Goal: Information Seeking & Learning: Learn about a topic

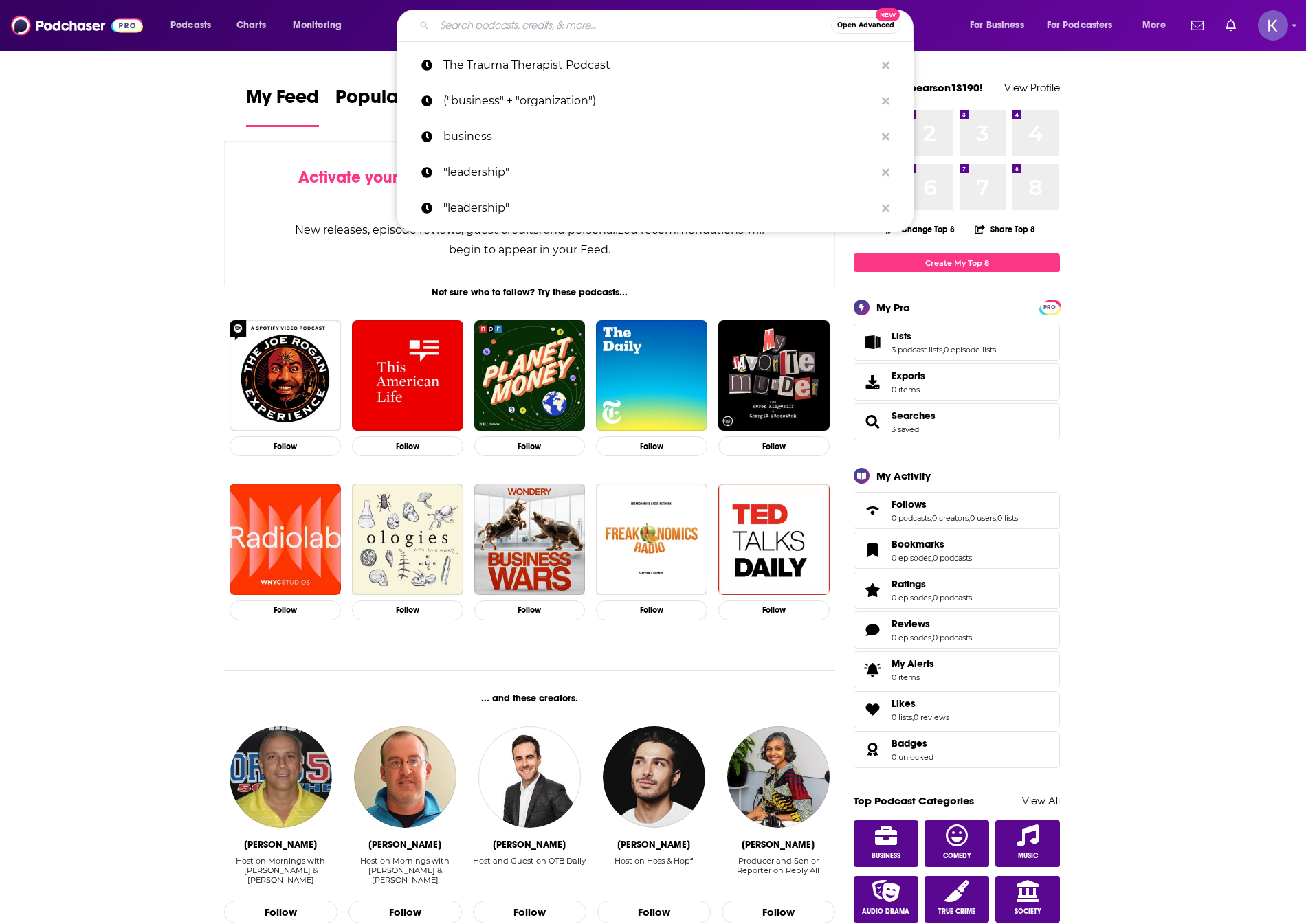
click at [504, 22] on input "Search podcasts, credits, & more..." at bounding box center [633, 26] width 396 height 22
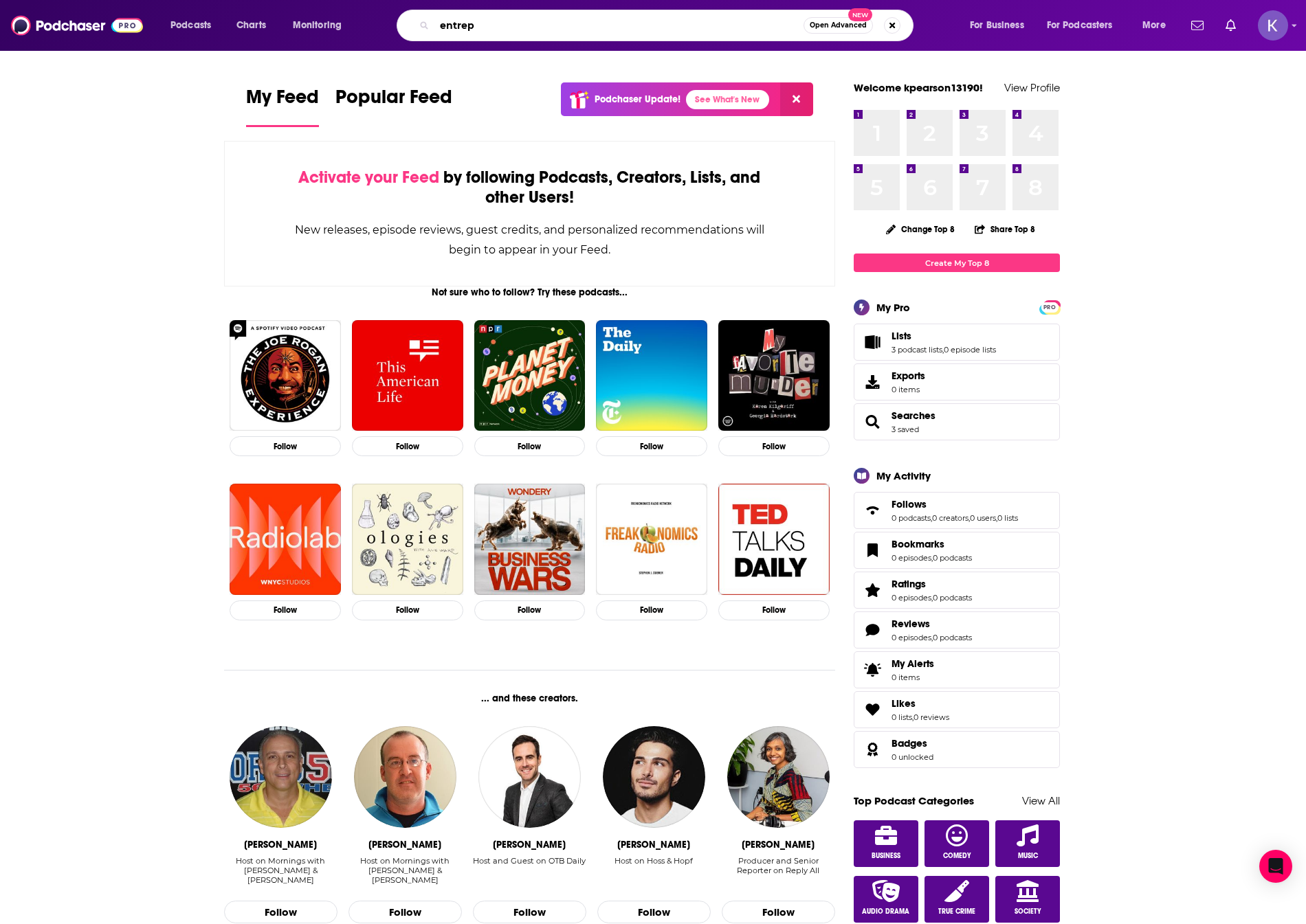
drag, startPoint x: 509, startPoint y: 29, endPoint x: 388, endPoint y: 26, distance: 121.0
click at [388, 26] on div "entrep Open Advanced New" at bounding box center [668, 25] width 574 height 32
paste input "Entrepreneur"
type input "Entrepreneur"
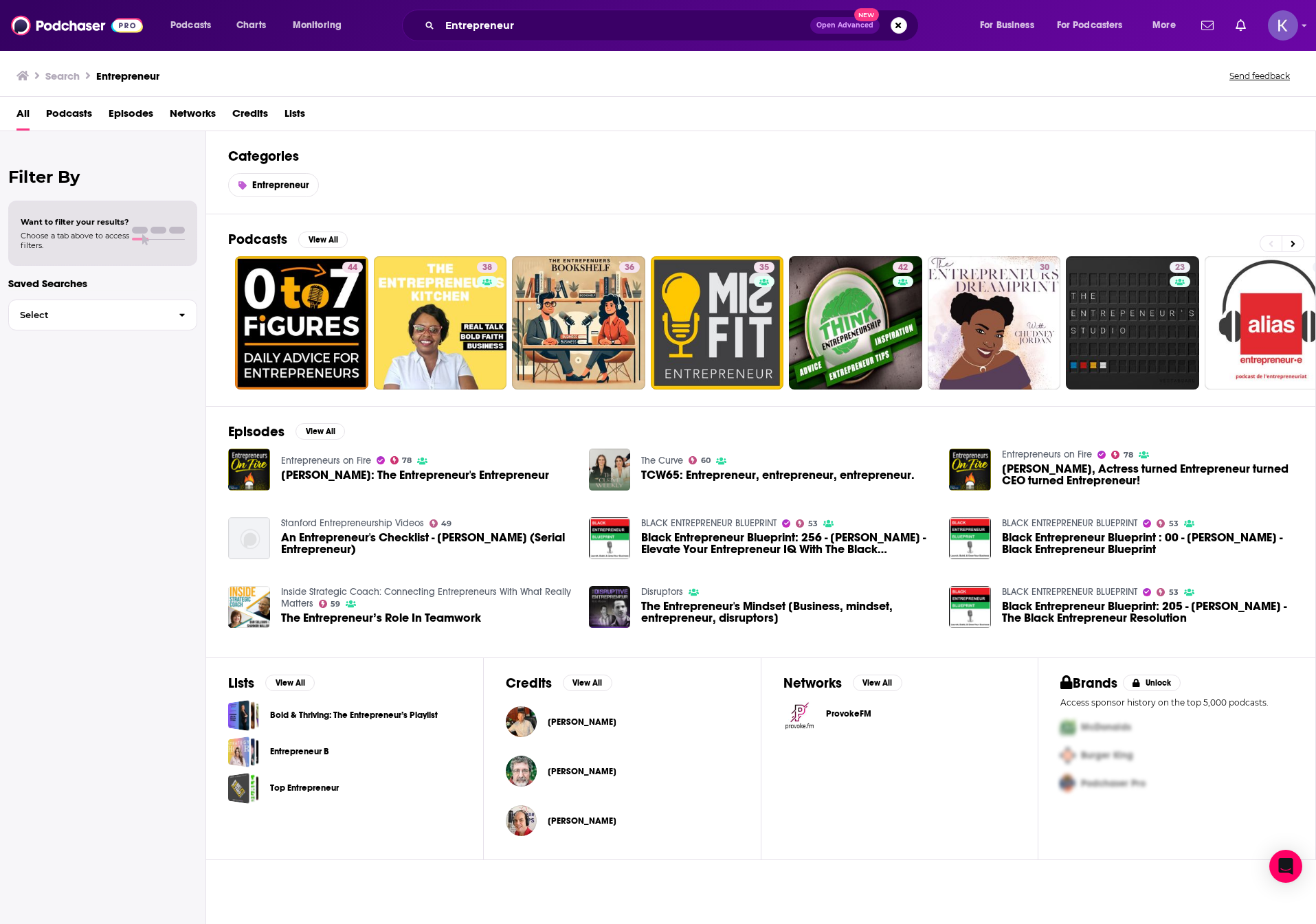
click at [78, 113] on span "Podcasts" at bounding box center [69, 116] width 46 height 28
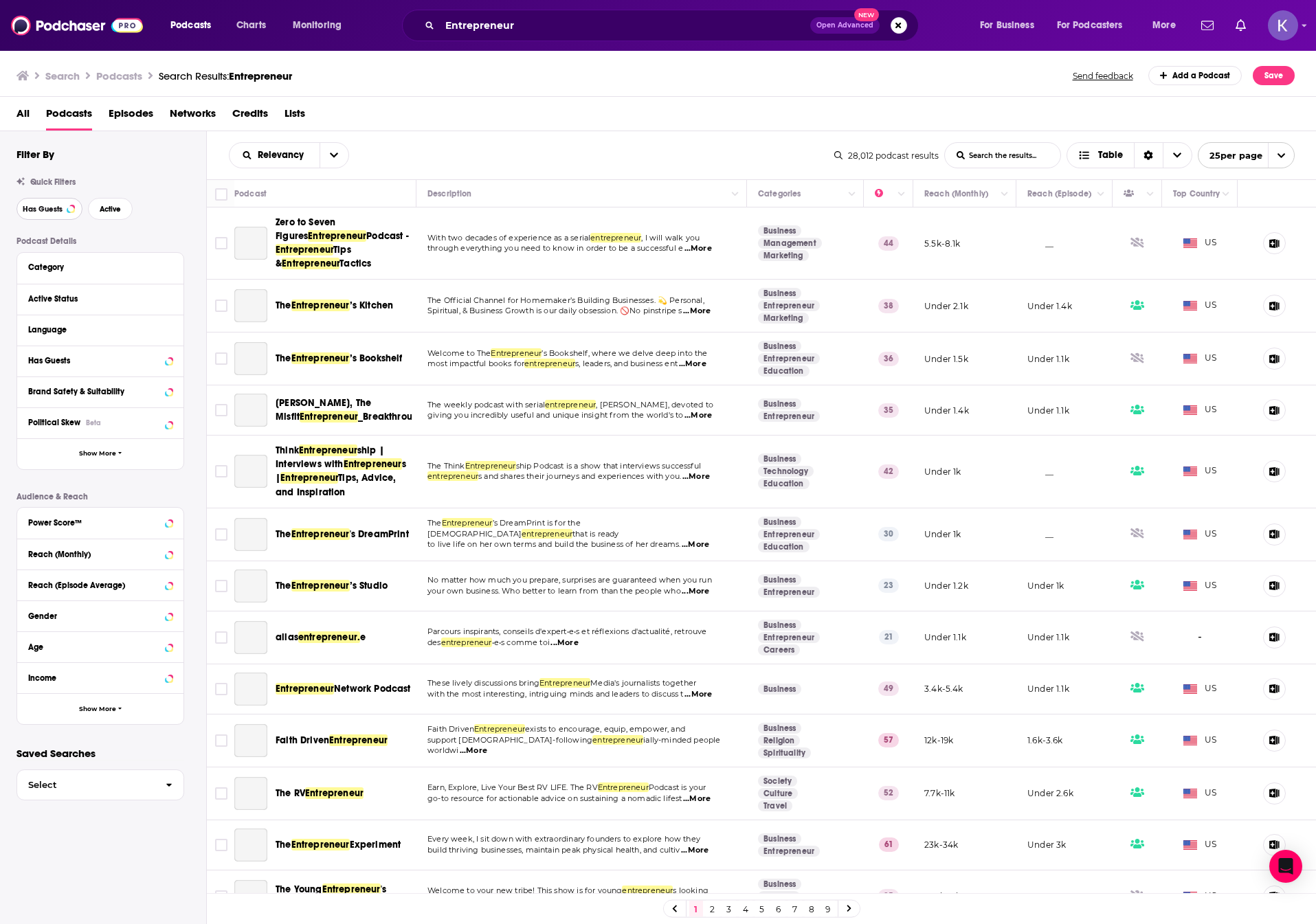
click at [51, 202] on button "Has Guests" at bounding box center [49, 209] width 66 height 22
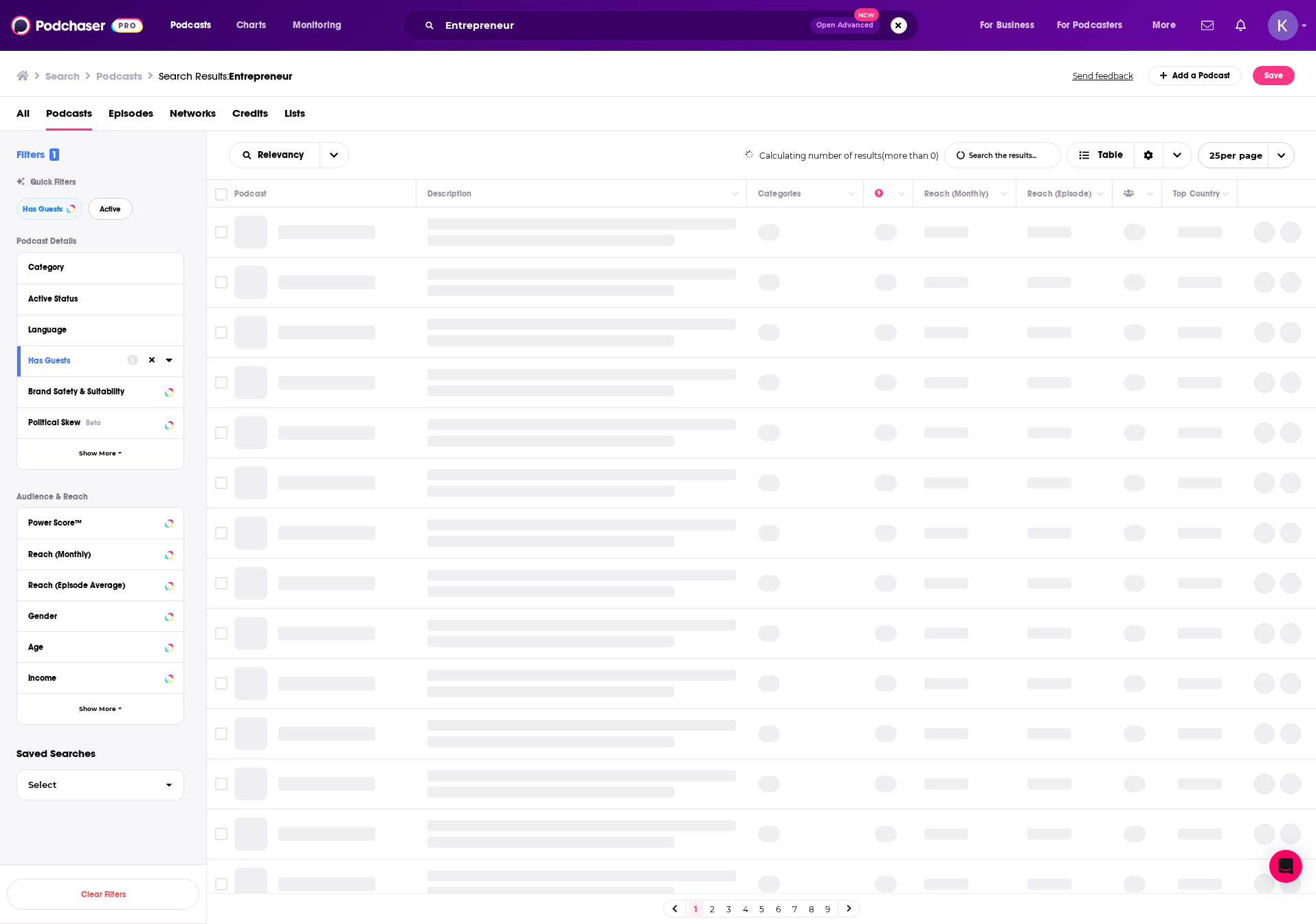
click at [102, 203] on button "Active" at bounding box center [111, 209] width 45 height 22
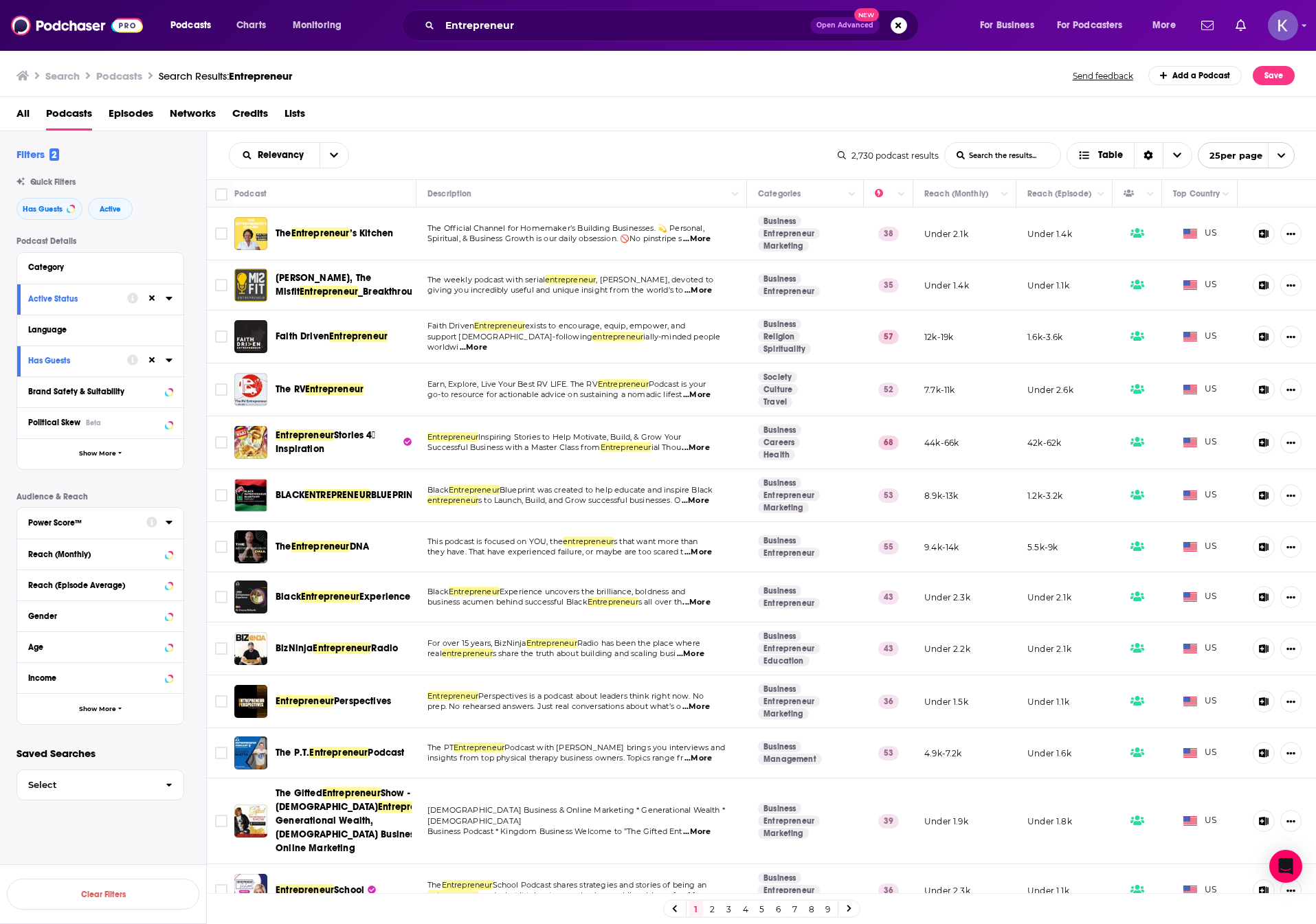
click at [169, 526] on icon at bounding box center [169, 522] width 7 height 11
click at [30, 642] on icon at bounding box center [33, 646] width 9 height 9
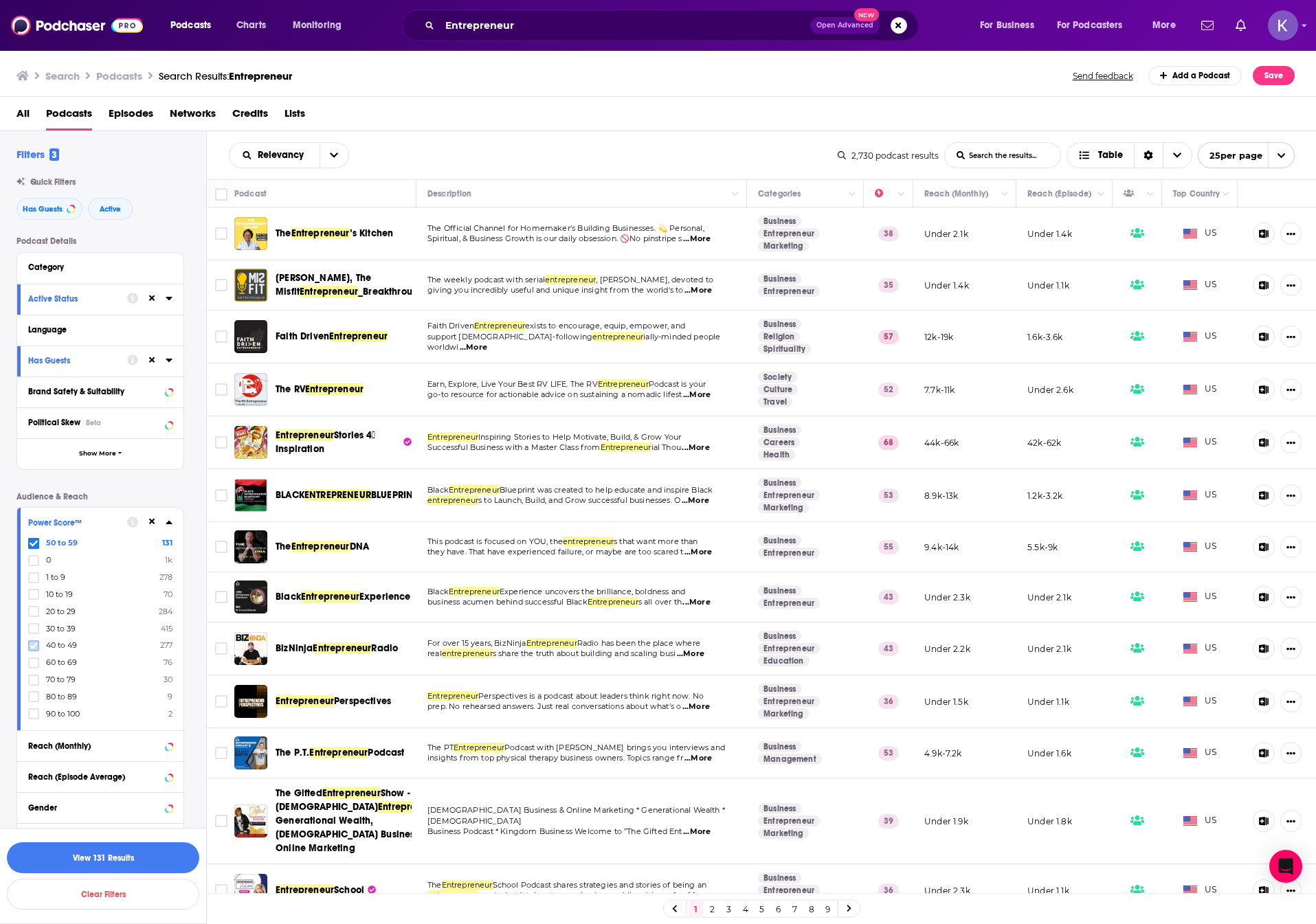
click at [33, 647] on icon at bounding box center [33, 645] width 9 height 6
click at [33, 663] on icon at bounding box center [33, 663] width 9 height 9
click at [170, 267] on icon at bounding box center [168, 267] width 6 height 3
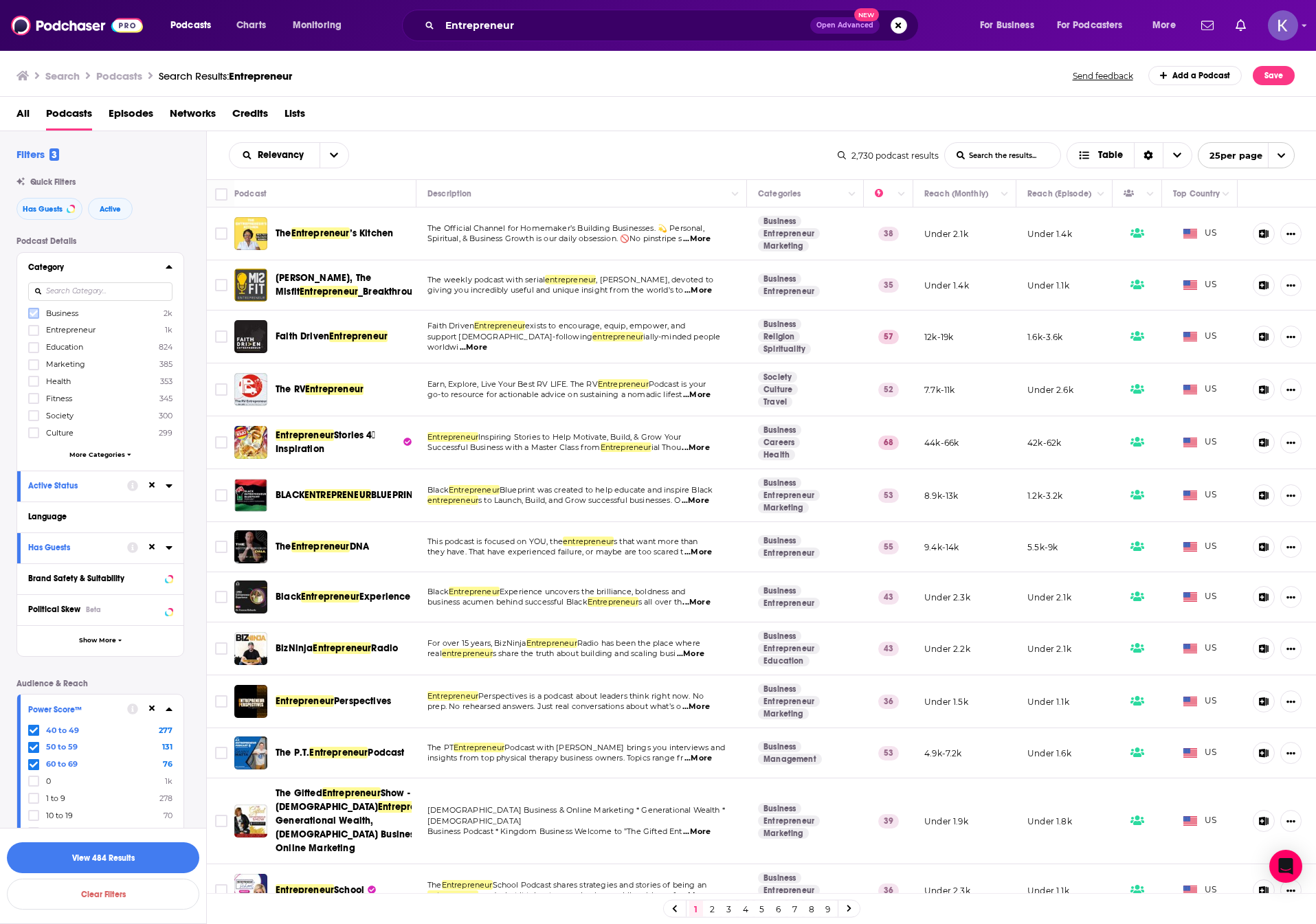
click at [36, 312] on icon at bounding box center [33, 313] width 9 height 6
click at [39, 329] on div at bounding box center [35, 330] width 14 height 12
click at [33, 334] on input "multiSelectOption-entrepreneur-1" at bounding box center [33, 334] width 0 height 0
click at [124, 853] on button "View 371 Results" at bounding box center [103, 858] width 192 height 31
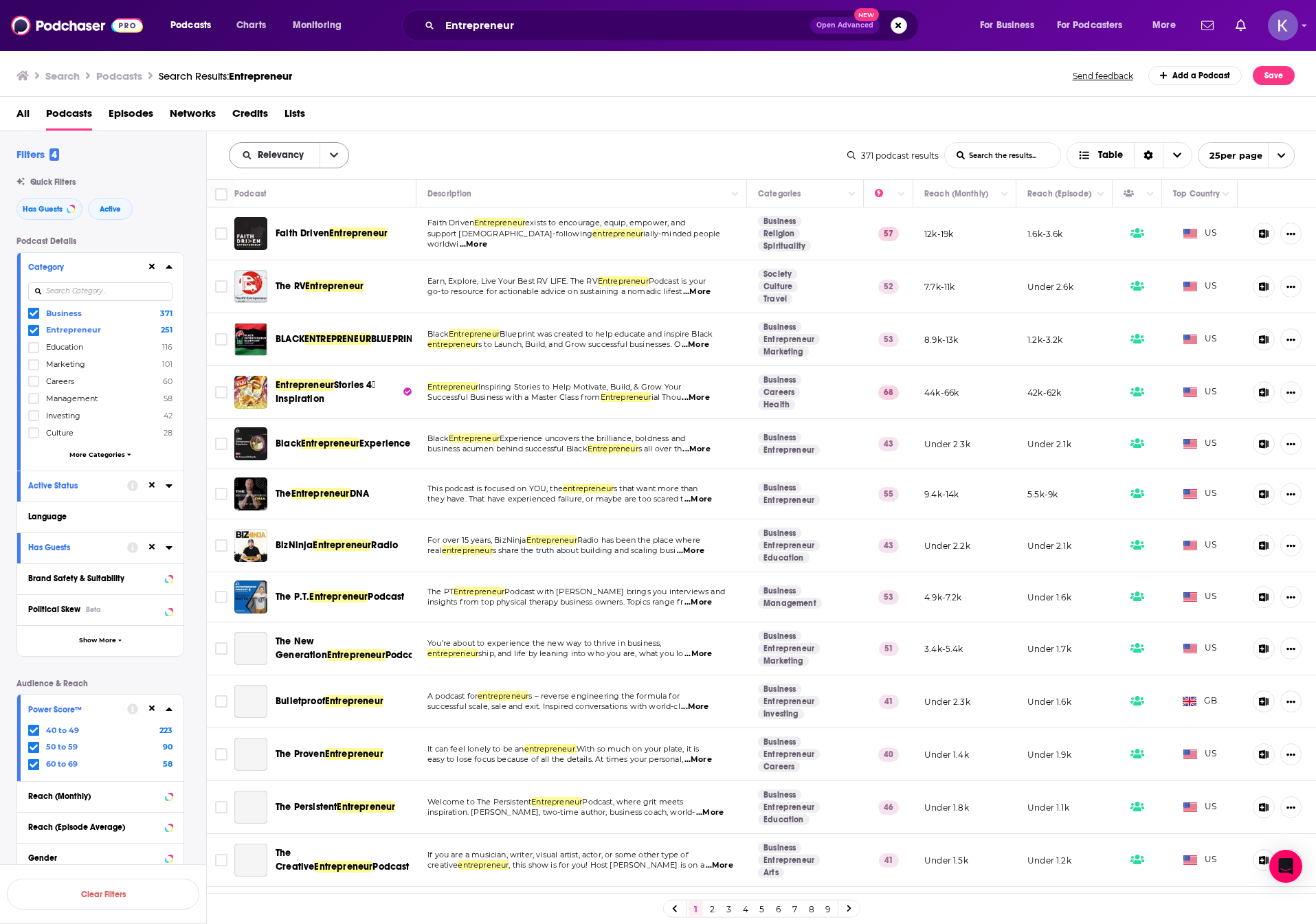
click at [335, 157] on icon "open menu" at bounding box center [334, 155] width 9 height 9
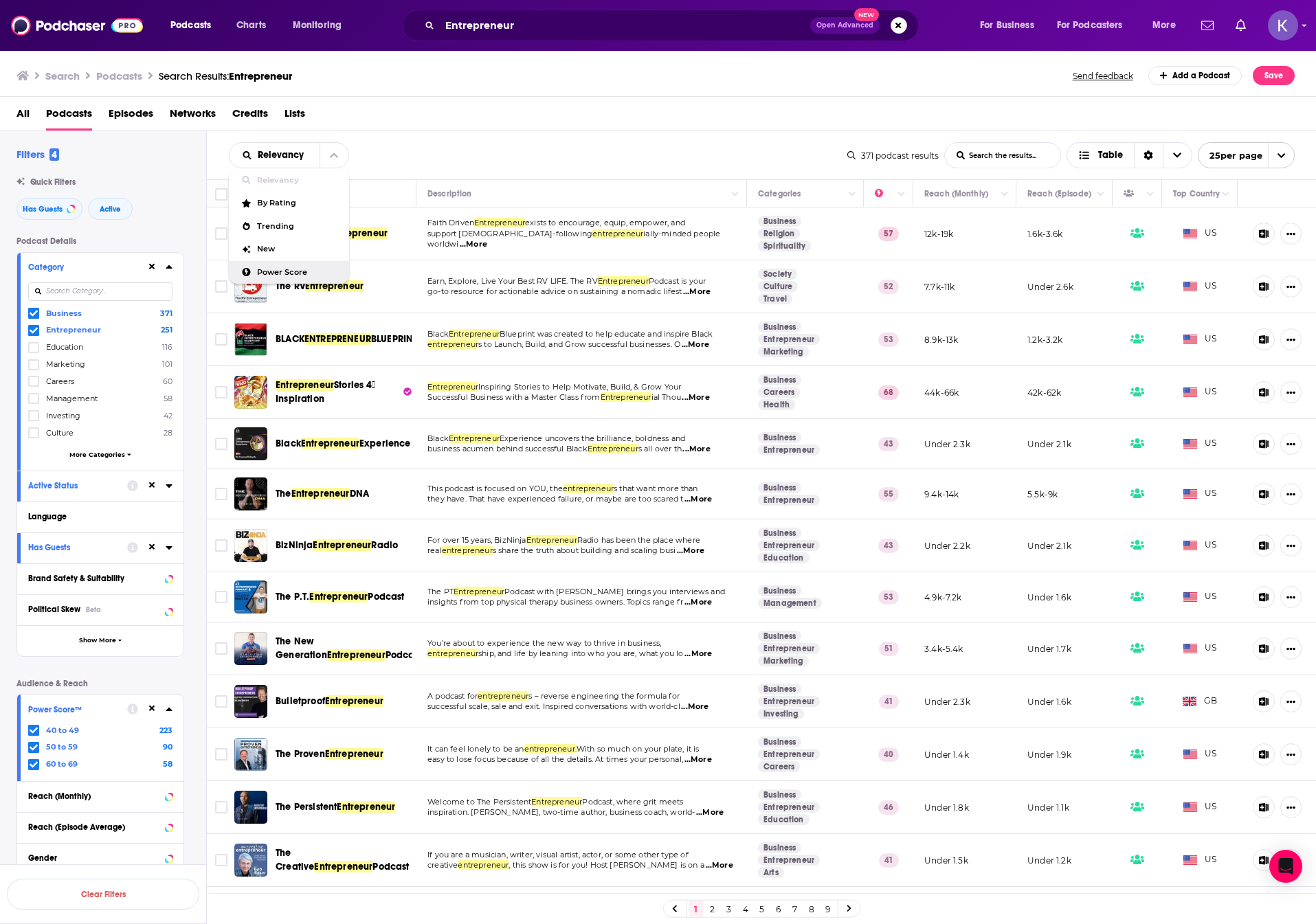
click at [280, 265] on div "Power Score" at bounding box center [289, 273] width 120 height 23
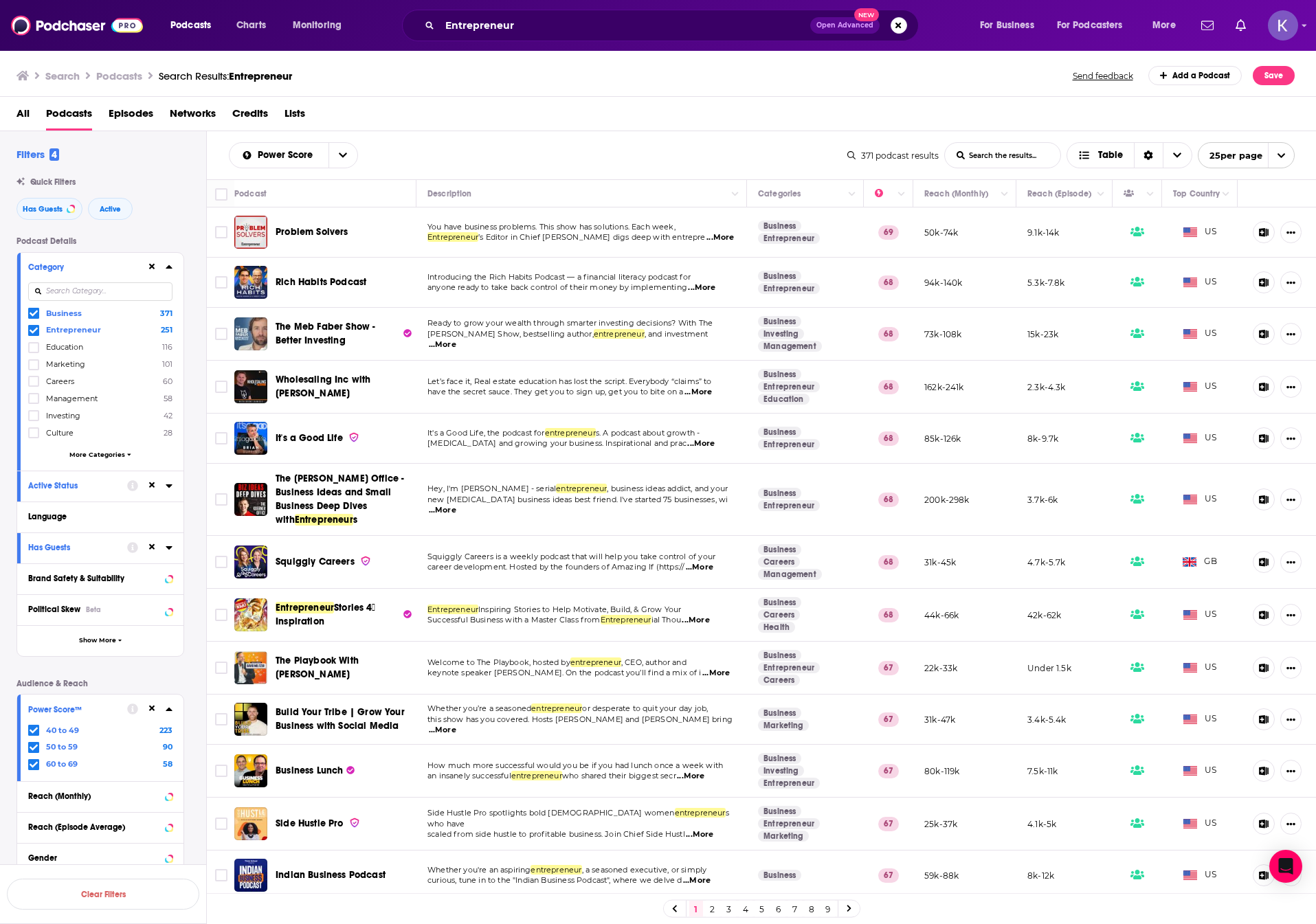
click at [706, 237] on span "...More" at bounding box center [720, 237] width 27 height 11
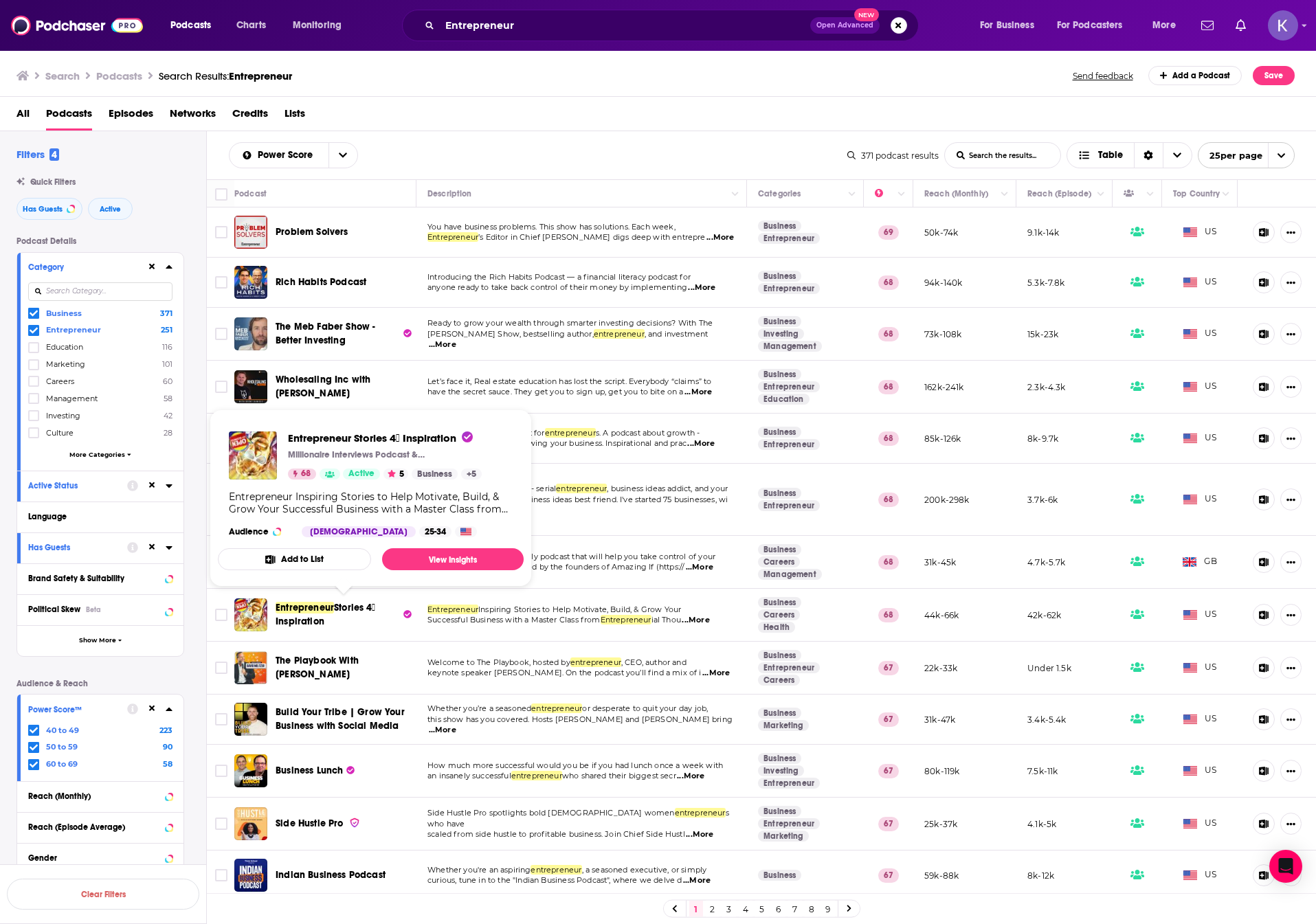
click at [340, 615] on span "Entrepreneur Stories 4⃣ Inspiration" at bounding box center [337, 615] width 124 height 27
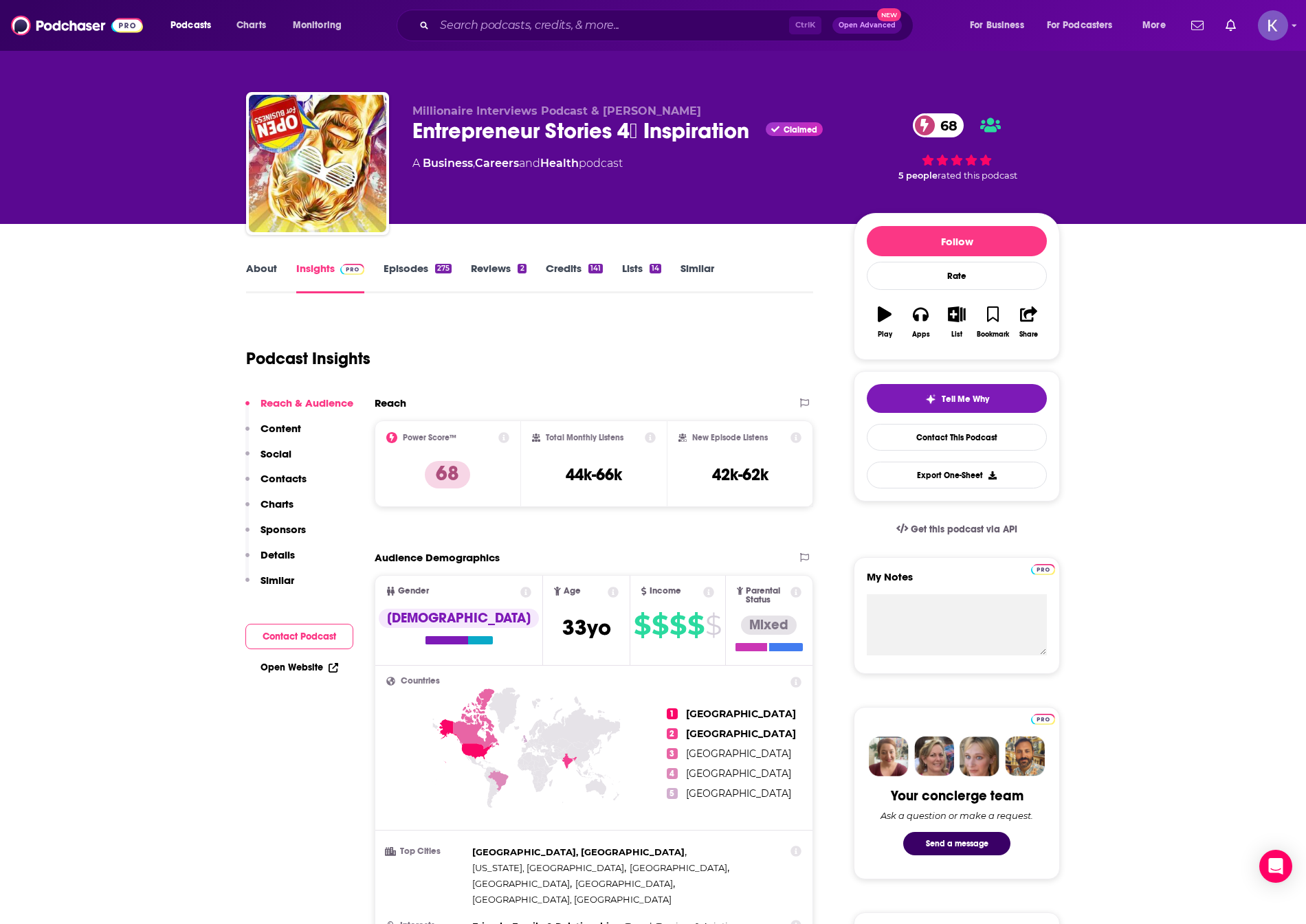
click at [255, 267] on link "About" at bounding box center [262, 277] width 31 height 32
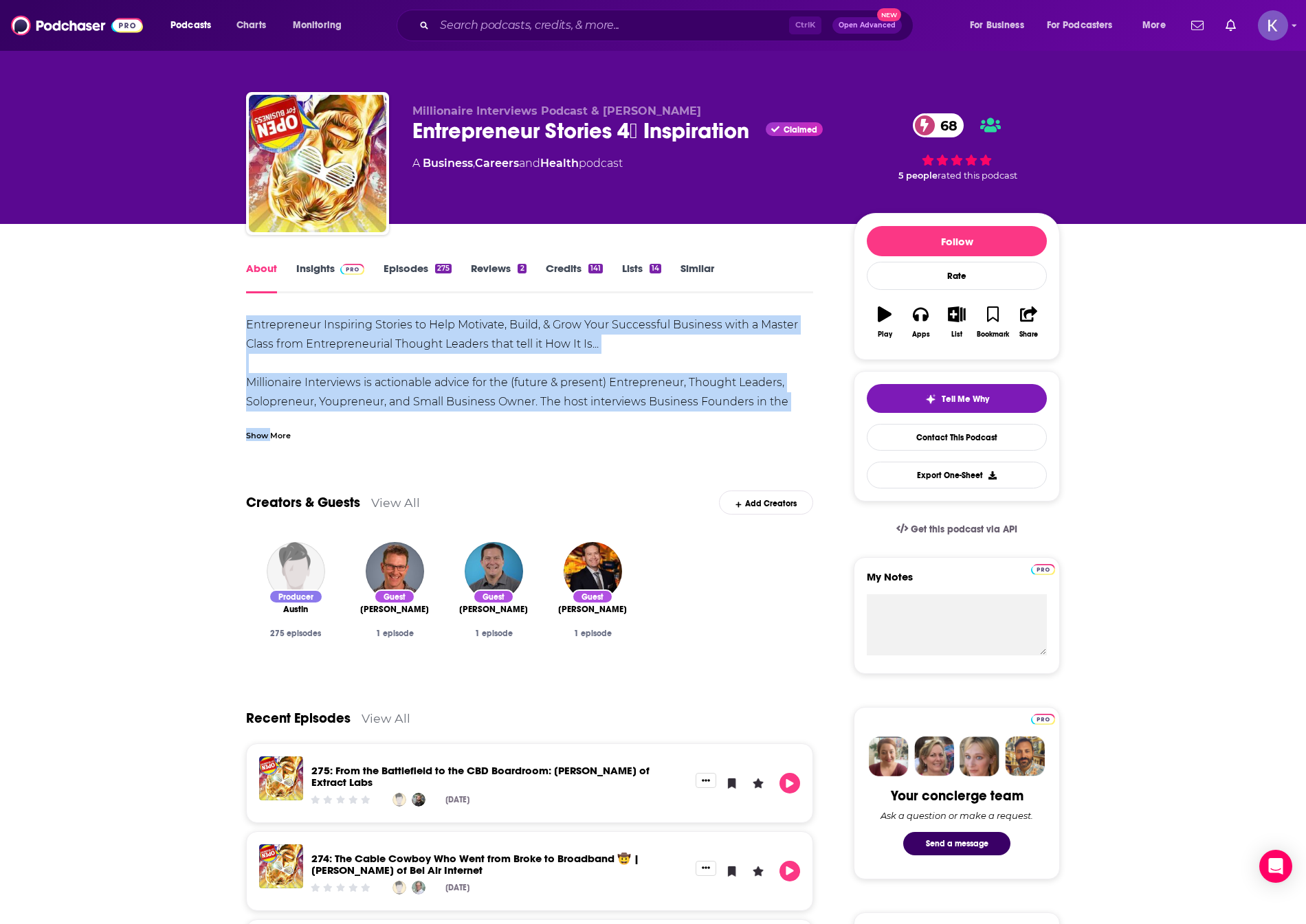
drag, startPoint x: 244, startPoint y: 318, endPoint x: 272, endPoint y: 431, distance: 116.4
click at [272, 431] on div "Show More" at bounding box center [268, 434] width 45 height 13
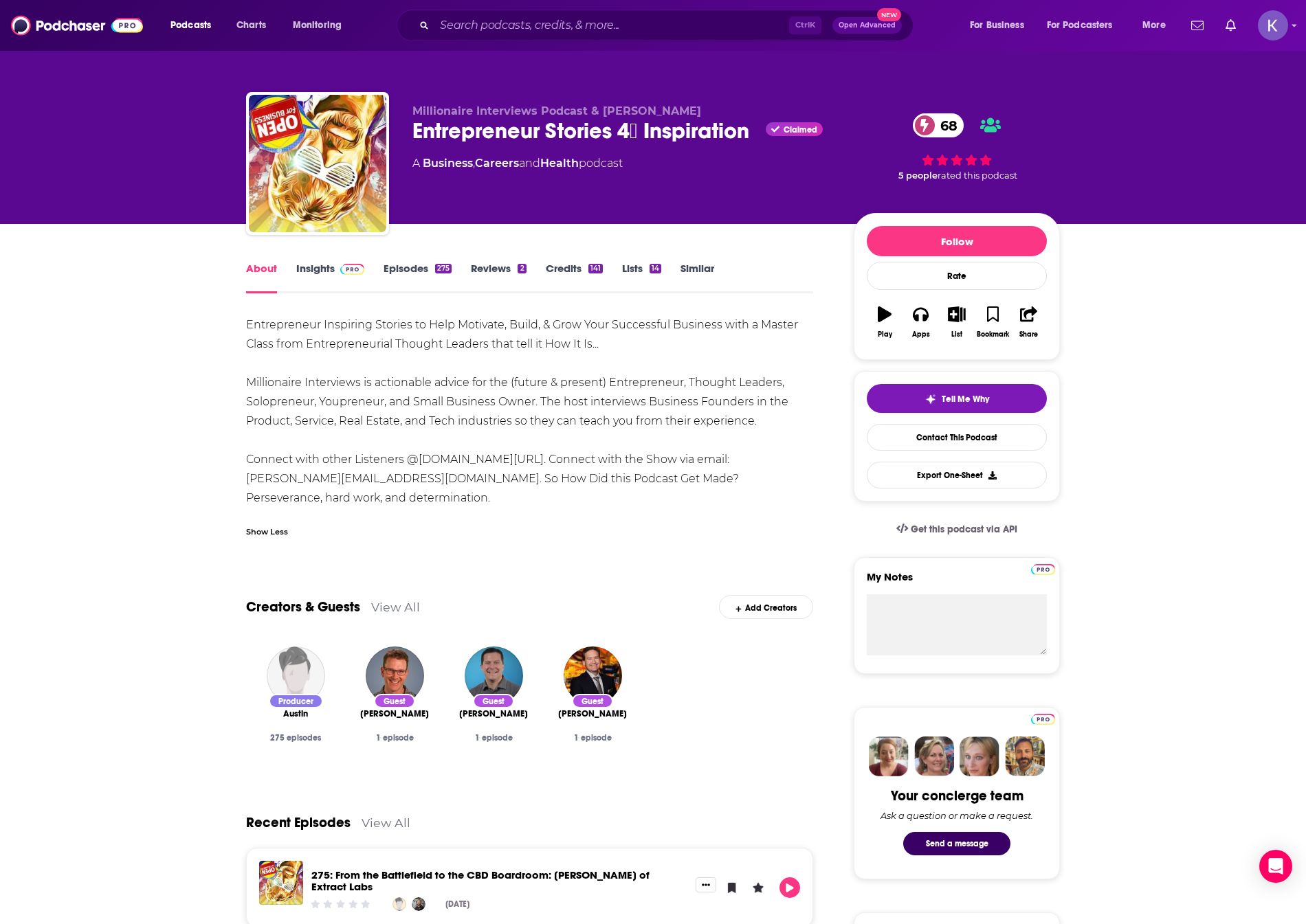
drag, startPoint x: 239, startPoint y: 326, endPoint x: 793, endPoint y: 427, distance: 563.1
copy div "Entrepreneur Inspiring Stories to Help Motivate, Build, & Grow Your Successful …"
click at [304, 272] on link "Insights" at bounding box center [329, 277] width 68 height 32
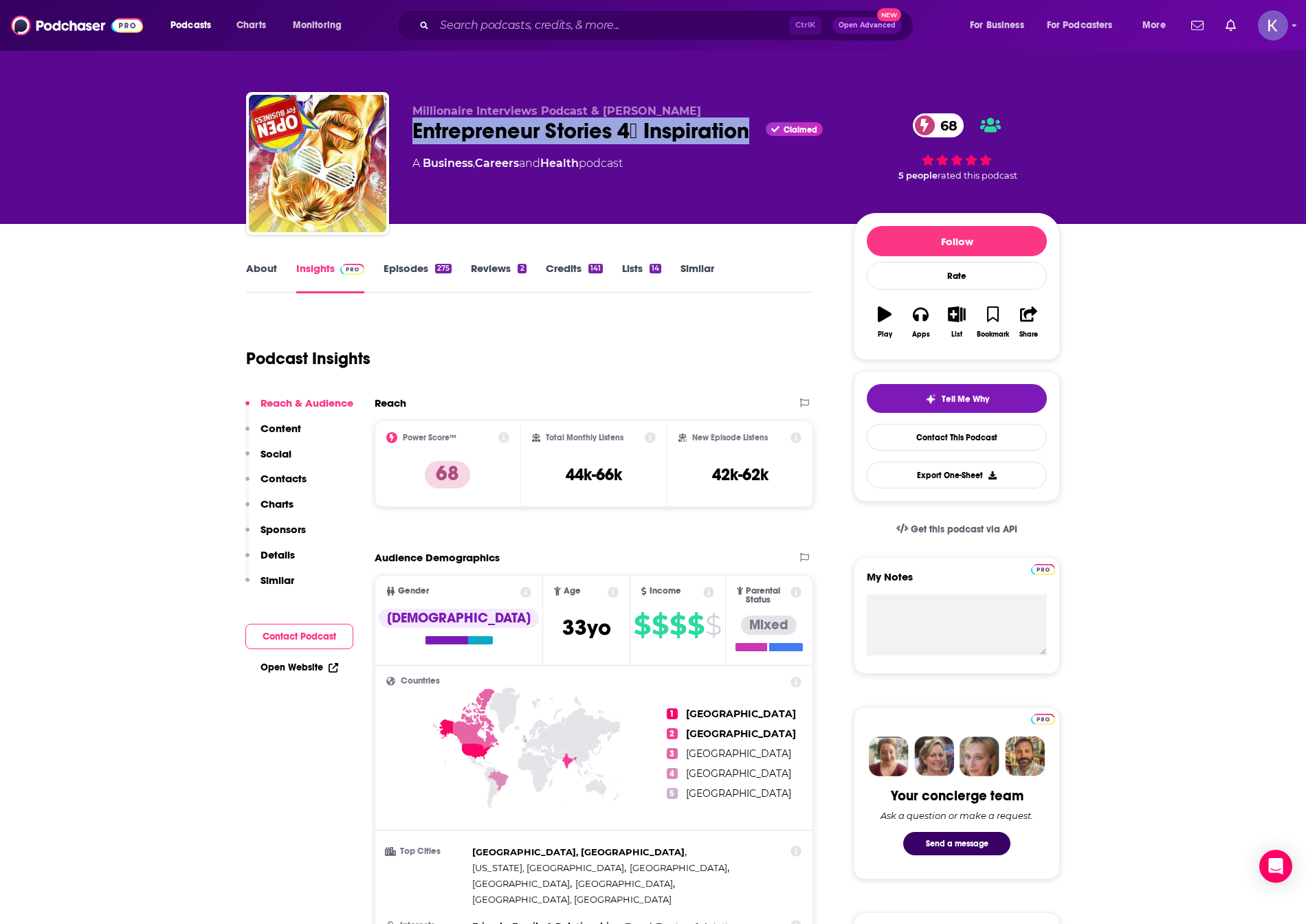
drag, startPoint x: 413, startPoint y: 140, endPoint x: 756, endPoint y: 136, distance: 343.0
click at [756, 136] on div "Entrepreneur Stories 4⃣ Inspiration Claimed 68" at bounding box center [622, 130] width 419 height 27
copy h2 "Entrepreneur Stories 4⃣ Inspiration"
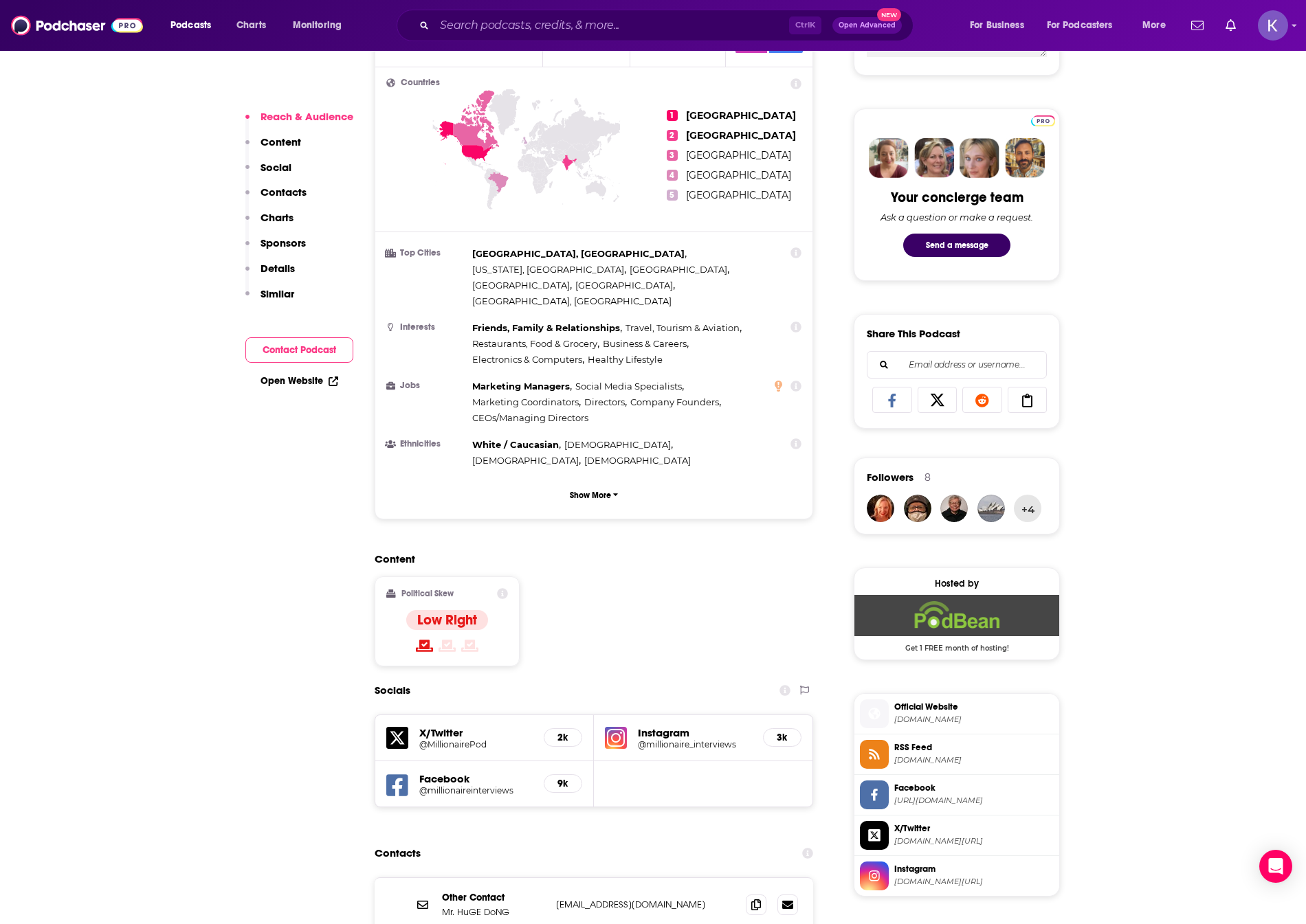
scroll to position [618, 0]
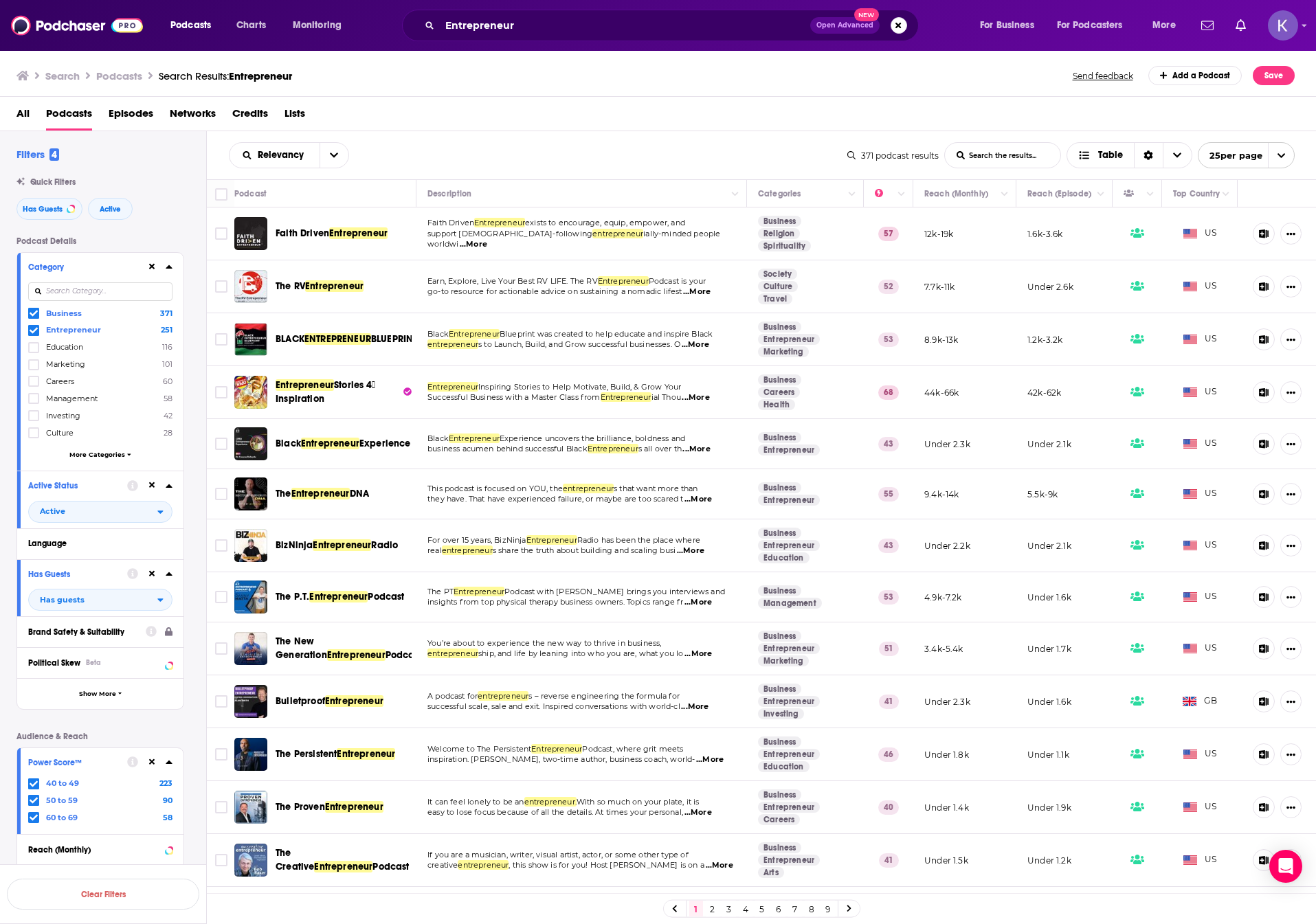
click at [34, 819] on icon at bounding box center [33, 818] width 9 height 9
click at [163, 855] on button "View 371 Results" at bounding box center [103, 858] width 192 height 31
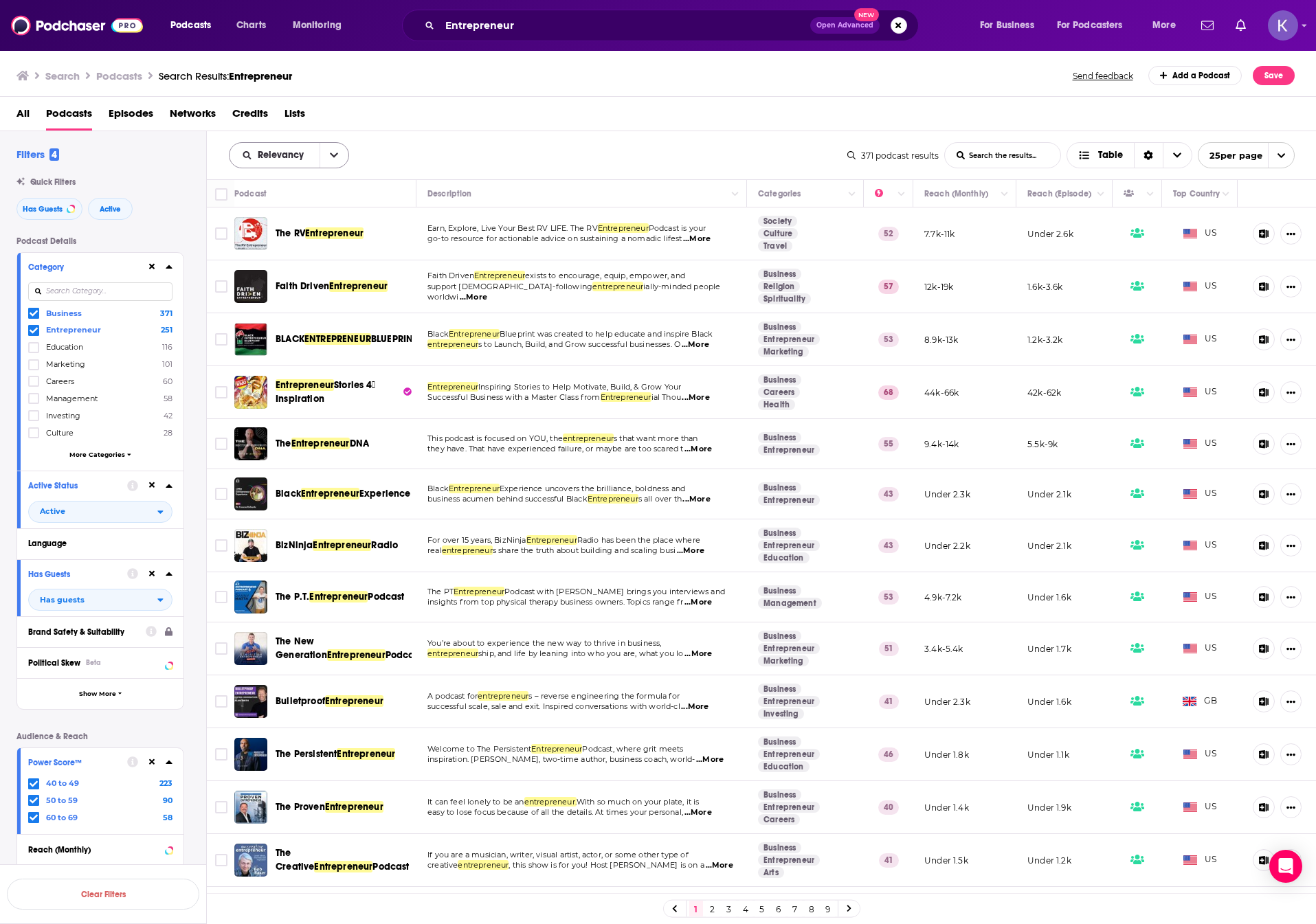
click at [336, 152] on icon "open menu" at bounding box center [334, 155] width 9 height 9
click at [257, 273] on span "Power Score" at bounding box center [297, 272] width 81 height 8
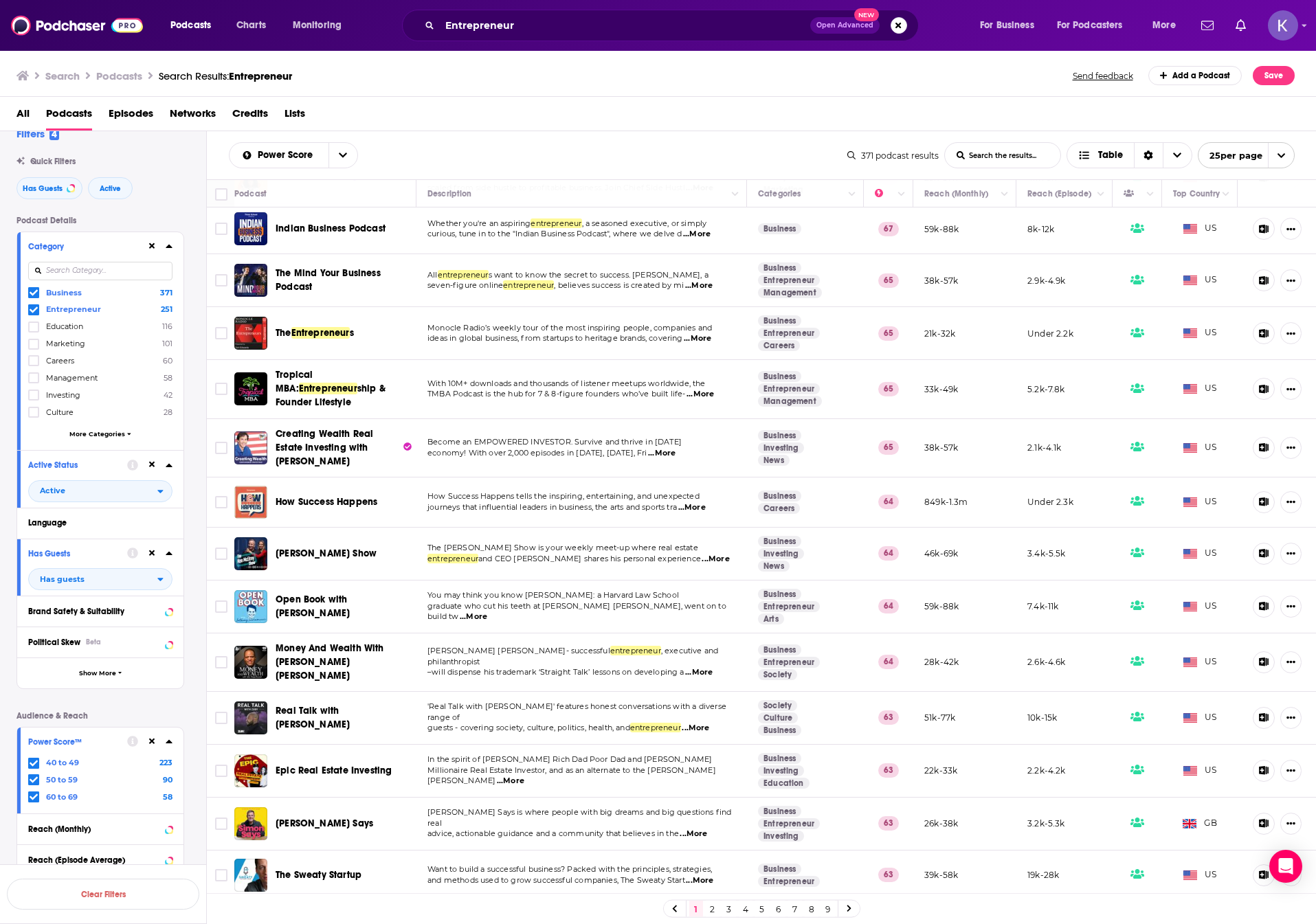
scroll to position [69, 0]
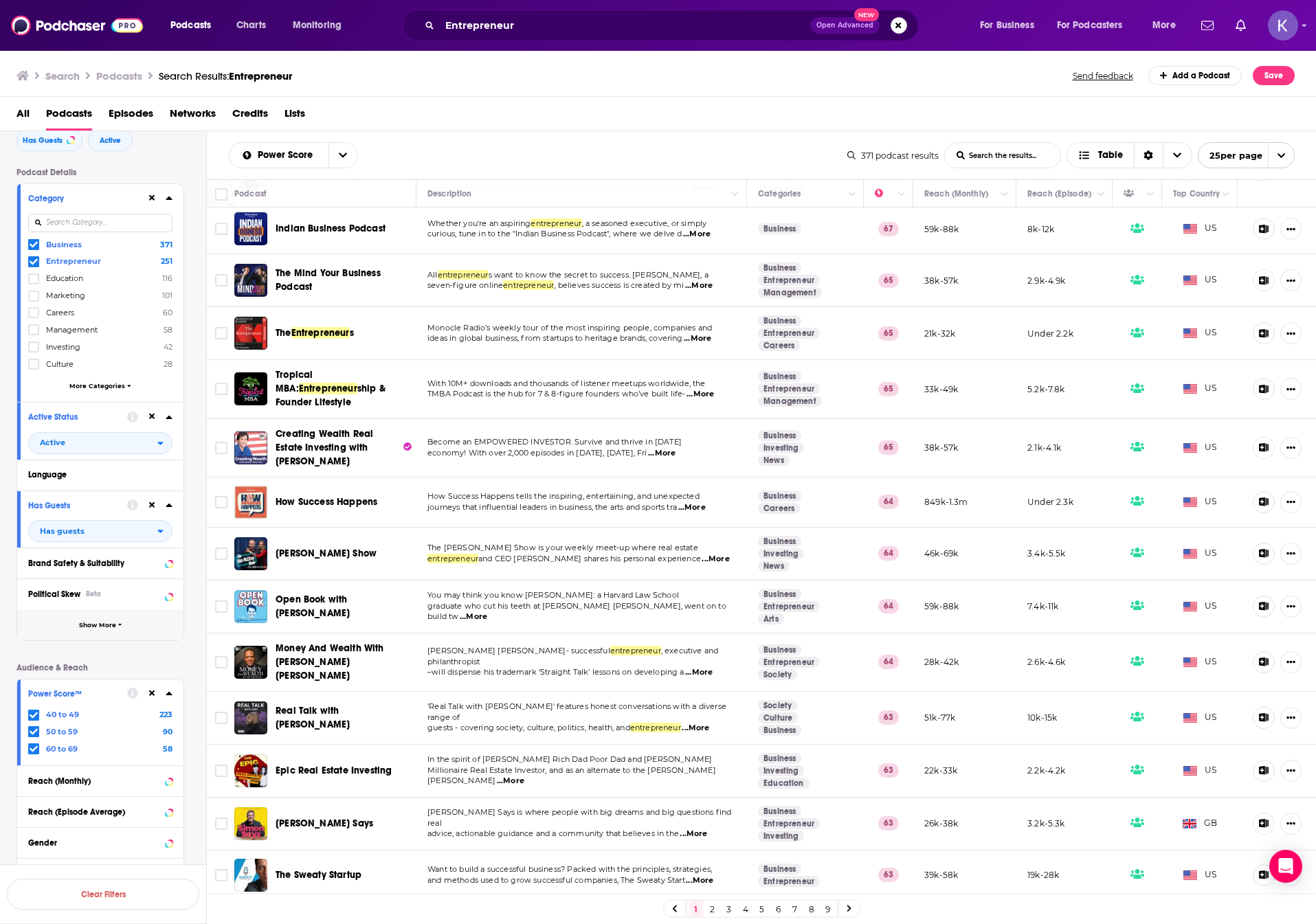
click at [124, 628] on button "Show More" at bounding box center [100, 625] width 166 height 31
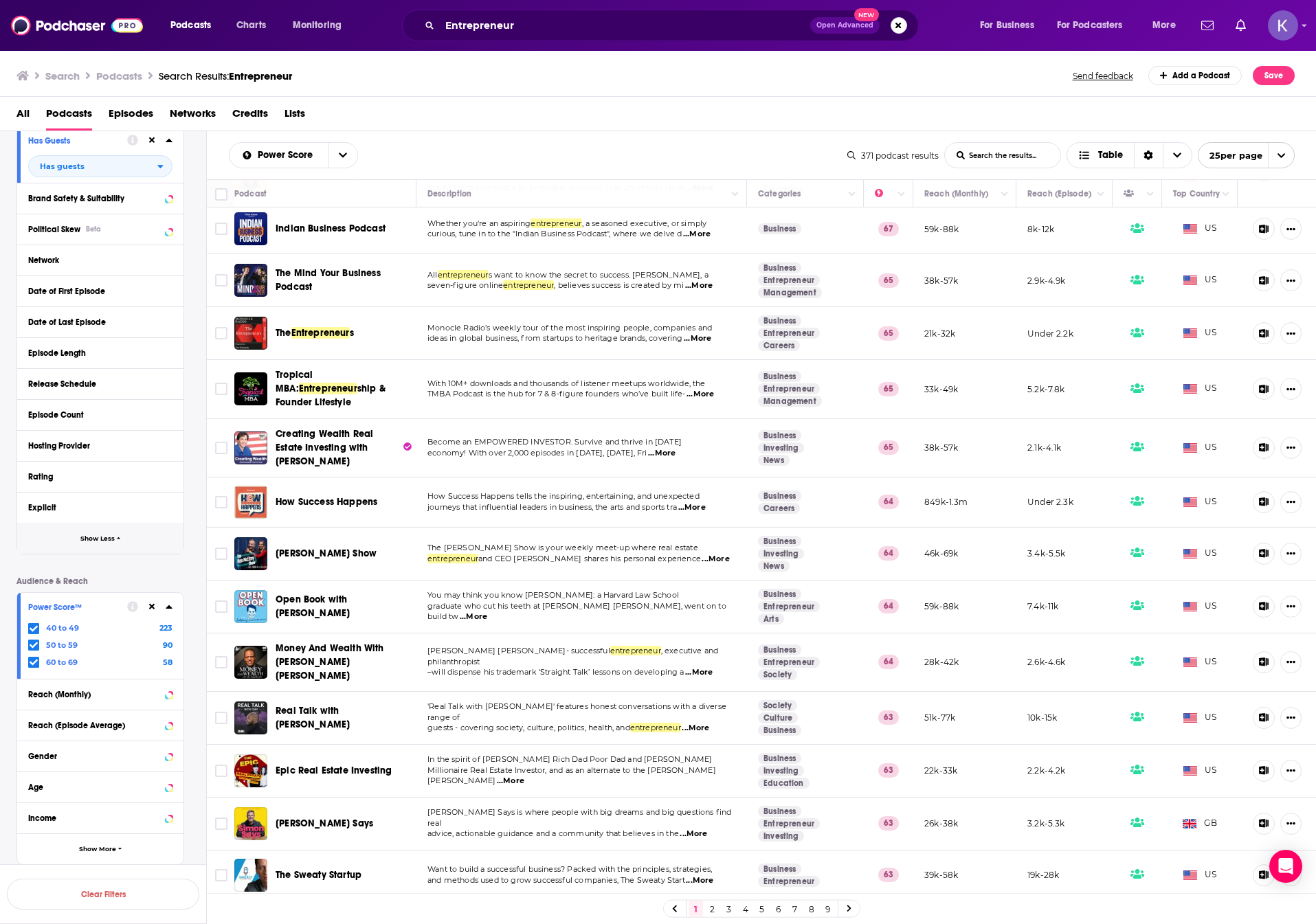
scroll to position [481, 0]
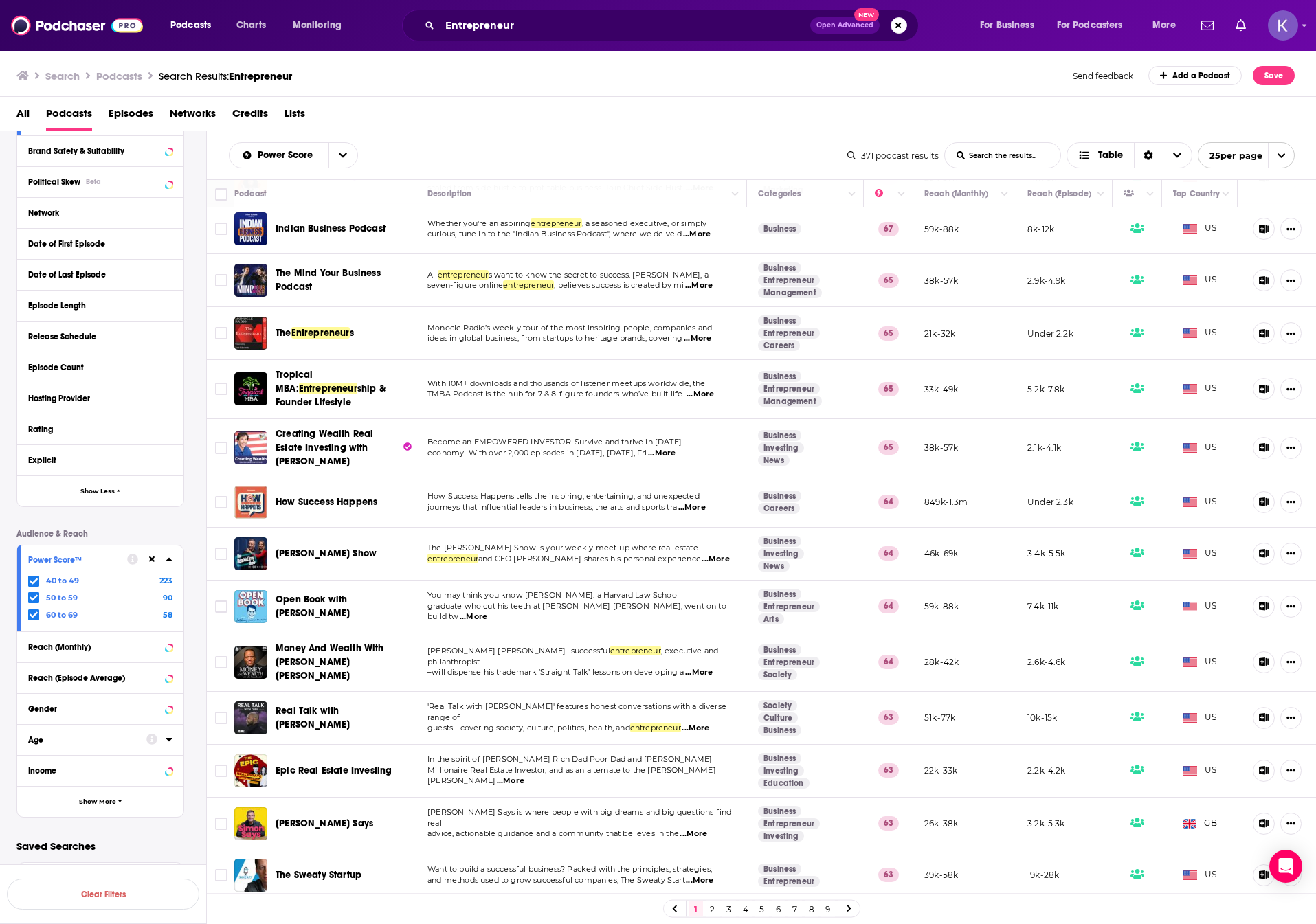
click at [111, 747] on button "Age" at bounding box center [87, 739] width 118 height 17
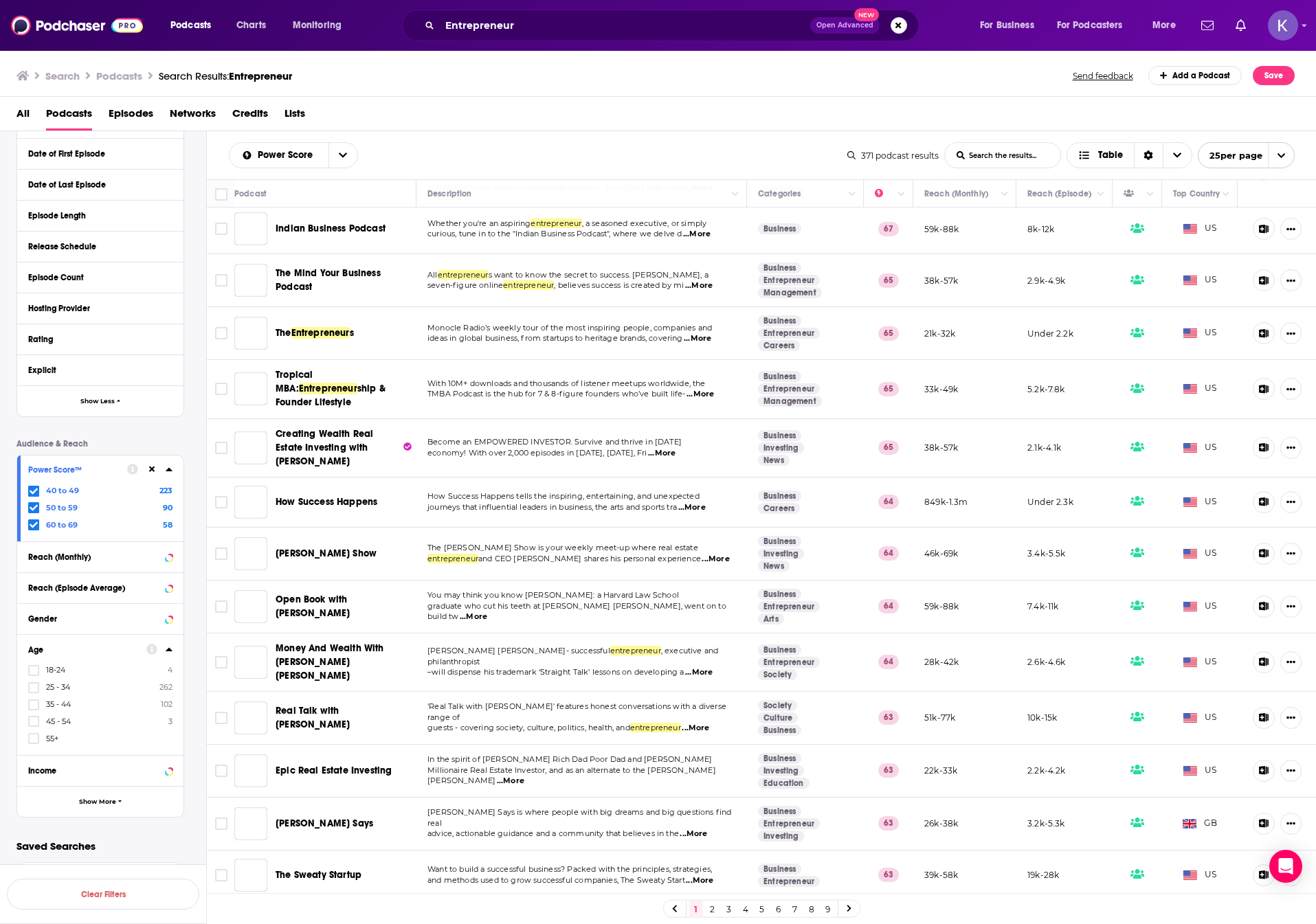
scroll to position [571, 0]
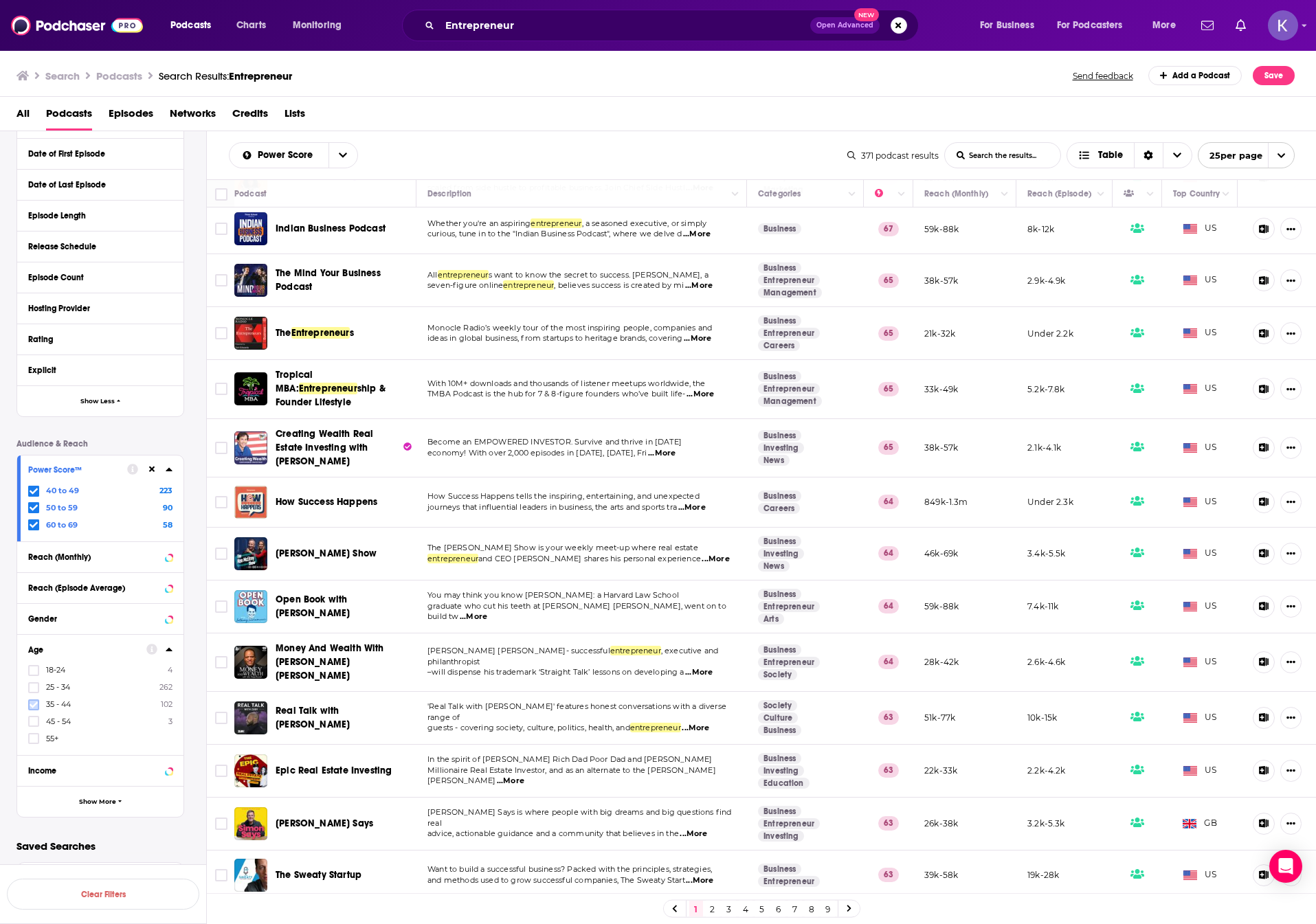
click at [33, 708] on icon at bounding box center [33, 705] width 9 height 9
click at [36, 720] on icon at bounding box center [33, 721] width 9 height 6
click at [112, 861] on button "View 105 Results" at bounding box center [103, 858] width 192 height 31
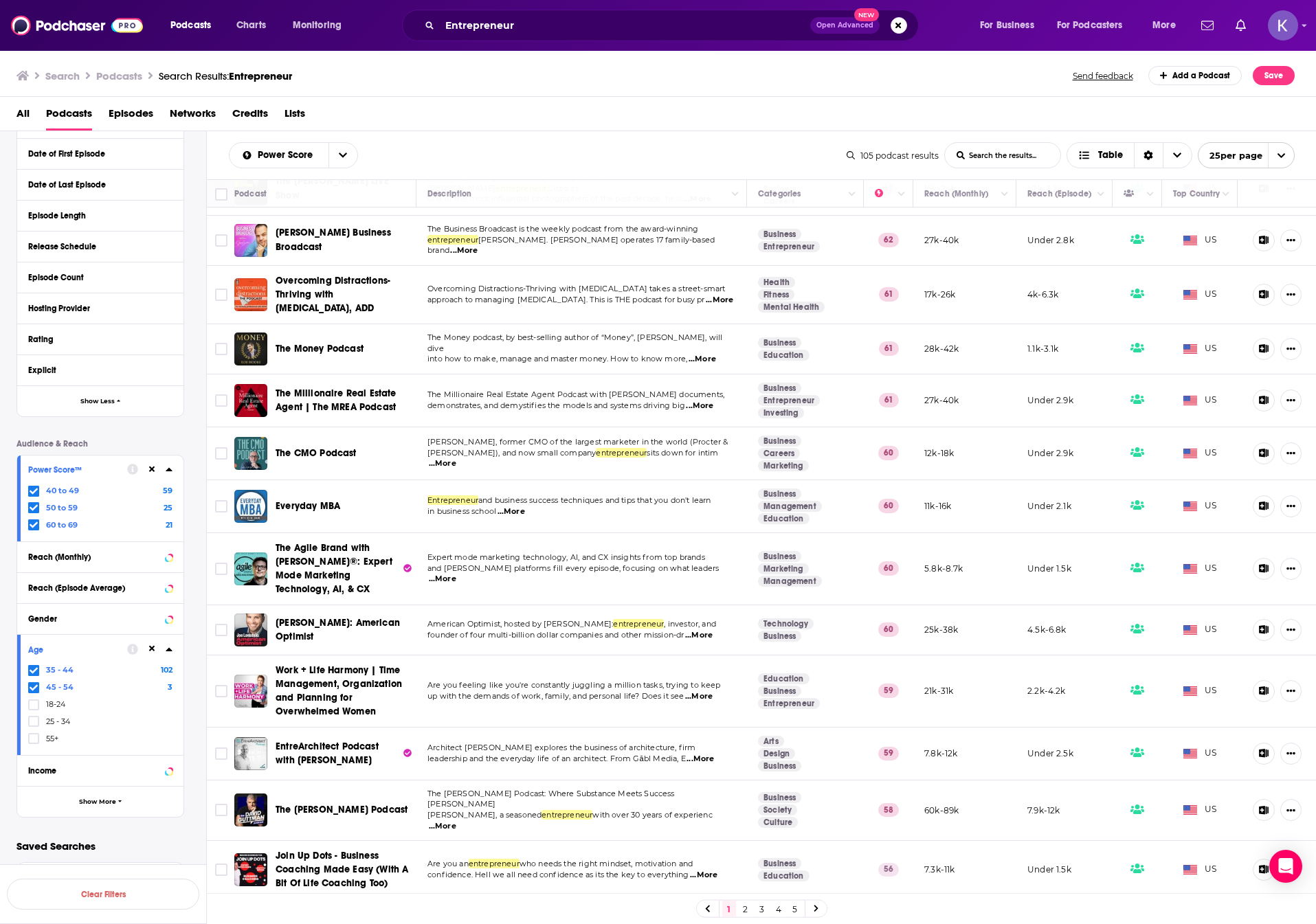
scroll to position [687, 0]
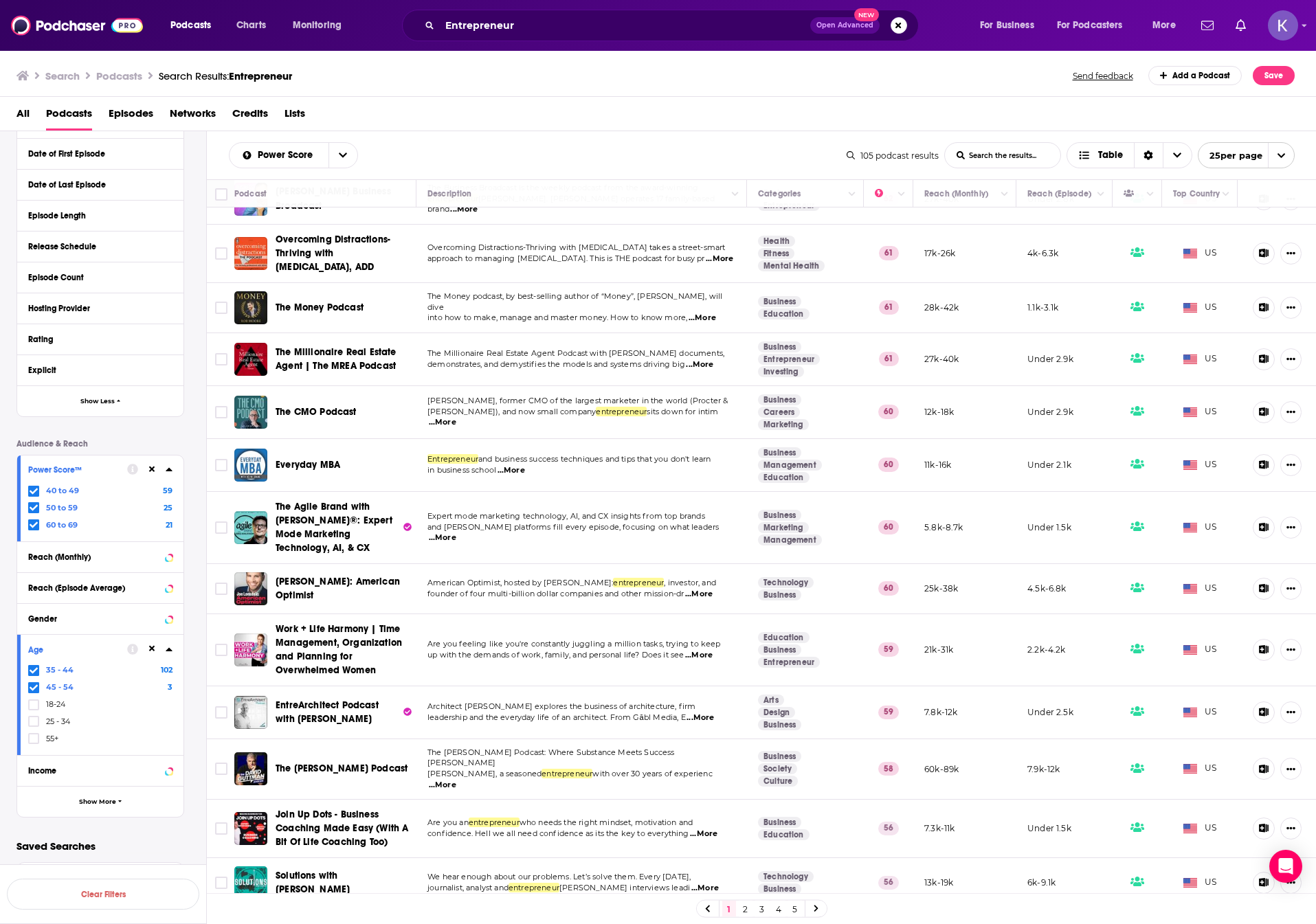
drag, startPoint x: 324, startPoint y: 747, endPoint x: 340, endPoint y: 763, distance: 22.6
click at [818, 914] on link at bounding box center [816, 909] width 22 height 15
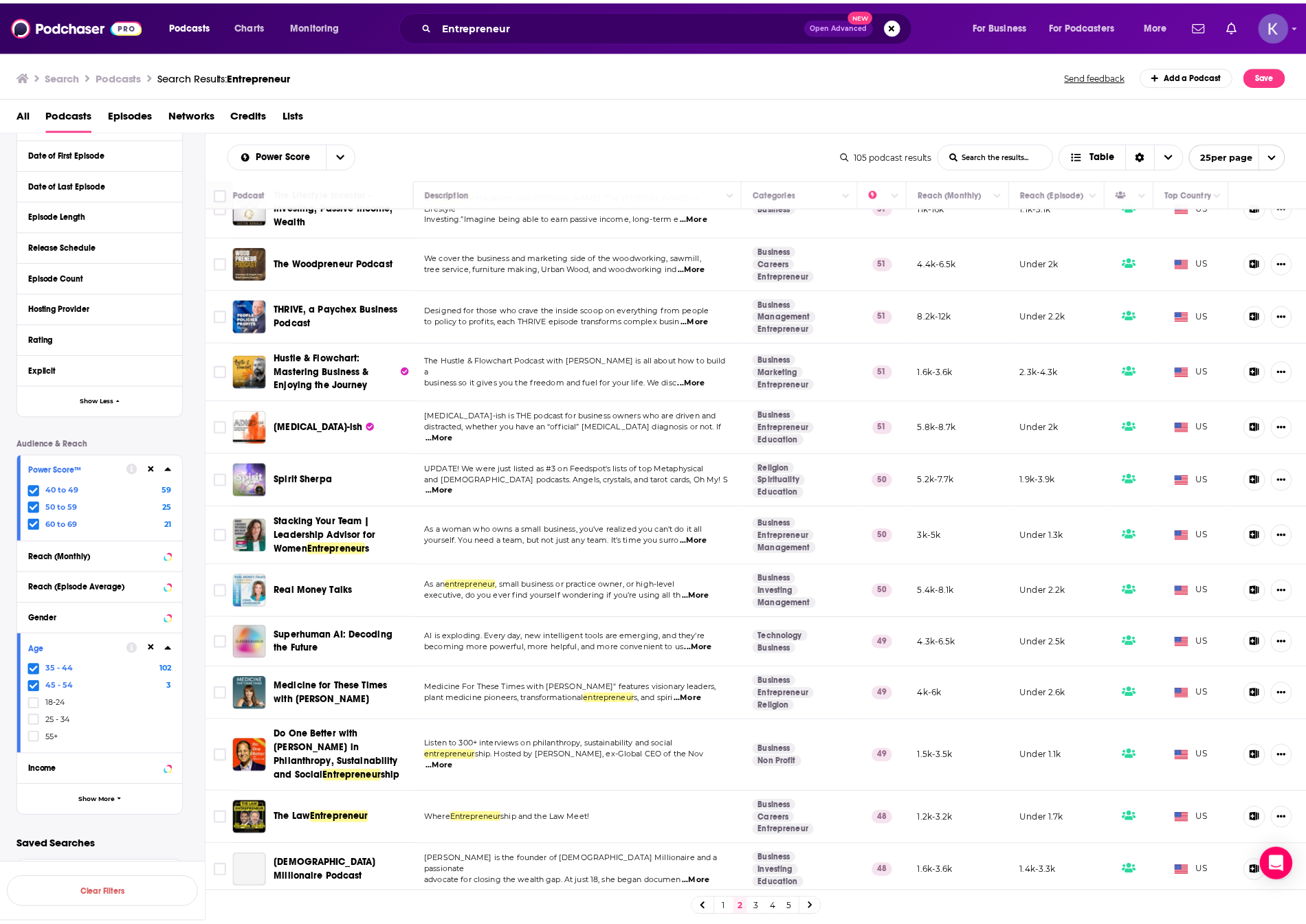
scroll to position [765, 0]
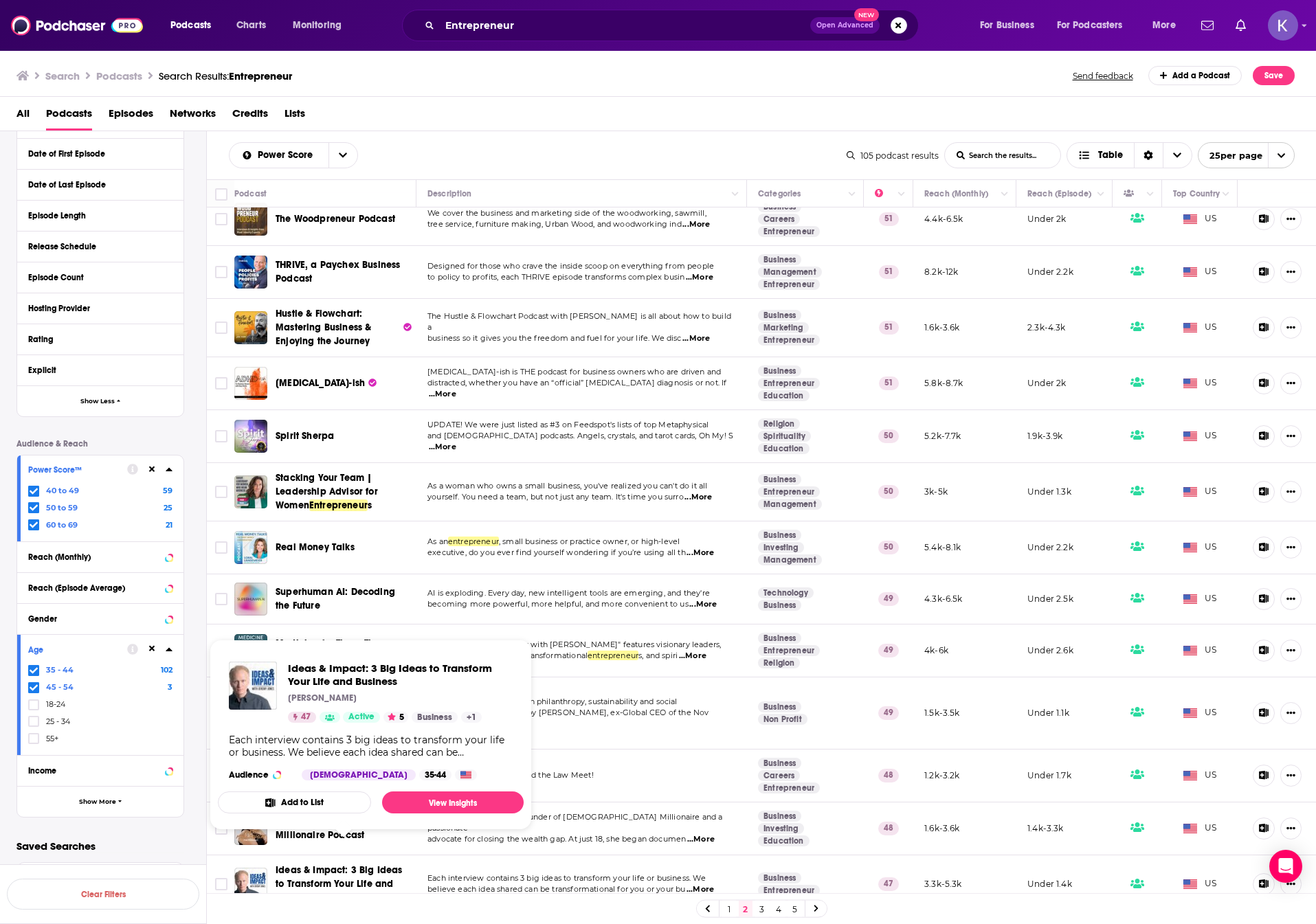
click at [355, 864] on span "Ideas & Impact: 3 Big Ideas to Transform Your Life and Business" at bounding box center [339, 884] width 127 height 39
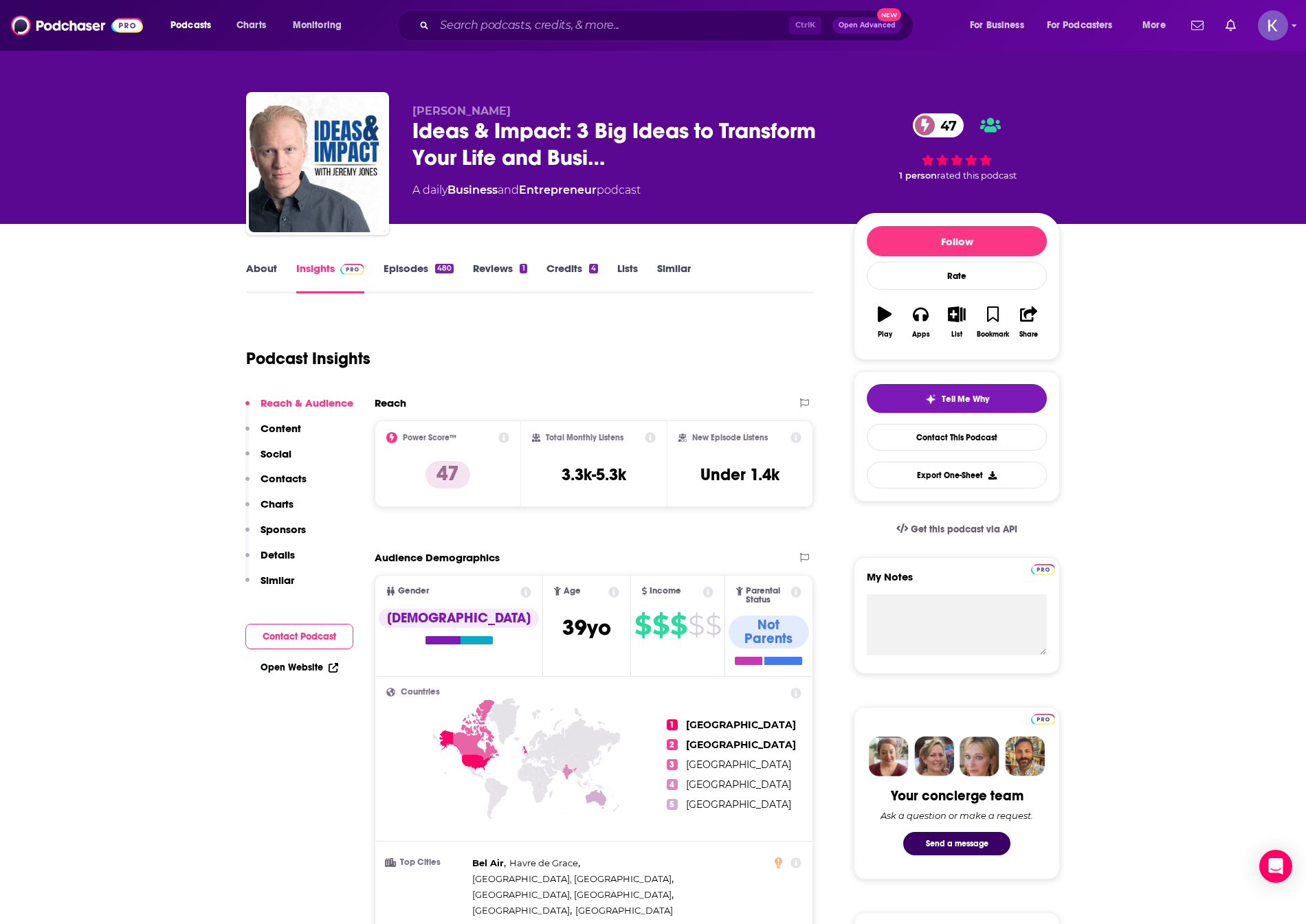
click at [269, 279] on link "About" at bounding box center [262, 277] width 31 height 32
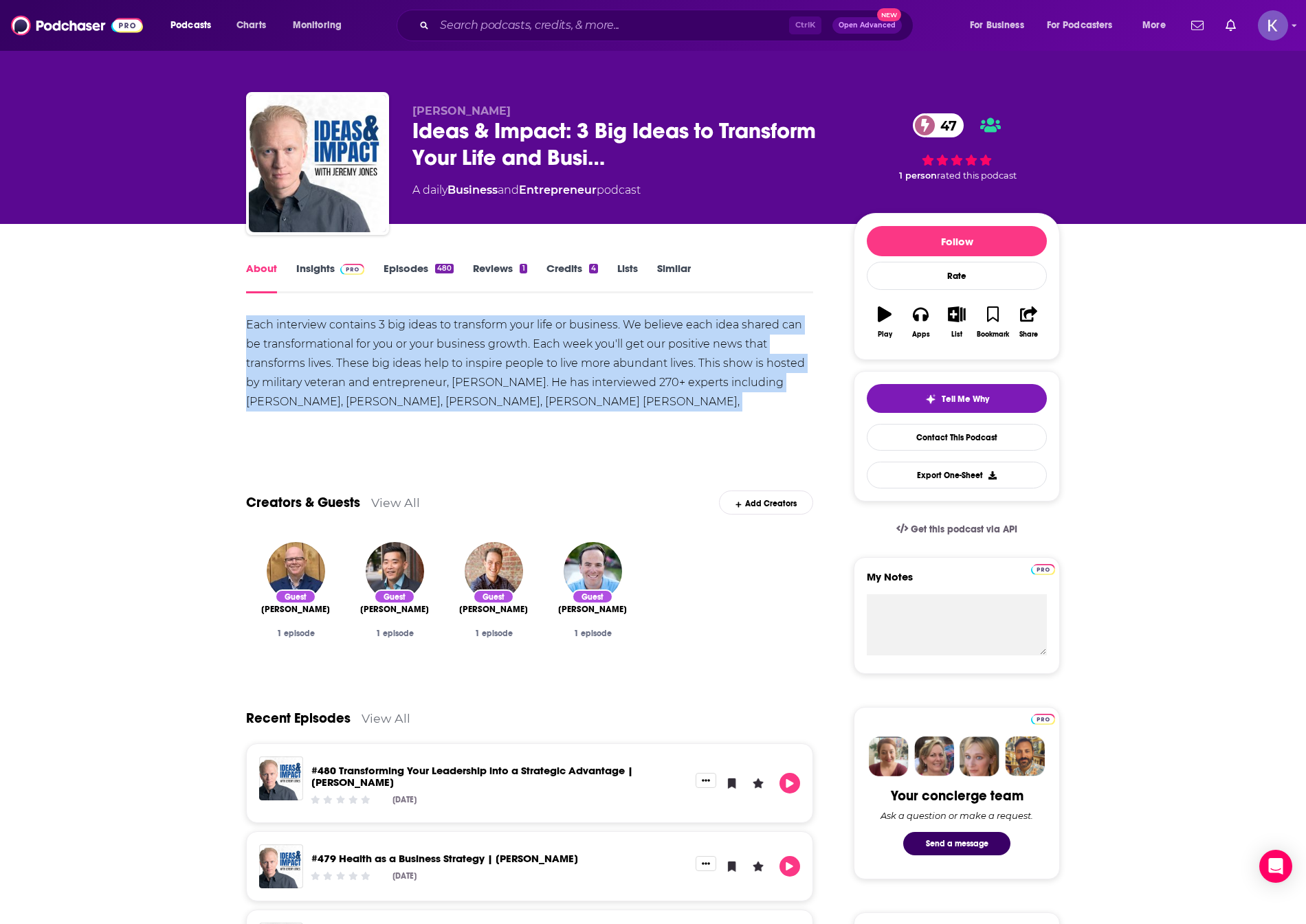
drag, startPoint x: 238, startPoint y: 325, endPoint x: 719, endPoint y: 406, distance: 487.8
copy div "Each interview contains 3 big ideas to transform your life or business. We beli…"
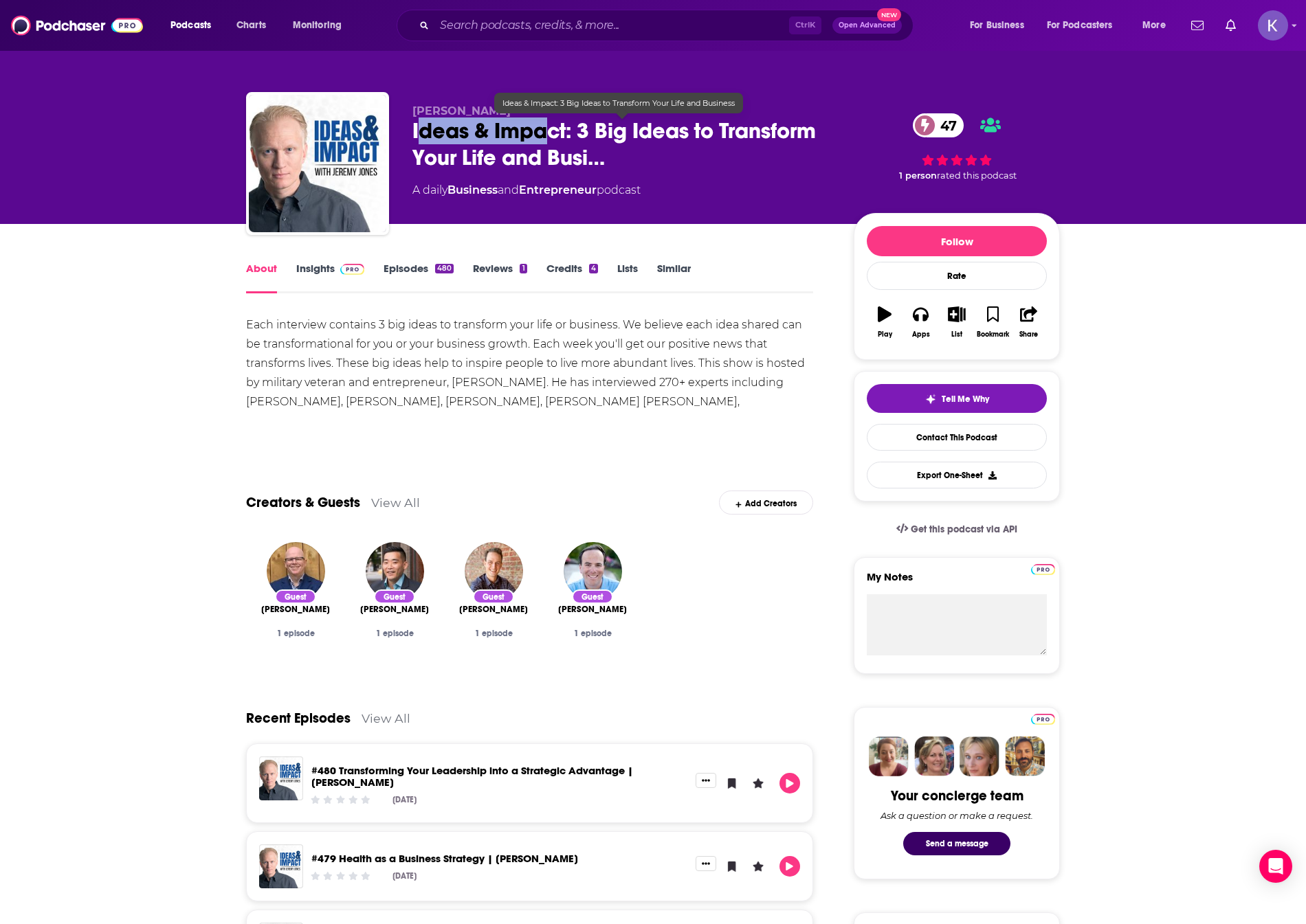
drag, startPoint x: 417, startPoint y: 134, endPoint x: 545, endPoint y: 141, distance: 128.2
click at [545, 141] on span "Ideas & Impact: 3 Big Ideas to Transform Your Life and Busi…" at bounding box center [622, 144] width 419 height 54
click at [503, 140] on span "Ideas & Impact: 3 Big Ideas to Transform Your Life and Busi…" at bounding box center [622, 144] width 419 height 54
drag, startPoint x: 408, startPoint y: 130, endPoint x: 569, endPoint y: 139, distance: 161.3
click at [569, 139] on div "Jeremy Jones Ideas & Impact: 3 Big Ideas to Transform Your Life and Busi… 47 A …" at bounding box center [653, 165] width 814 height 148
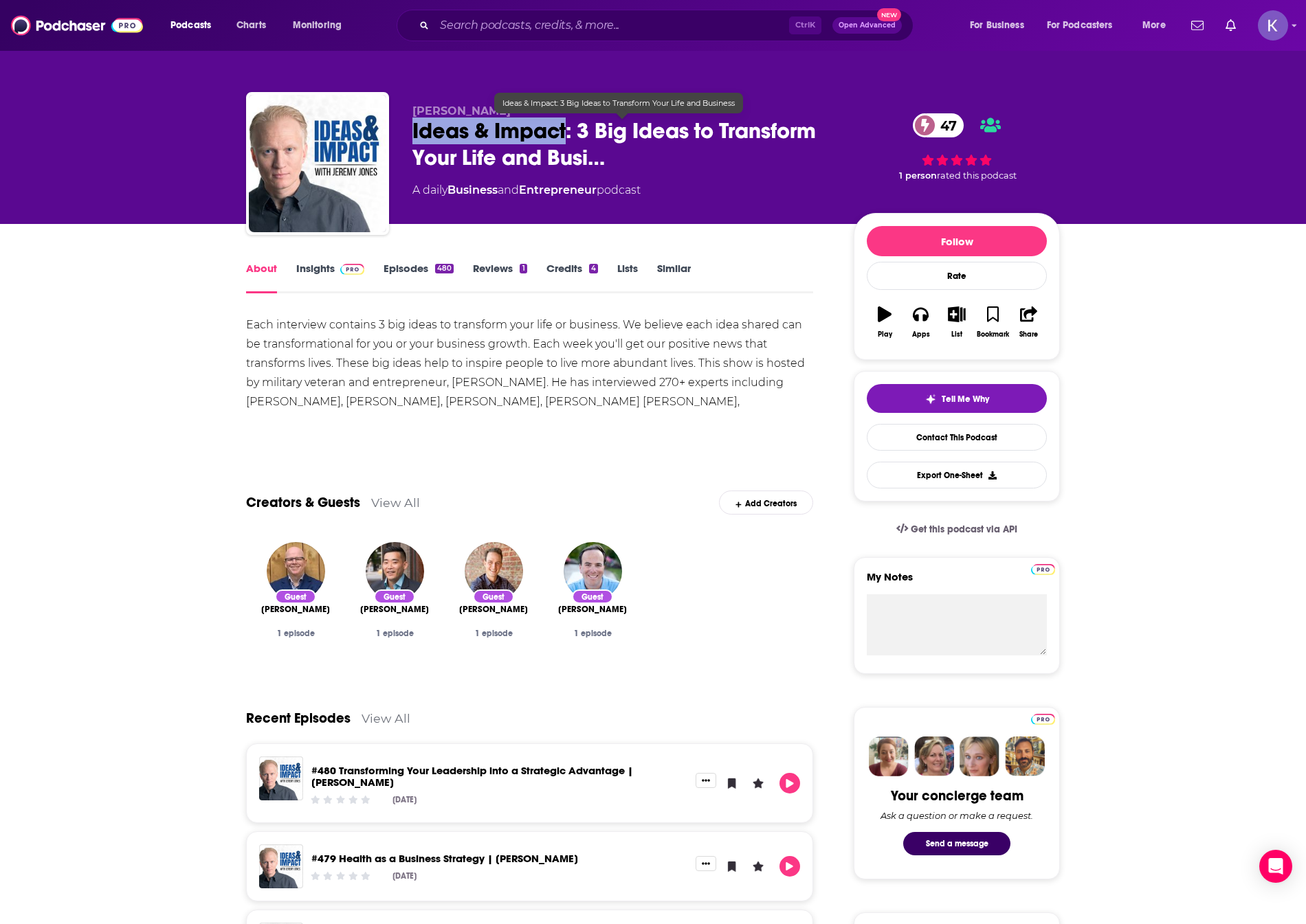
copy h1 "Ideas & Impact"
click at [310, 275] on link "Insights" at bounding box center [329, 277] width 68 height 32
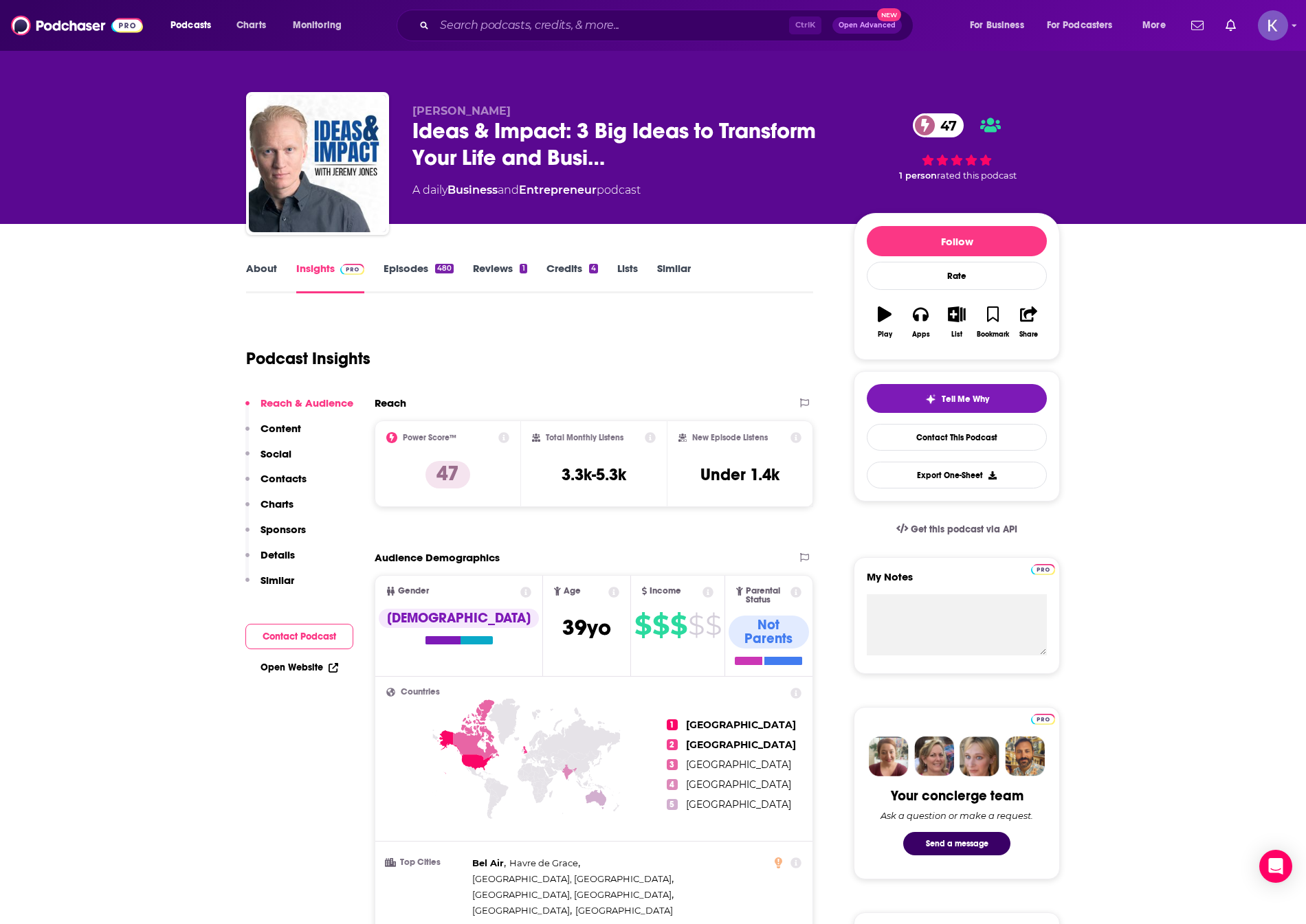
click at [275, 278] on link "About" at bounding box center [262, 277] width 31 height 32
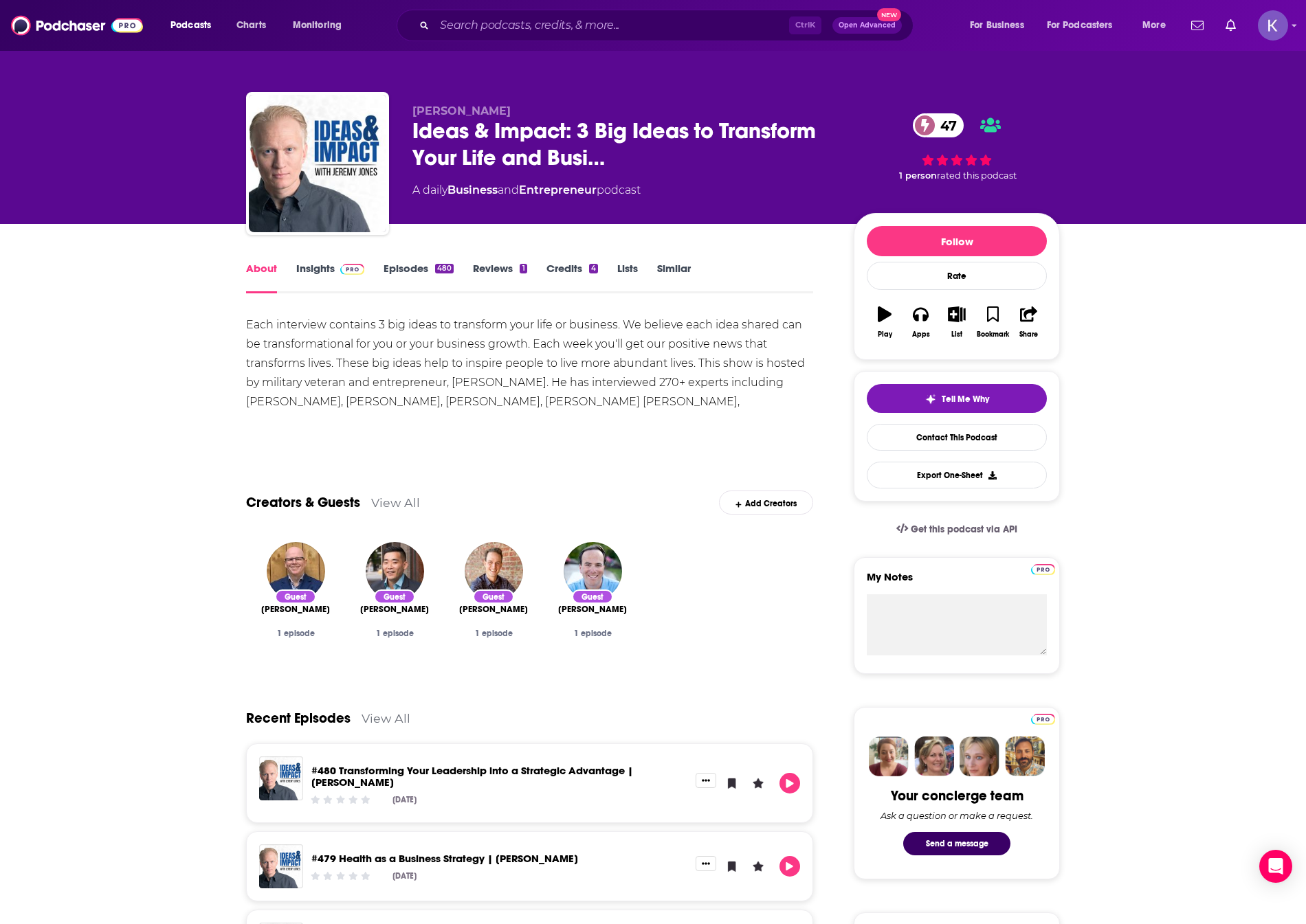
click at [314, 271] on link "Insights" at bounding box center [329, 277] width 68 height 32
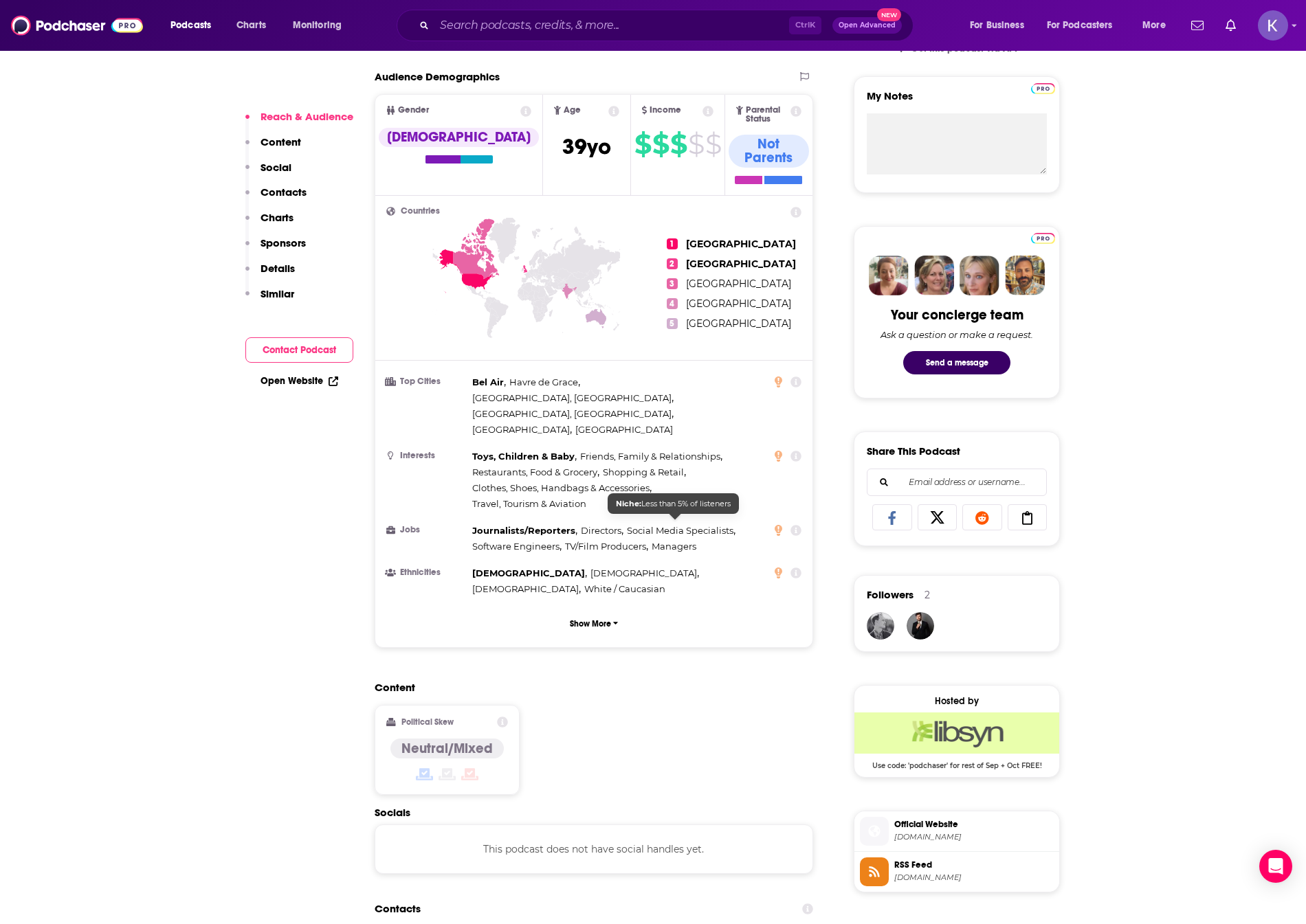
scroll to position [893, 0]
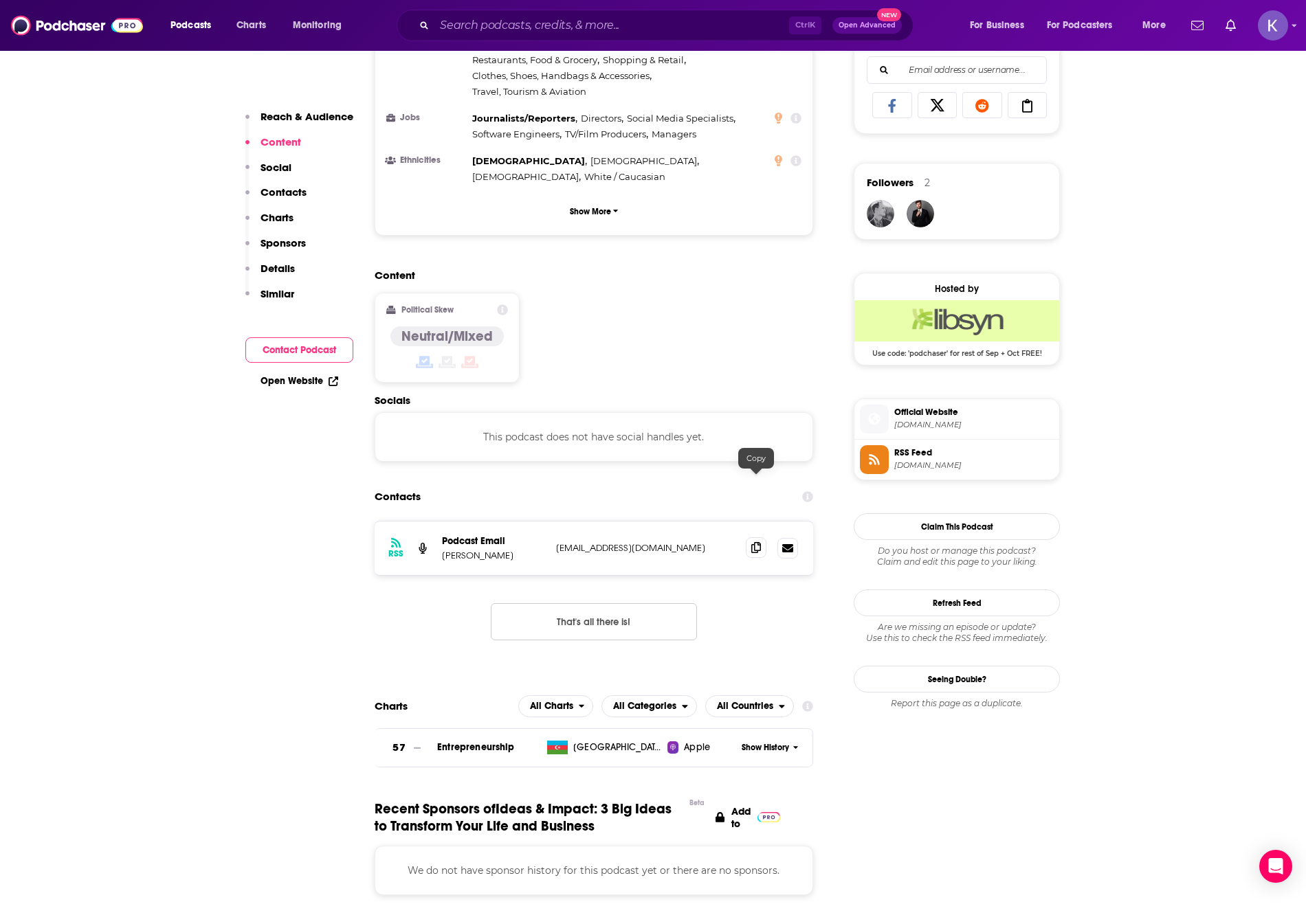
click at [756, 542] on icon at bounding box center [755, 547] width 9 height 11
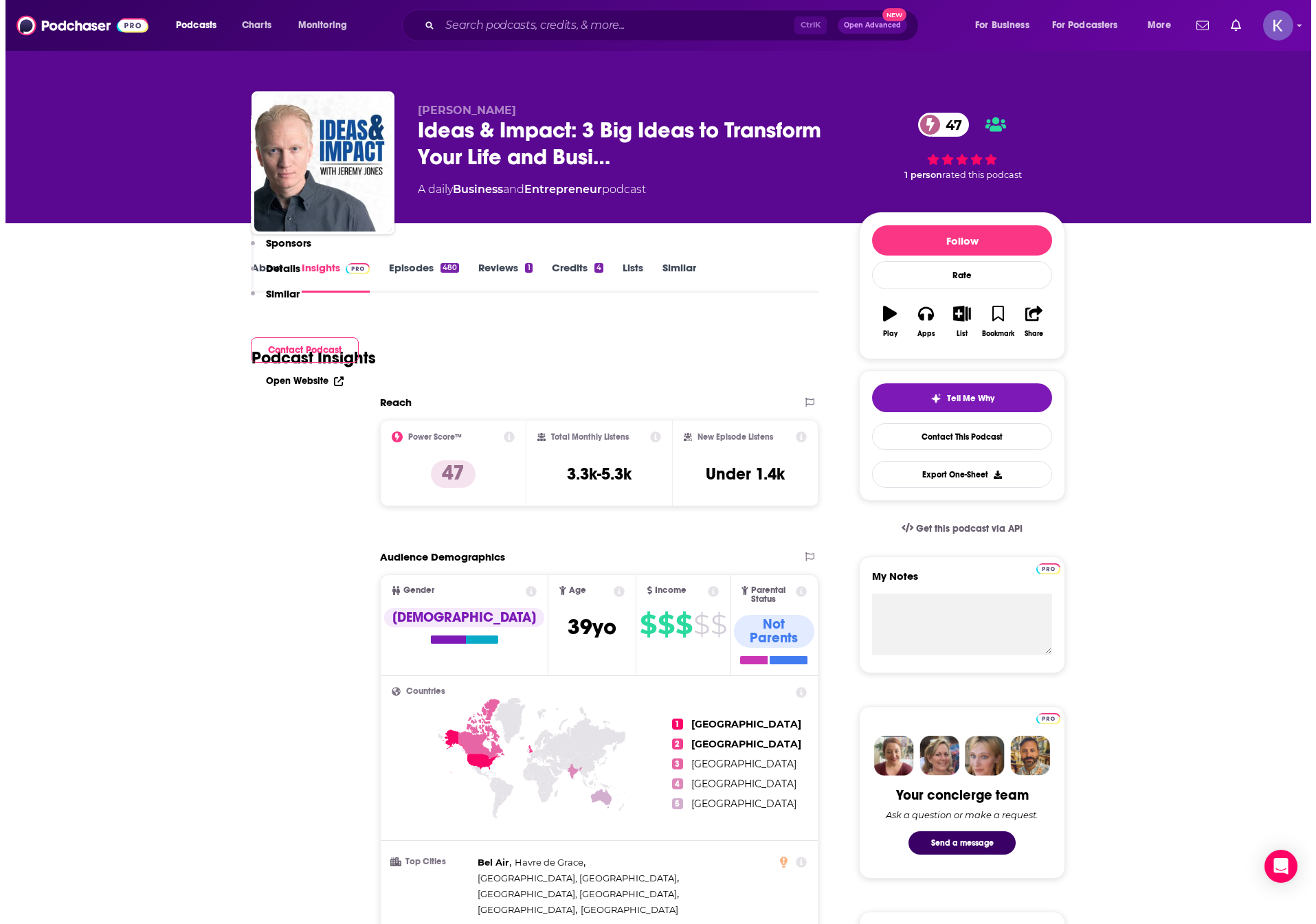
scroll to position [0, 0]
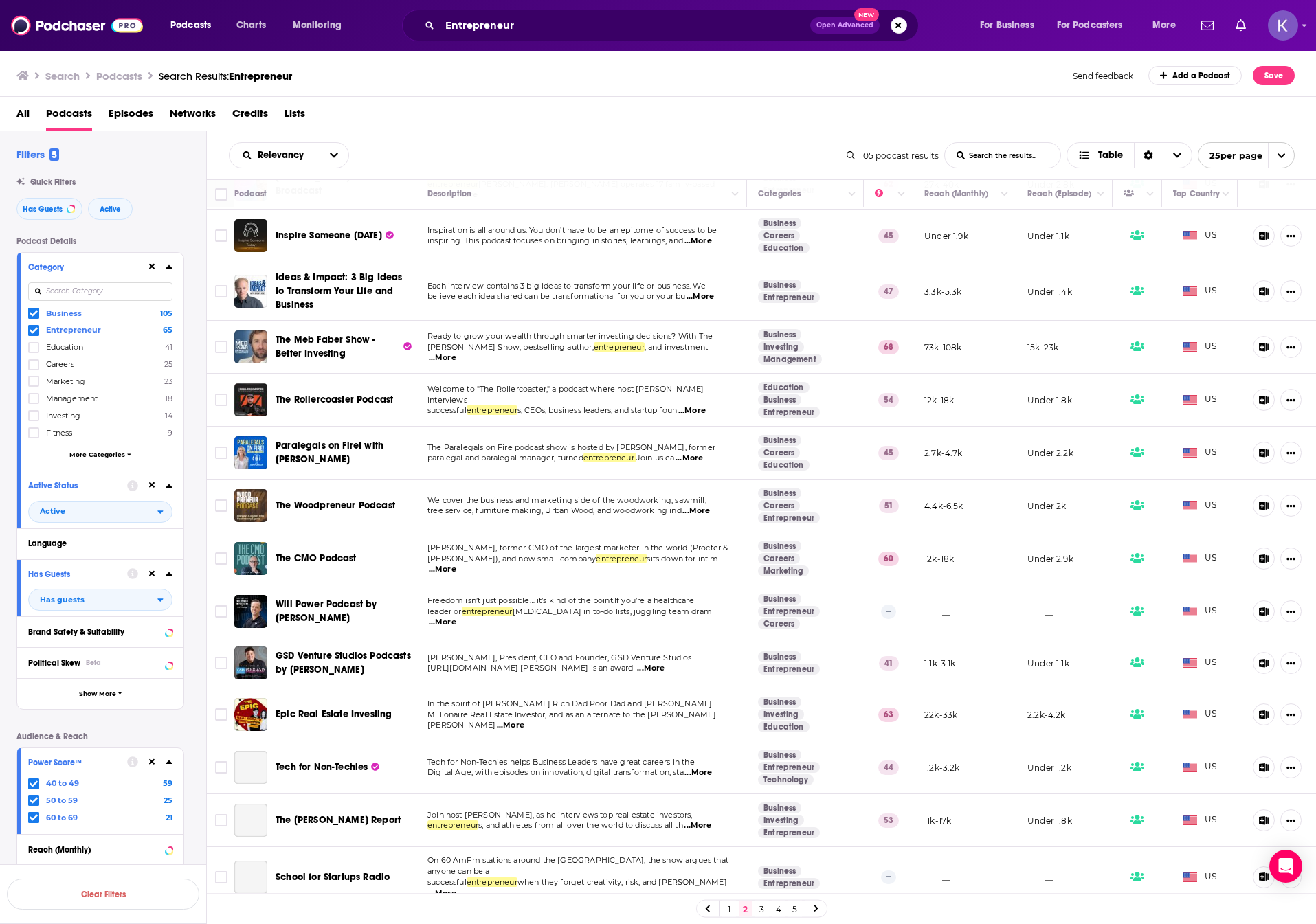
scroll to position [627, 0]
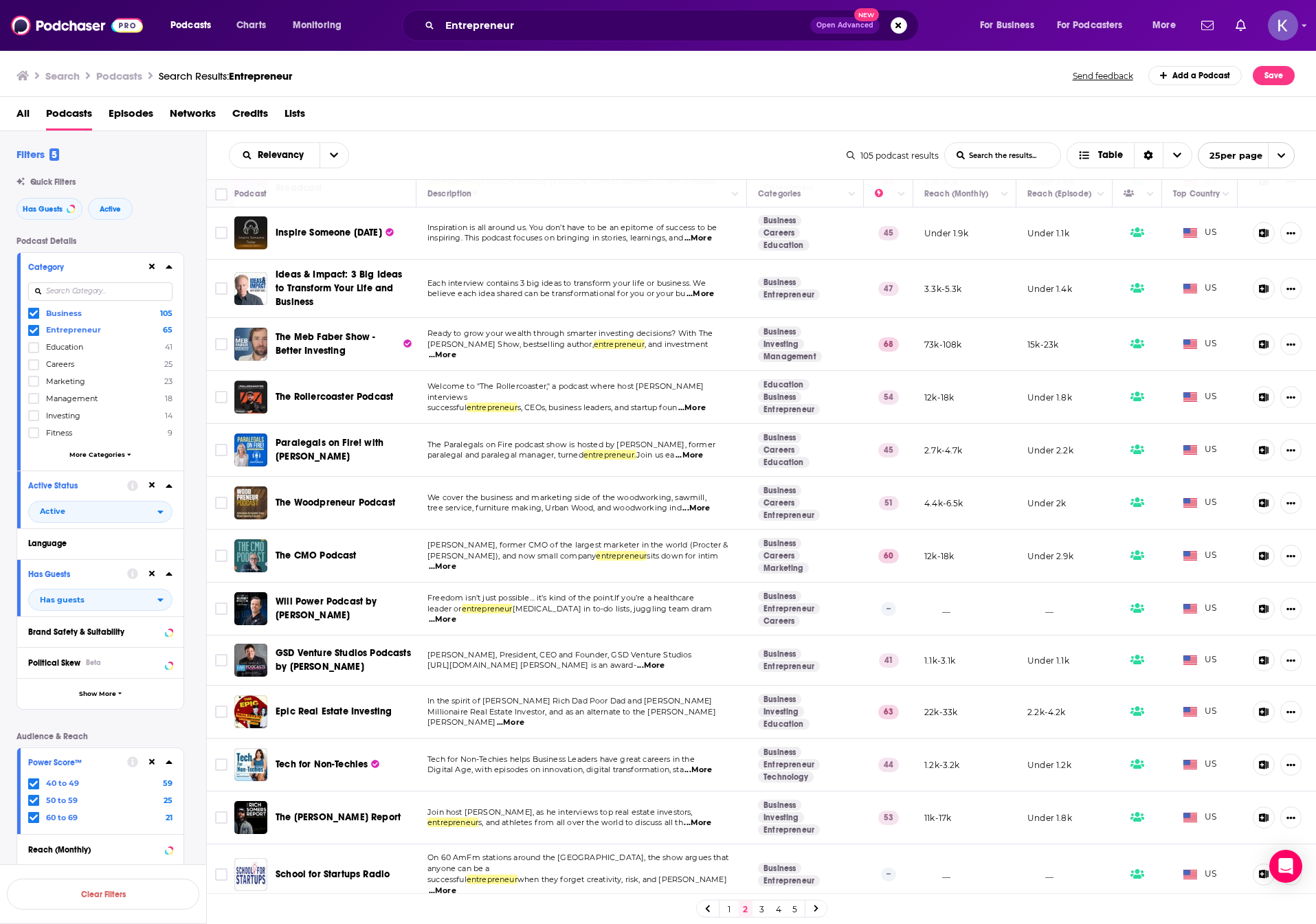
click at [819, 915] on link at bounding box center [816, 909] width 22 height 15
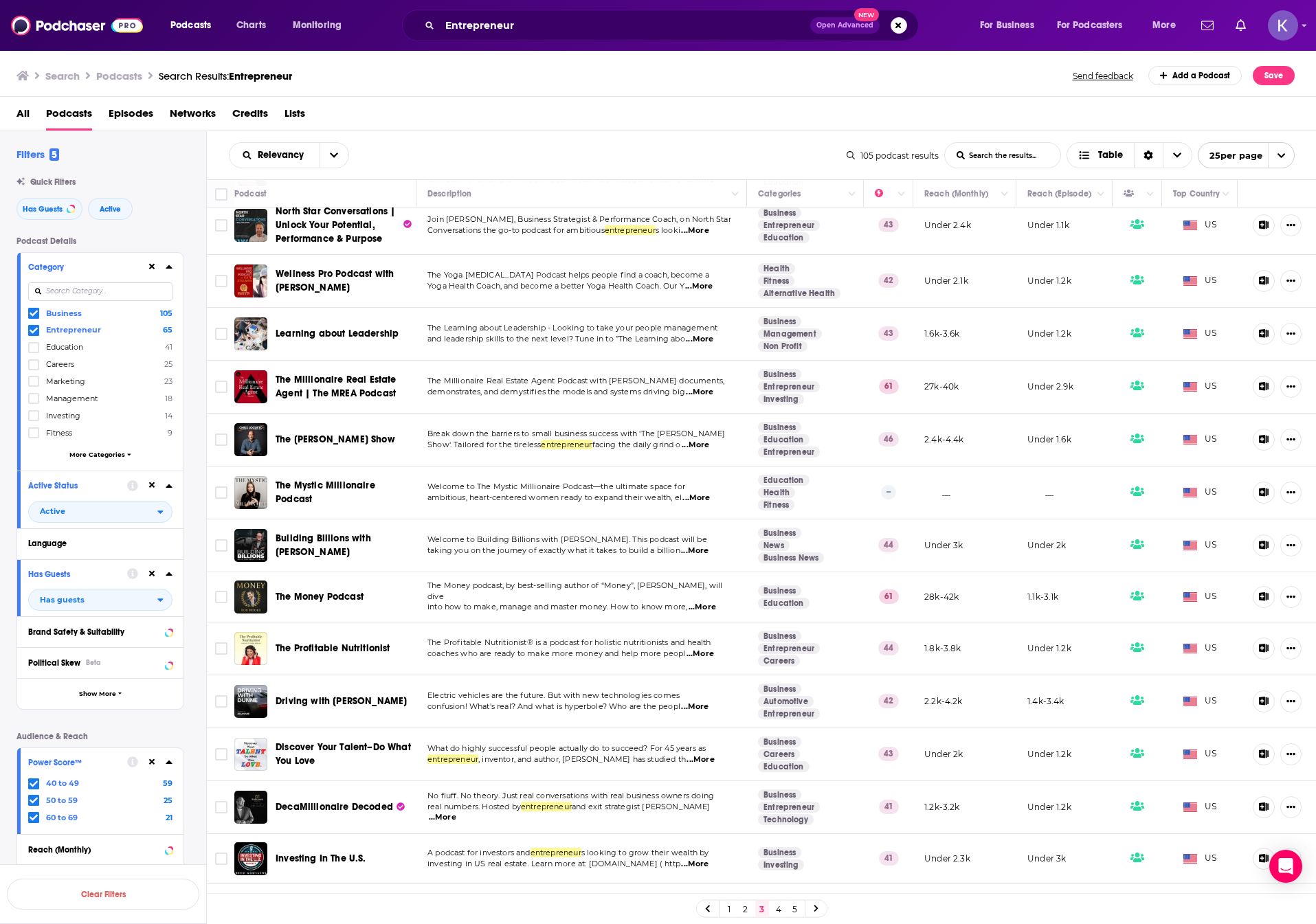
scroll to position [657, 0]
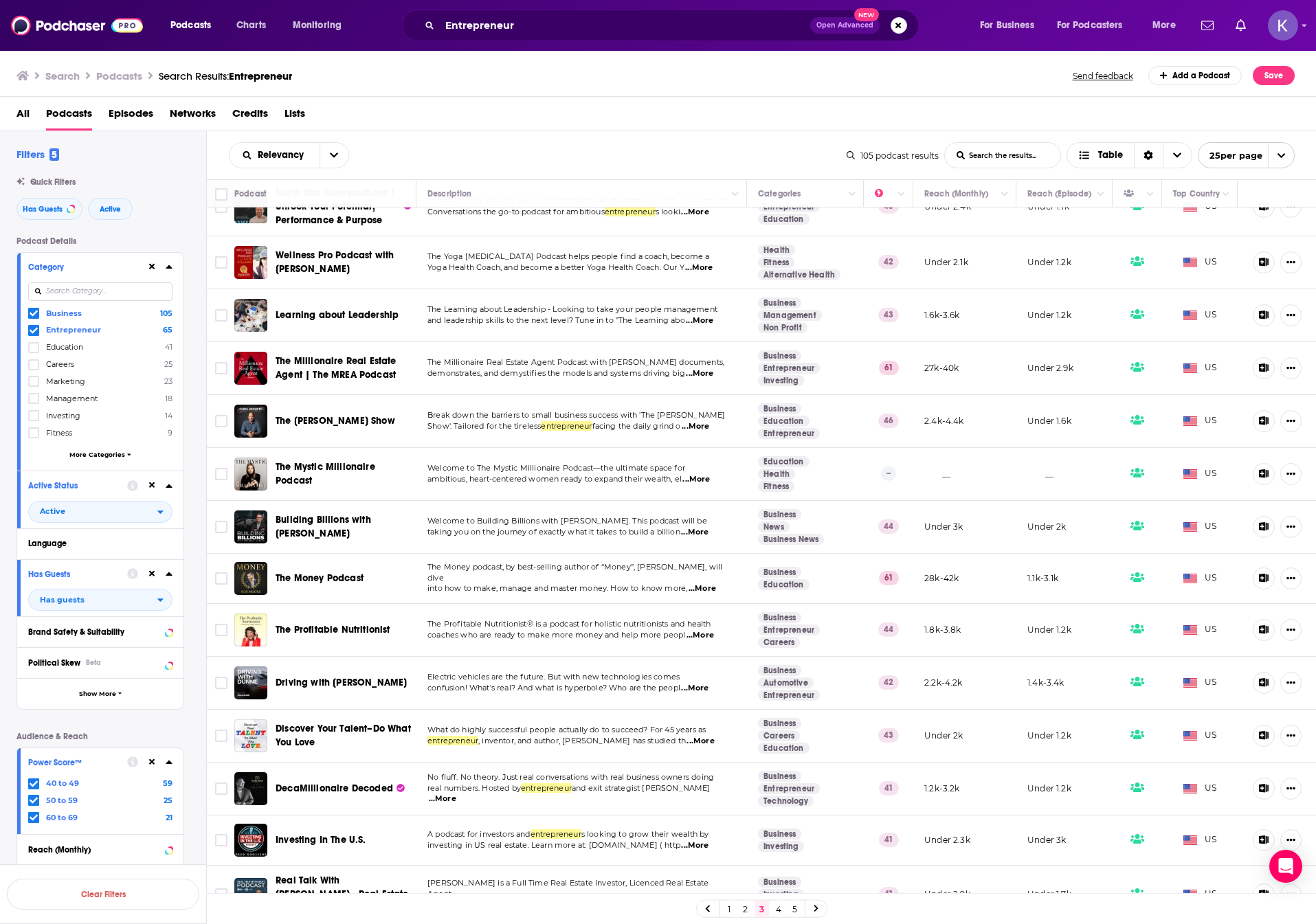
click at [814, 910] on icon at bounding box center [816, 909] width 5 height 9
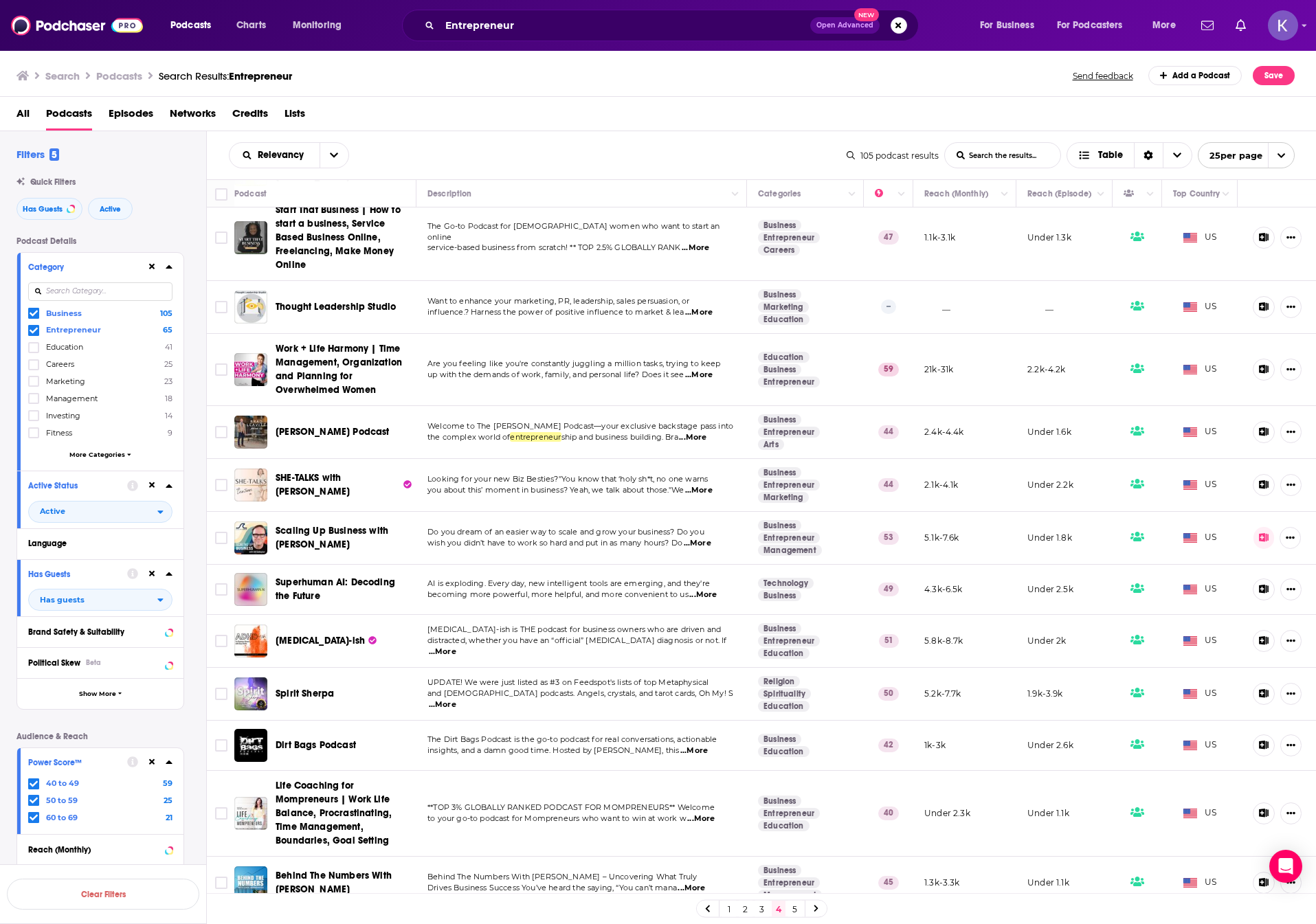
scroll to position [770, 0]
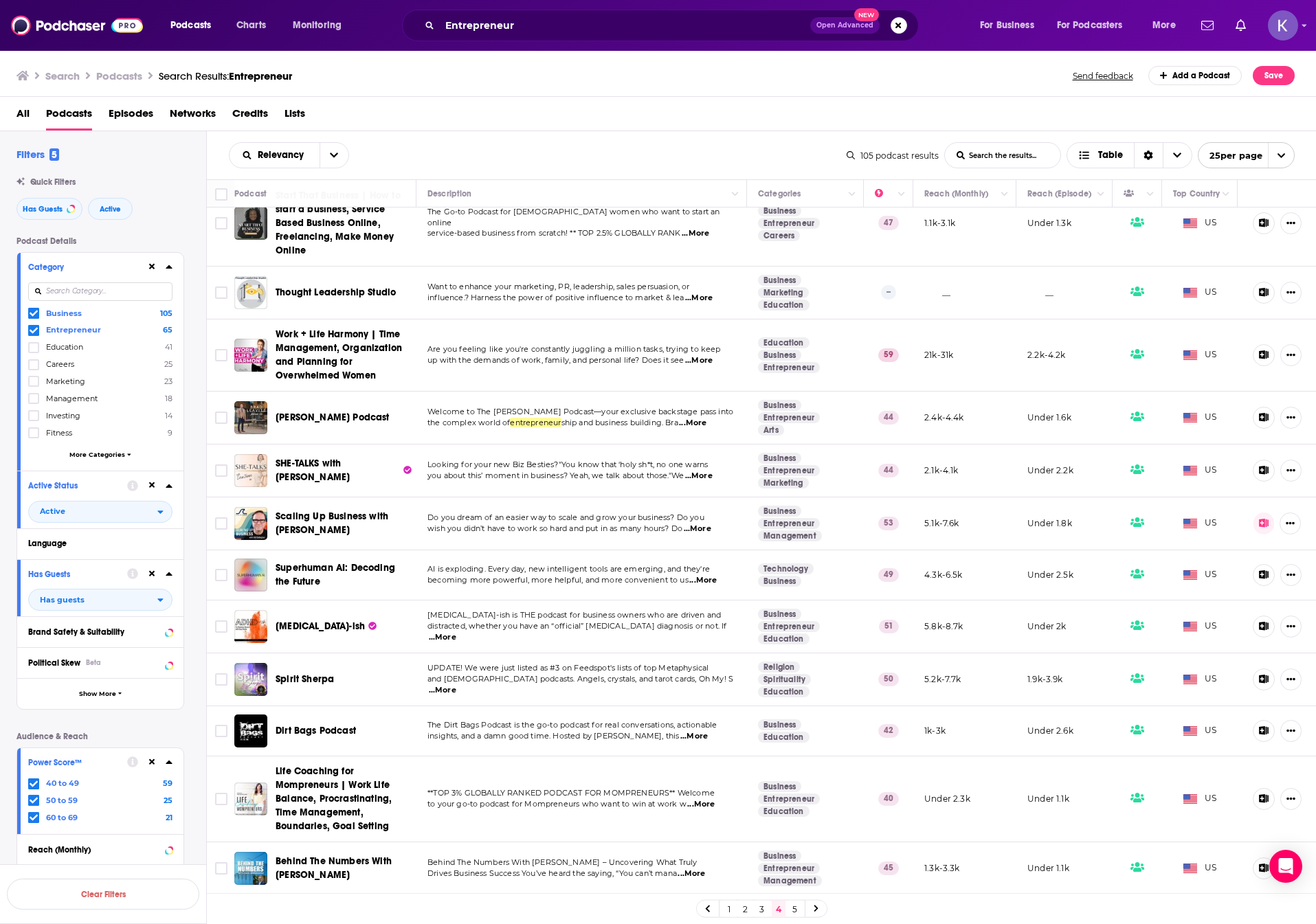
click at [822, 907] on link at bounding box center [816, 909] width 22 height 15
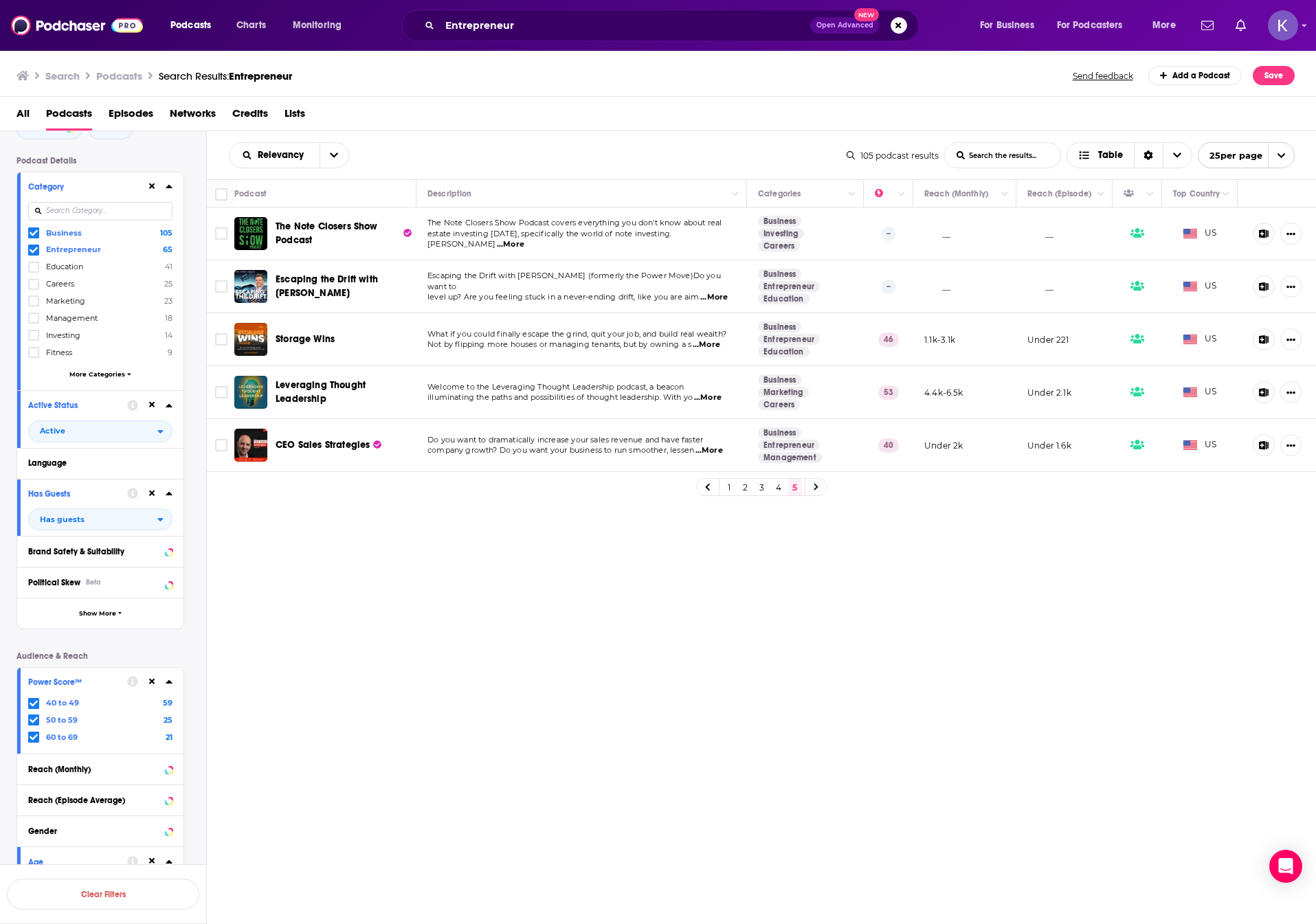
scroll to position [69, 0]
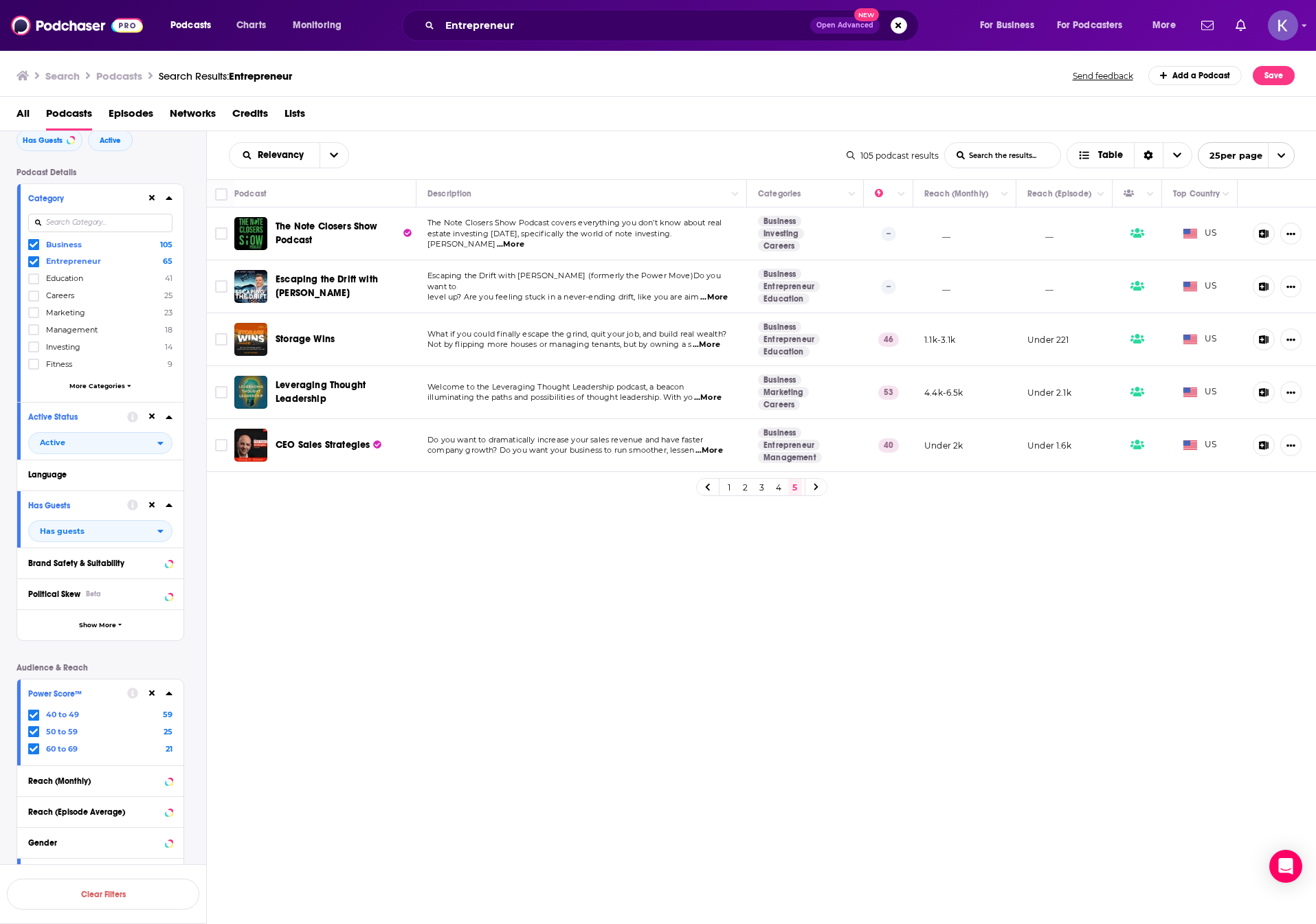
click at [117, 387] on span "More Categories" at bounding box center [97, 386] width 56 height 8
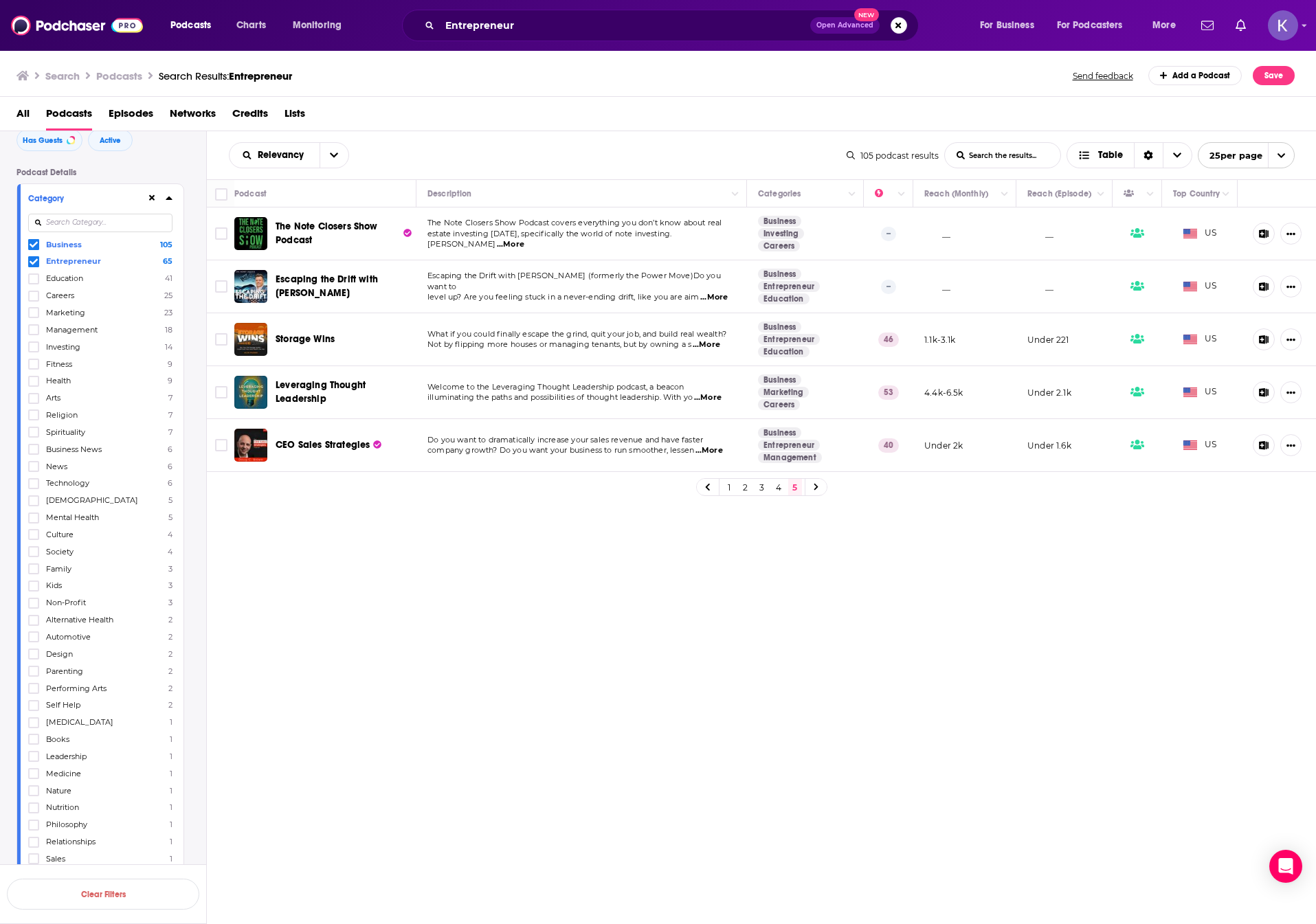
scroll to position [0, 0]
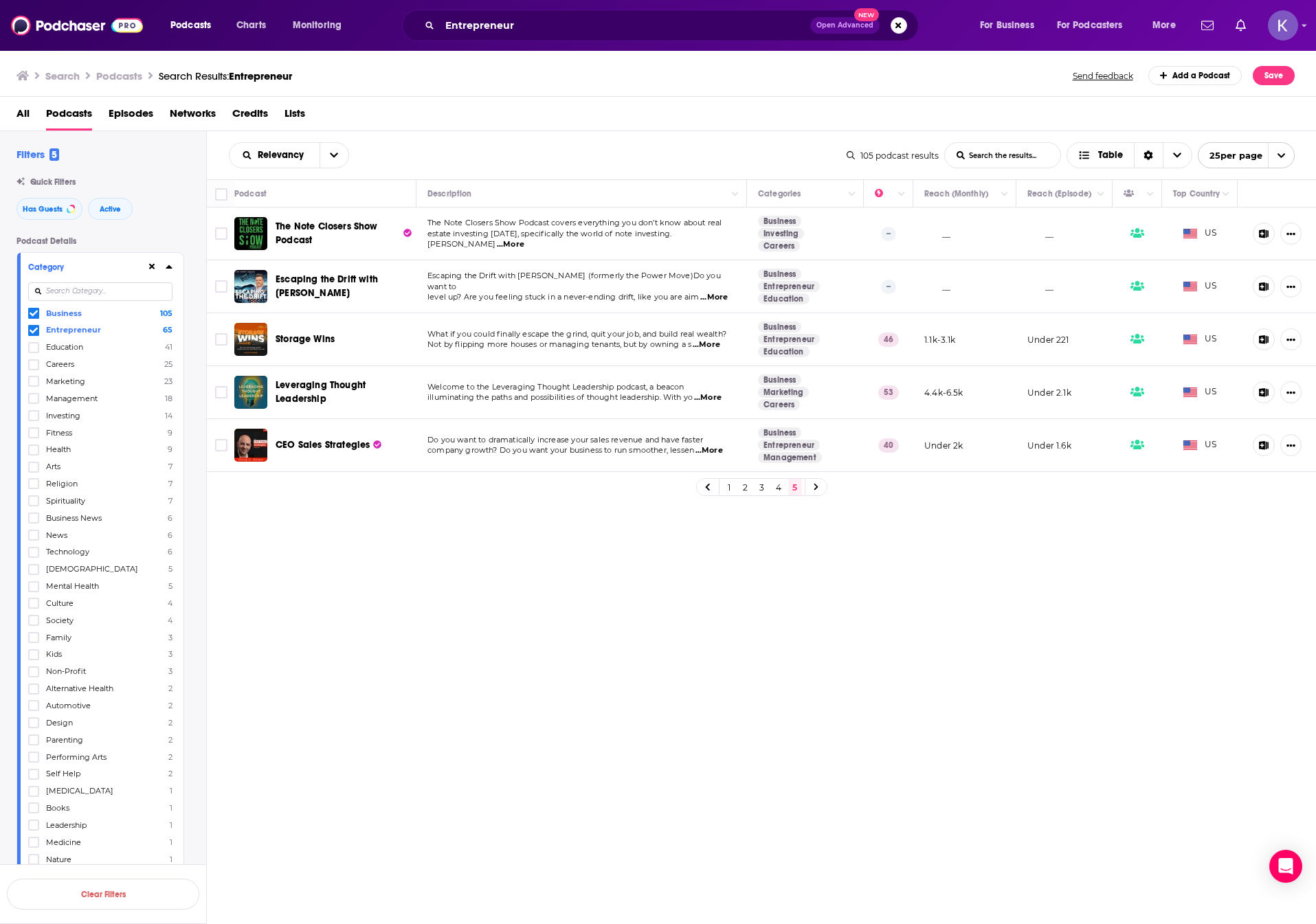
click at [167, 265] on icon at bounding box center [169, 267] width 7 height 11
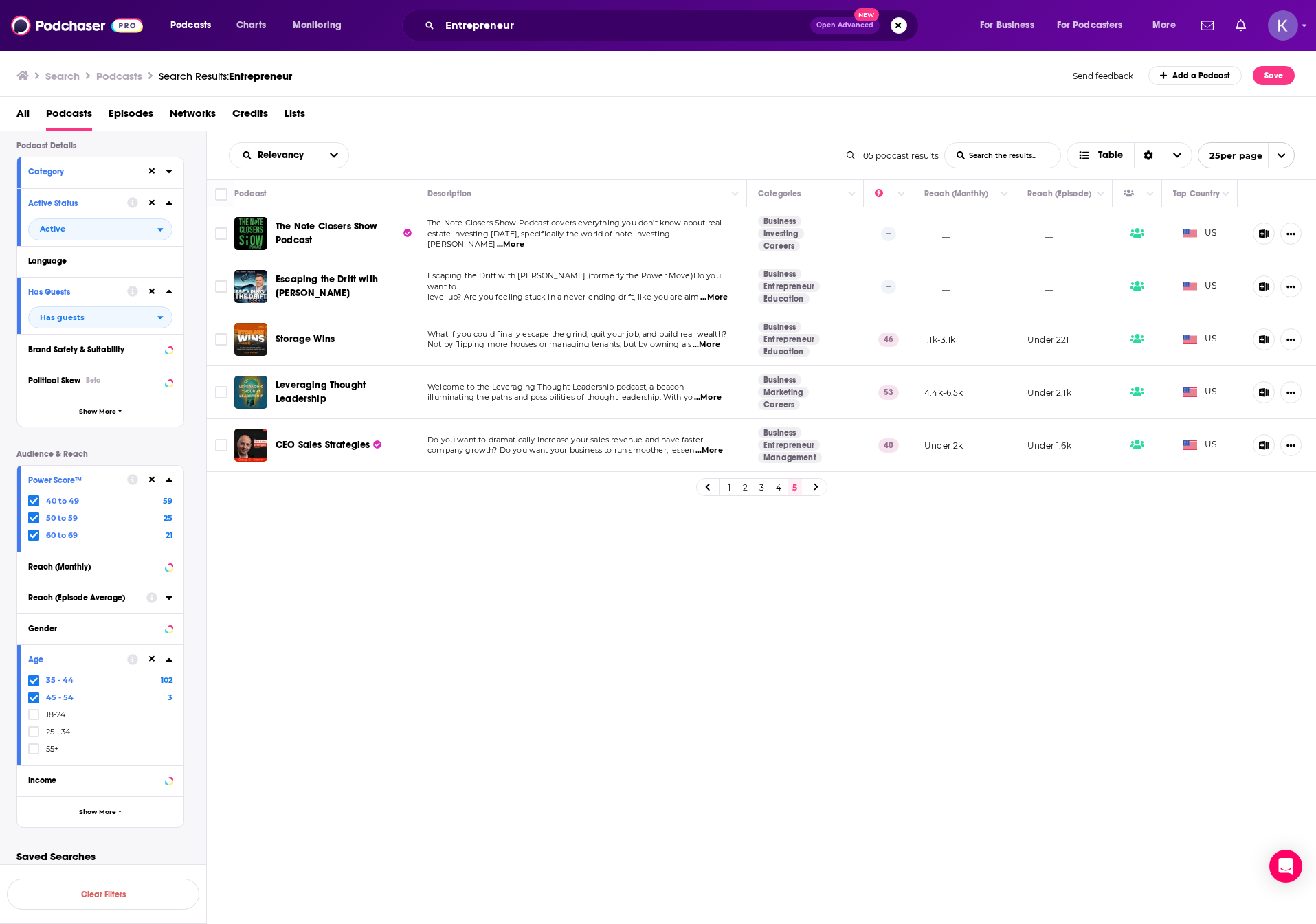
scroll to position [105, 0]
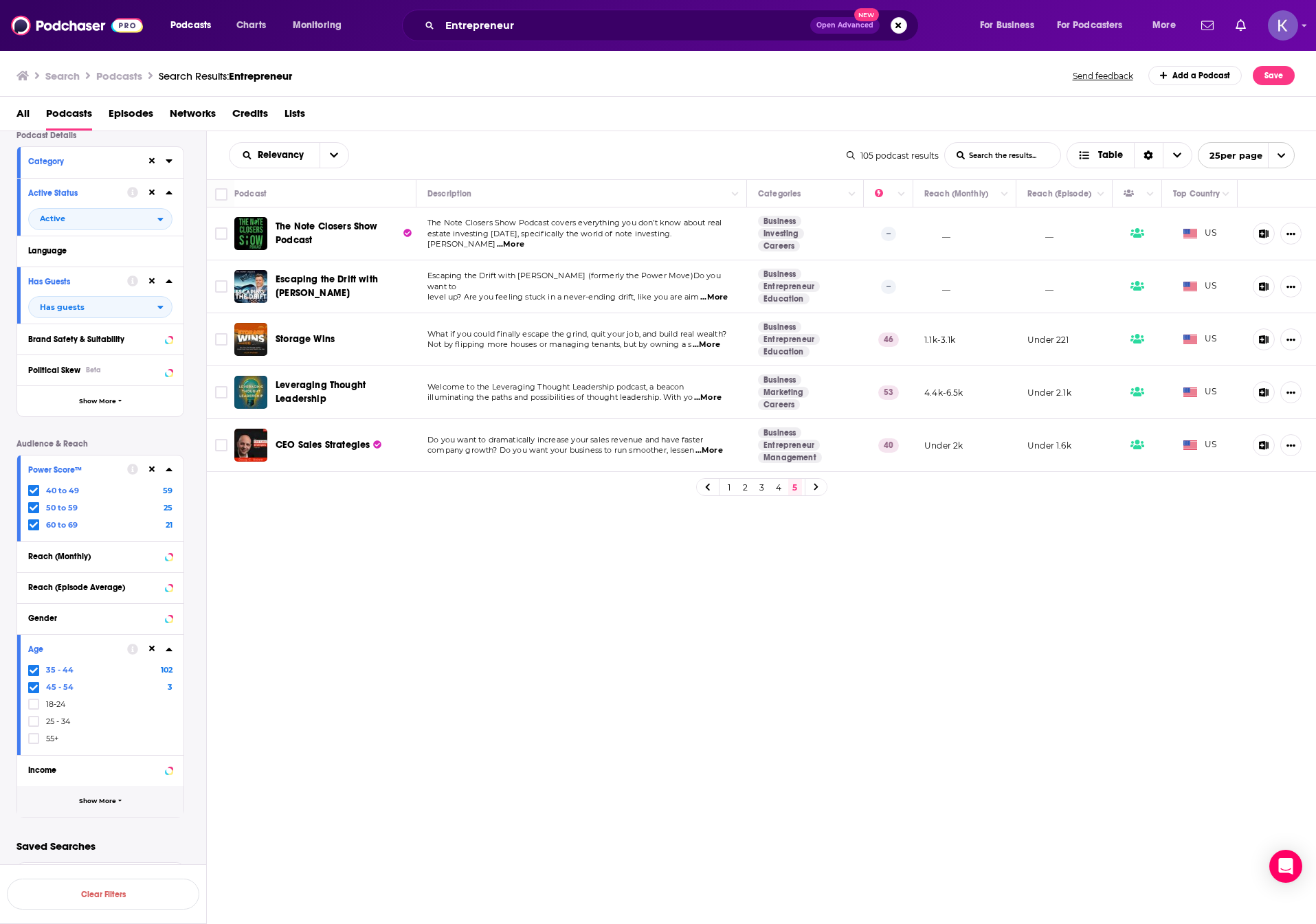
click at [119, 789] on button "Show More" at bounding box center [100, 801] width 166 height 31
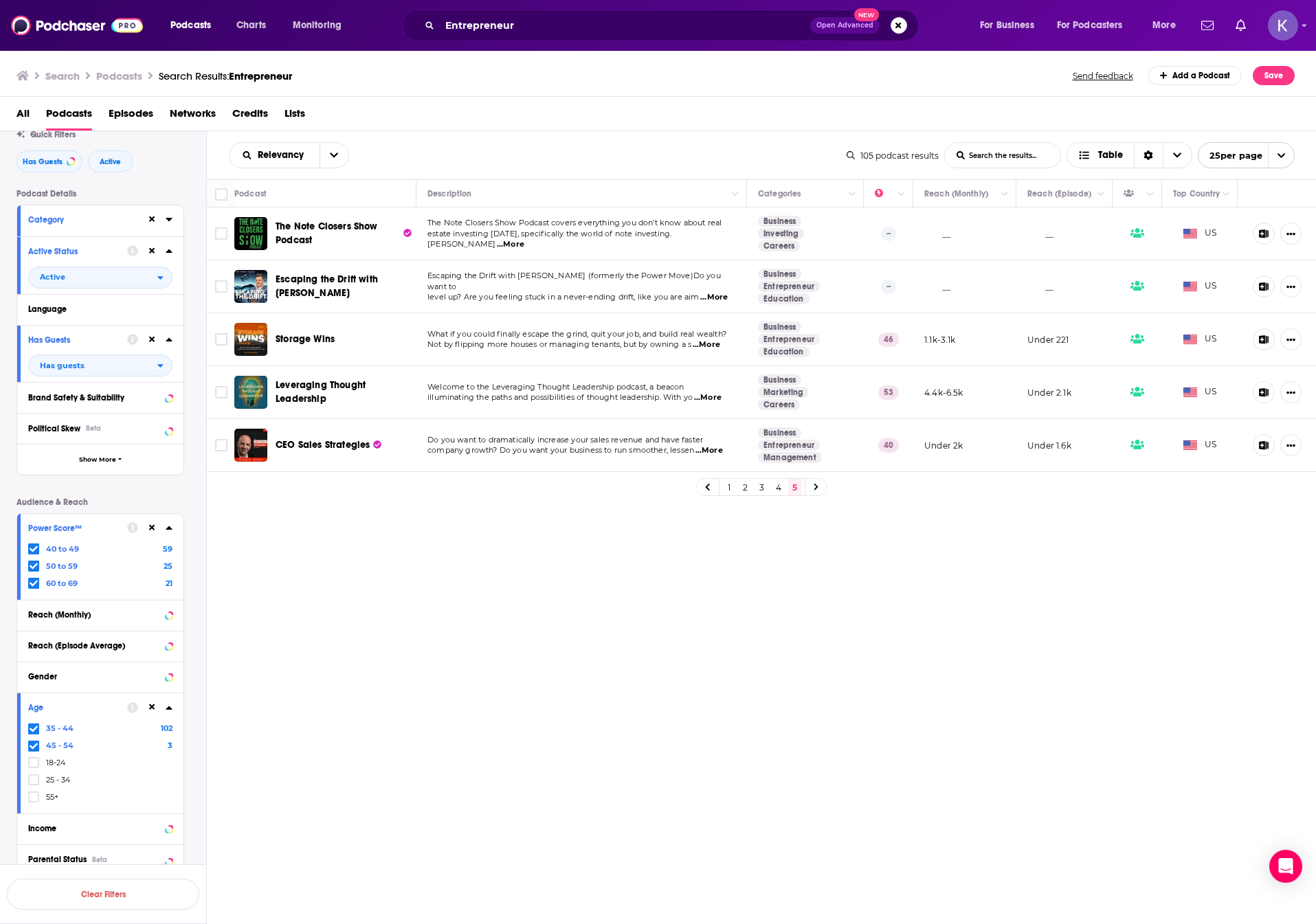
scroll to position [0, 0]
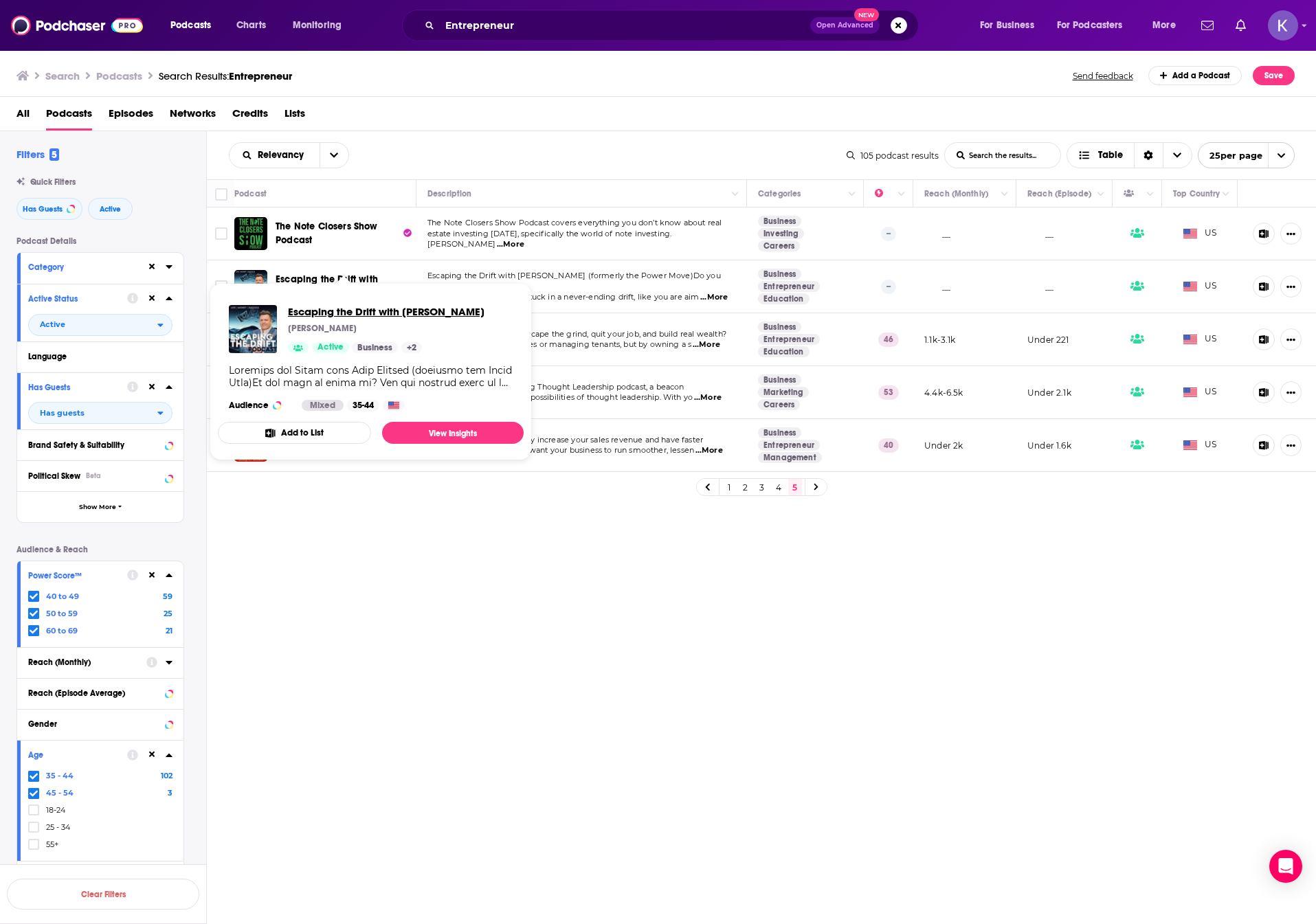
drag, startPoint x: 306, startPoint y: 279, endPoint x: 292, endPoint y: 316, distance: 39.6
click at [292, 316] on span "Escaping the Drift with John Gafford" at bounding box center [386, 311] width 196 height 13
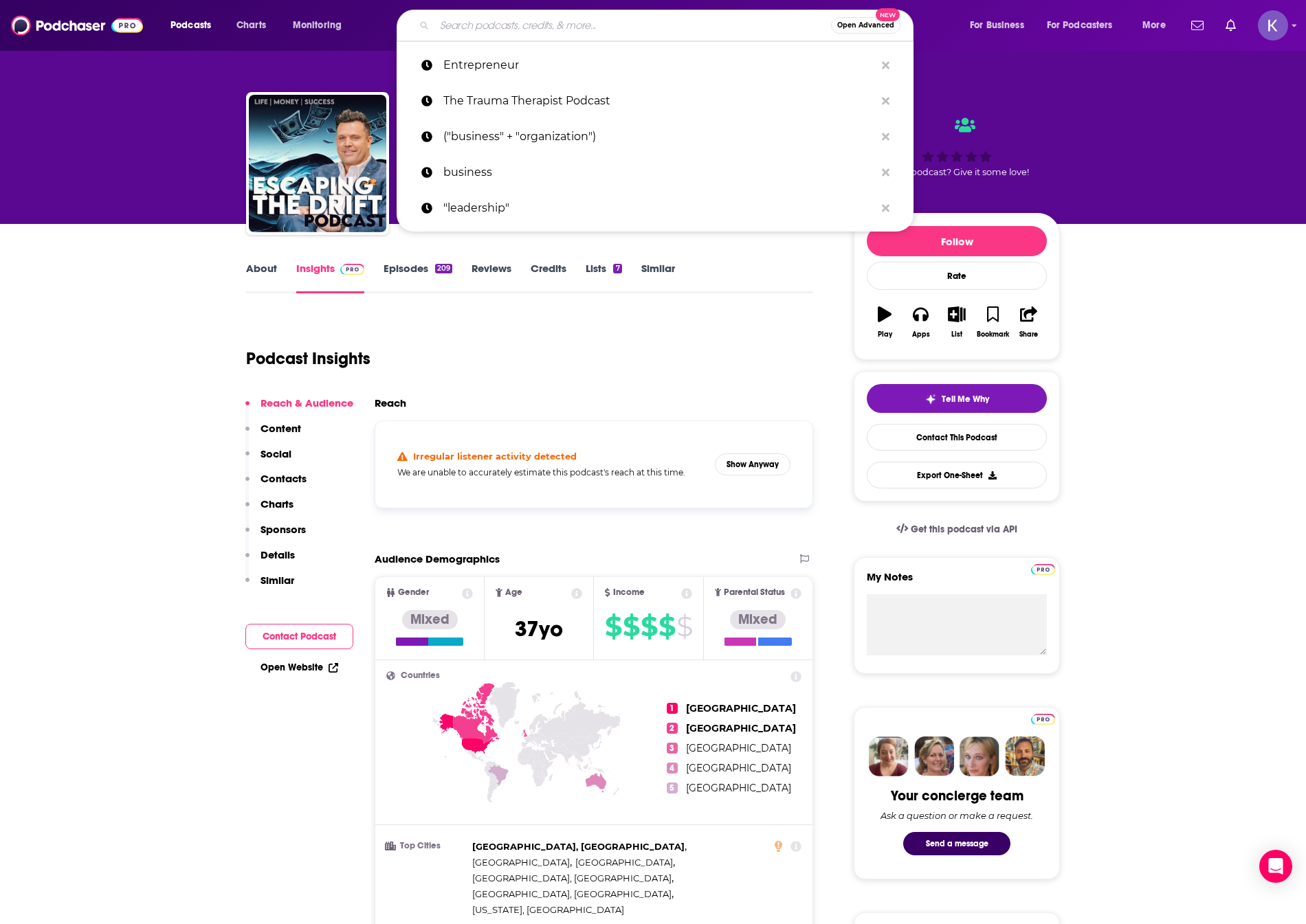
click at [553, 29] on input "Search podcasts, credits, & more..." at bounding box center [633, 26] width 396 height 22
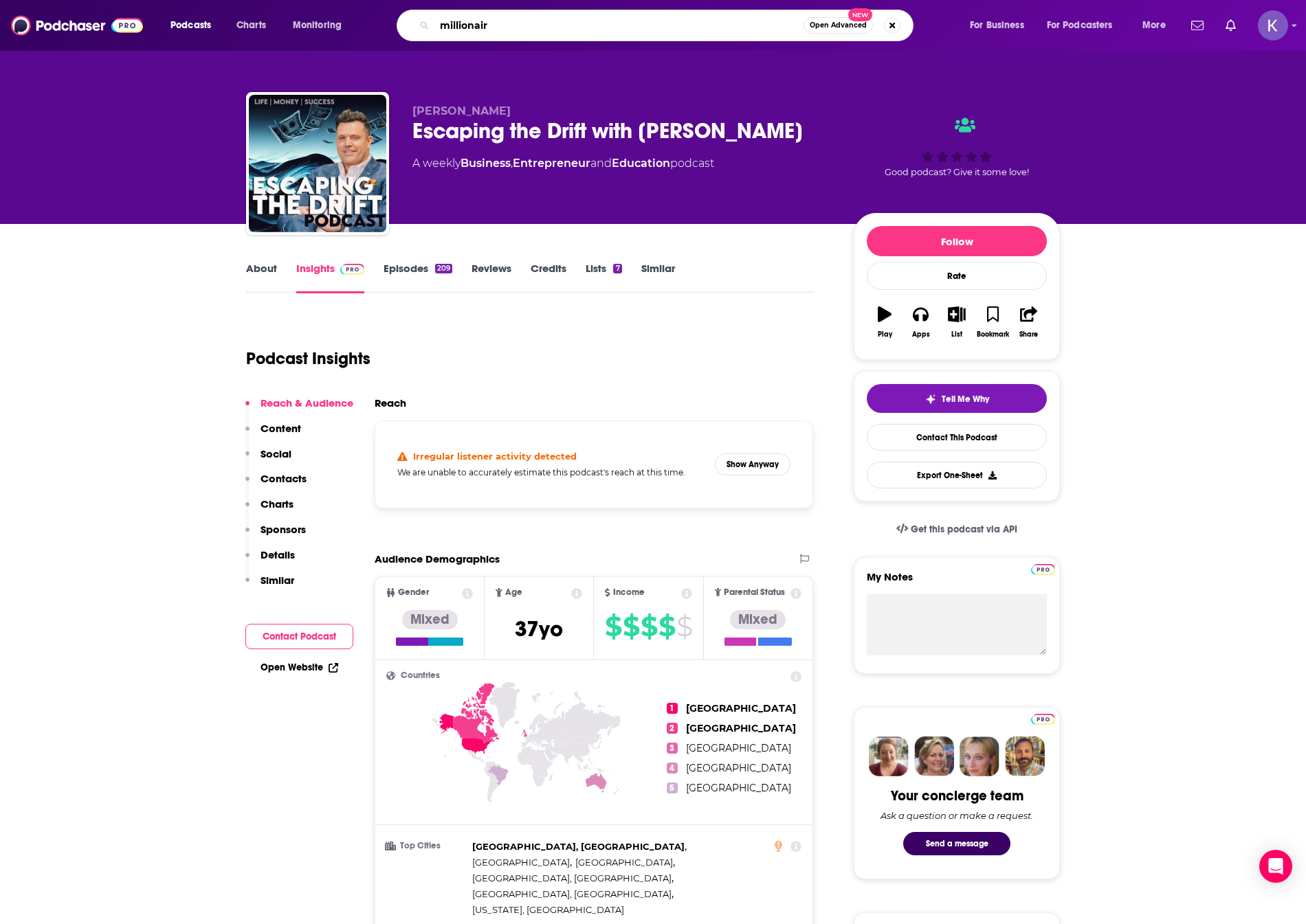
type input "millionaire"
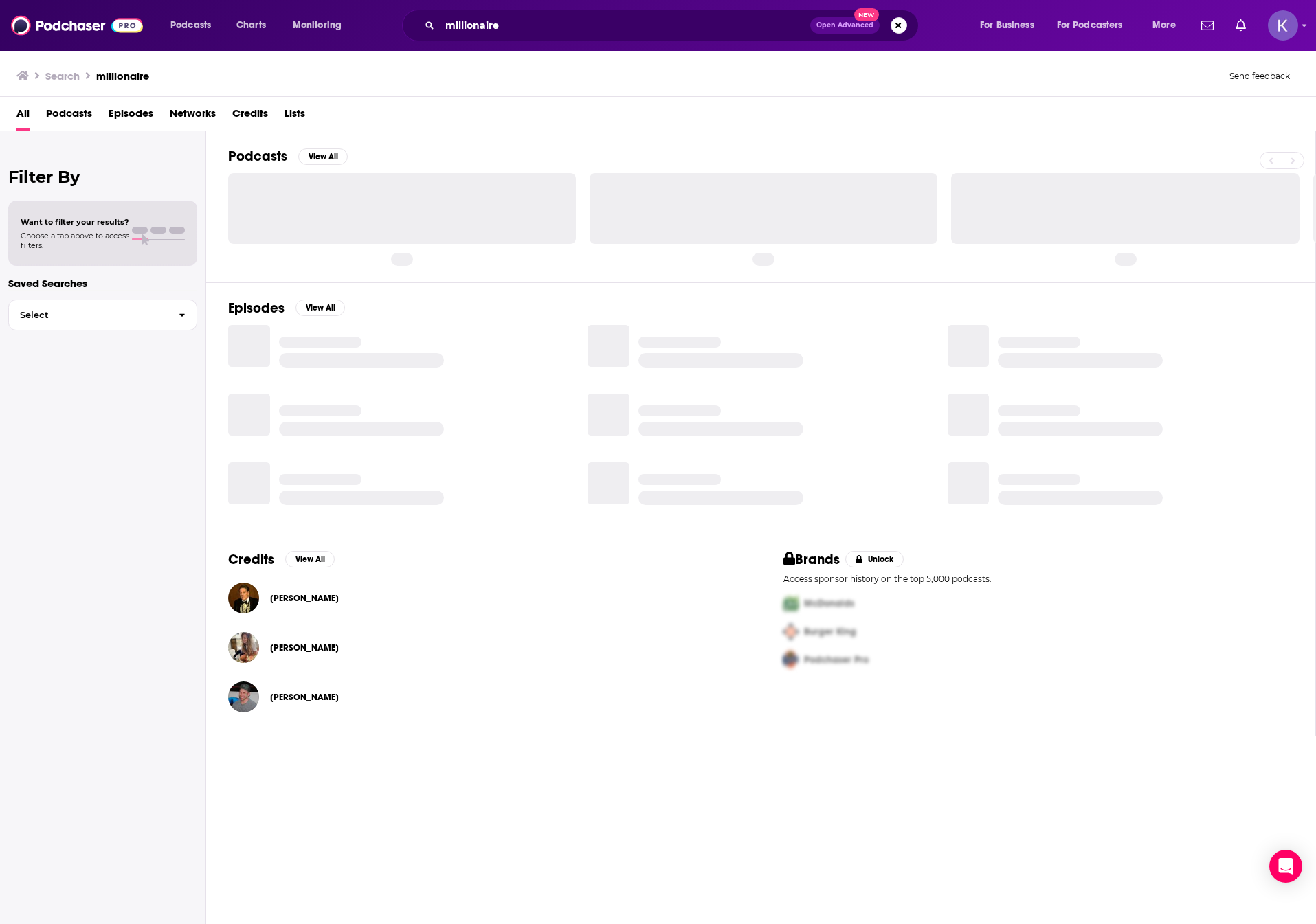
click at [61, 109] on span "Podcasts" at bounding box center [69, 116] width 46 height 28
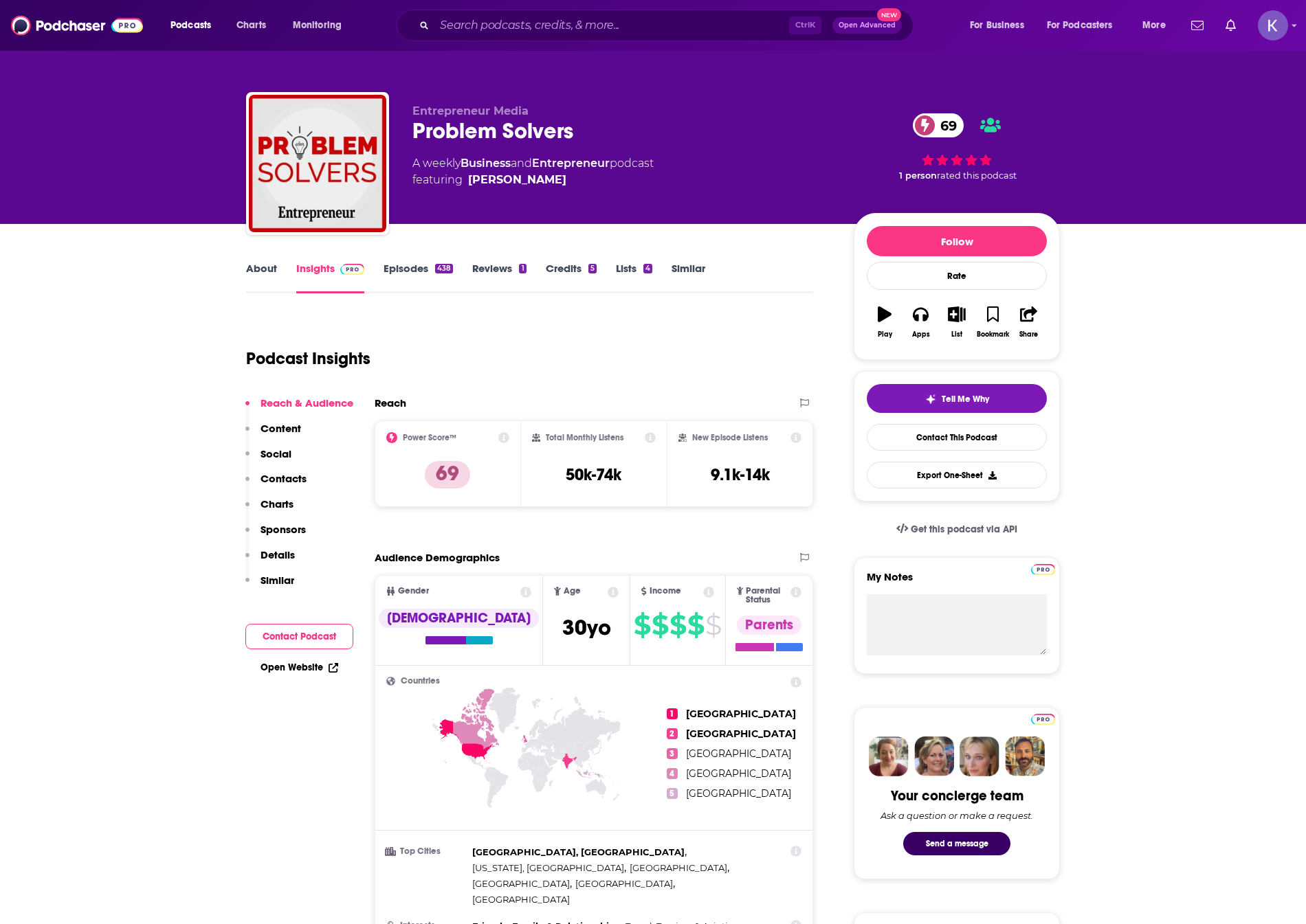
click at [262, 279] on link "About" at bounding box center [262, 277] width 31 height 32
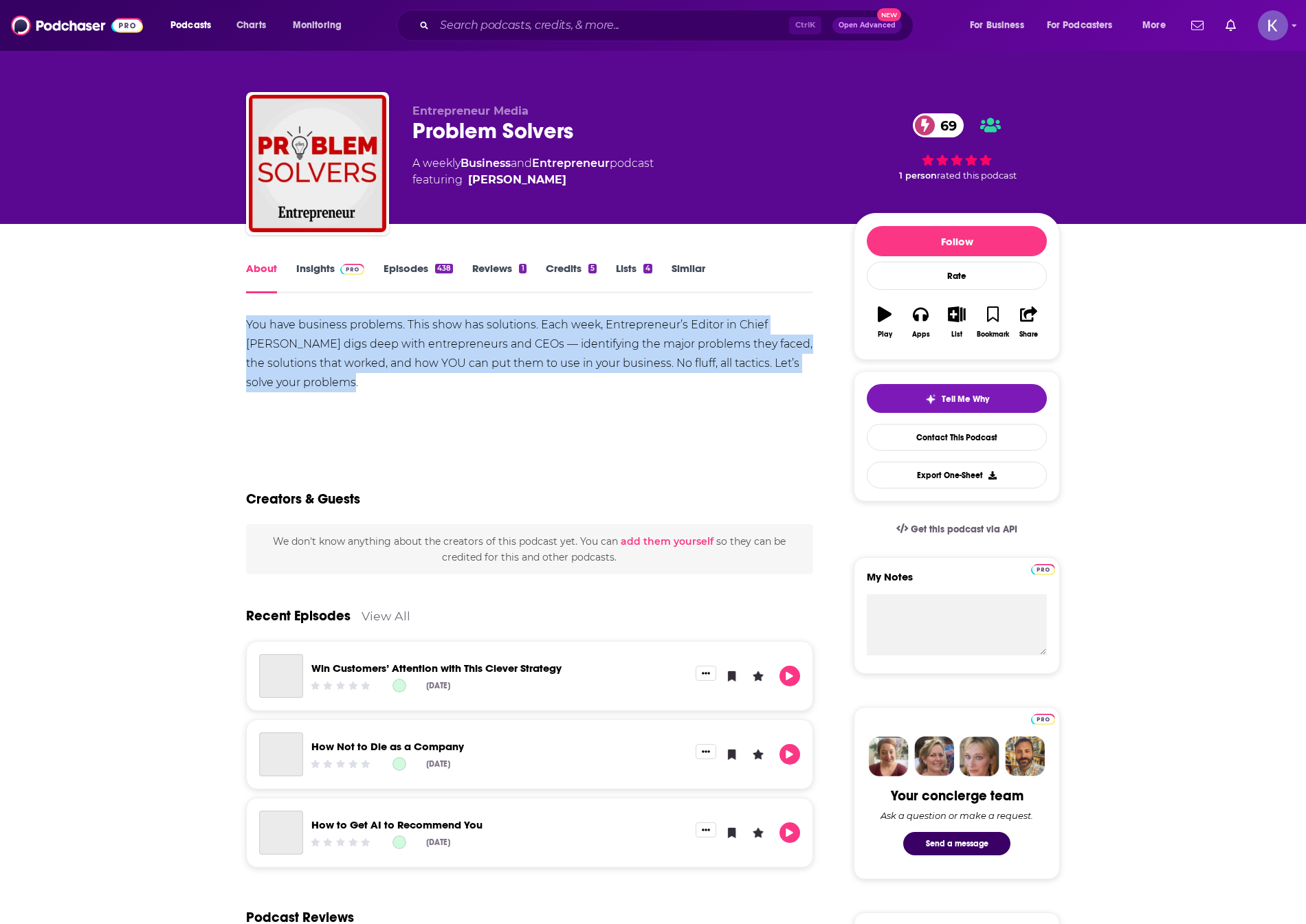
drag, startPoint x: 340, startPoint y: 379, endPoint x: 224, endPoint y: 316, distance: 132.0
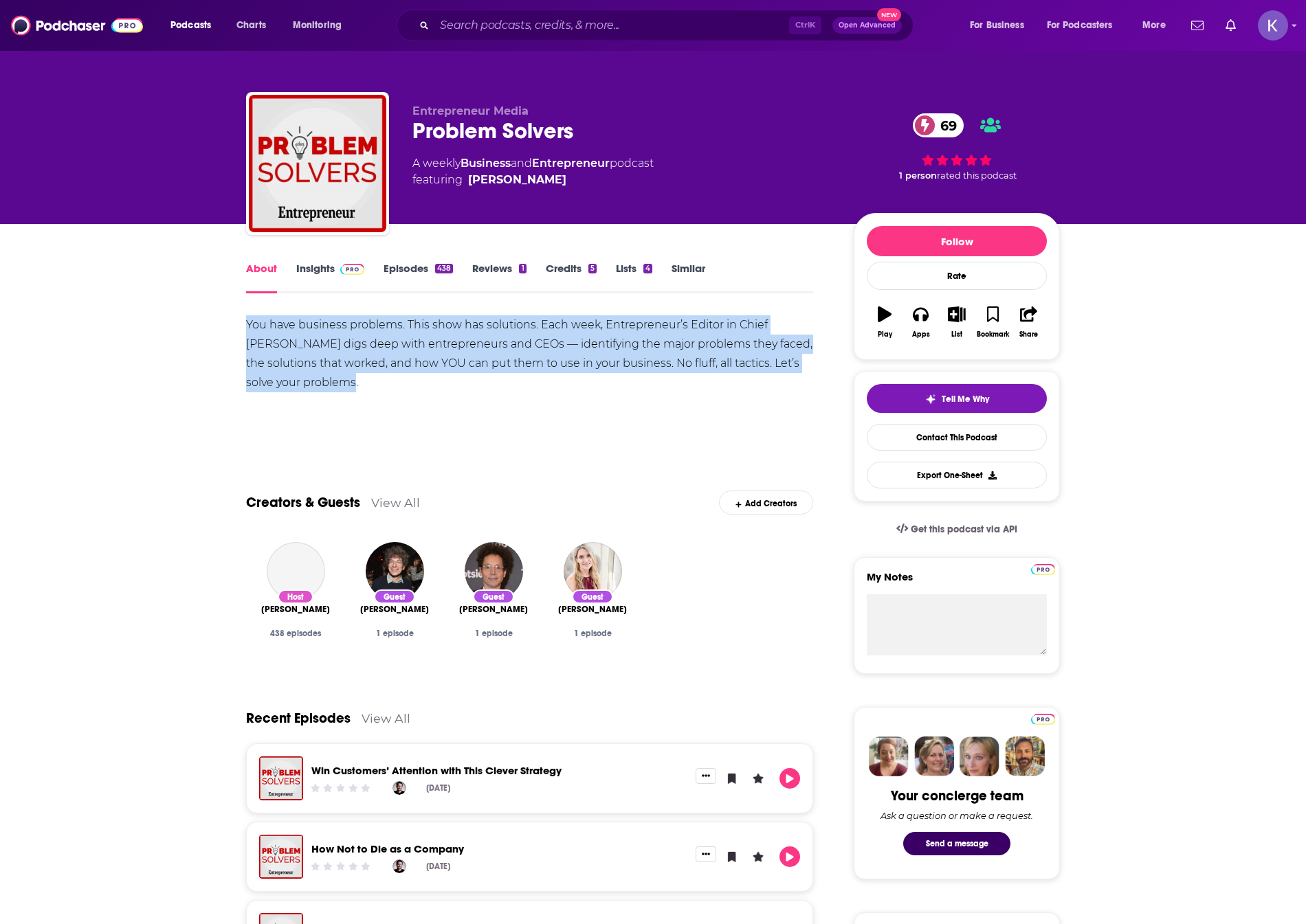
copy div "You have business problems. This show has solutions. Each week, Entrepreneur’s …"
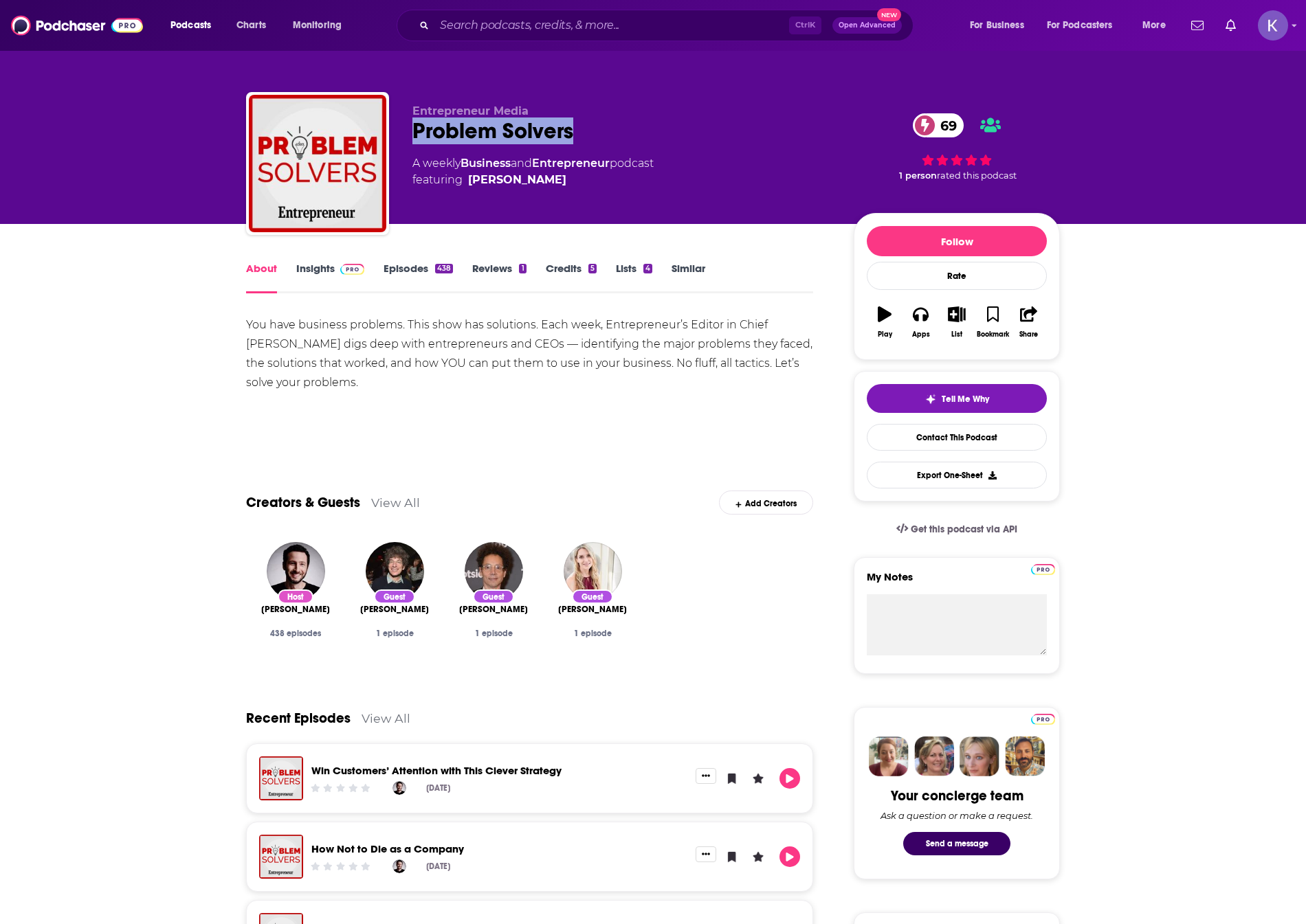
drag, startPoint x: 429, startPoint y: 132, endPoint x: 582, endPoint y: 130, distance: 153.0
click at [582, 130] on div "Entrepreneur Media Problem Solvers 69 A weekly Business and Entrepreneur podcas…" at bounding box center [653, 165] width 814 height 148
copy h1 "Problem Solvers"
click at [306, 273] on link "Insights" at bounding box center [329, 277] width 68 height 32
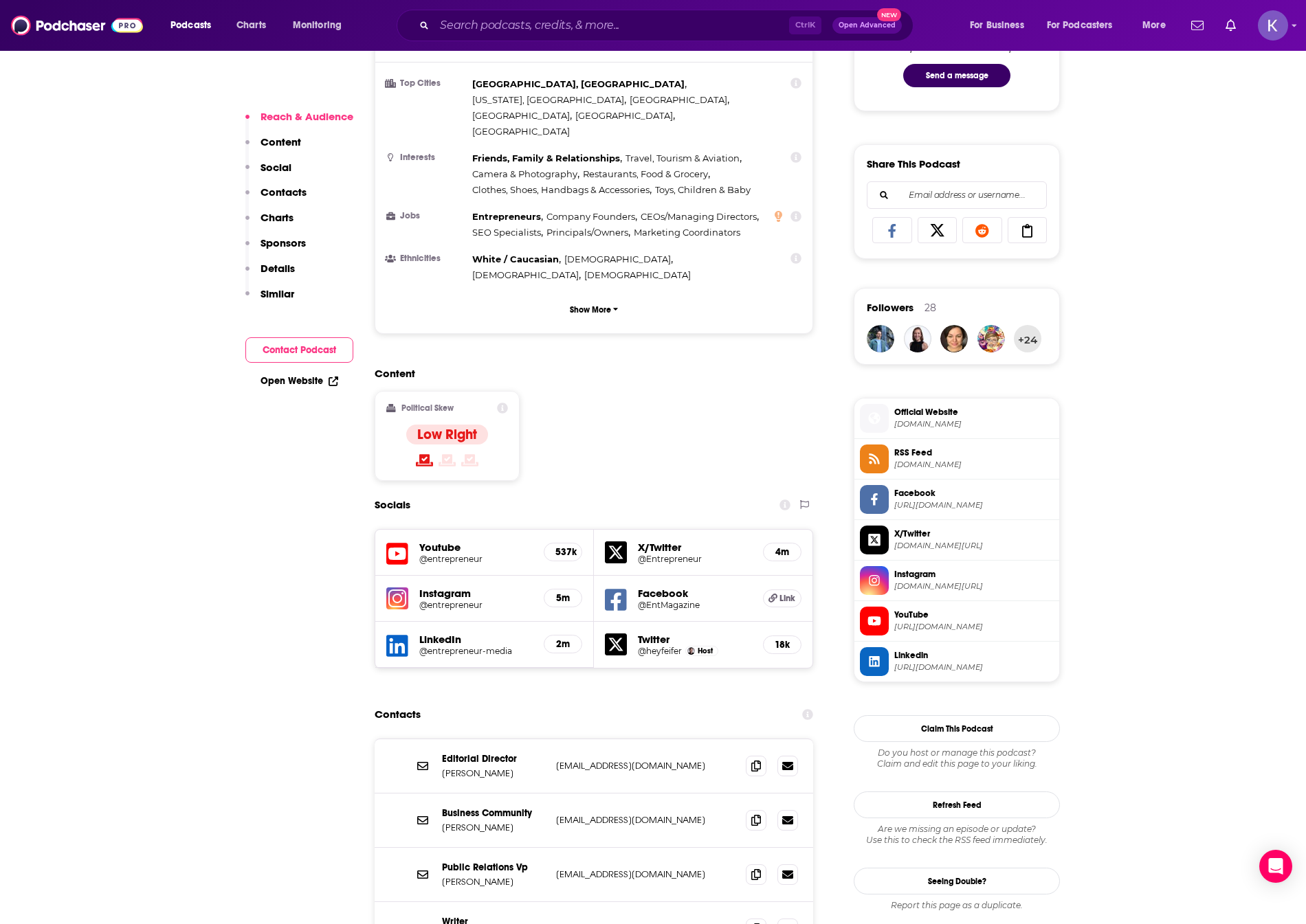
scroll to position [825, 0]
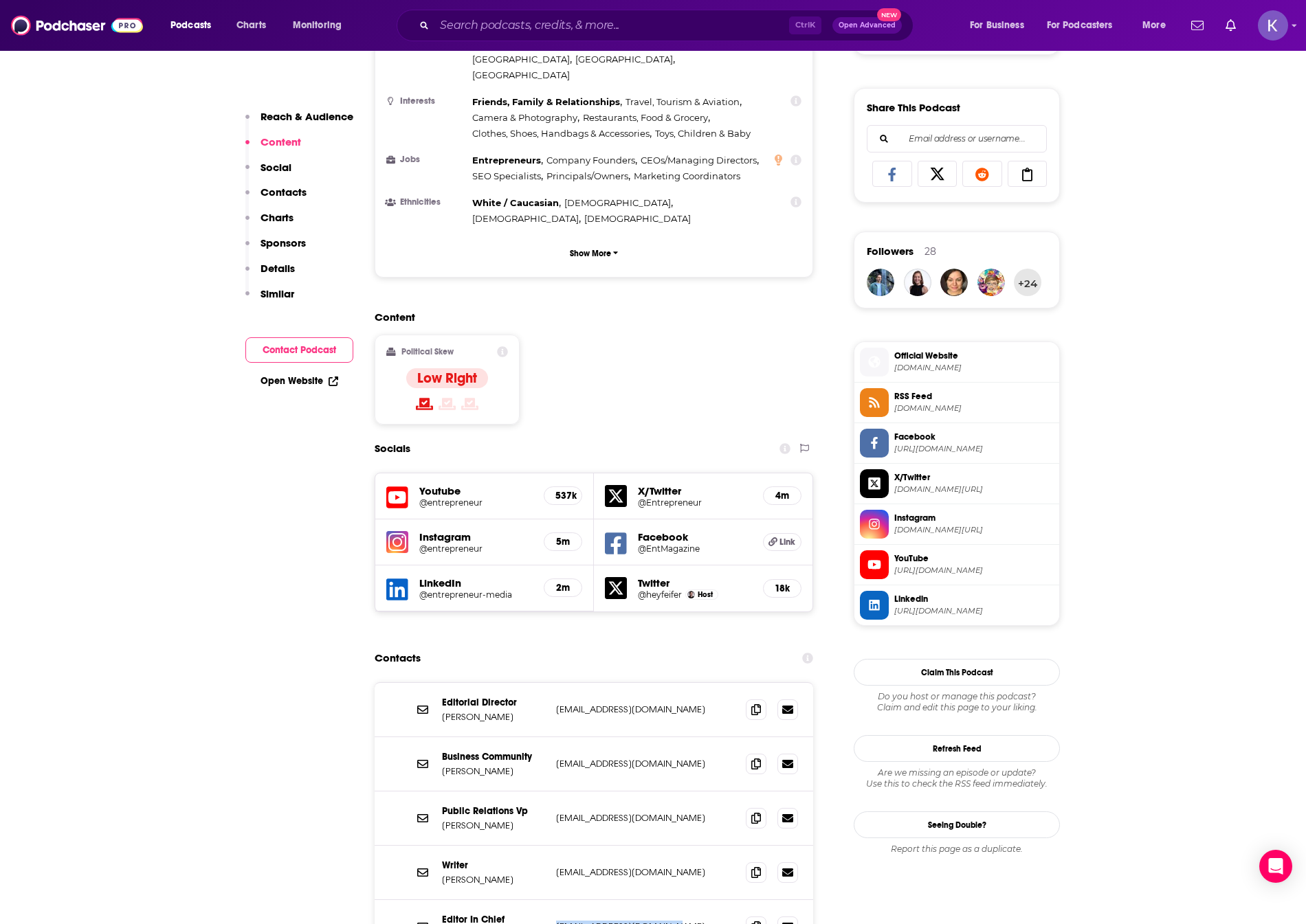
drag, startPoint x: 671, startPoint y: 872, endPoint x: 527, endPoint y: 888, distance: 144.9
click at [527, 900] on div "Editor In Chief Jason Feifer jfeifer@entrepreneur.com jfeifer@entrepreneur.com" at bounding box center [593, 927] width 438 height 54
copy div "jfeifer@entrepreneur.com"
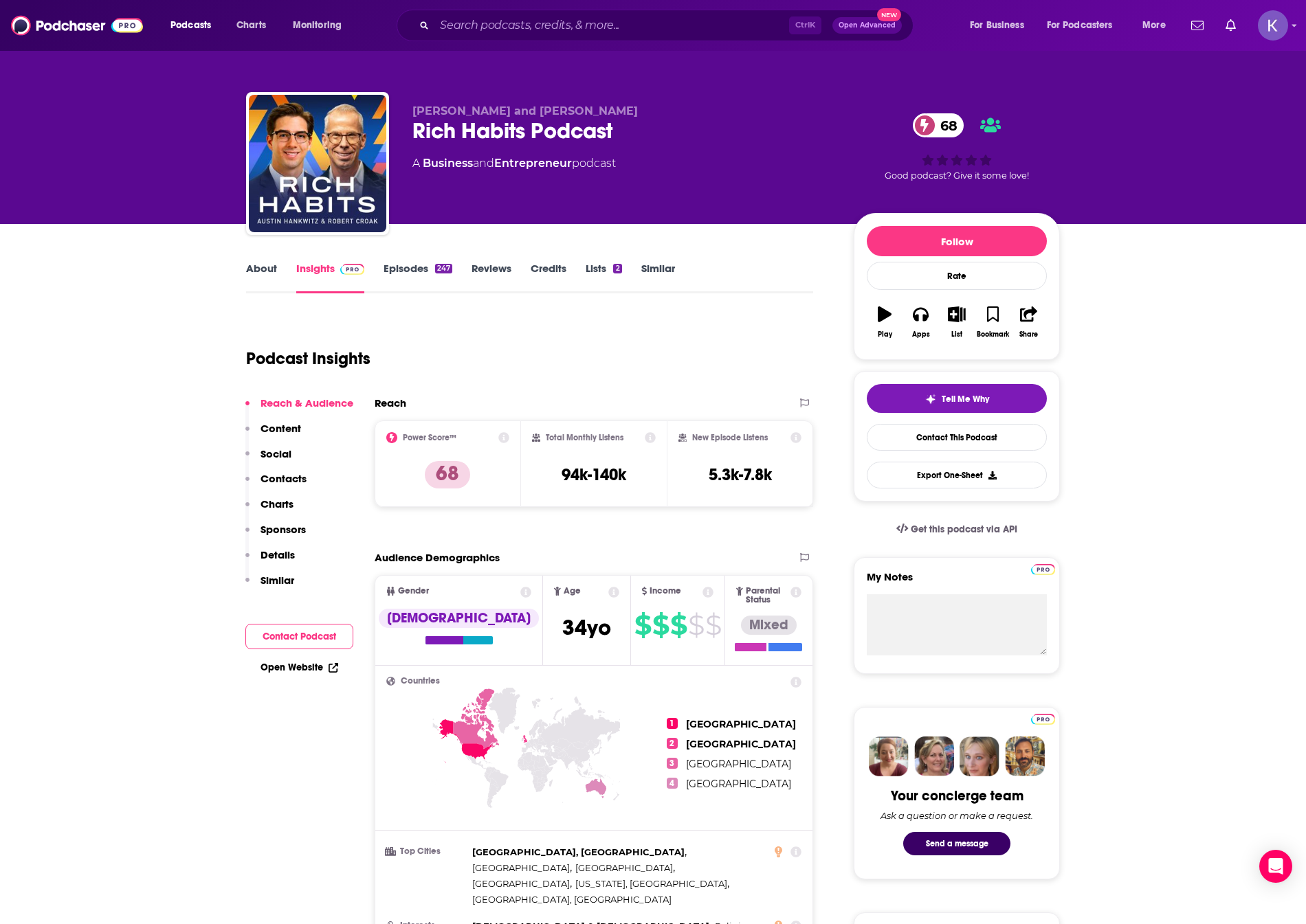
click at [262, 275] on link "About" at bounding box center [262, 277] width 31 height 32
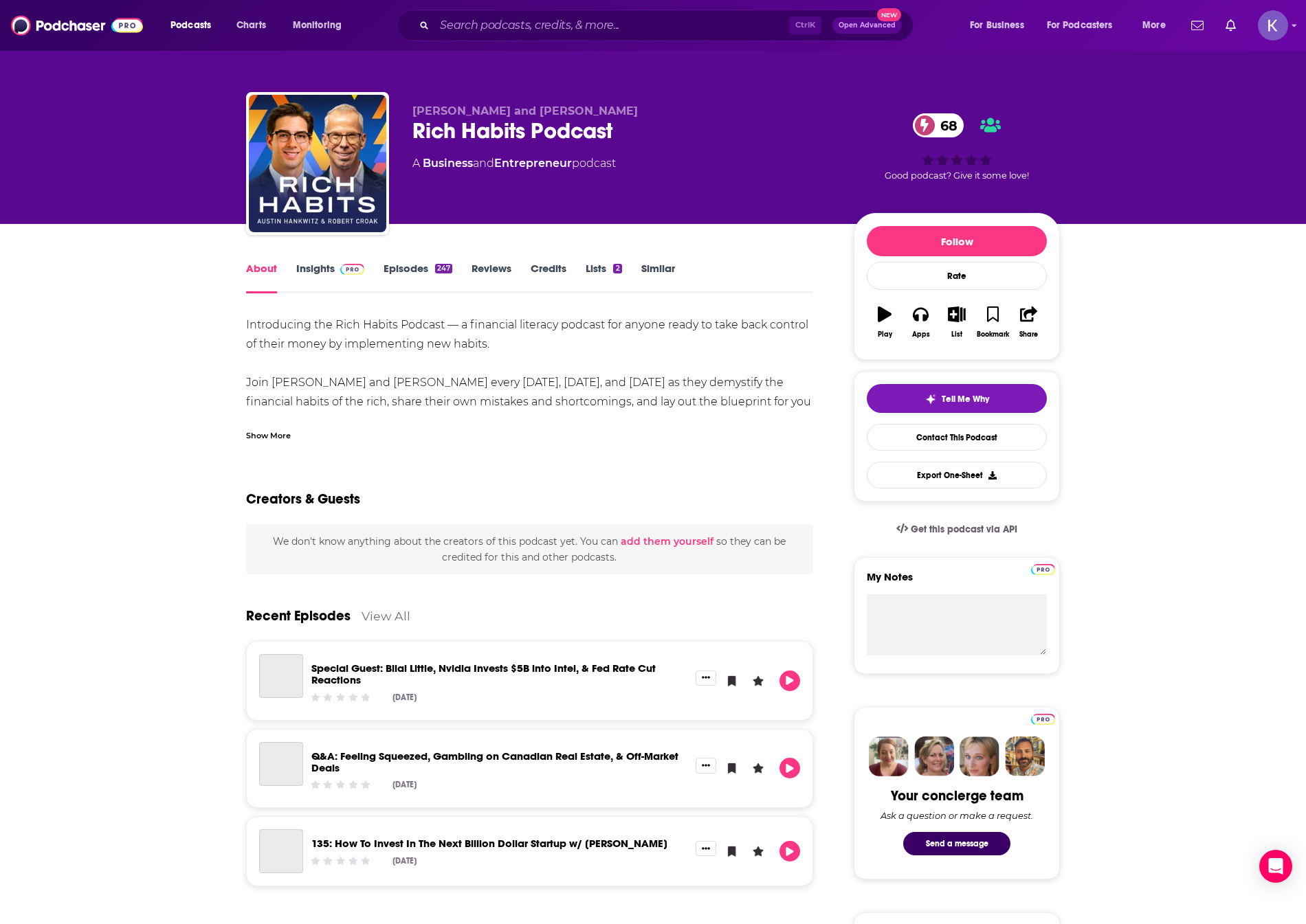
click at [276, 429] on div "Show More" at bounding box center [268, 434] width 45 height 13
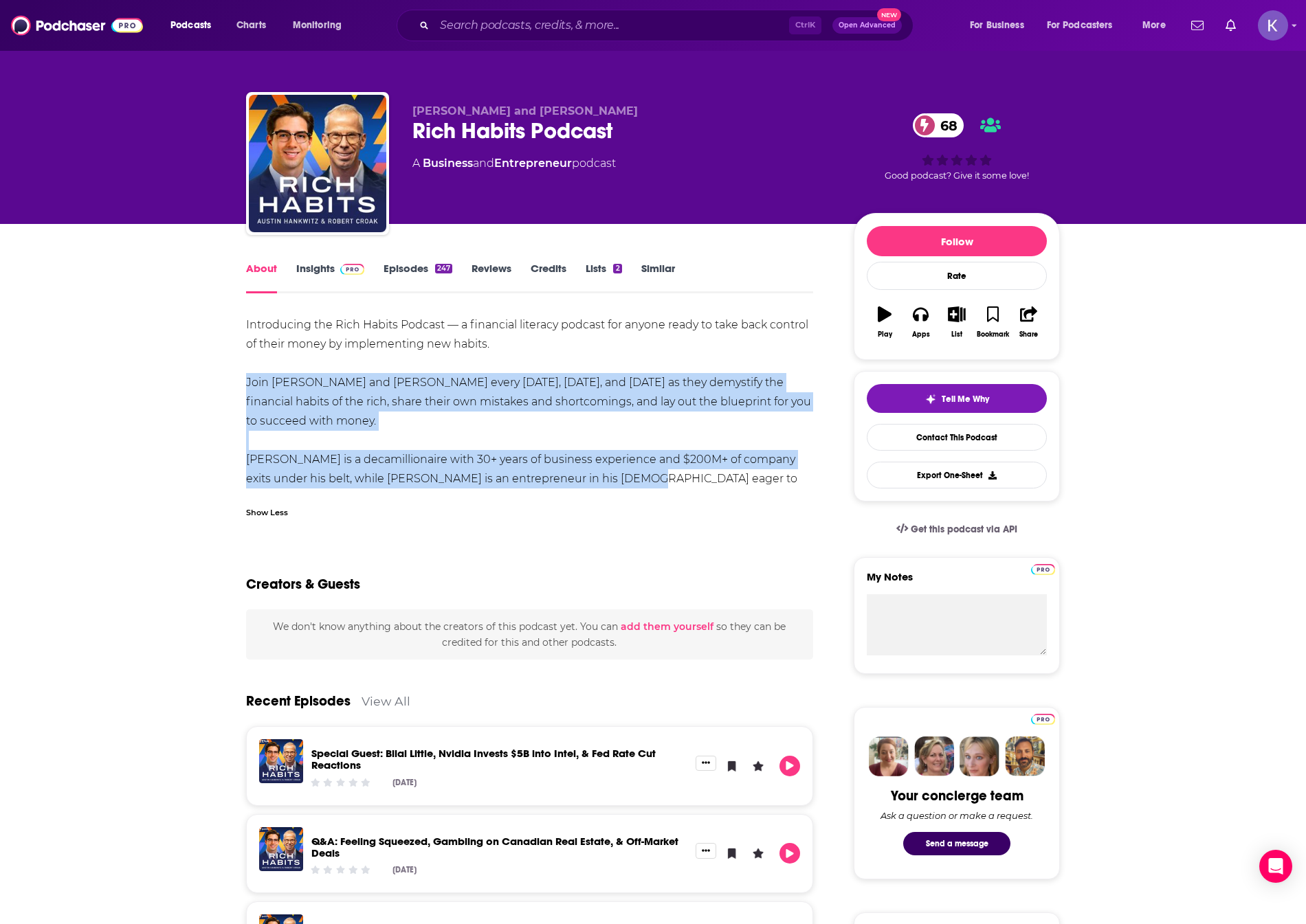
drag, startPoint x: 599, startPoint y: 480, endPoint x: 400, endPoint y: 413, distance: 210.0
click at [400, 413] on div "Introducing the Rich Habits Podcast — a financial literacy podcast for anyone r…" at bounding box center [529, 411] width 567 height 192
click at [416, 420] on div "Introducing the Rich Habits Podcast — a financial literacy podcast for anyone r…" at bounding box center [529, 411] width 567 height 192
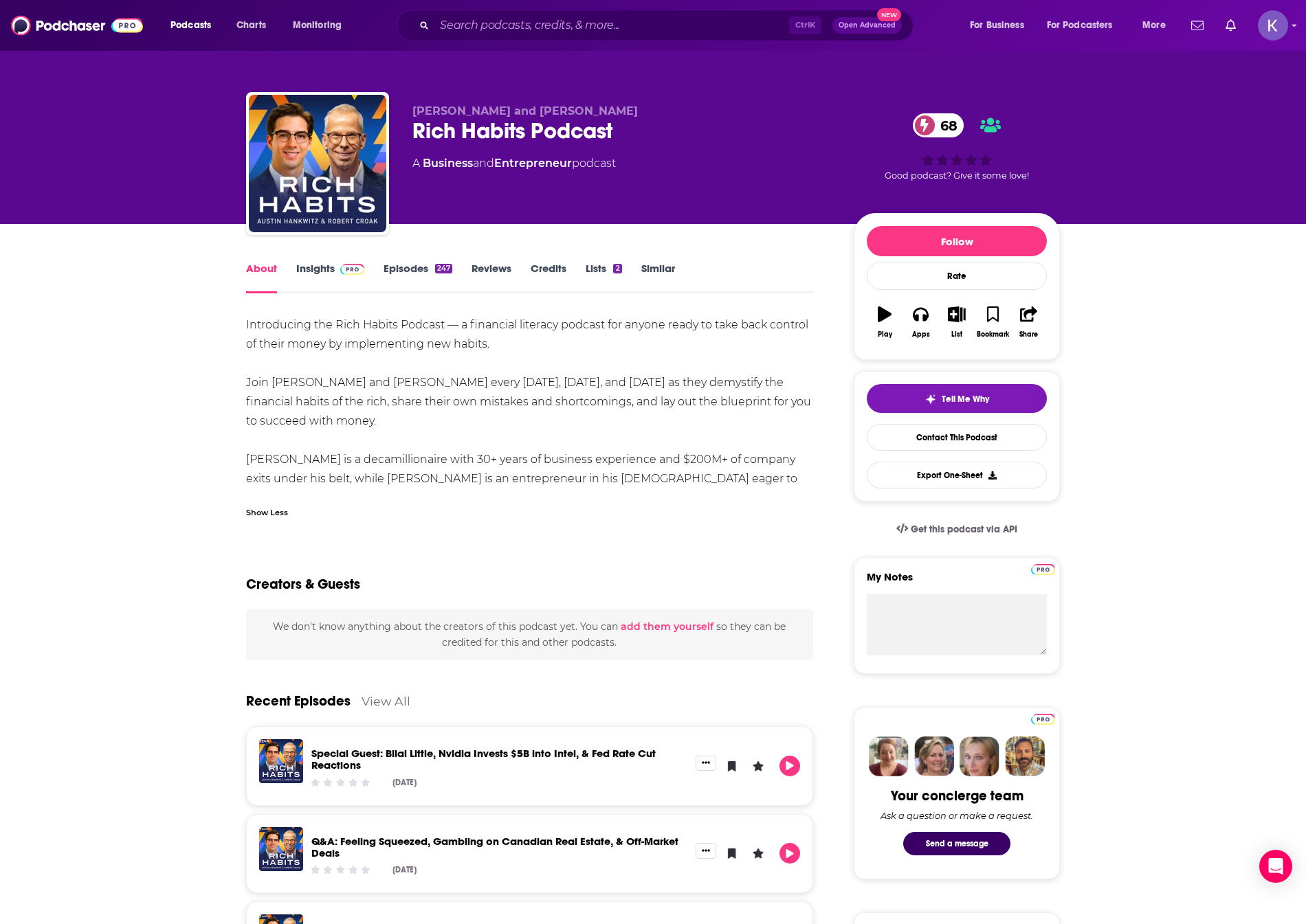
drag, startPoint x: 394, startPoint y: 422, endPoint x: 245, endPoint y: 322, distance: 179.4
copy div "Introducing the Rich Habits Podcast — a financial literacy podcast for anyone r…"
drag, startPoint x: 641, startPoint y: 126, endPoint x: 410, endPoint y: 131, distance: 231.1
click at [410, 131] on div "Austin Hankwitz and Robert Croak Rich Habits Podcast 68 A Business and Entrepre…" at bounding box center [653, 165] width 814 height 148
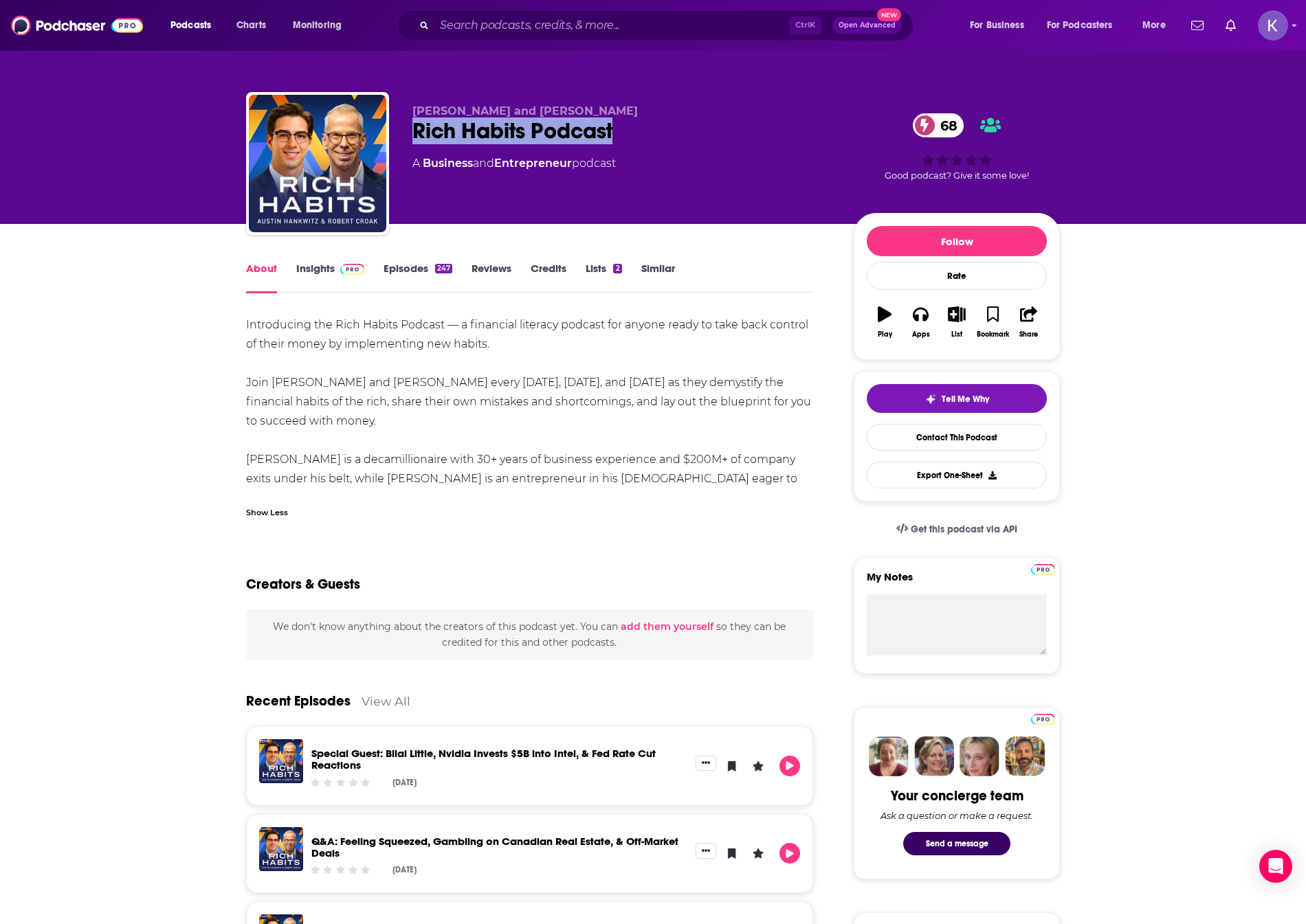
copy h1 "Rich Habits Podcast"
click at [309, 270] on link "Insights" at bounding box center [329, 277] width 68 height 32
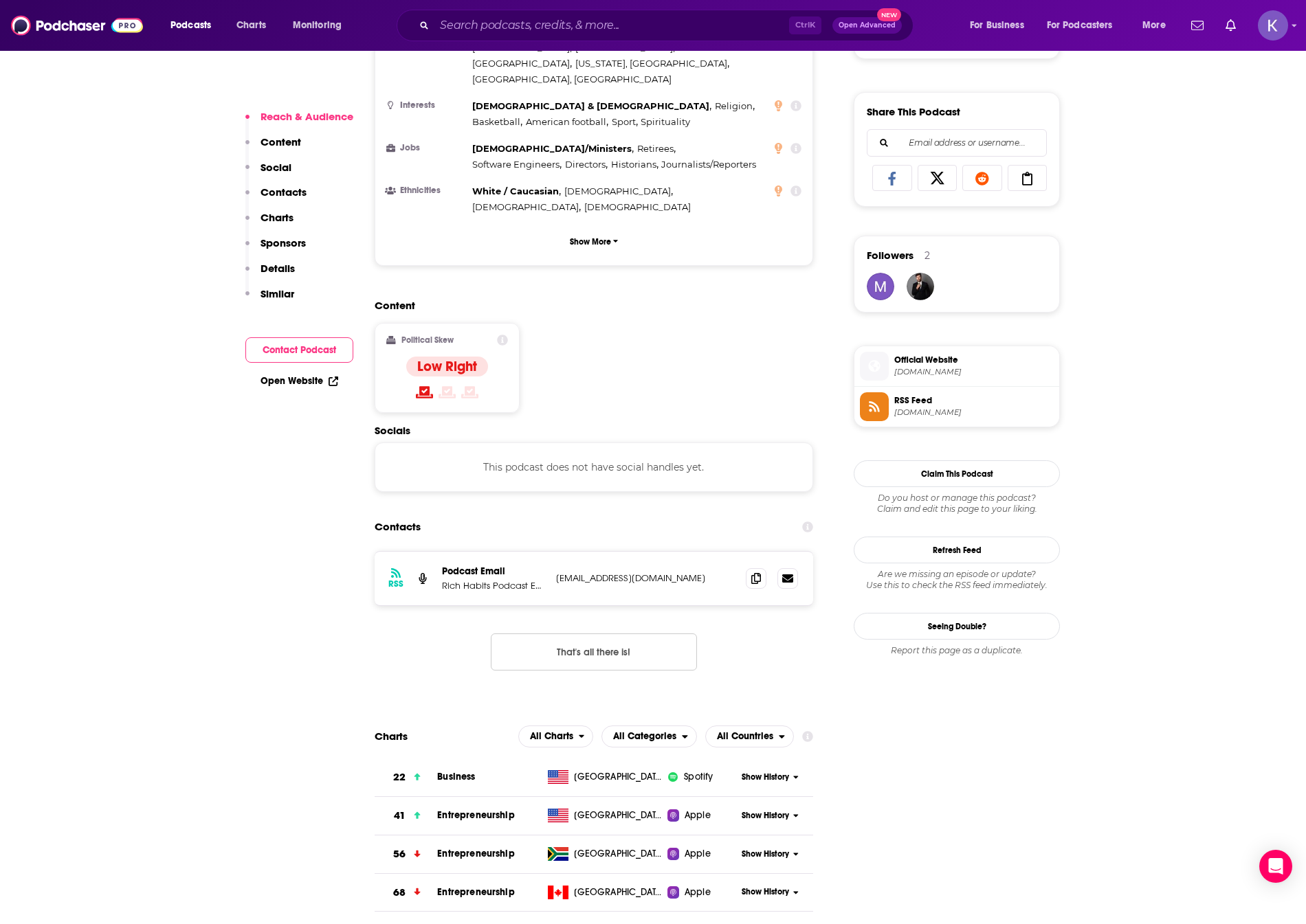
scroll to position [825, 0]
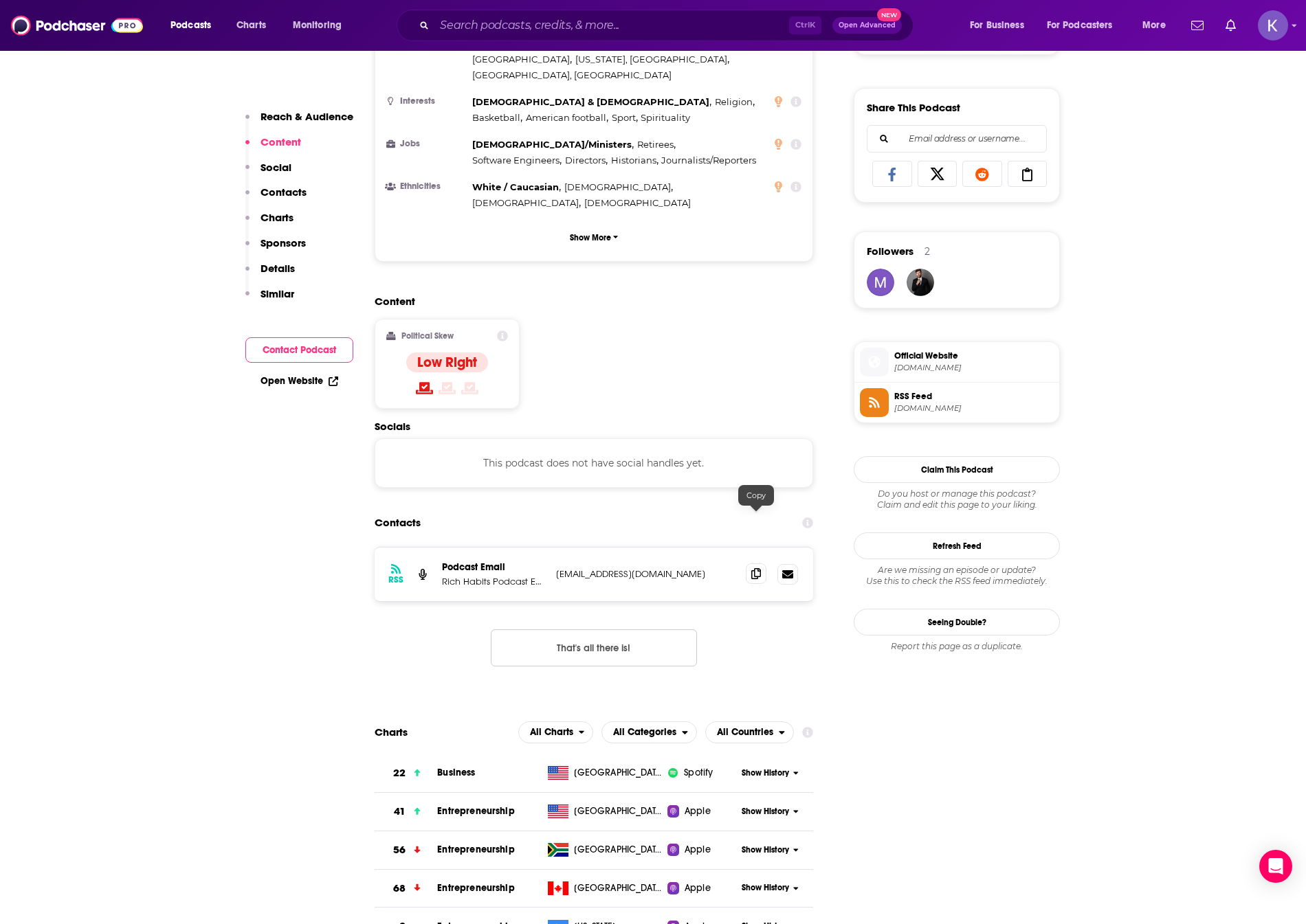
click at [746, 563] on span at bounding box center [756, 573] width 21 height 21
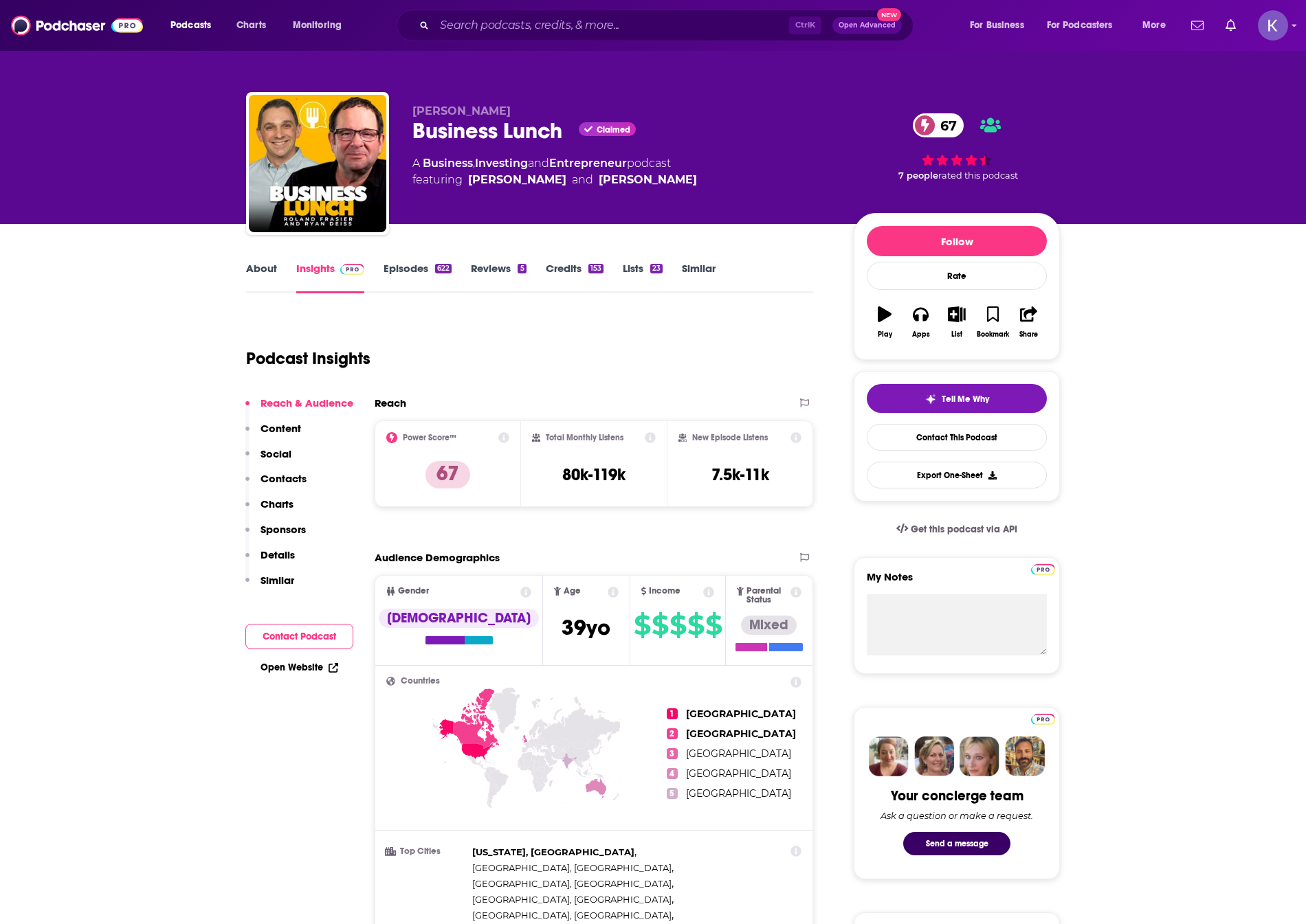
click at [274, 280] on link "About" at bounding box center [262, 277] width 31 height 32
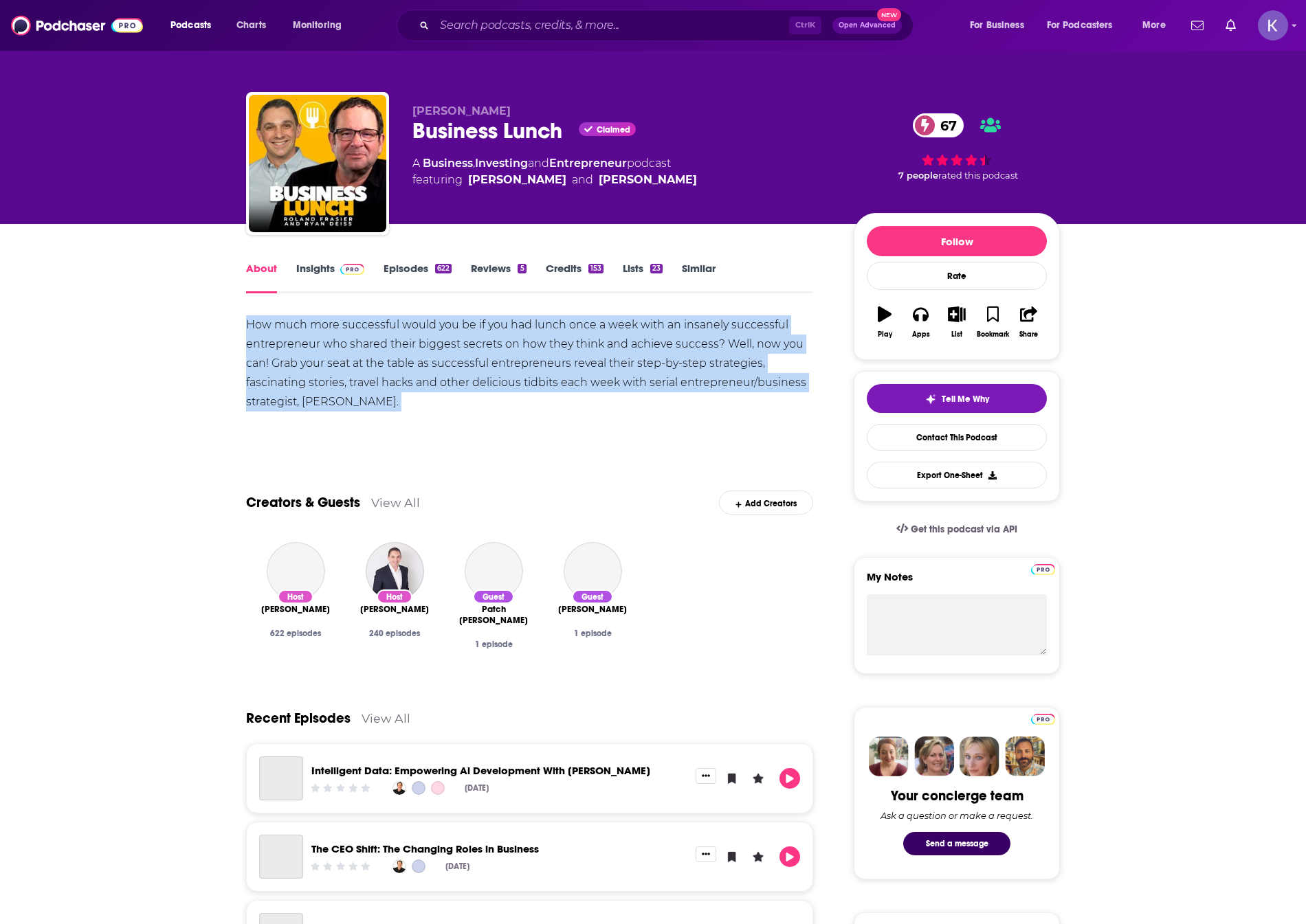
drag, startPoint x: 238, startPoint y: 328, endPoint x: 418, endPoint y: 417, distance: 200.8
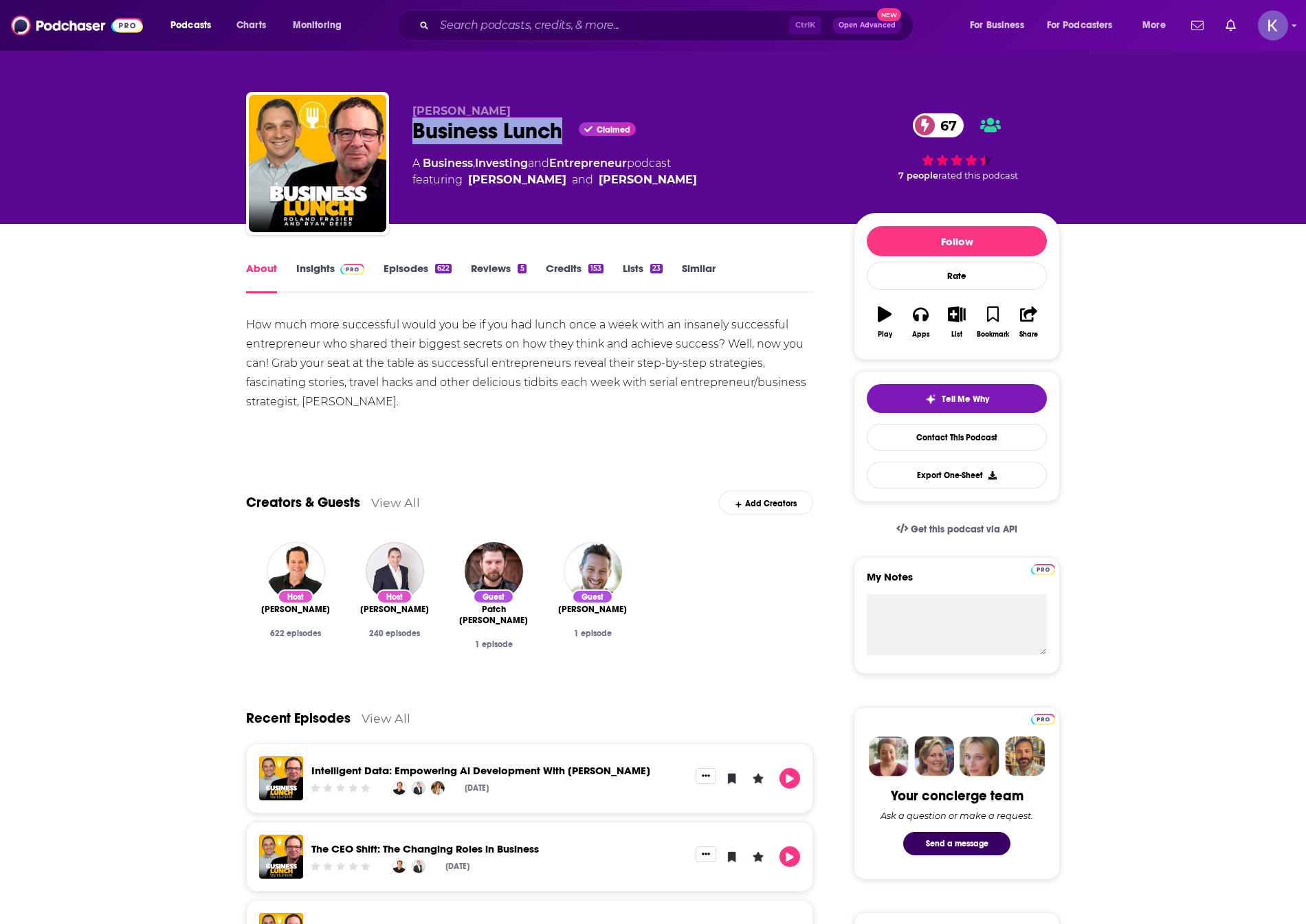
drag, startPoint x: 415, startPoint y: 136, endPoint x: 564, endPoint y: 146, distance: 149.3
click at [564, 146] on div "[PERSON_NAME] Business Lunch Claimed 67 A Business , Investing and Entrepreneur…" at bounding box center [622, 159] width 419 height 110
copy h1 "Business Lunch"
click at [316, 268] on link "Insights" at bounding box center [329, 277] width 68 height 32
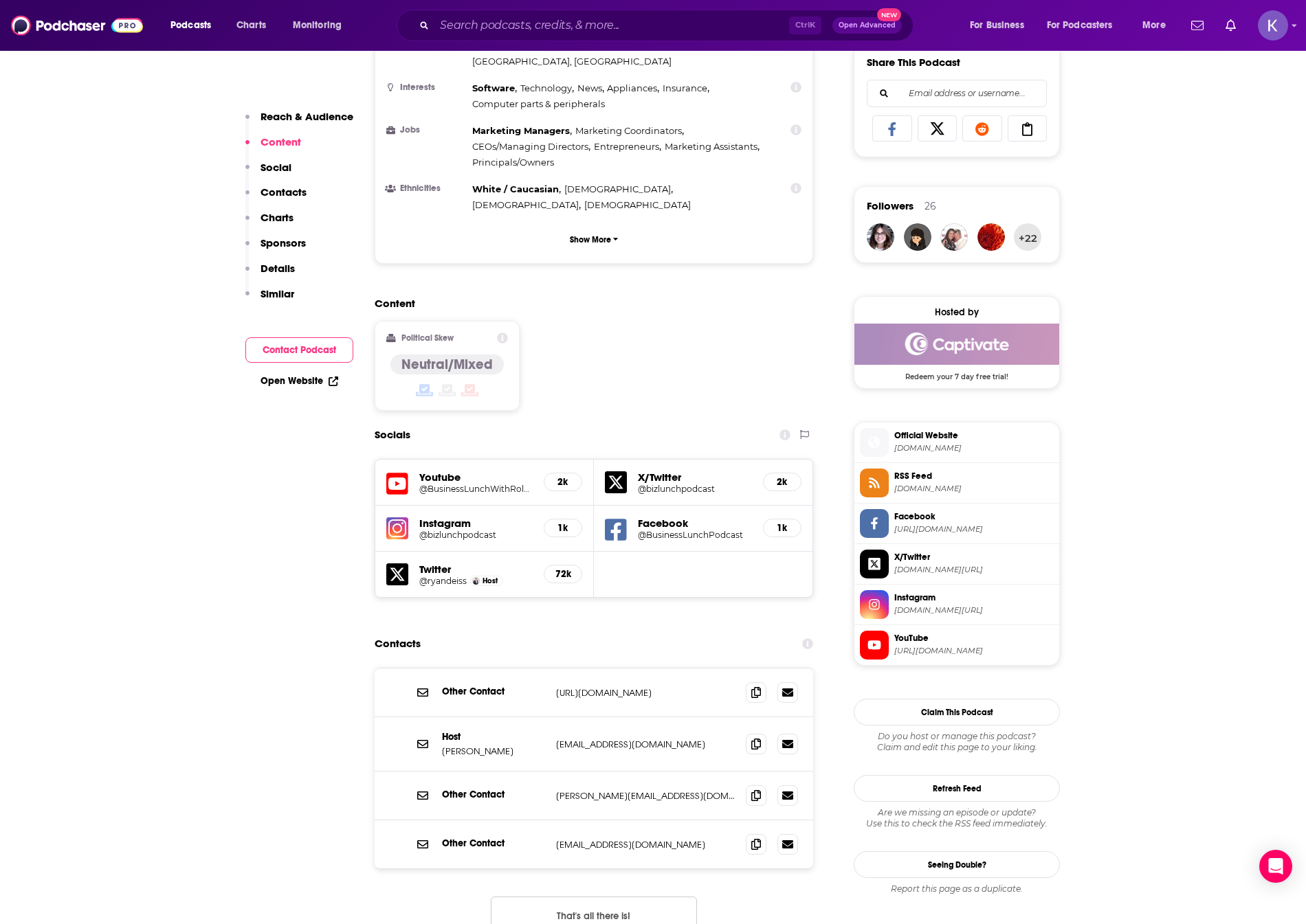
scroll to position [893, 0]
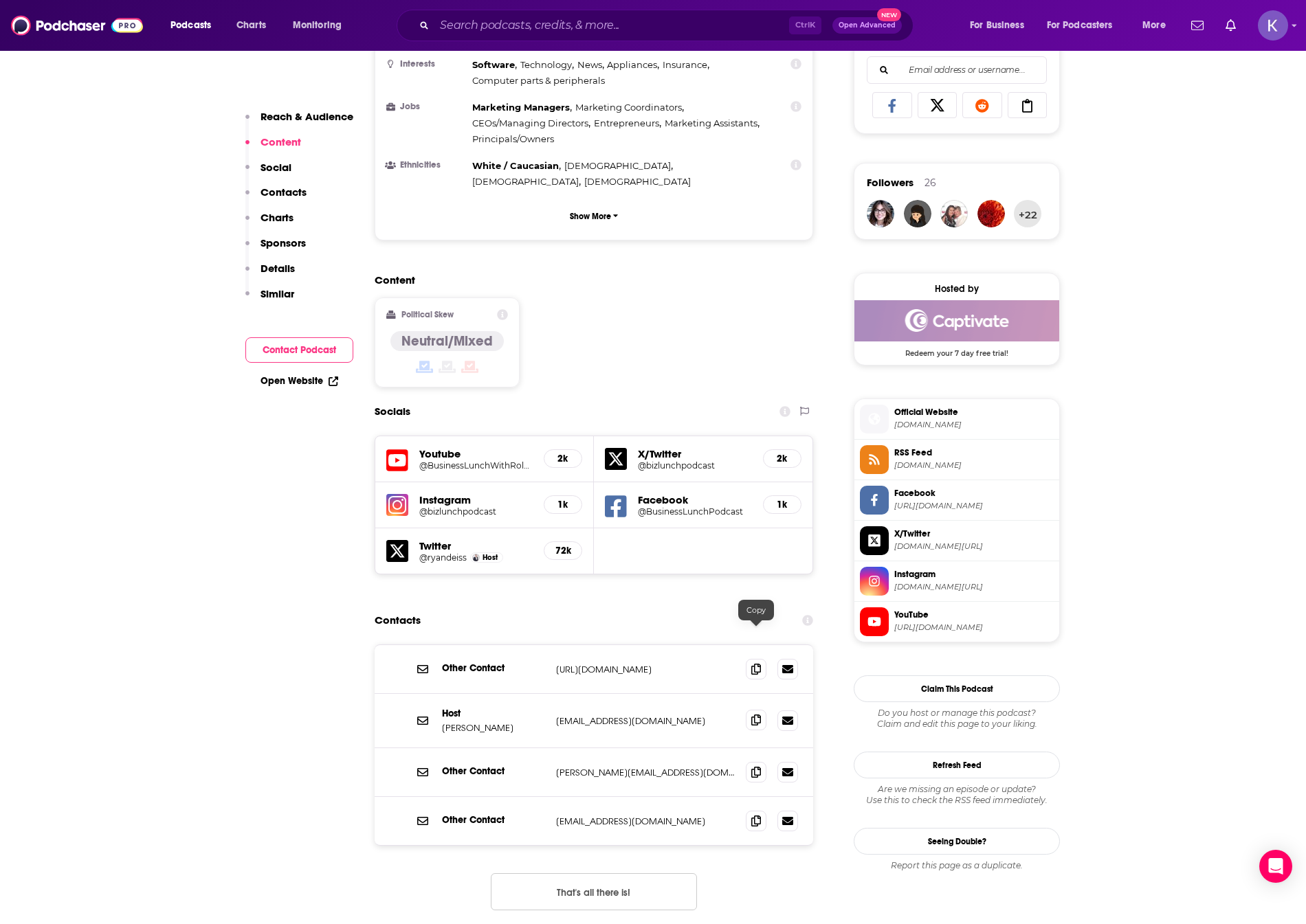
click at [763, 710] on span at bounding box center [756, 720] width 21 height 21
click at [764, 710] on span at bounding box center [756, 720] width 21 height 21
click at [754, 714] on icon at bounding box center [755, 719] width 9 height 11
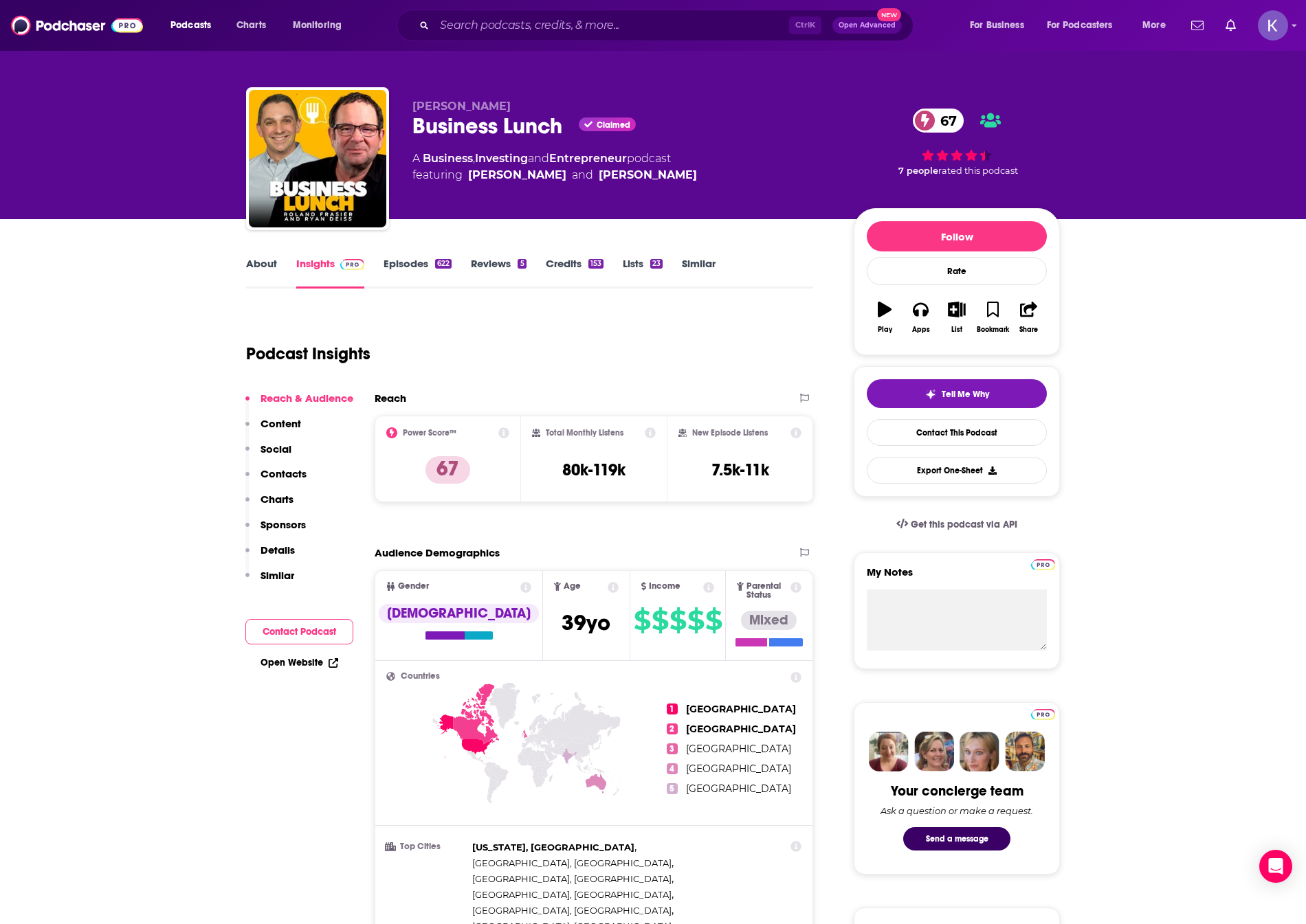
scroll to position [0, 0]
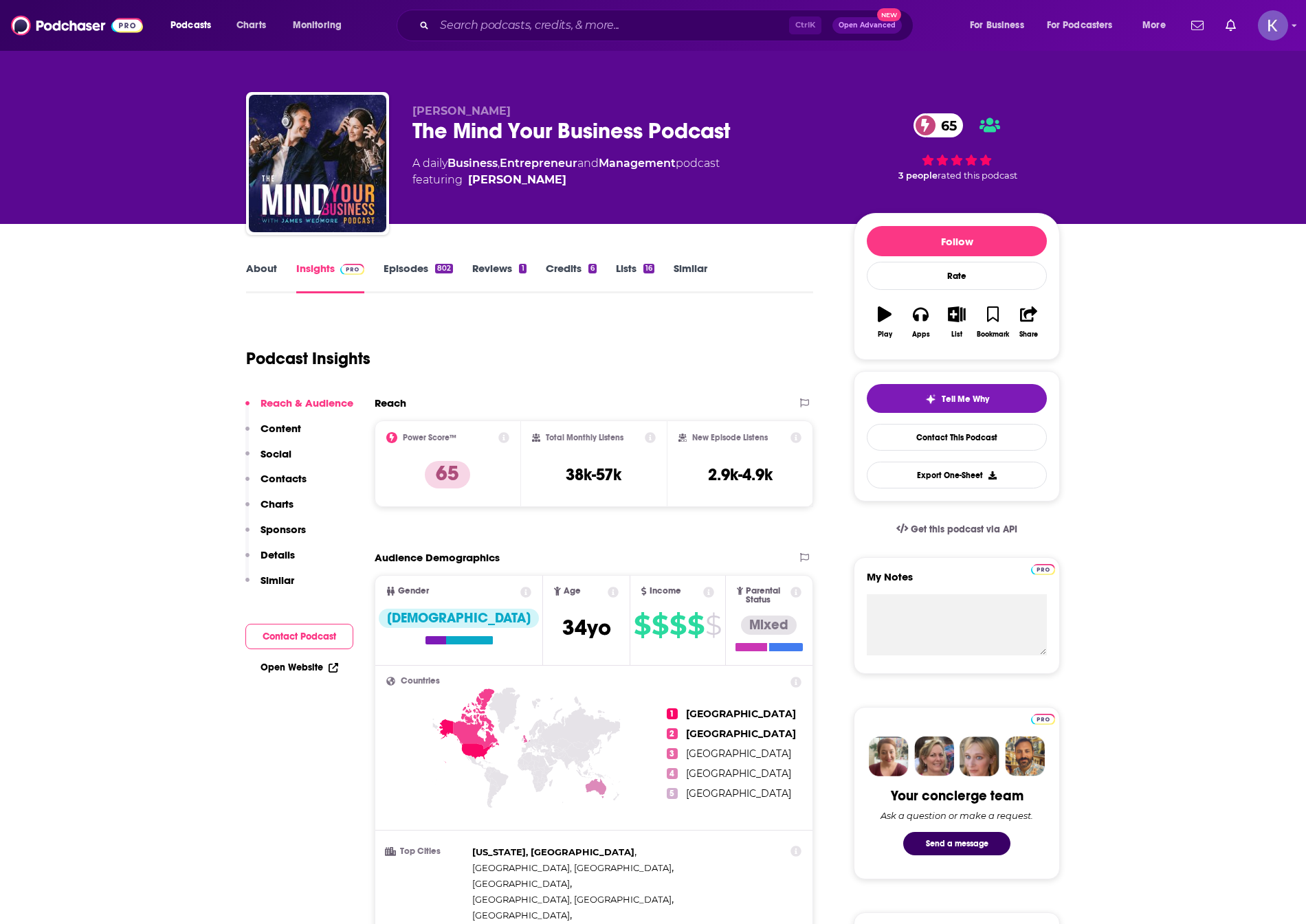
click at [265, 275] on link "About" at bounding box center [262, 277] width 31 height 32
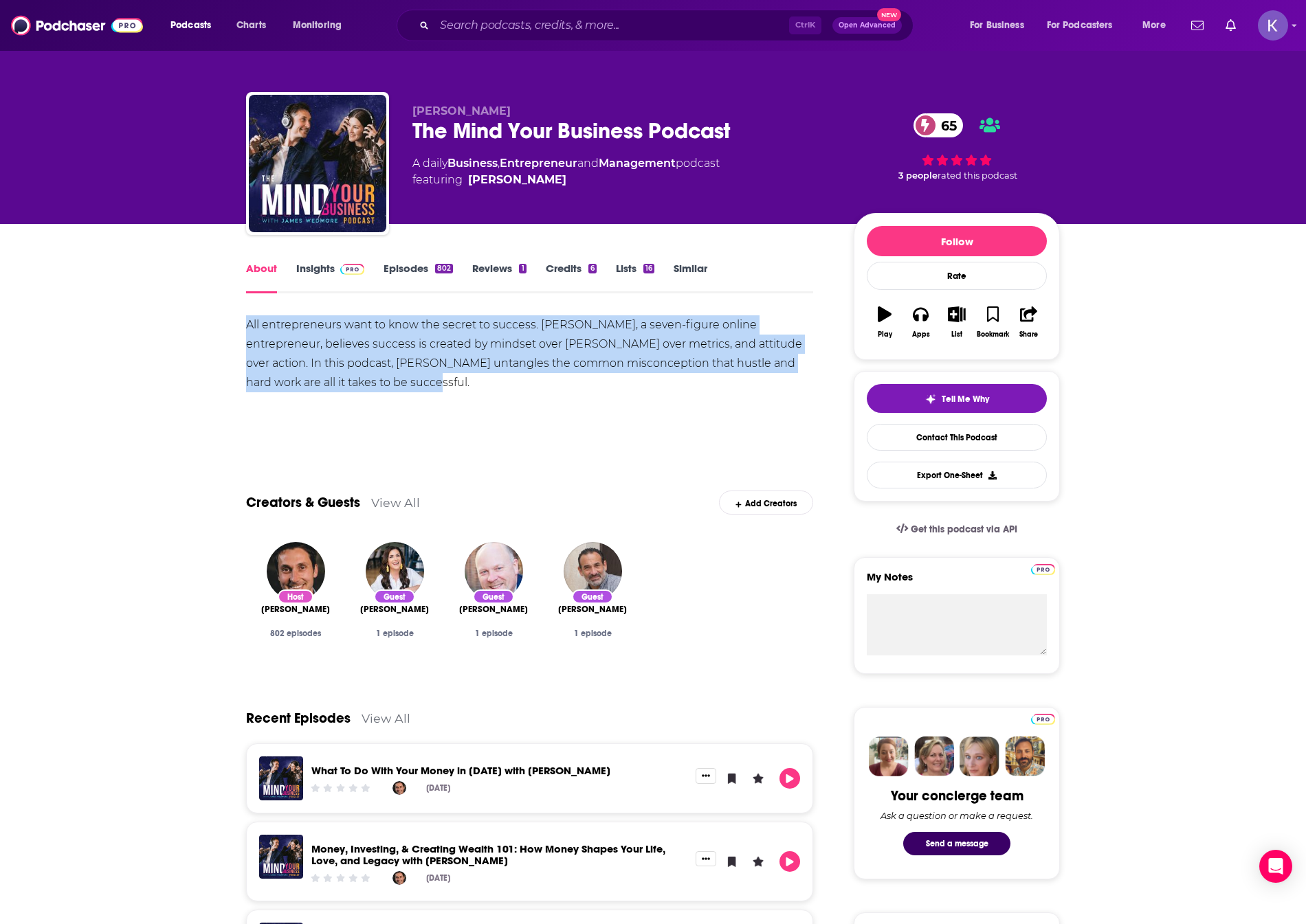
drag, startPoint x: 383, startPoint y: 388, endPoint x: 243, endPoint y: 315, distance: 157.9
copy div "All entrepreneurs want to know the secret to success. [PERSON_NAME], a seven-fi…"
click at [306, 272] on link "Insights" at bounding box center [329, 277] width 68 height 32
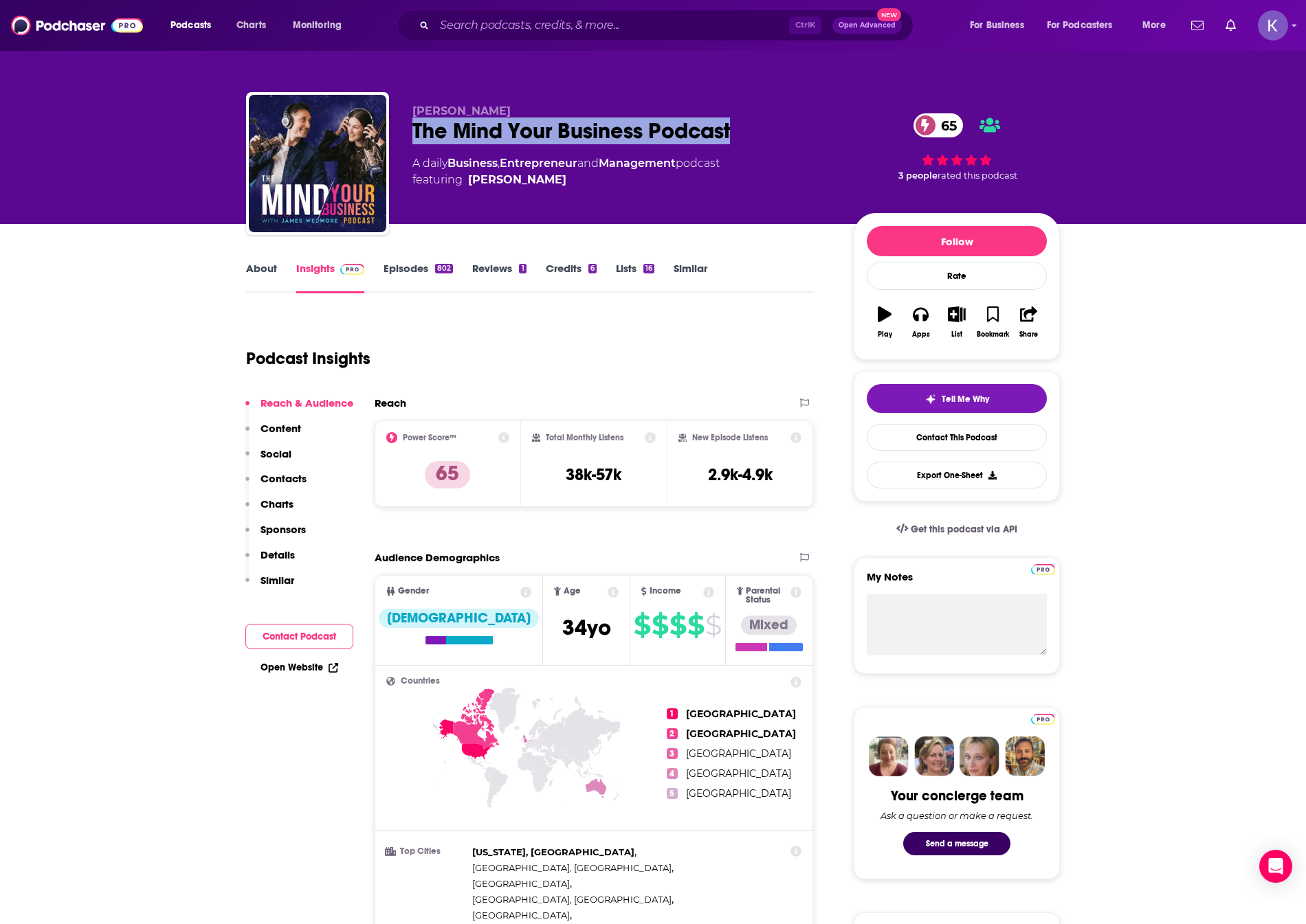
drag, startPoint x: 746, startPoint y: 128, endPoint x: 396, endPoint y: 146, distance: 350.5
click at [396, 146] on div "James Wedmore The Mind Your Business Podcast 65 A daily Business , Entrepreneur…" at bounding box center [653, 165] width 814 height 148
copy h2 "The Mind Your Business Podcast"
drag, startPoint x: 95, startPoint y: 326, endPoint x: 59, endPoint y: 91, distance: 237.7
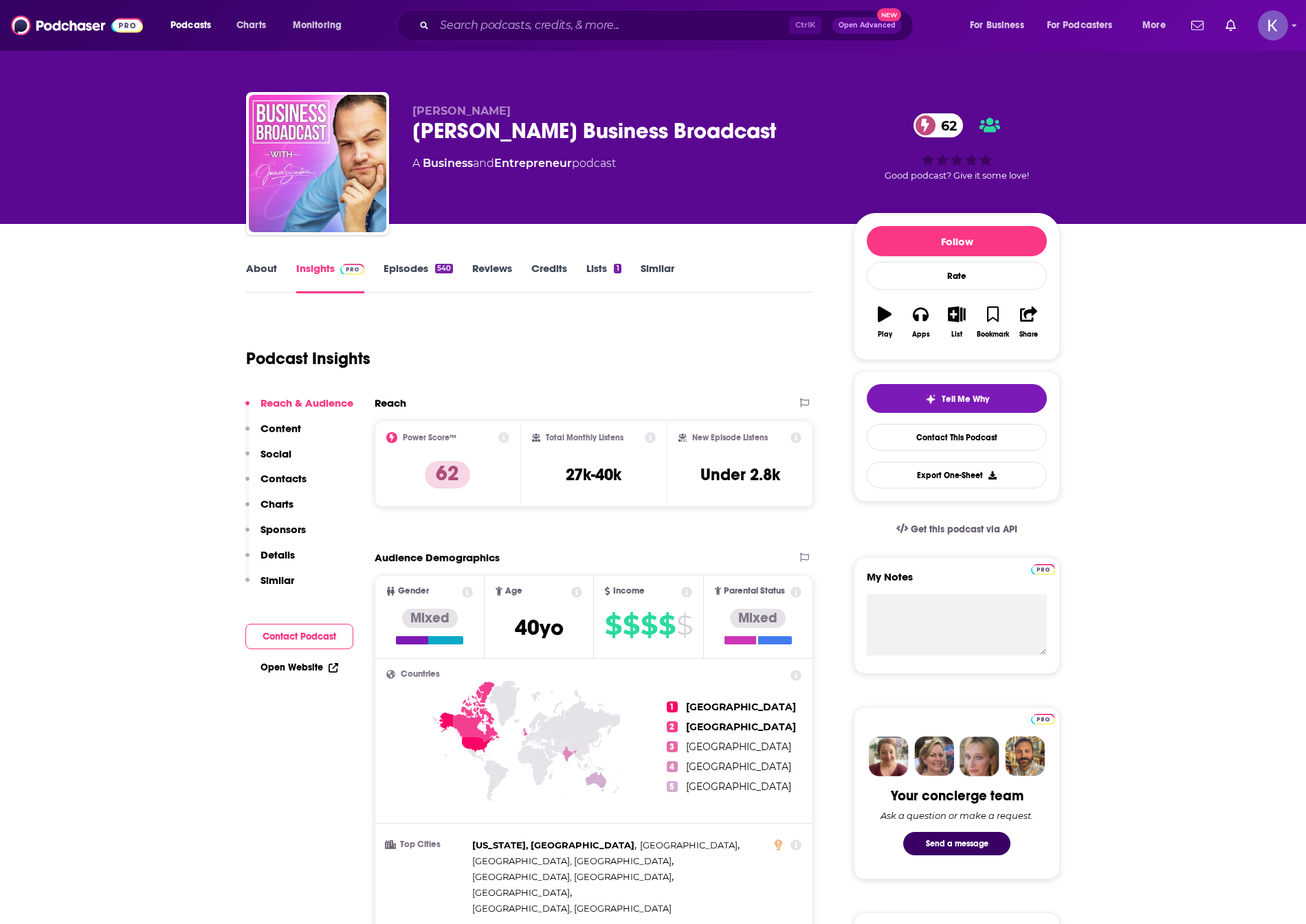
drag, startPoint x: 780, startPoint y: 138, endPoint x: 417, endPoint y: 140, distance: 363.0
click at [417, 140] on div "James Sinclair's Business Broadcast 62" at bounding box center [622, 130] width 419 height 27
copy h2 "James Sinclair's Business Broadcast"
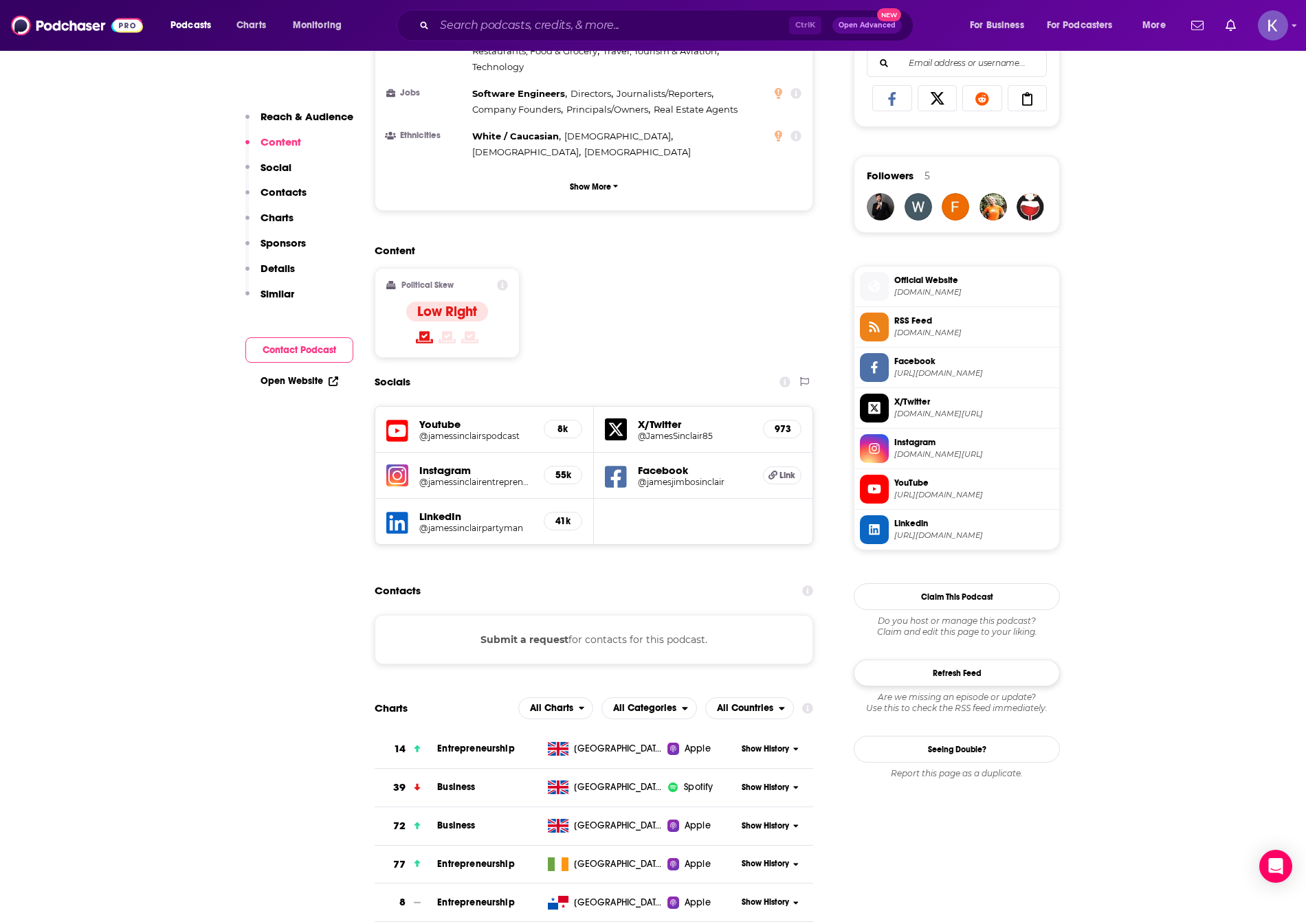
scroll to position [893, 0]
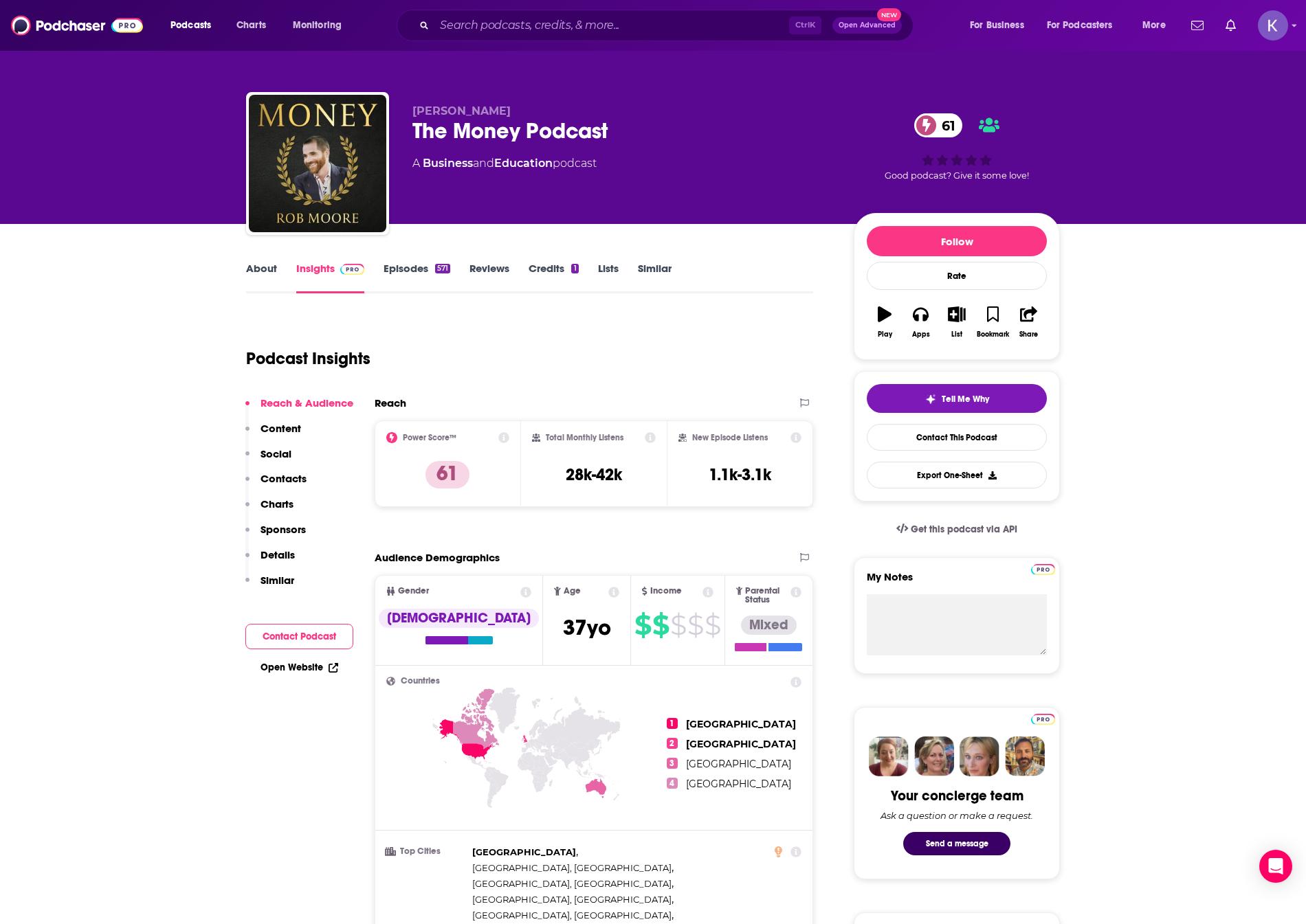
click at [257, 273] on link "About" at bounding box center [262, 277] width 31 height 32
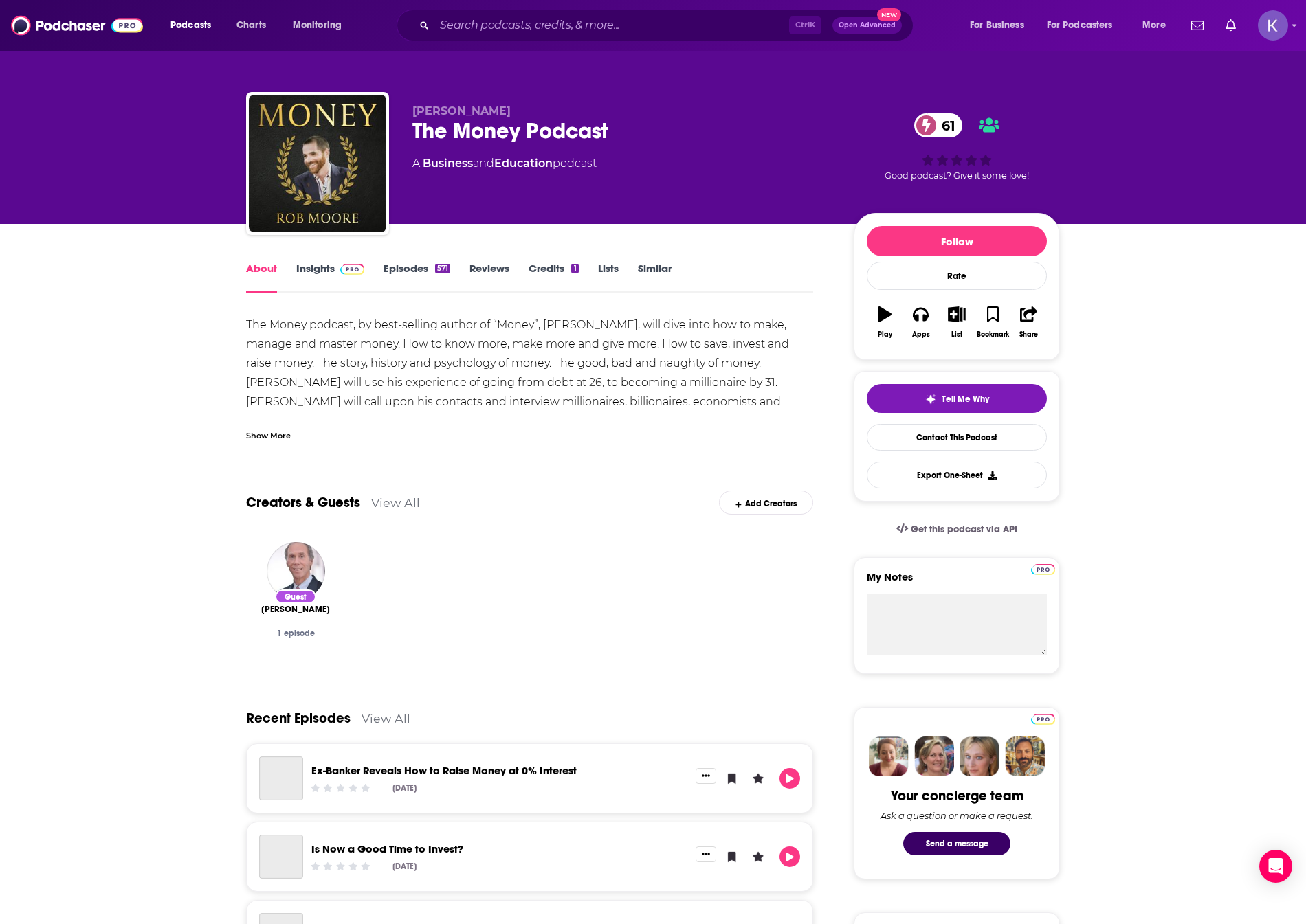
click at [267, 423] on div "Show More" at bounding box center [529, 429] width 567 height 23
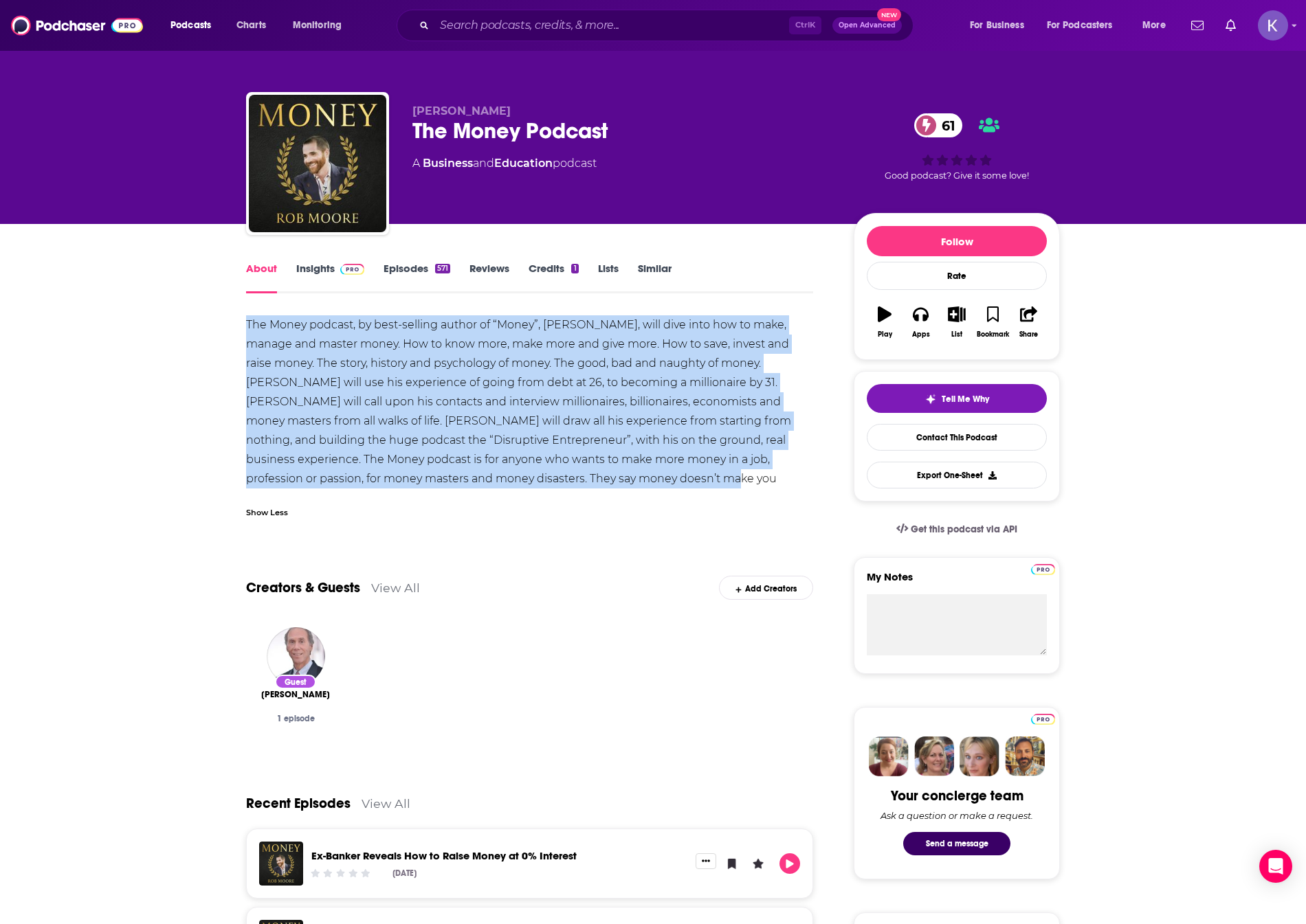
drag, startPoint x: 588, startPoint y: 477, endPoint x: 244, endPoint y: 321, distance: 377.7
click at [244, 321] on div "About Insights Episodes 571 Reviews Credits 1 Lists Similar The Money podcast, …" at bounding box center [539, 933] width 629 height 1348
copy div "The Money podcast, by best-selling author of “Money”, Rob Moore, will dive into…"
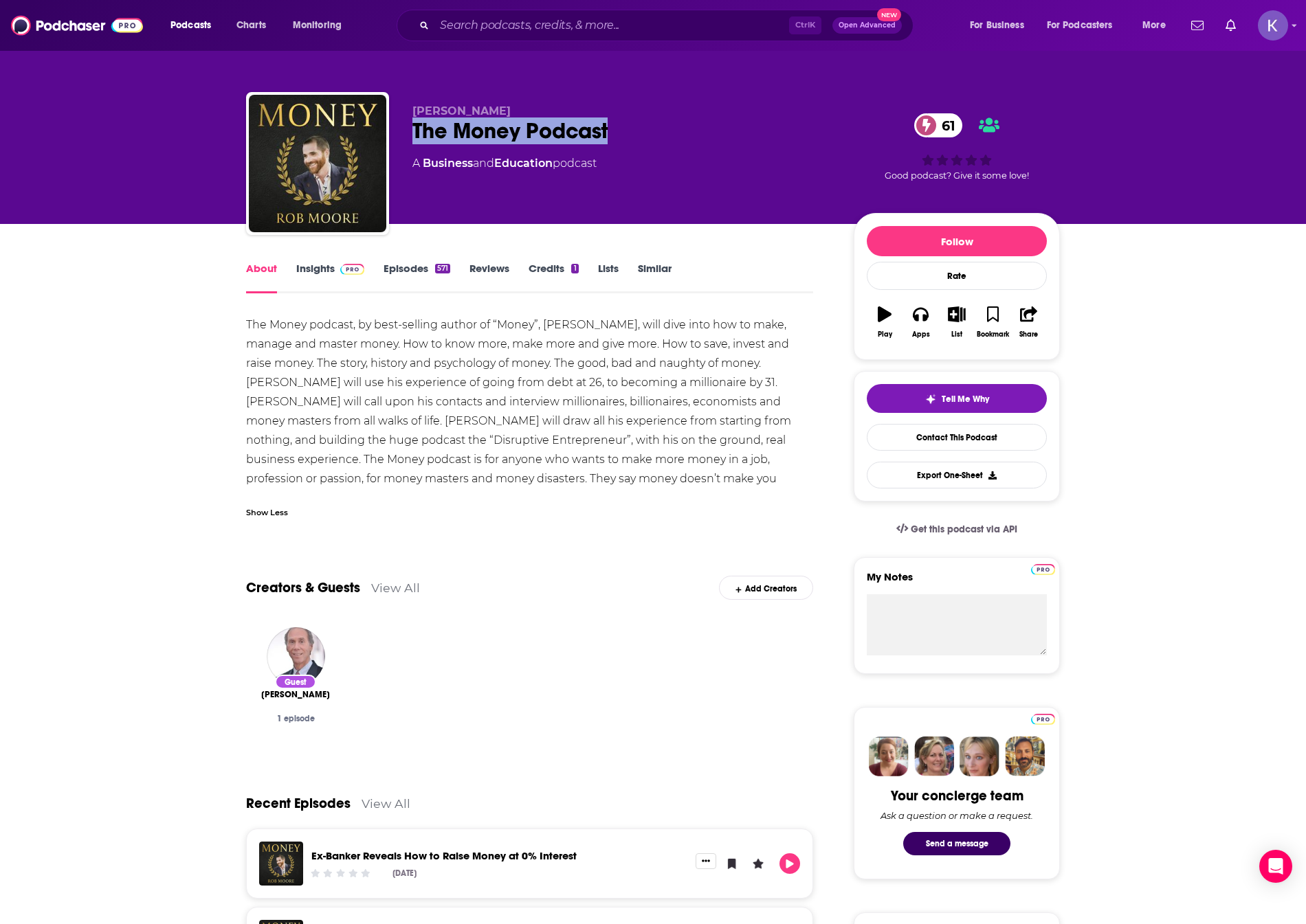
drag, startPoint x: 628, startPoint y: 127, endPoint x: 415, endPoint y: 136, distance: 213.2
click at [415, 136] on div "The Money Podcast 61" at bounding box center [622, 130] width 419 height 27
copy h1 "The Money Podcast"
click at [616, 119] on div "The Money Podcast 61" at bounding box center [622, 130] width 419 height 27
drag, startPoint x: 629, startPoint y: 123, endPoint x: 410, endPoint y: 132, distance: 219.2
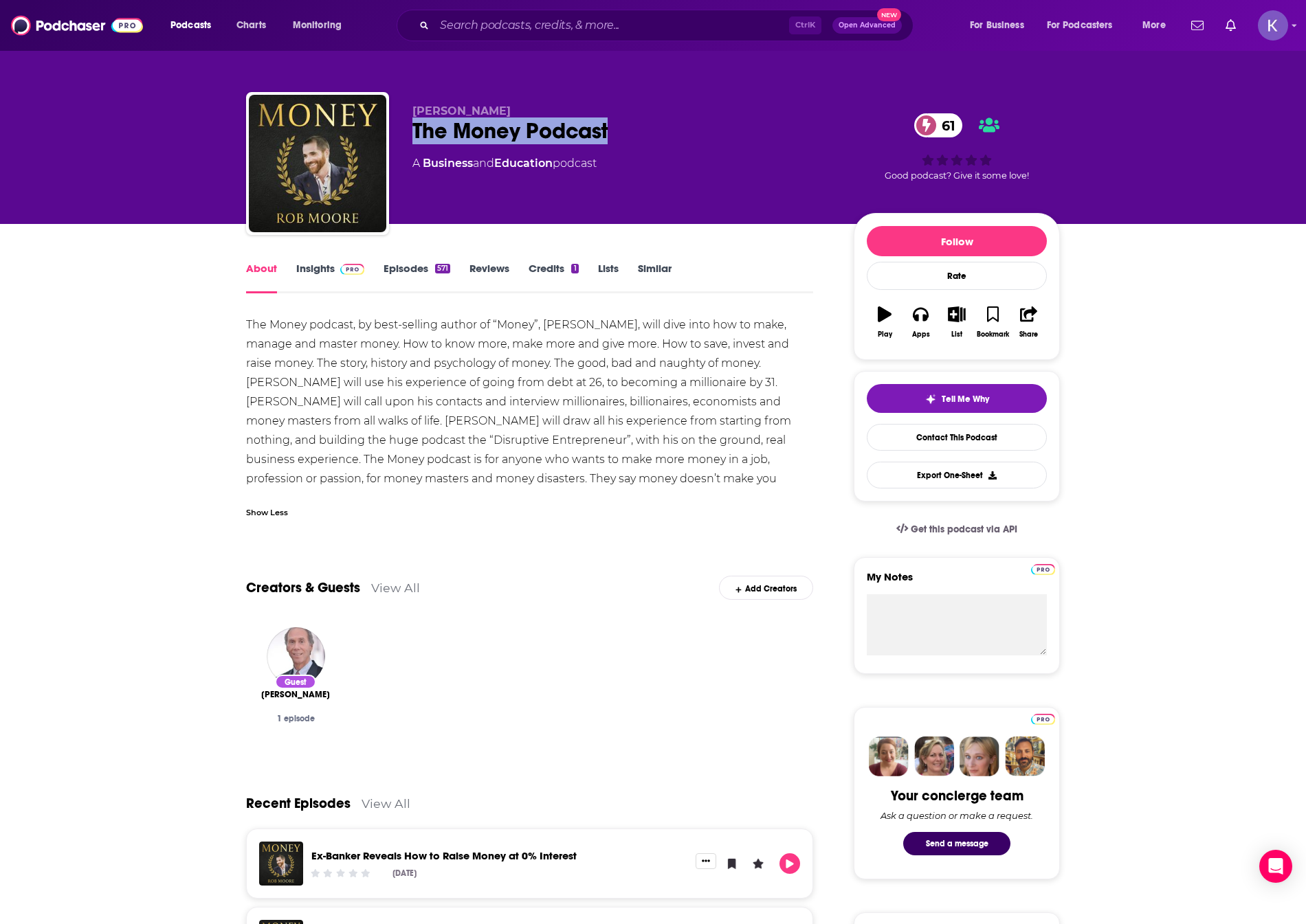
click at [410, 132] on div "Rob Moore The Money Podcast 61 A Business and Education podcast 61 Good podcast…" at bounding box center [653, 165] width 814 height 148
copy h1 "The Money Podcast"
click at [275, 517] on div "Show Less" at bounding box center [267, 511] width 42 height 13
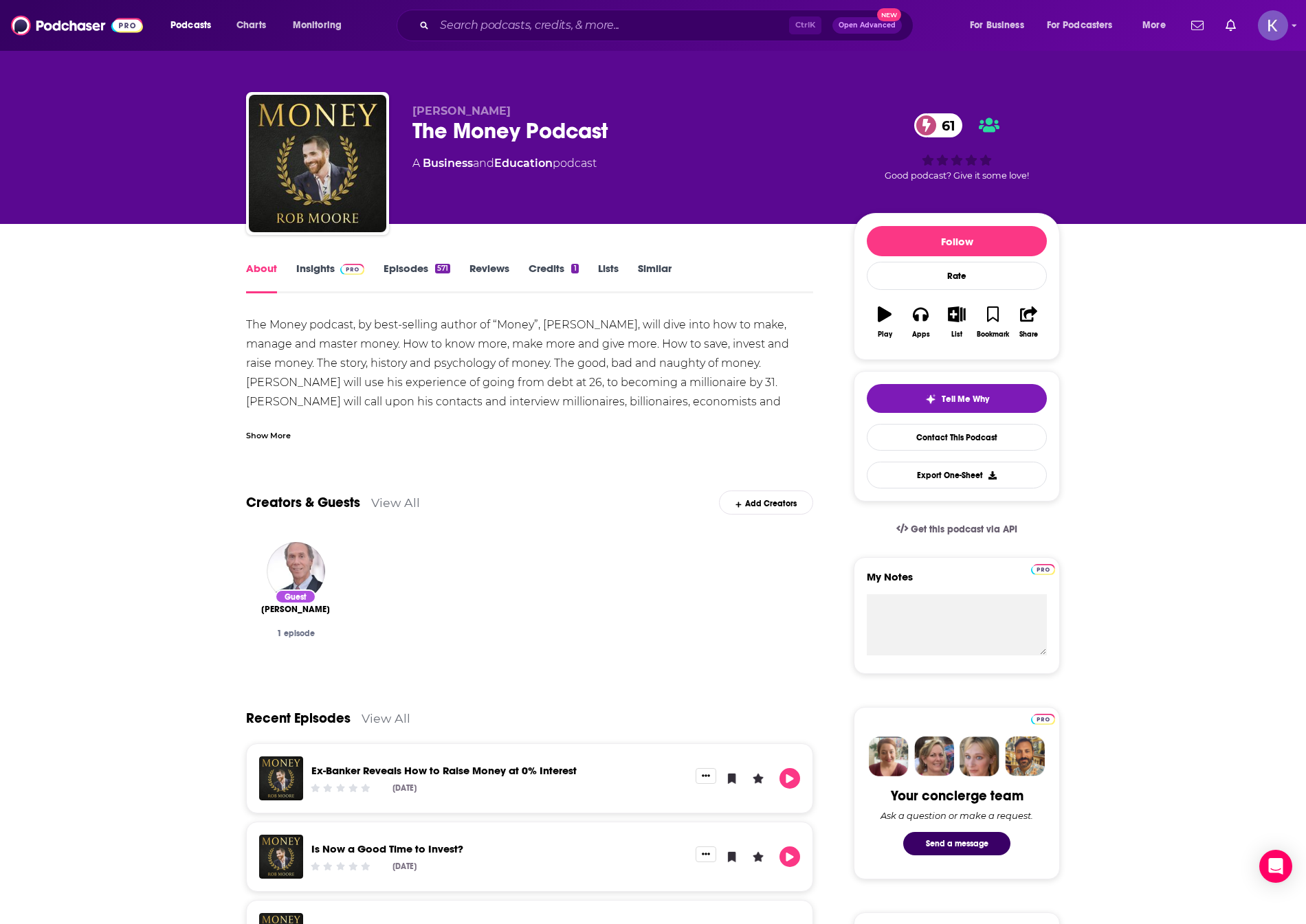
click at [320, 267] on link "Insights" at bounding box center [329, 277] width 68 height 32
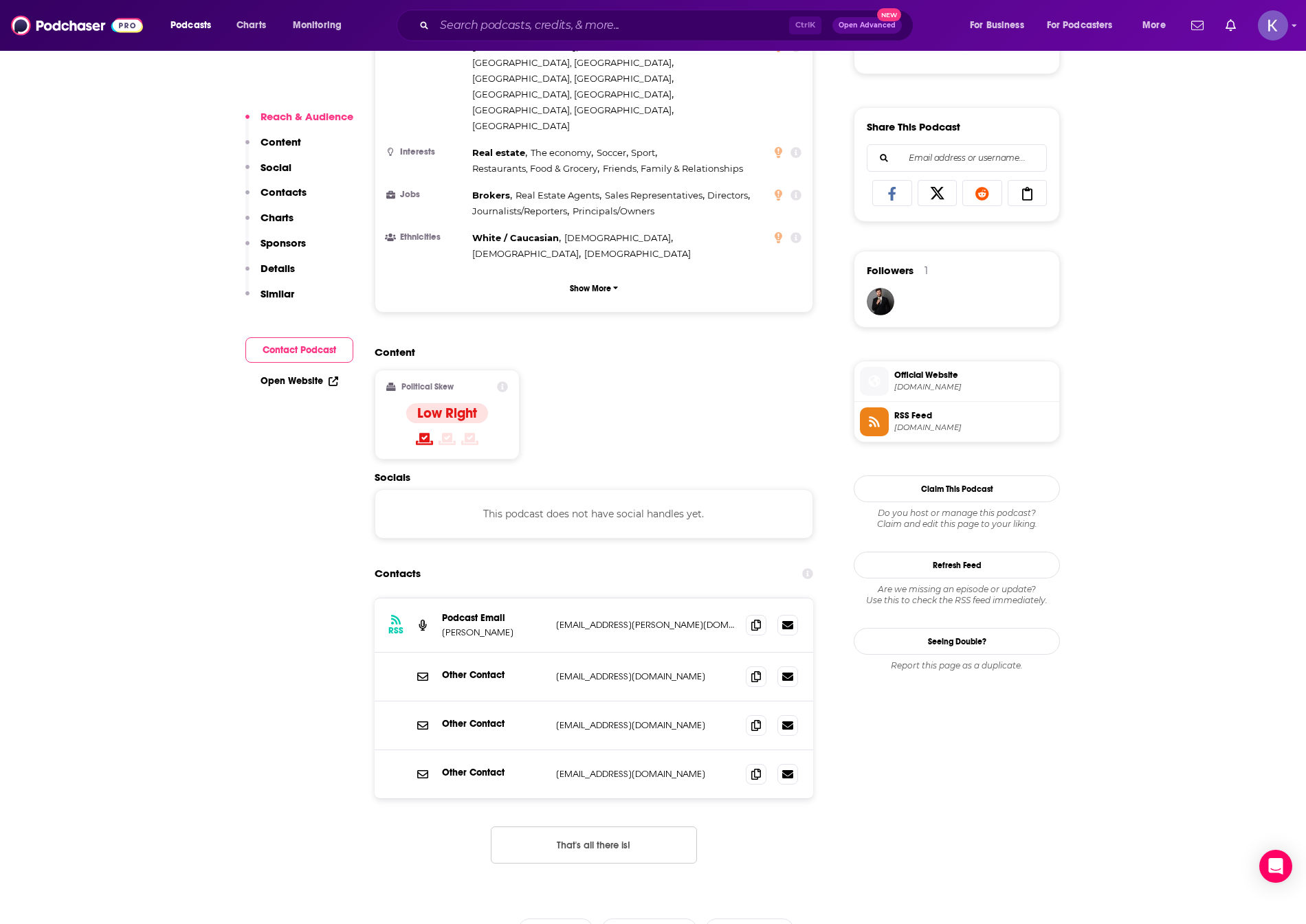
scroll to position [825, 0]
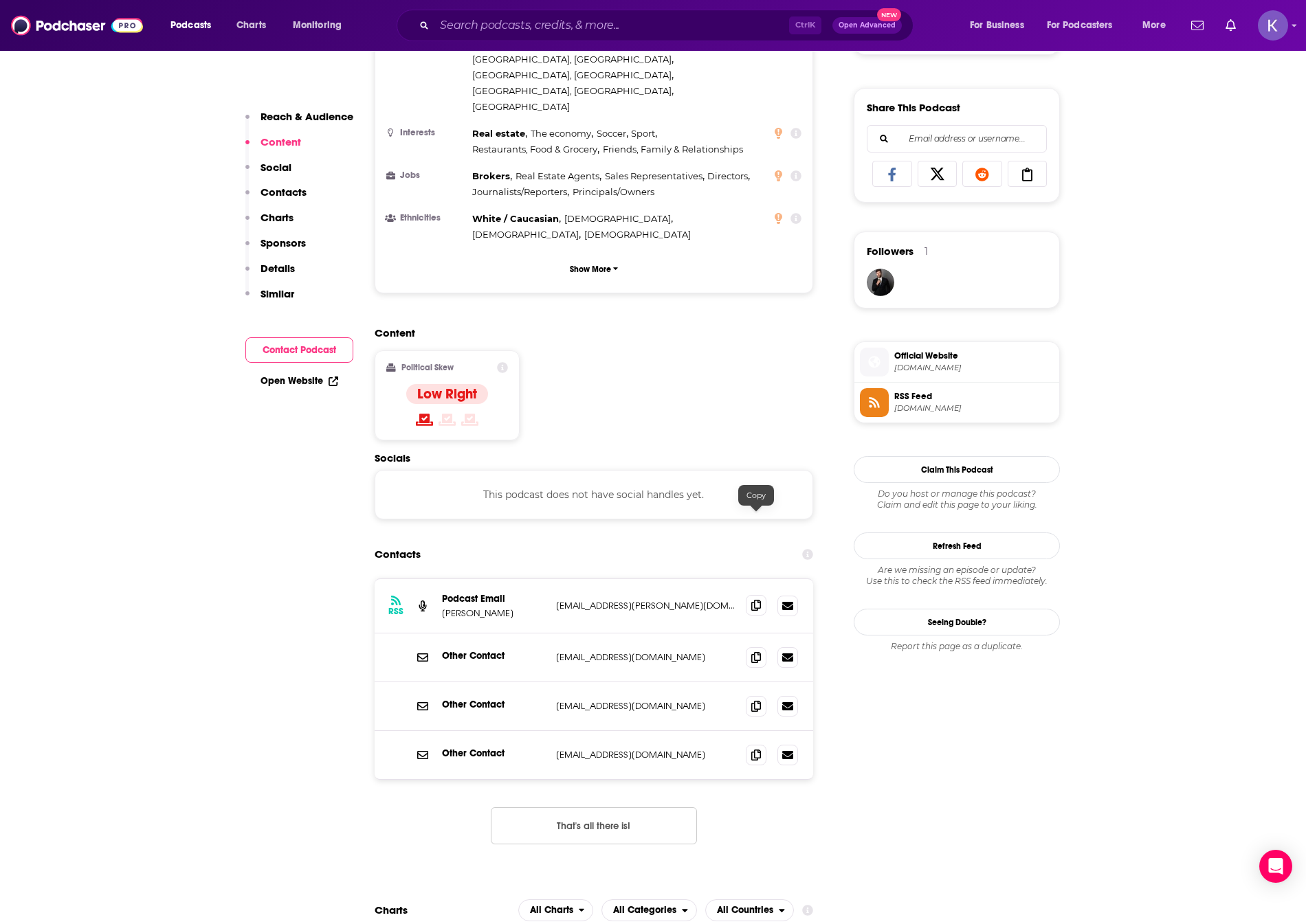
click at [746, 595] on span at bounding box center [756, 605] width 21 height 21
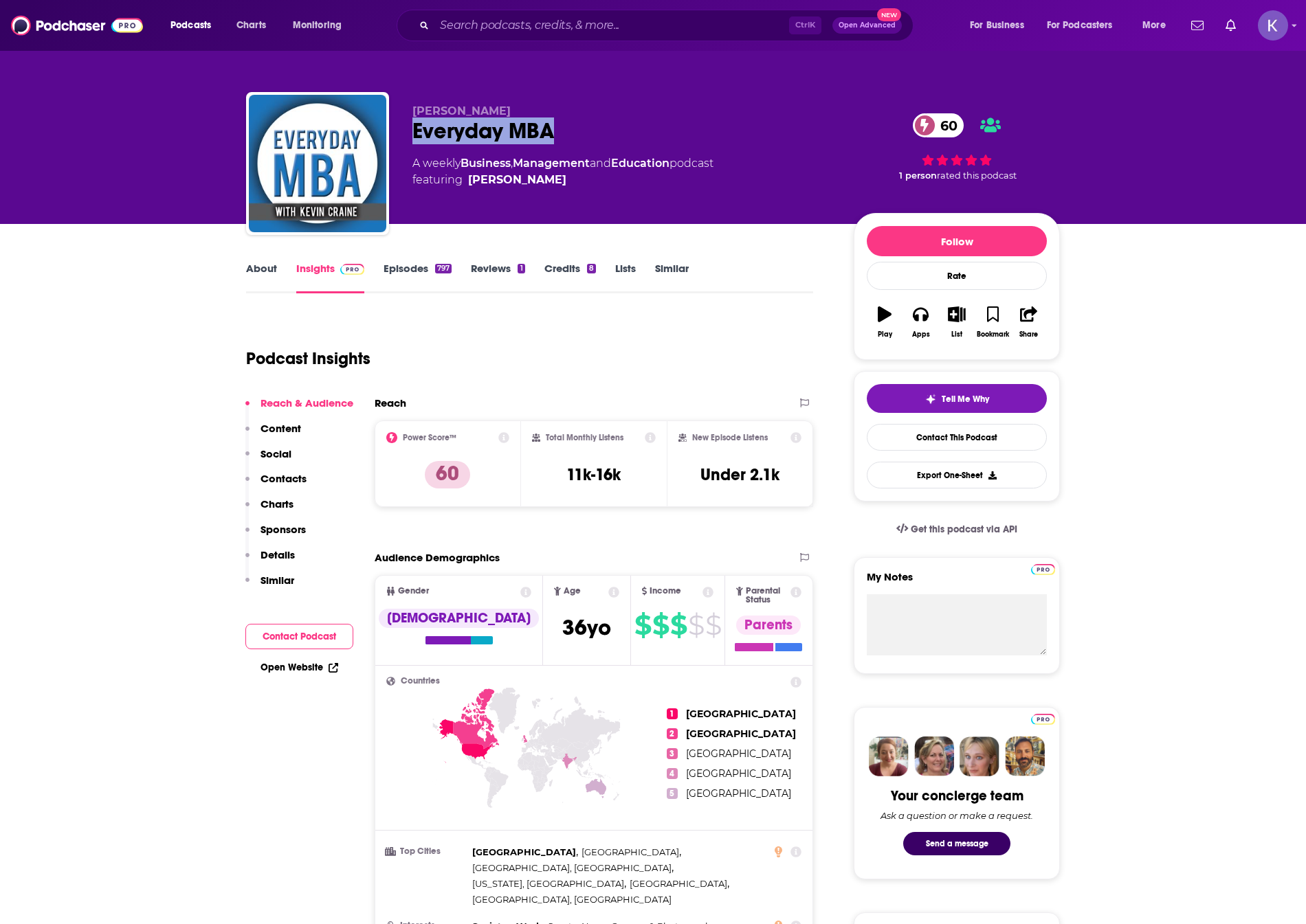
drag, startPoint x: 570, startPoint y: 122, endPoint x: 412, endPoint y: 125, distance: 158.0
click at [412, 125] on div "Everyday MBA 60" at bounding box center [622, 130] width 419 height 27
copy h2 "Everyday MBA"
click at [607, 117] on div "Everyday MBA 60" at bounding box center [622, 130] width 419 height 27
drag, startPoint x: 592, startPoint y: 127, endPoint x: 408, endPoint y: 129, distance: 184.0
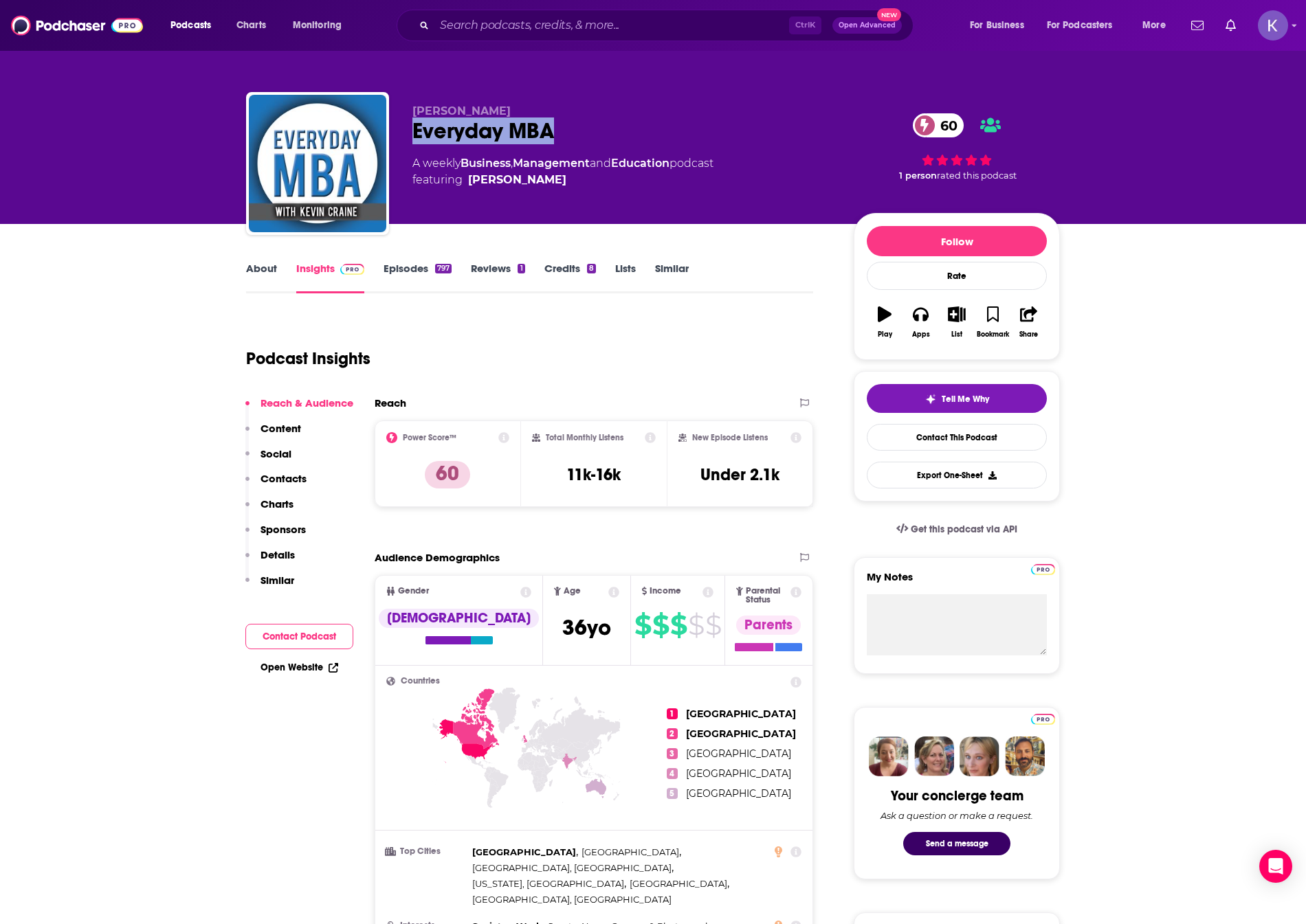
click at [408, 129] on div "Kevin Craine Everyday MBA 60 A weekly Business , Management and Education podca…" at bounding box center [653, 165] width 814 height 148
copy h2 "Everyday MBA"
drag, startPoint x: 144, startPoint y: 718, endPoint x: 272, endPoint y: 712, distance: 128.1
click at [250, 262] on link "About" at bounding box center [262, 277] width 31 height 32
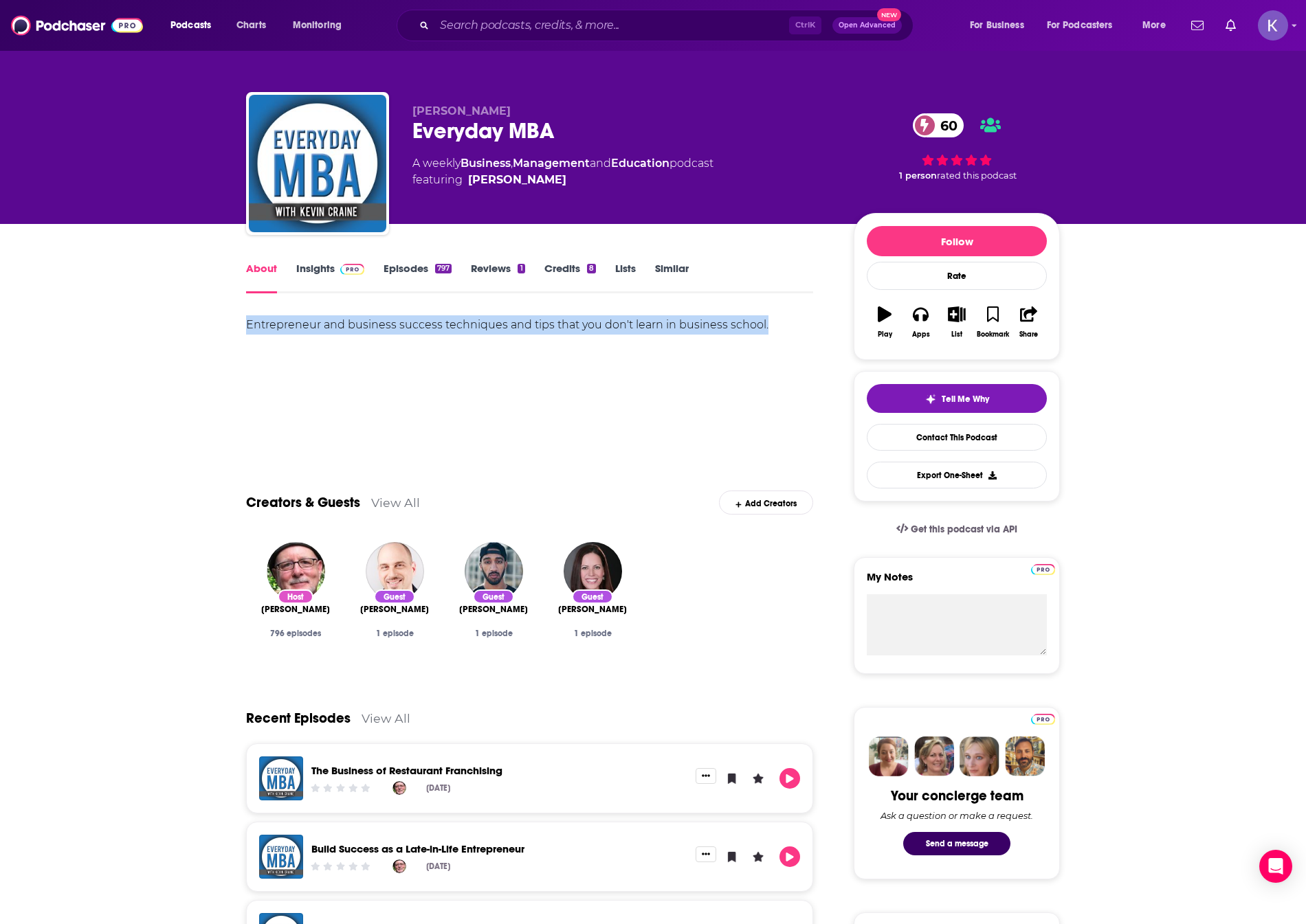
drag, startPoint x: 774, startPoint y: 323, endPoint x: 230, endPoint y: 331, distance: 544.1
copy div "Entrepreneur and business success techniques and tips that you don't learn in b…"
click at [316, 277] on link "Insights" at bounding box center [329, 277] width 68 height 32
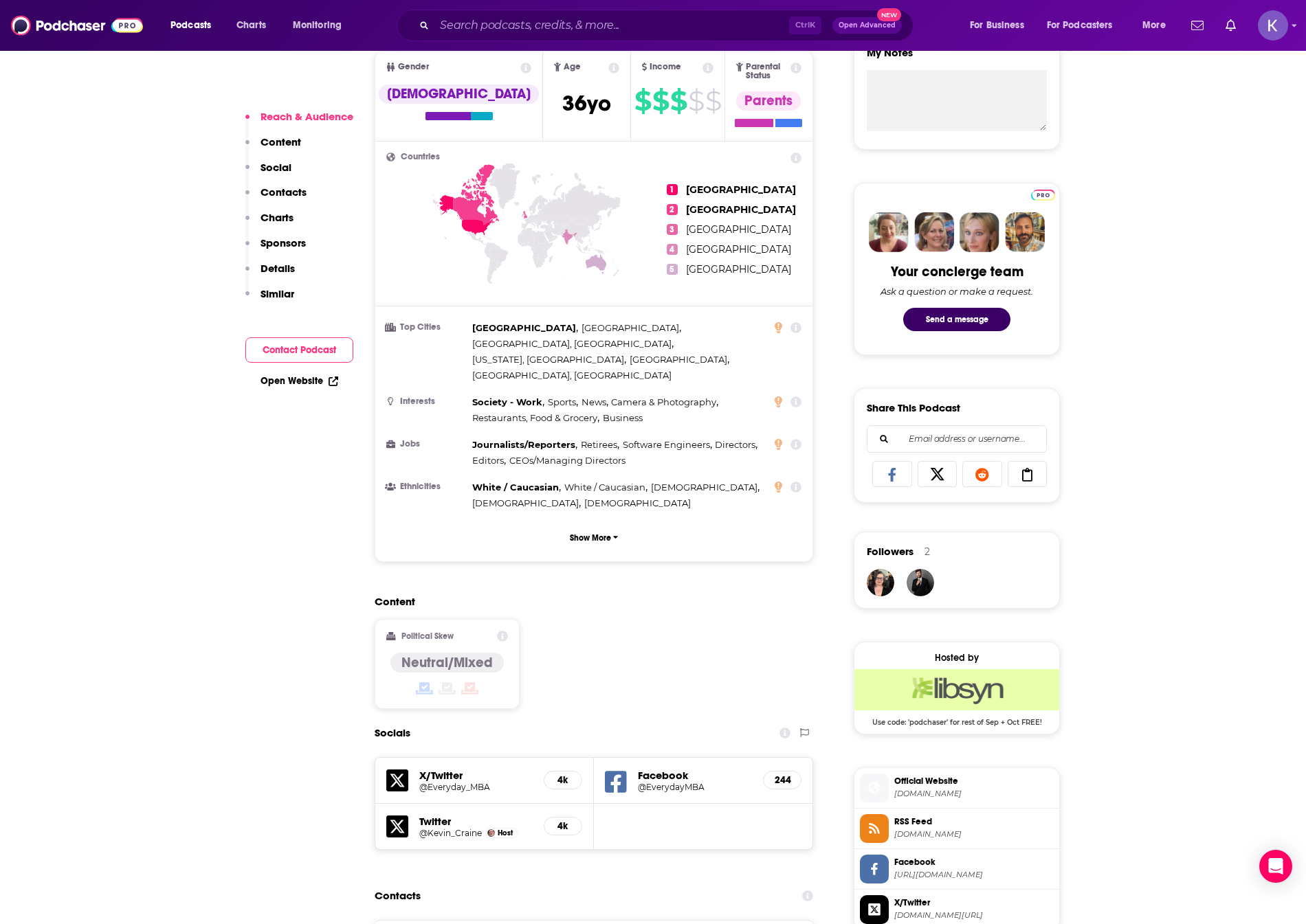
scroll to position [687, 0]
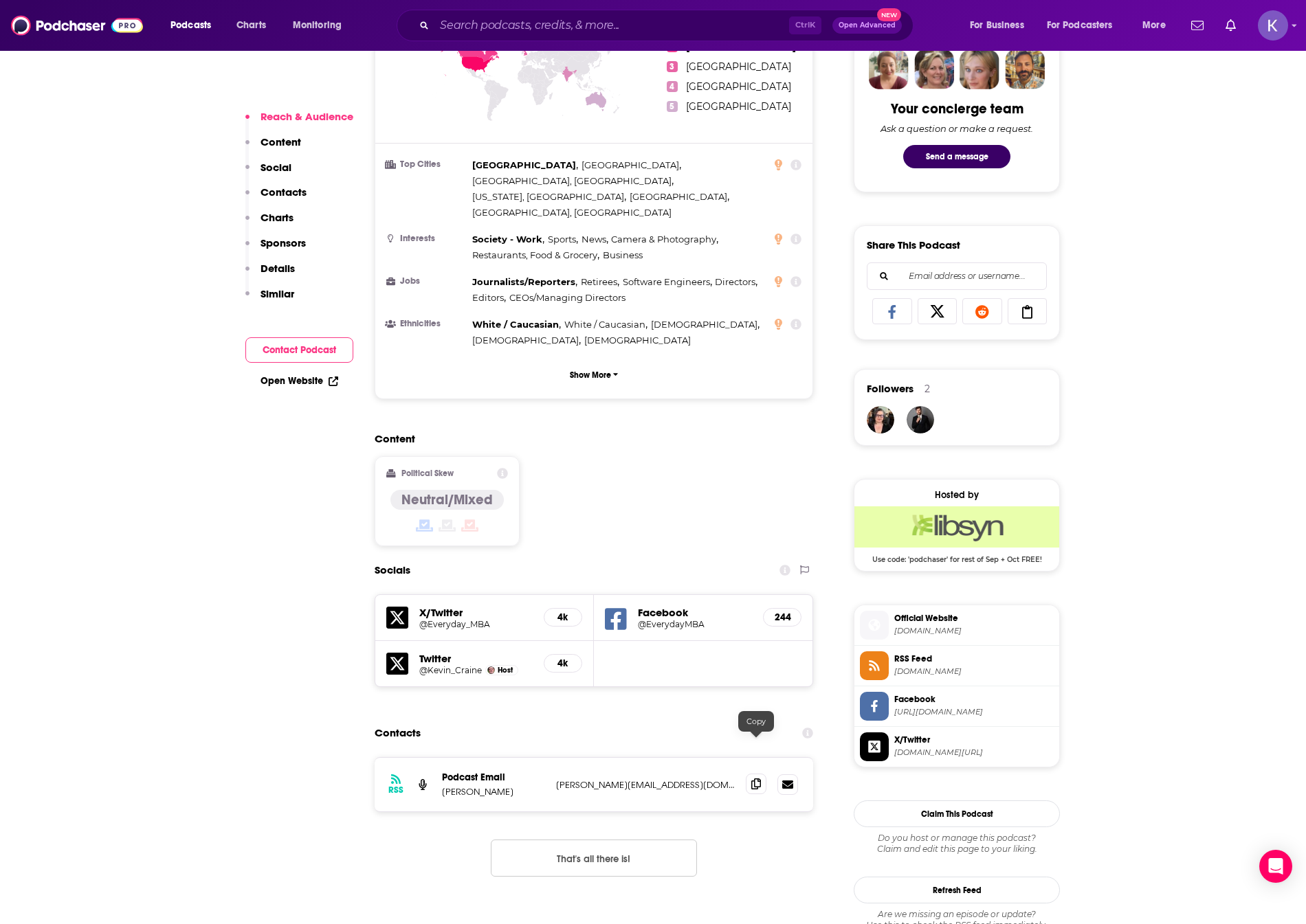
click at [763, 773] on span at bounding box center [756, 783] width 21 height 21
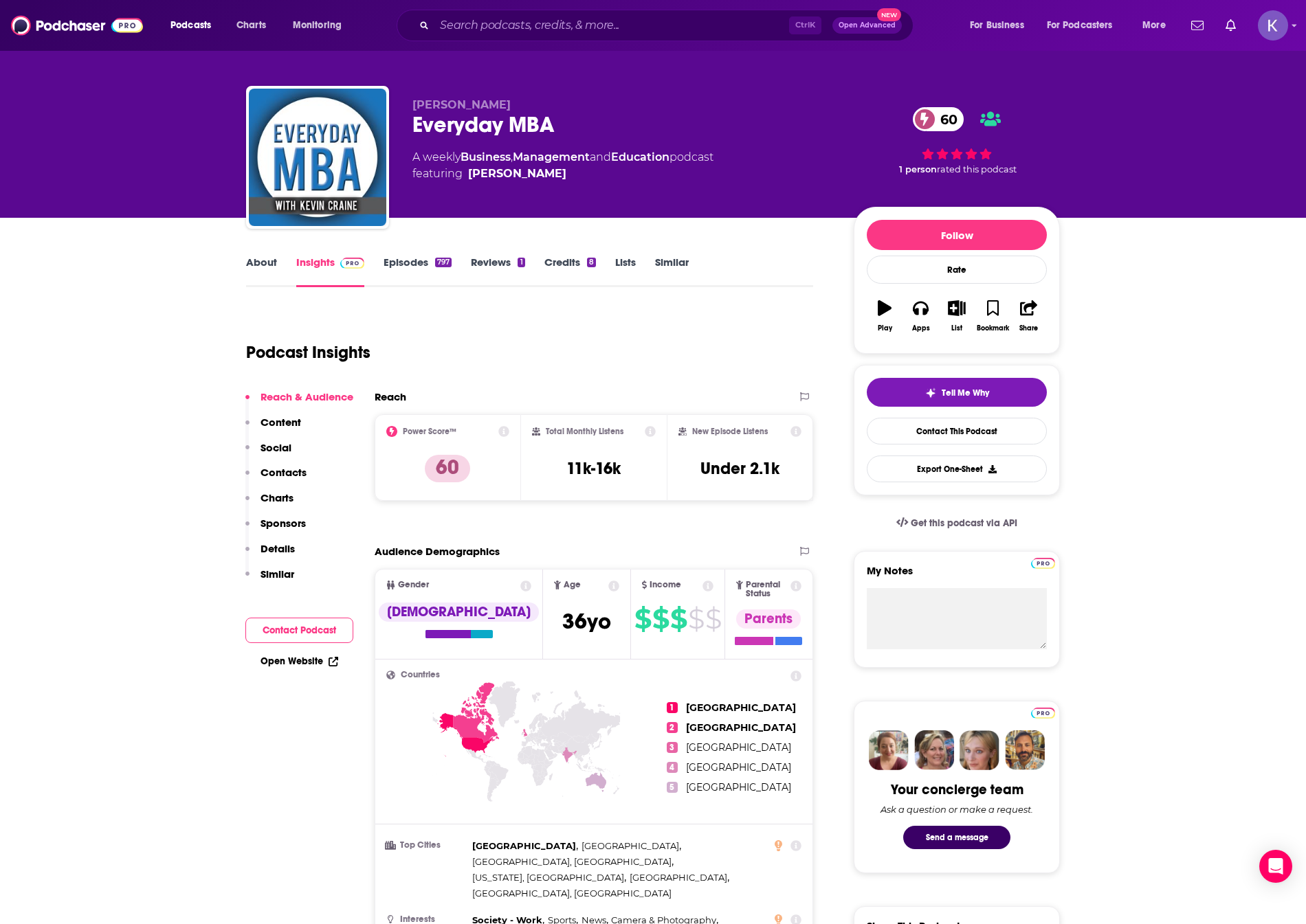
scroll to position [0, 0]
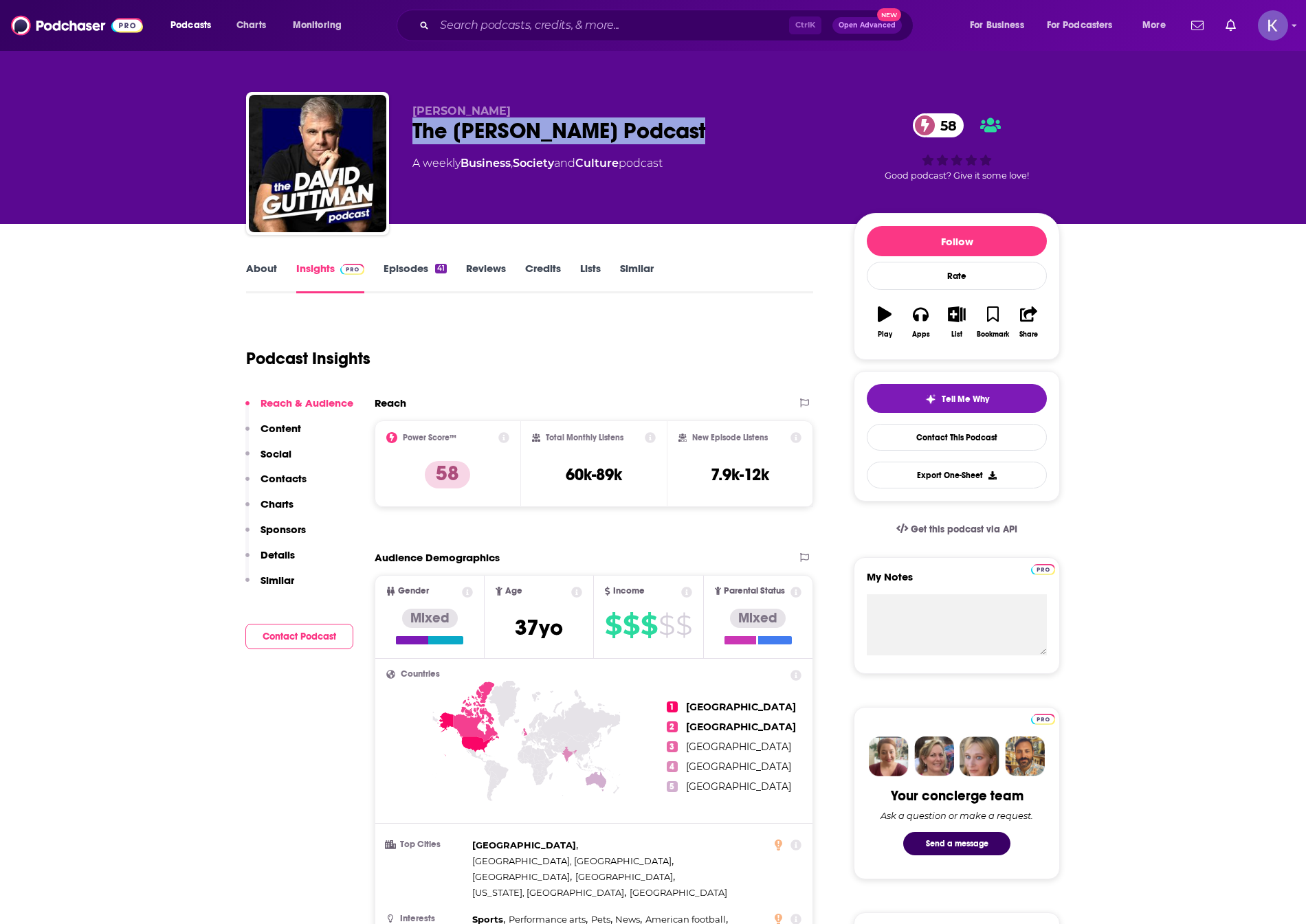
drag, startPoint x: 701, startPoint y: 128, endPoint x: 407, endPoint y: 139, distance: 294.2
click at [407, 139] on div "David Guttman The David Guttman Podcast 58 A weekly Business , Society and Cult…" at bounding box center [653, 165] width 814 height 148
copy h2 "The David Guttman Podcast"
click at [271, 271] on link "About" at bounding box center [262, 277] width 31 height 32
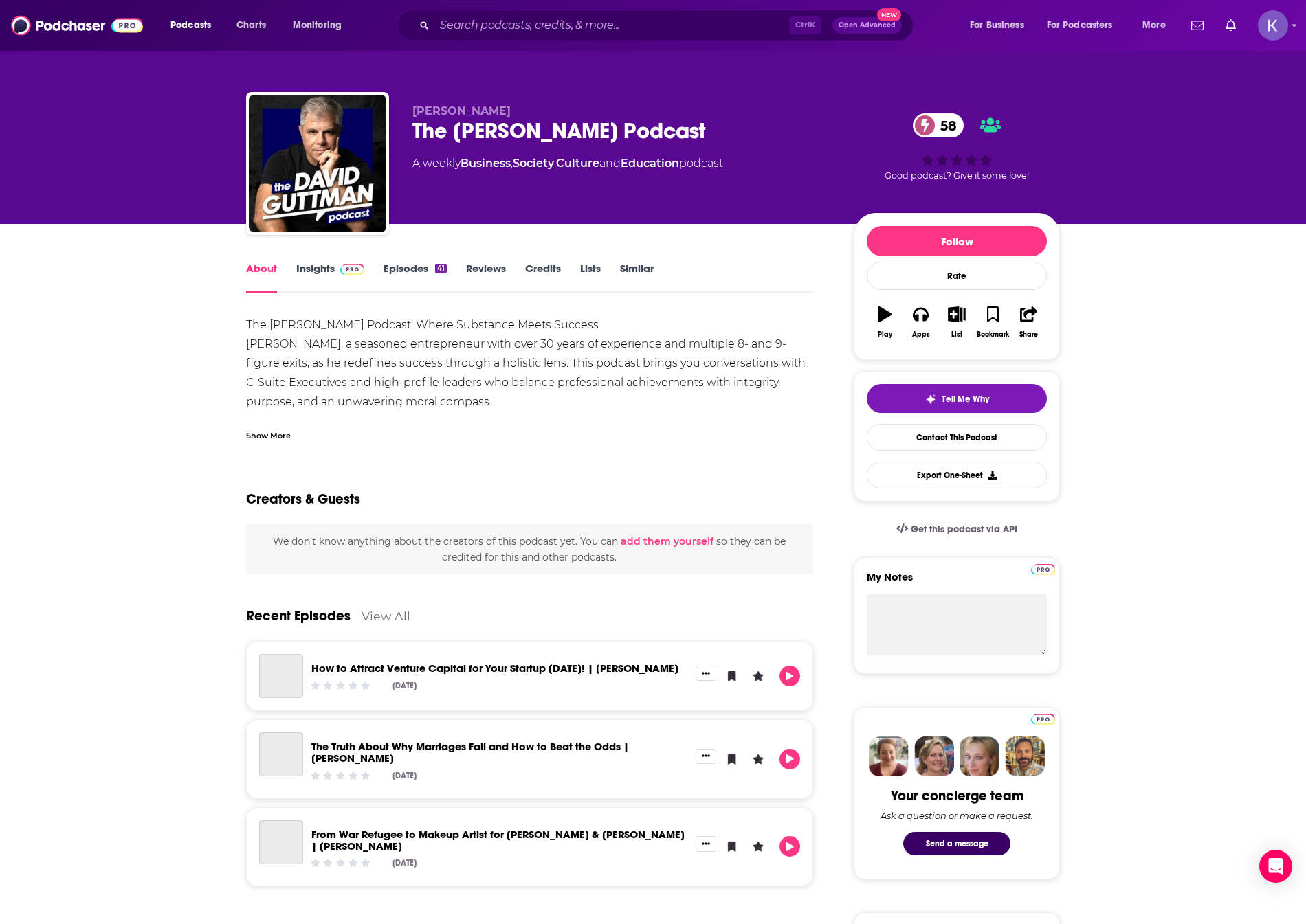
click at [258, 435] on div "Show More" at bounding box center [268, 434] width 45 height 13
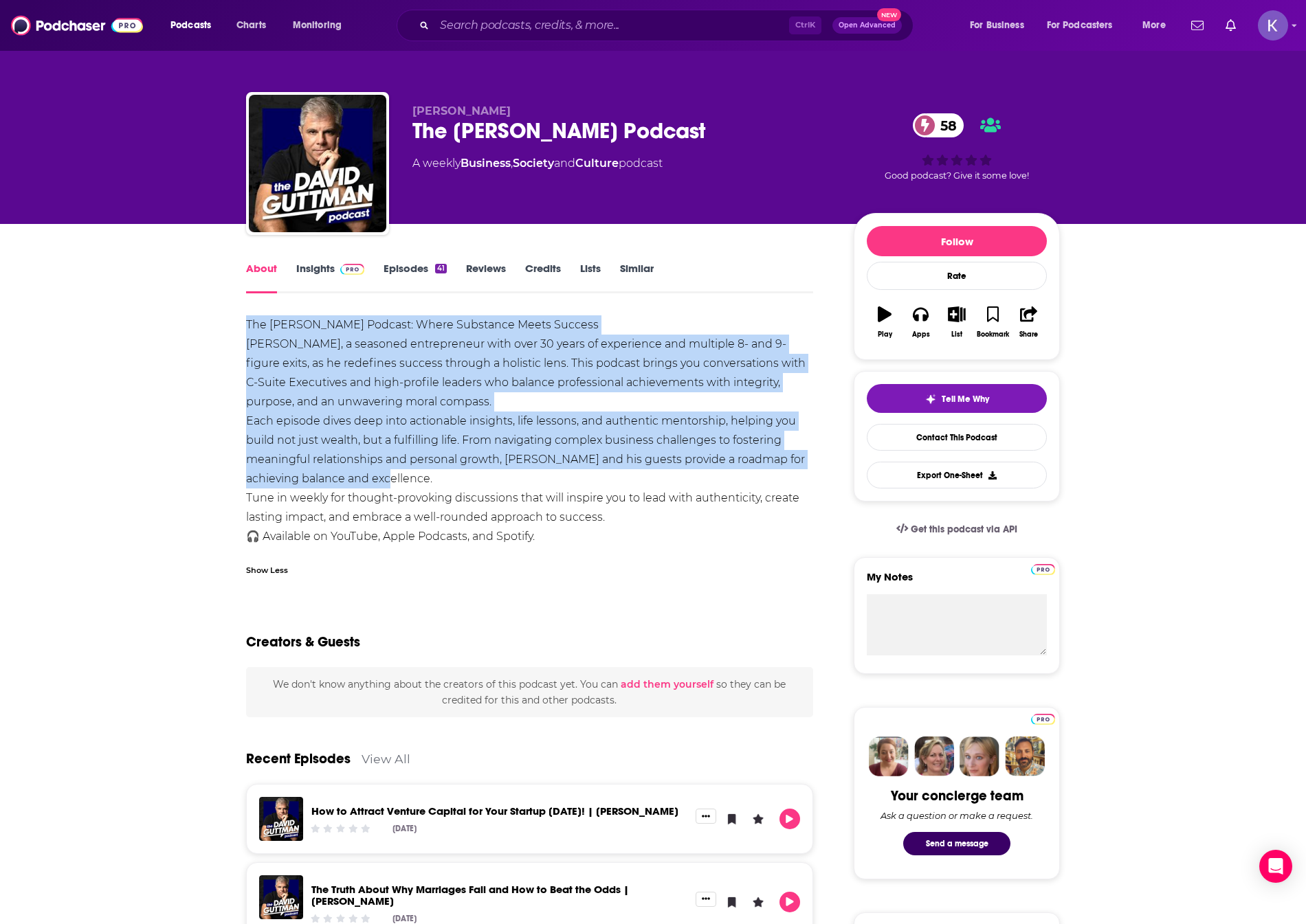
drag, startPoint x: 406, startPoint y: 472, endPoint x: 236, endPoint y: 317, distance: 230.1
click at [236, 317] on div "About Insights Episodes 41 Reviews Credits Lists Similar The David Guttman Podc…" at bounding box center [539, 922] width 629 height 1325
copy div "The David Guttman Podcast: Where Substance Meets Success Join David Guttman, a …"
click at [315, 271] on link "Insights" at bounding box center [329, 277] width 68 height 32
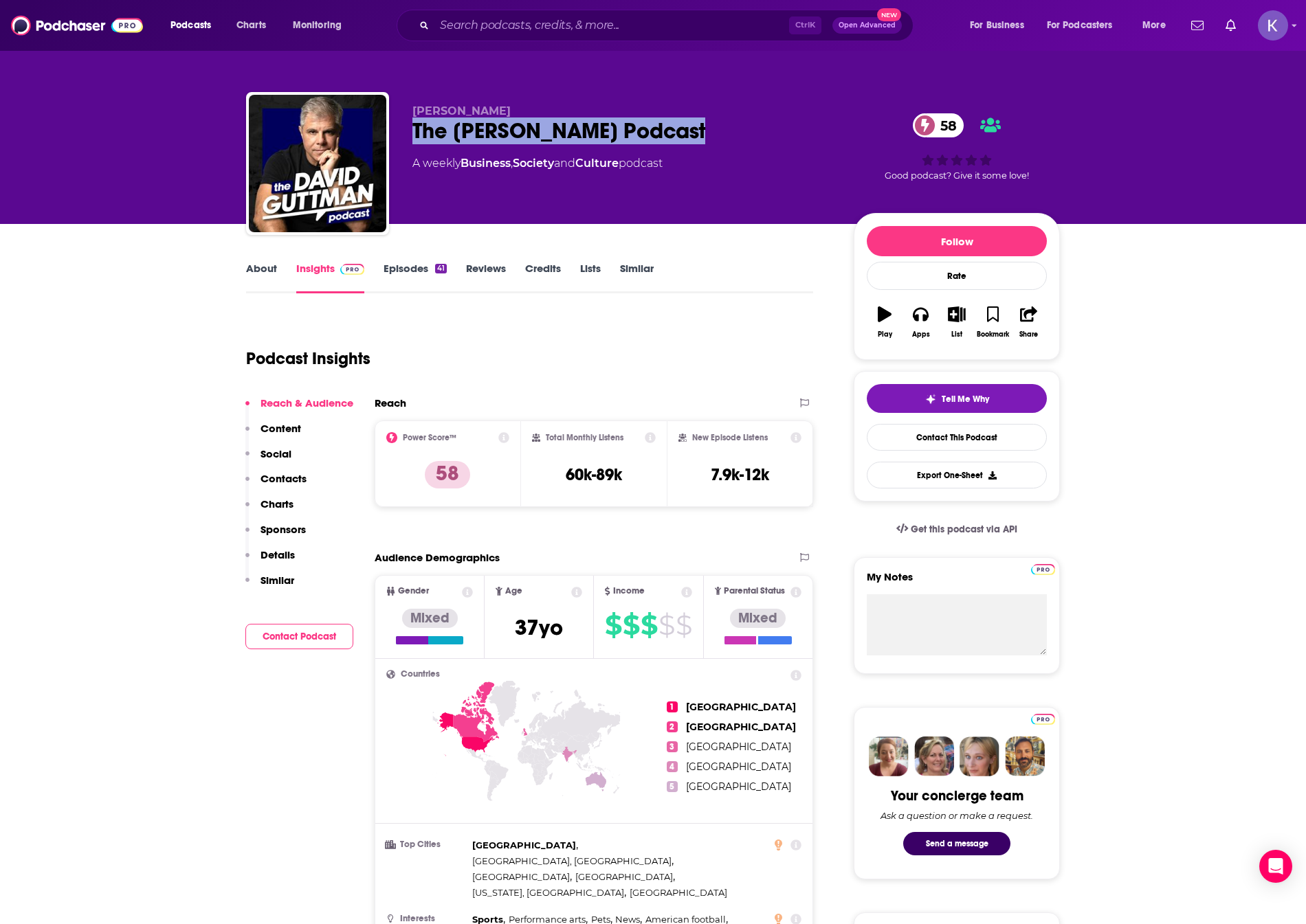
drag, startPoint x: 710, startPoint y: 125, endPoint x: 415, endPoint y: 143, distance: 295.5
click at [415, 143] on div "The David Guttman Podcast 58" at bounding box center [622, 130] width 419 height 27
copy h2 "The David Guttman Podcast"
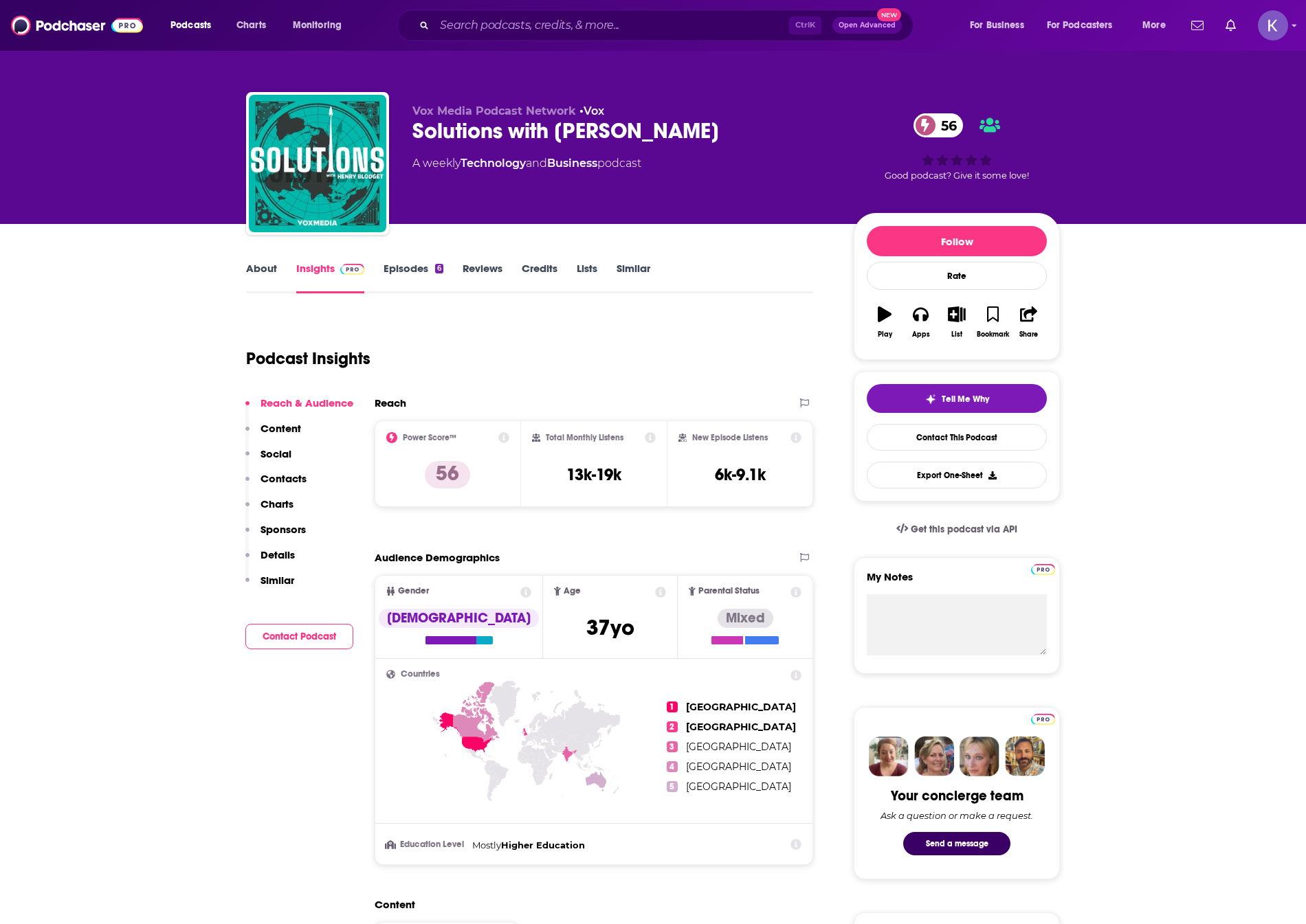
click at [254, 269] on link "About" at bounding box center [262, 277] width 31 height 32
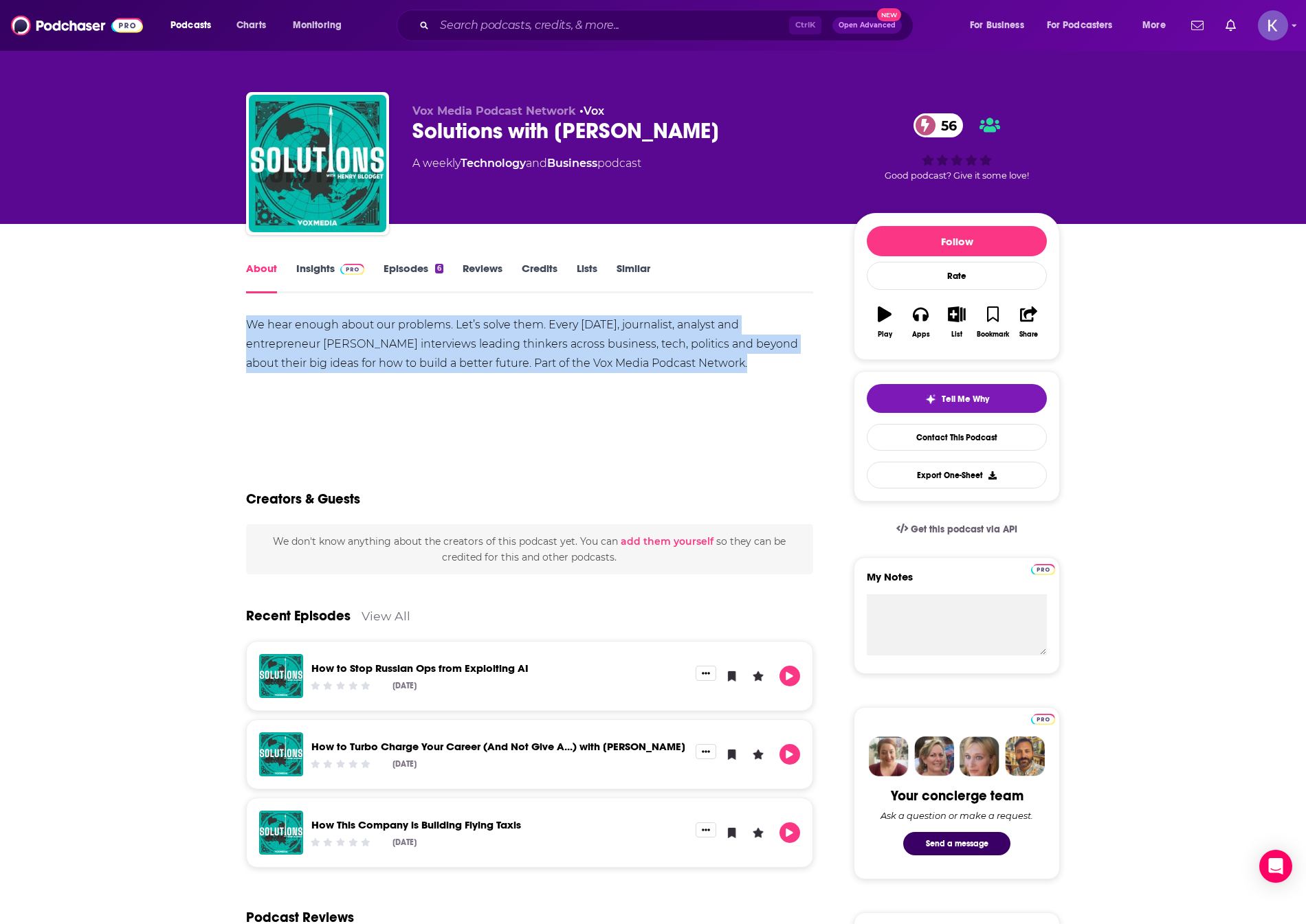
drag, startPoint x: 762, startPoint y: 362, endPoint x: 238, endPoint y: 326, distance: 525.2
click at [238, 326] on div "About Insights Episodes 6 Reviews Credits Lists Similar We hear enough about ou…" at bounding box center [539, 927] width 629 height 1336
copy div "We hear enough about our problems. Let’s solve them. Every [DATE], journalist, …"
click at [318, 264] on link "Insights" at bounding box center [329, 277] width 68 height 32
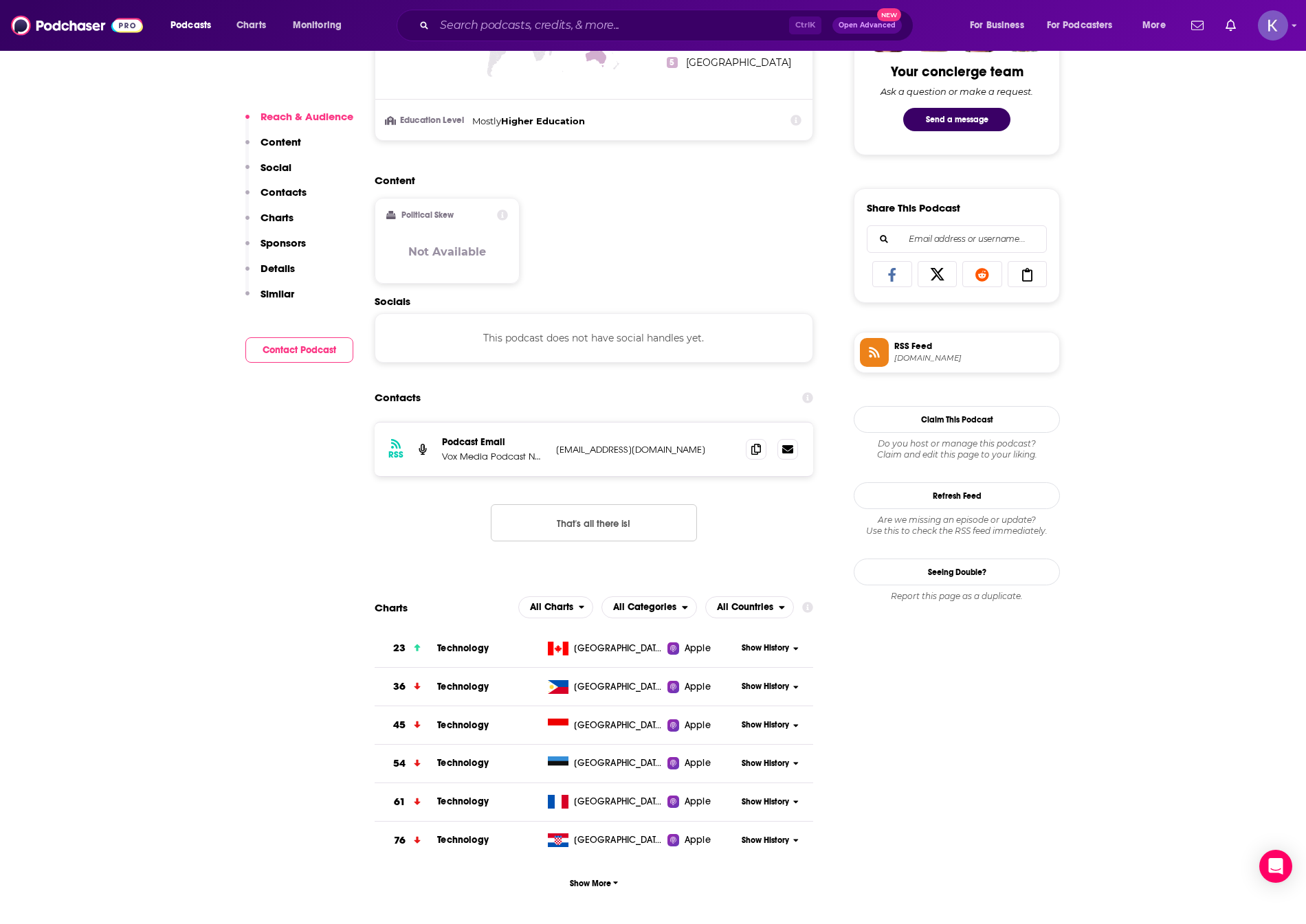
scroll to position [825, 0]
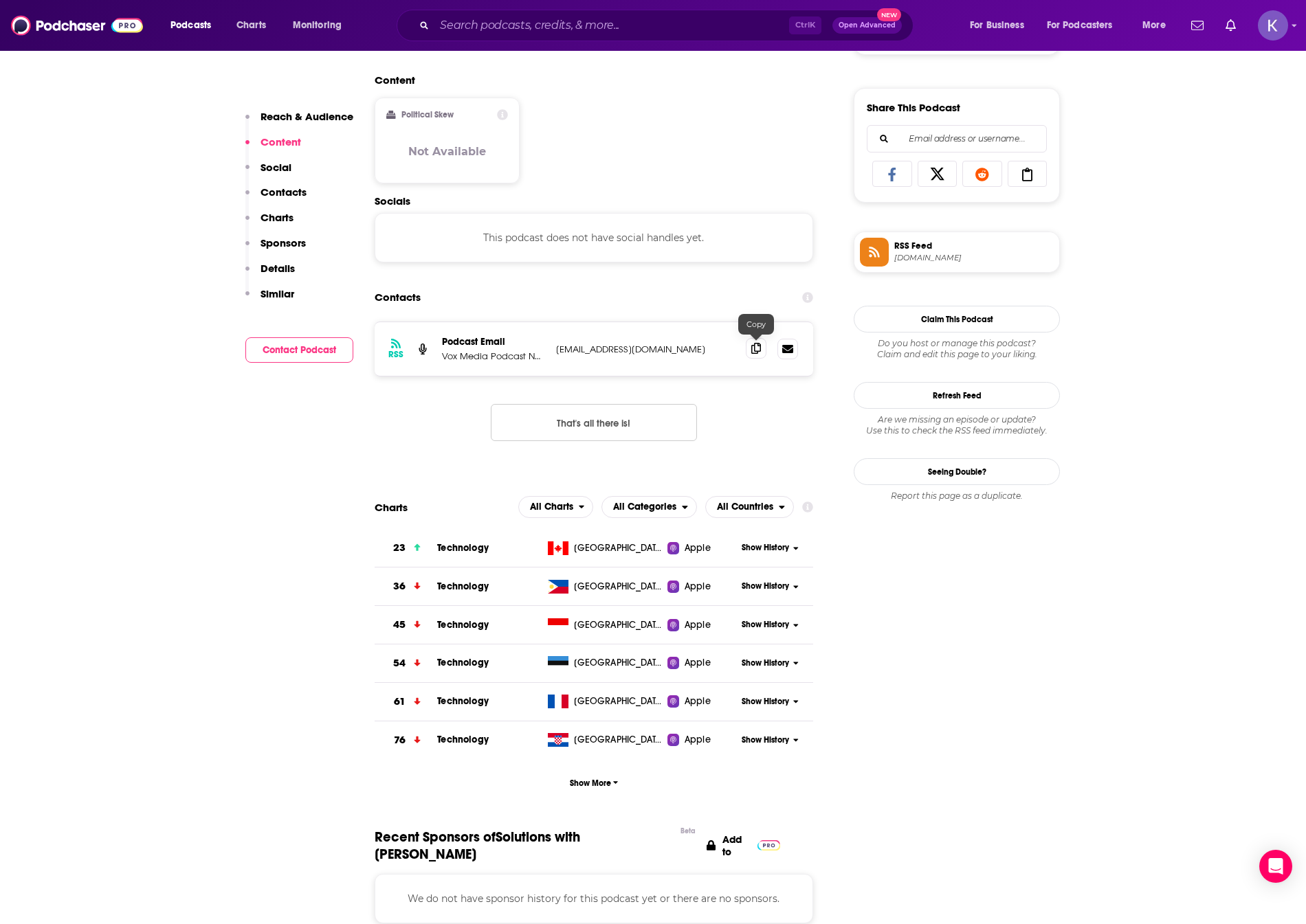
click at [761, 358] on span at bounding box center [756, 348] width 21 height 21
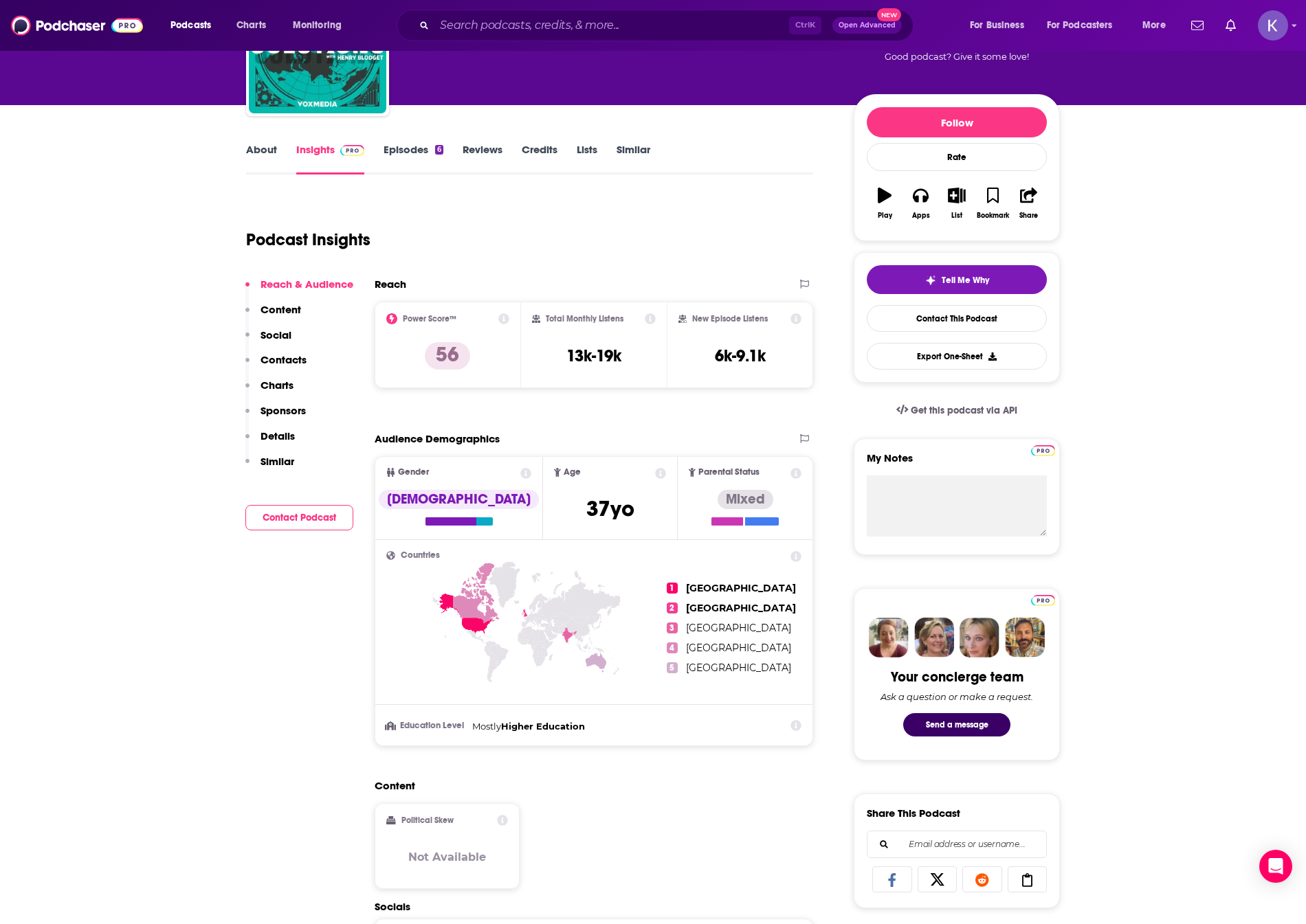
scroll to position [0, 0]
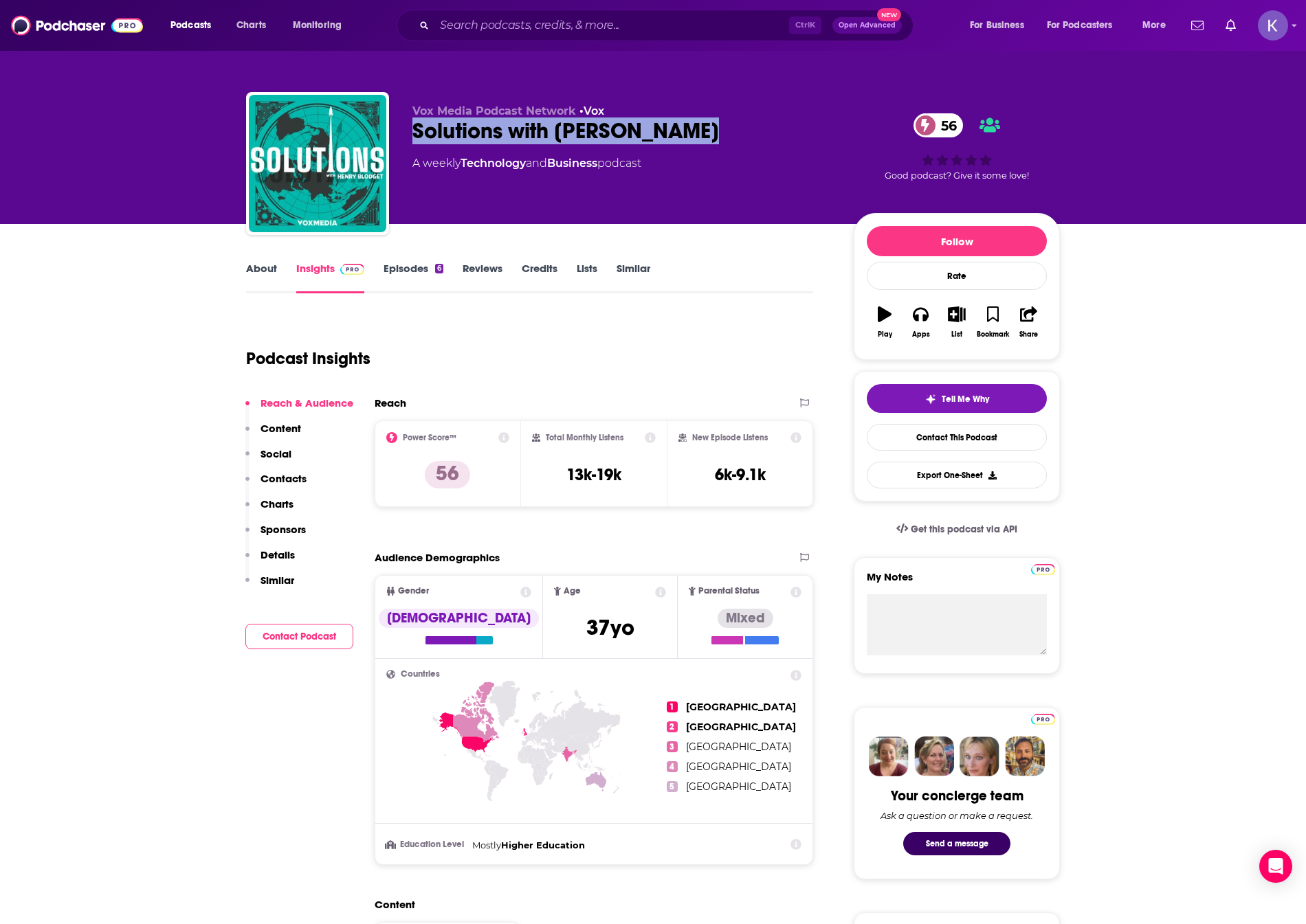
drag, startPoint x: 730, startPoint y: 135, endPoint x: 406, endPoint y: 147, distance: 324.2
click at [406, 147] on div "Vox Media Podcast Network • Vox Solutions with [PERSON_NAME] 56 A weekly Techno…" at bounding box center [653, 165] width 814 height 148
copy h2 "Solutions with [PERSON_NAME]"
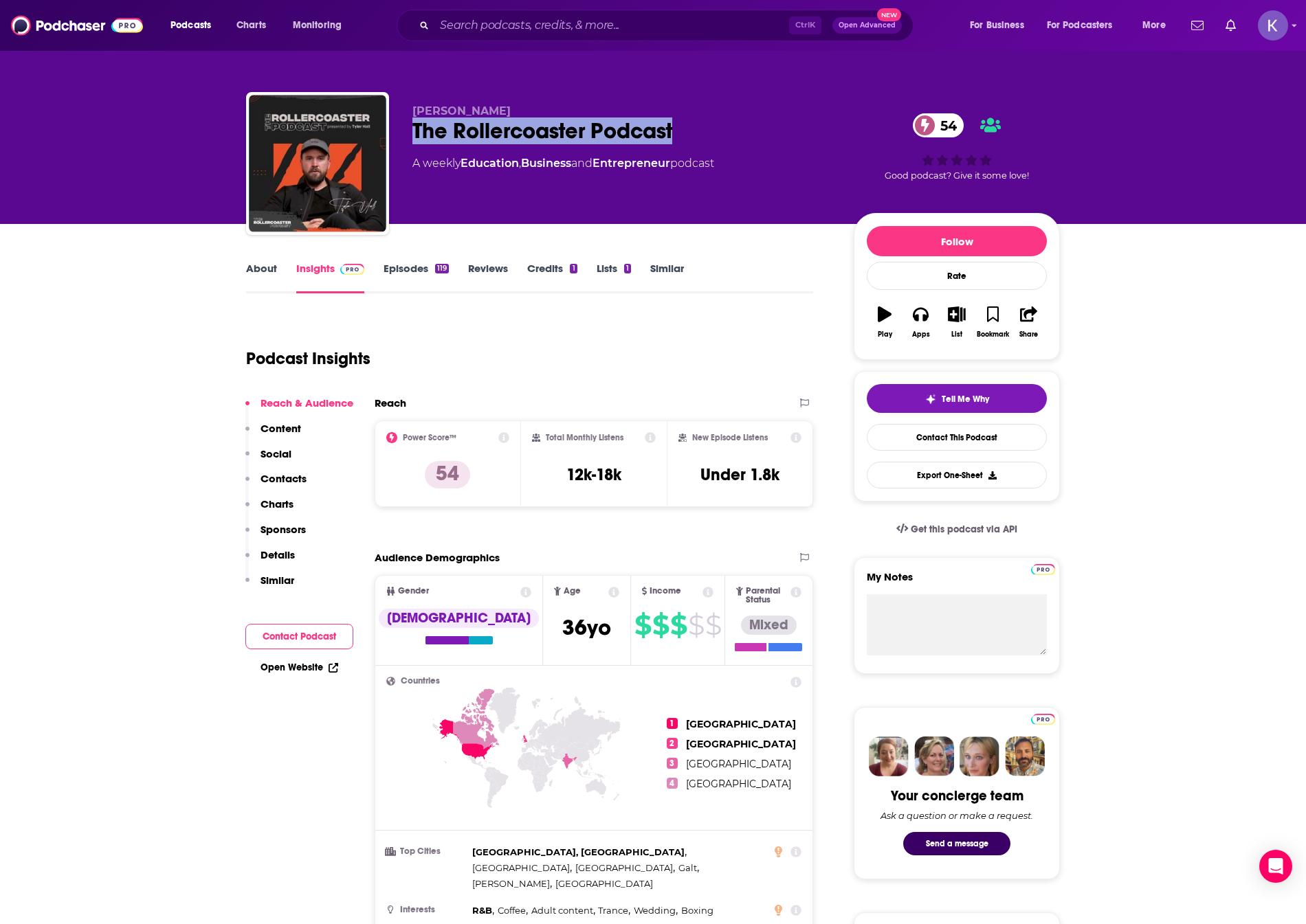
drag, startPoint x: 695, startPoint y: 128, endPoint x: 417, endPoint y: 133, distance: 278.0
click at [417, 133] on div "The Rollercoaster Podcast 54" at bounding box center [622, 130] width 419 height 27
copy h2 "The Rollercoaster Podcast"
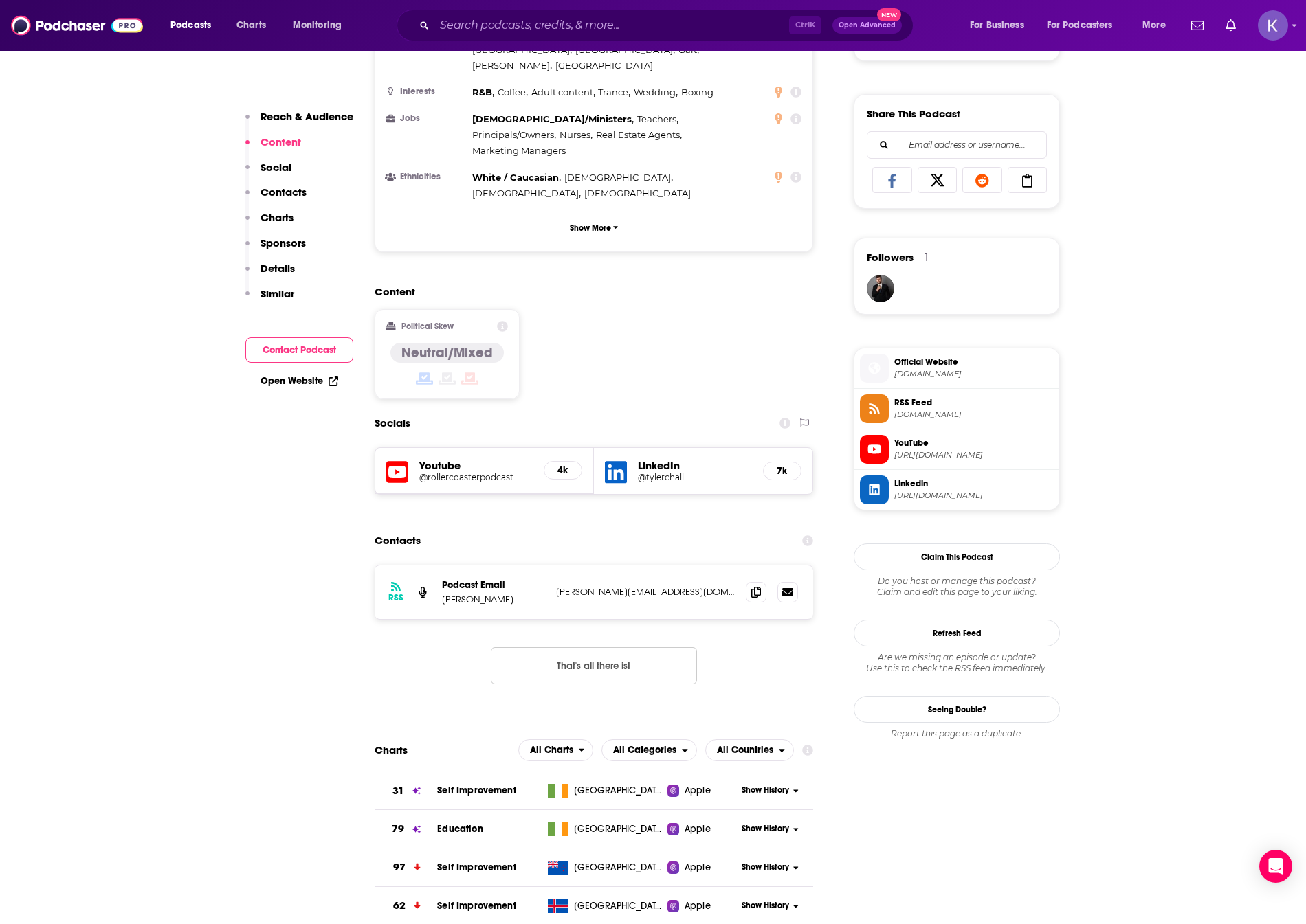
scroll to position [825, 0]
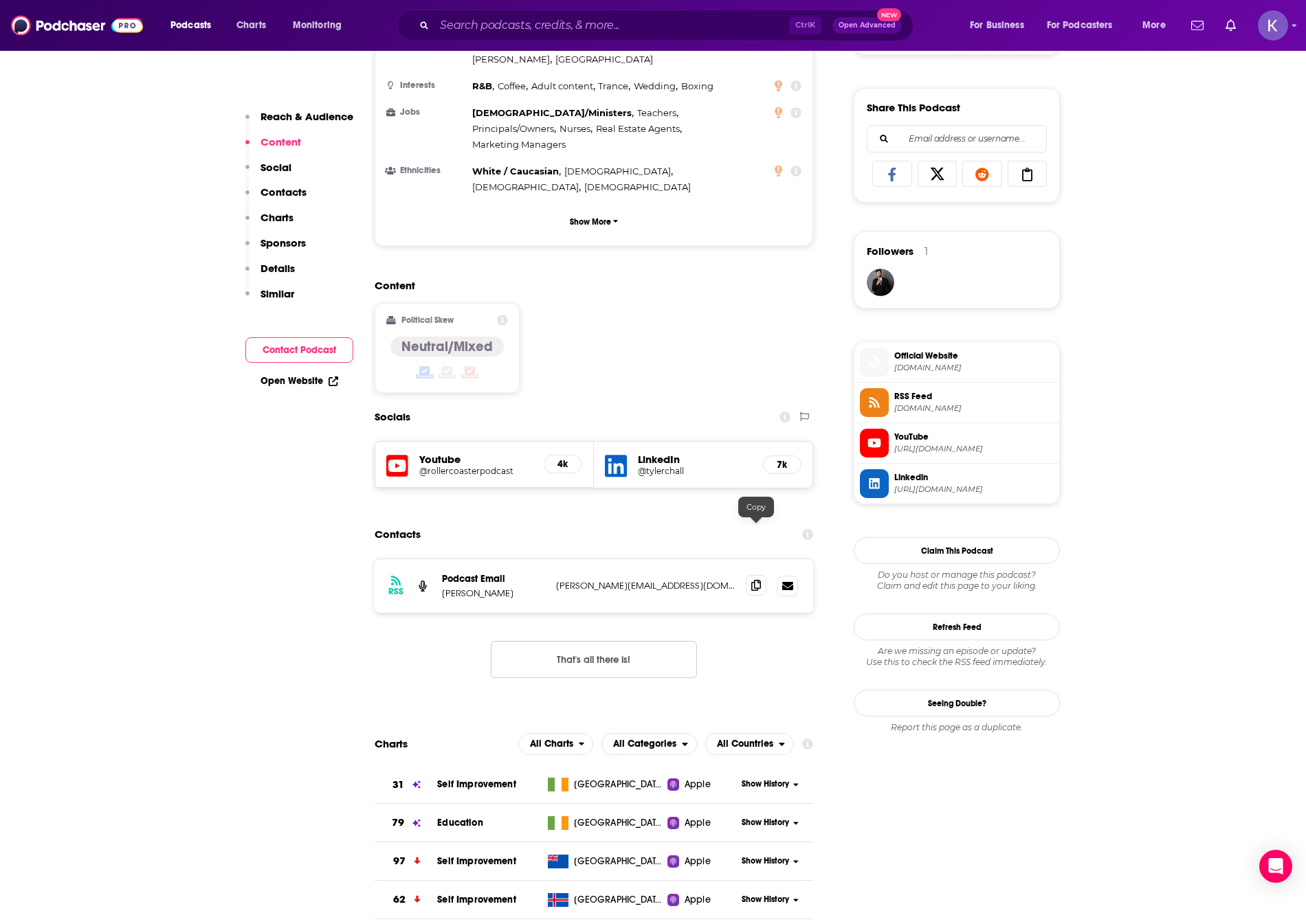
click at [756, 579] on icon at bounding box center [755, 585] width 9 height 11
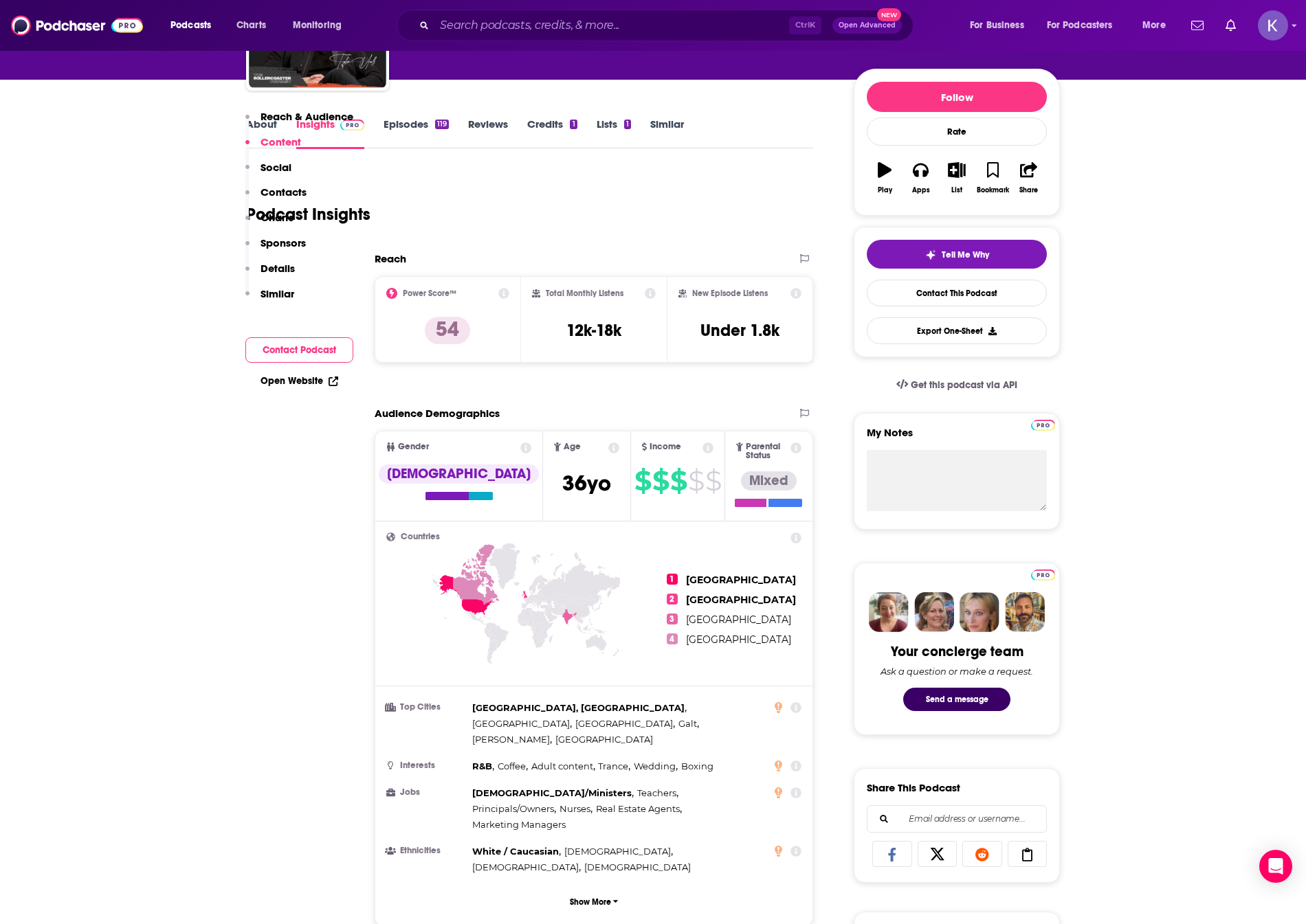
scroll to position [137, 0]
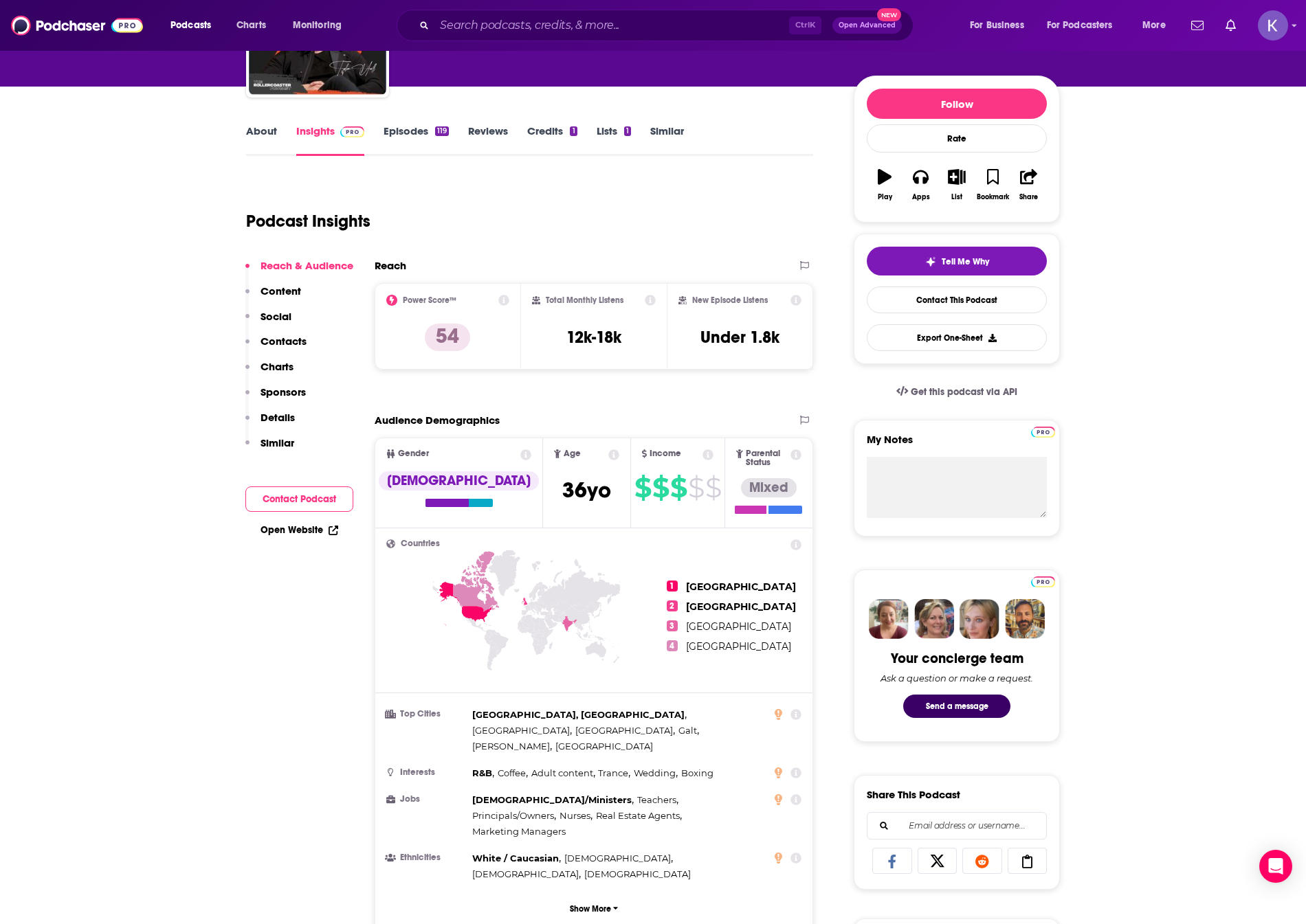
click at [251, 134] on link "About" at bounding box center [262, 140] width 31 height 32
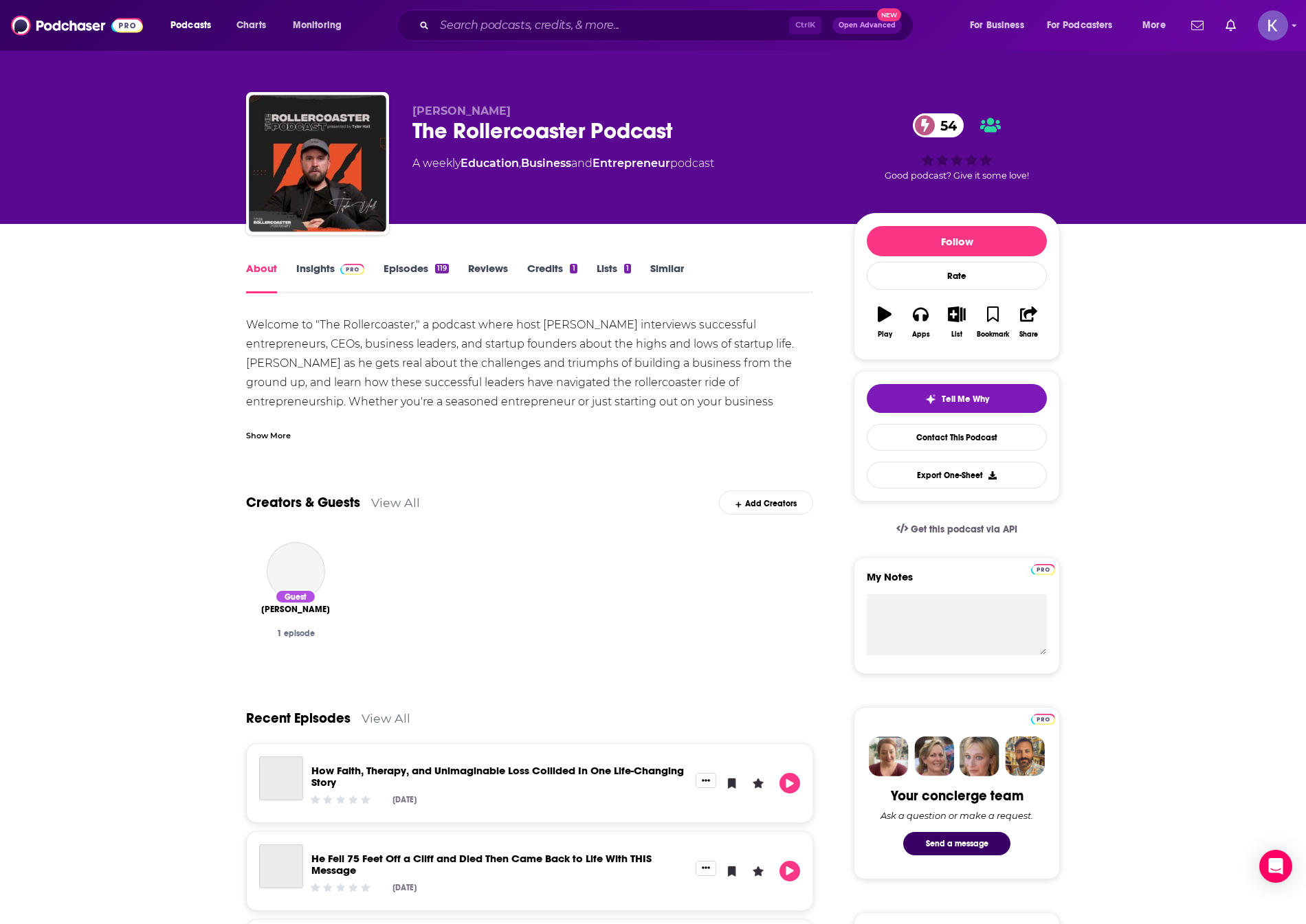
click at [283, 434] on div "Show More" at bounding box center [268, 434] width 45 height 13
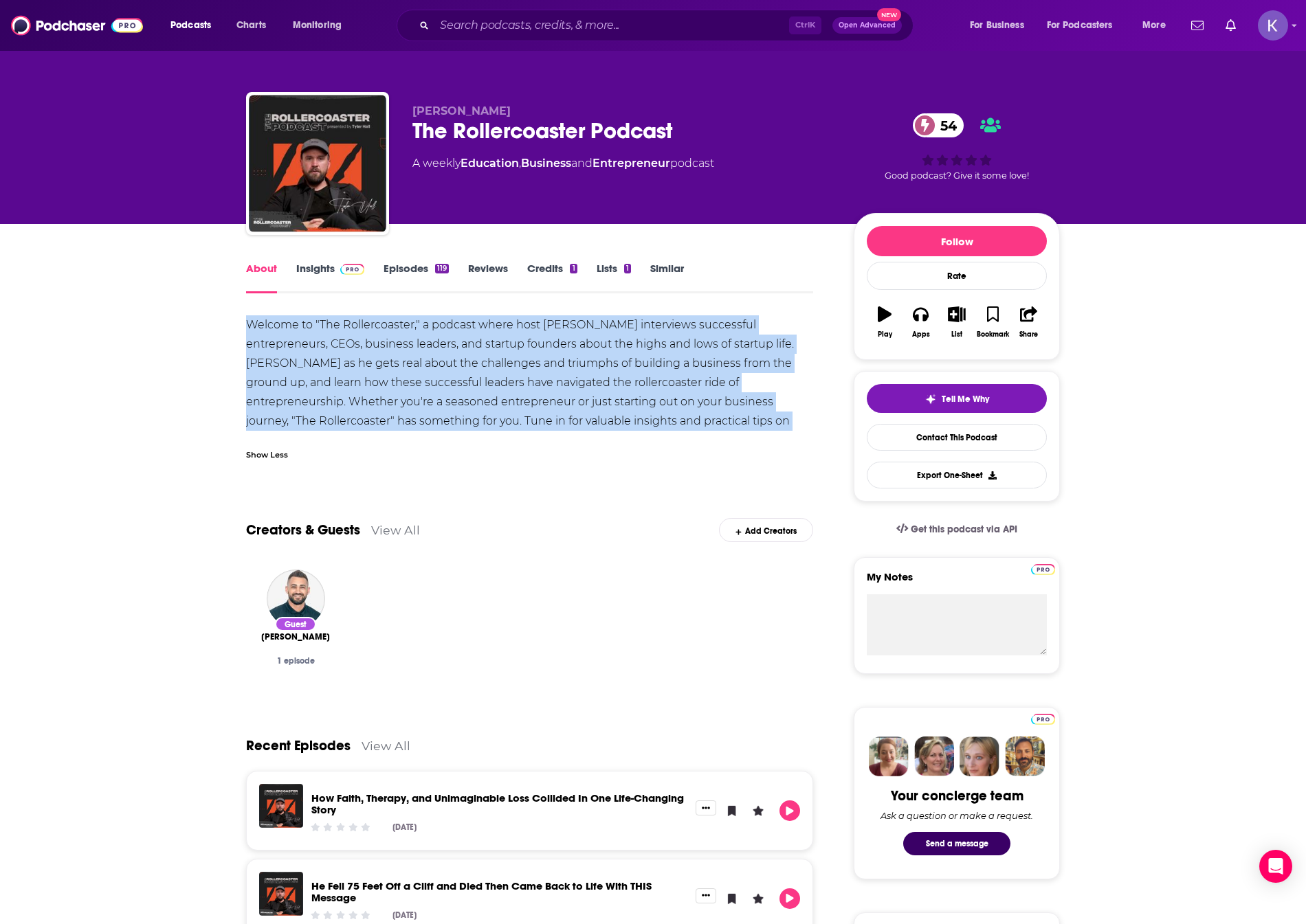
drag, startPoint x: 782, startPoint y: 423, endPoint x: 245, endPoint y: 331, distance: 544.8
copy div "Welcome to "The Rollercoaster," a podcast where host [PERSON_NAME] interviews s…"
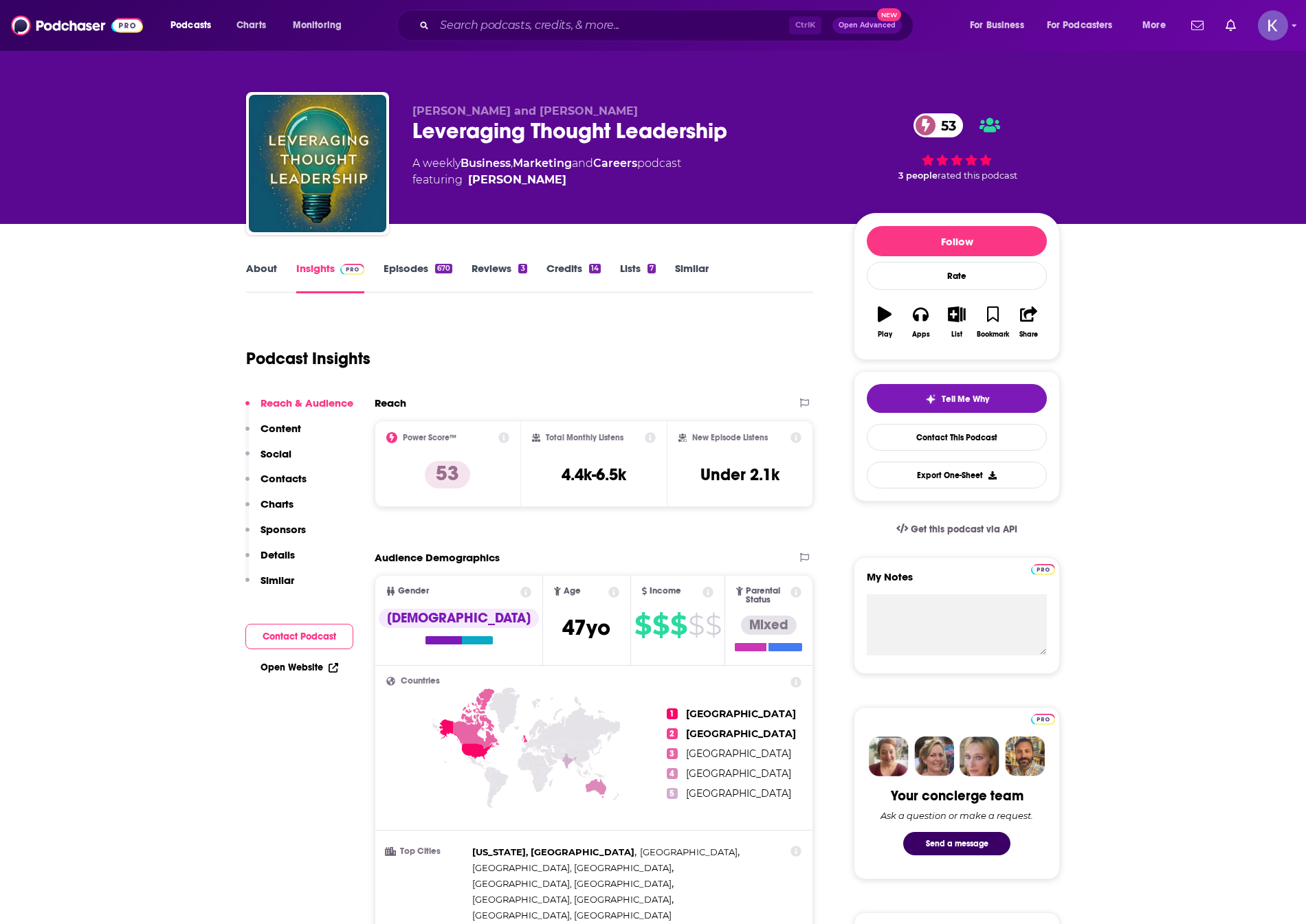
click at [635, 187] on span "featuring [PERSON_NAME]" at bounding box center [546, 179] width 268 height 16
drag, startPoint x: 743, startPoint y: 124, endPoint x: 412, endPoint y: 133, distance: 331.1
click at [412, 133] on div "[PERSON_NAME] and [PERSON_NAME] Leveraging Thought Leadership 53 A weekly Busin…" at bounding box center [653, 165] width 814 height 148
copy h2 "Leveraging Thought Leadership"
click at [248, 272] on link "About" at bounding box center [262, 277] width 31 height 32
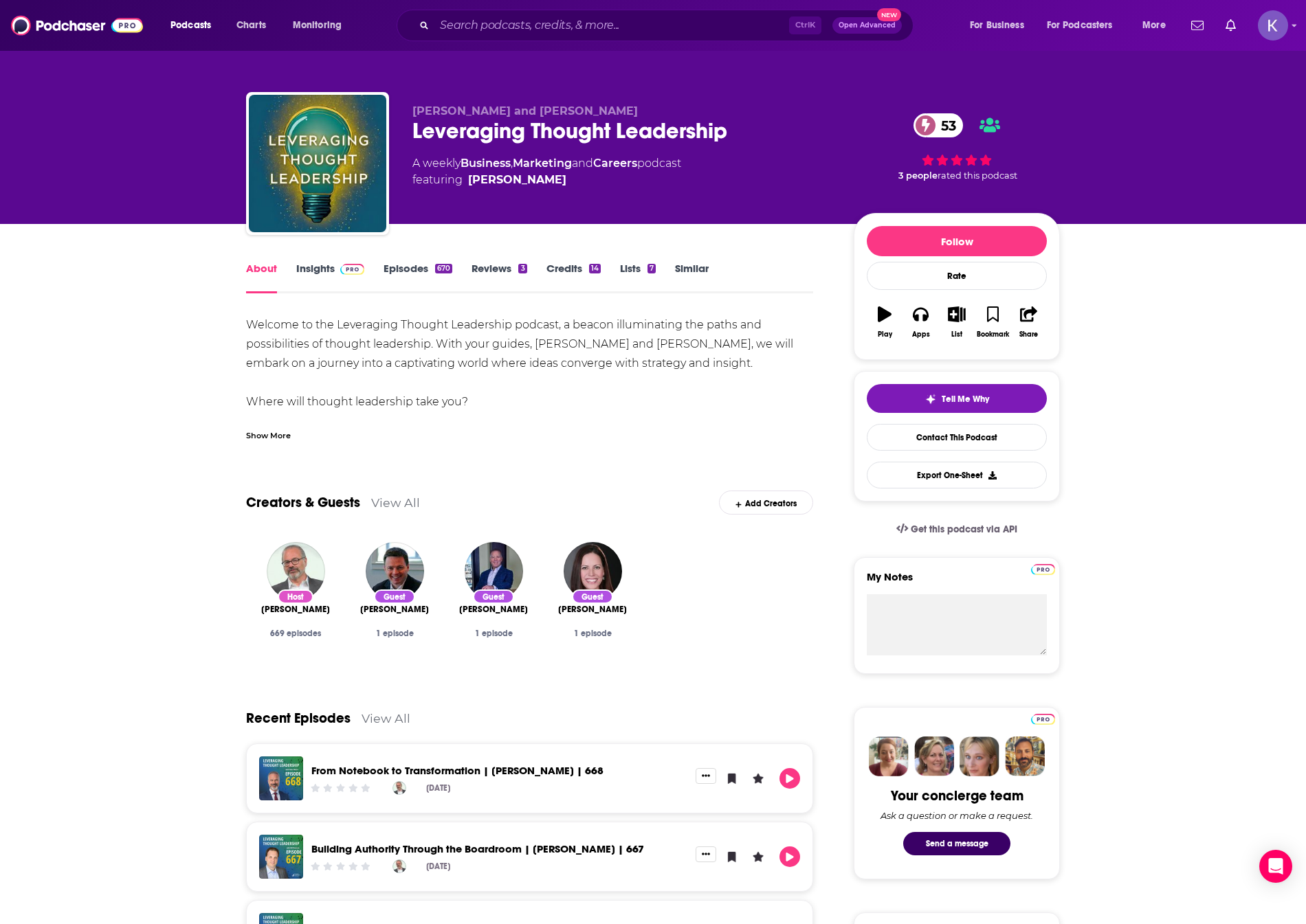
click at [272, 439] on div "Show More" at bounding box center [268, 434] width 45 height 13
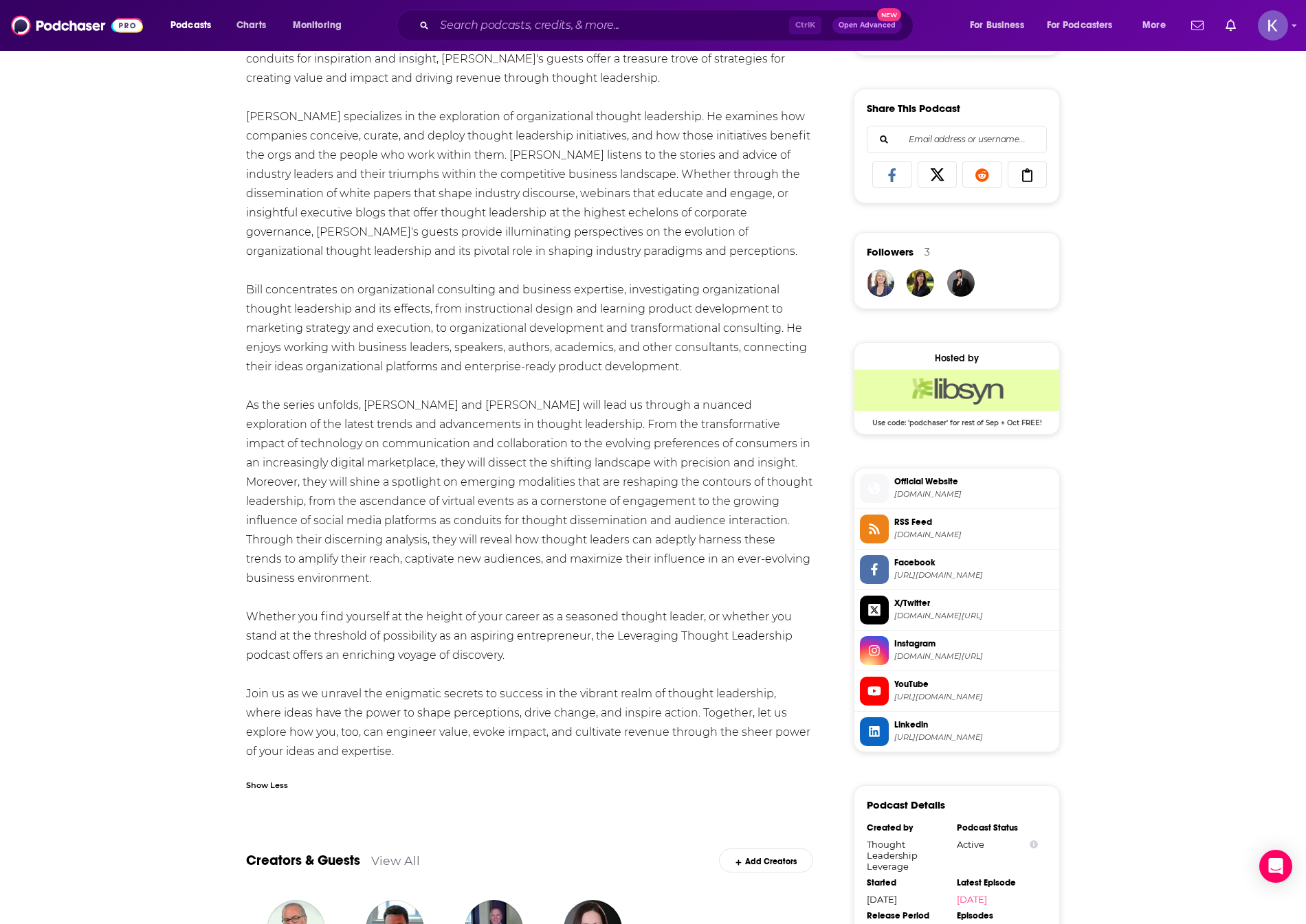
scroll to position [825, 0]
drag, startPoint x: 238, startPoint y: 656, endPoint x: 397, endPoint y: 753, distance: 186.3
click at [397, 753] on div "About Insights Episodes 670 Reviews 3 Credits 14 Lists 7 Similar Welcome to the…" at bounding box center [539, 927] width 629 height 2985
copy div "Join us as we unravel the enigmatic secrets to success in the vibrant realm of …"
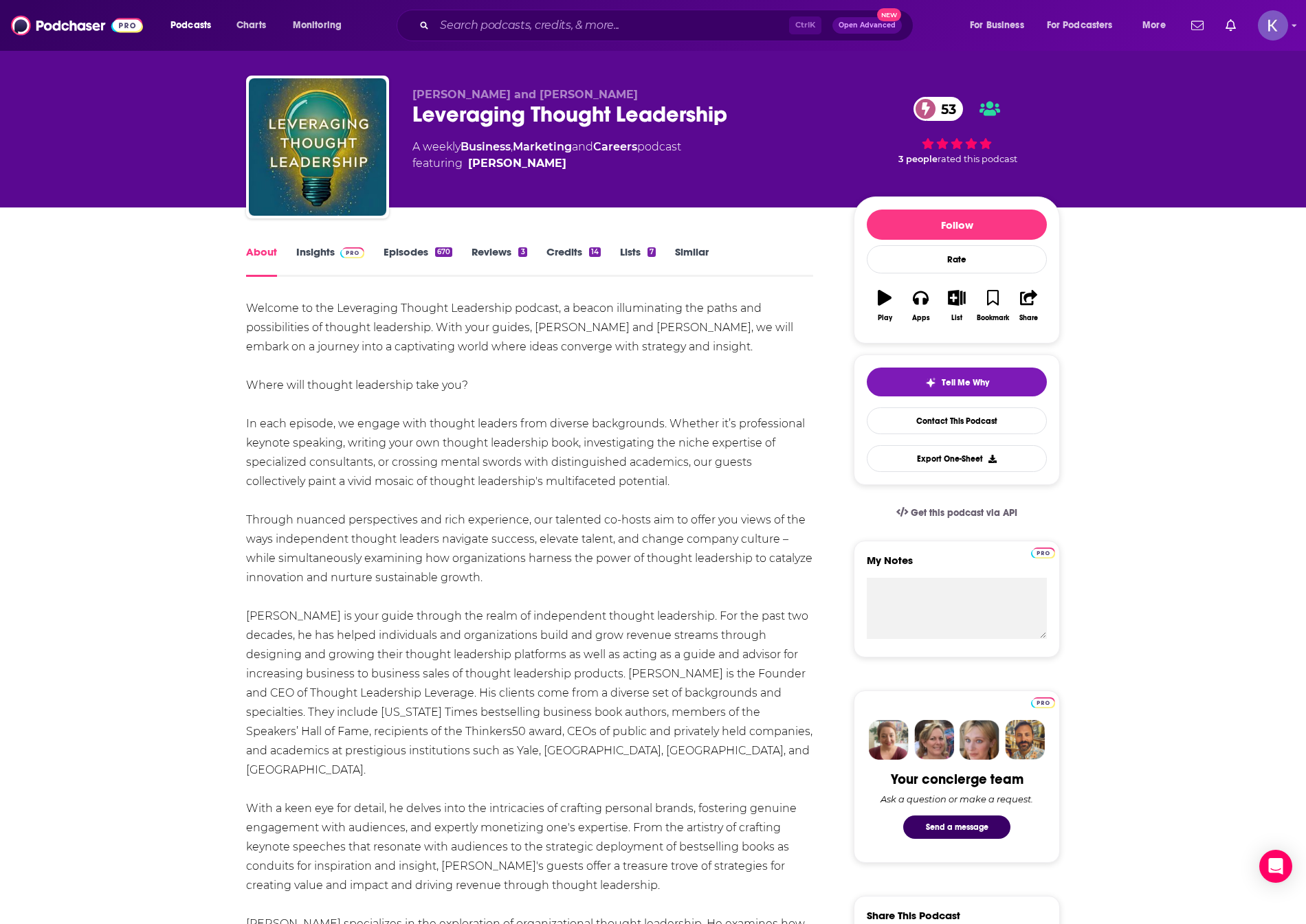
scroll to position [0, 0]
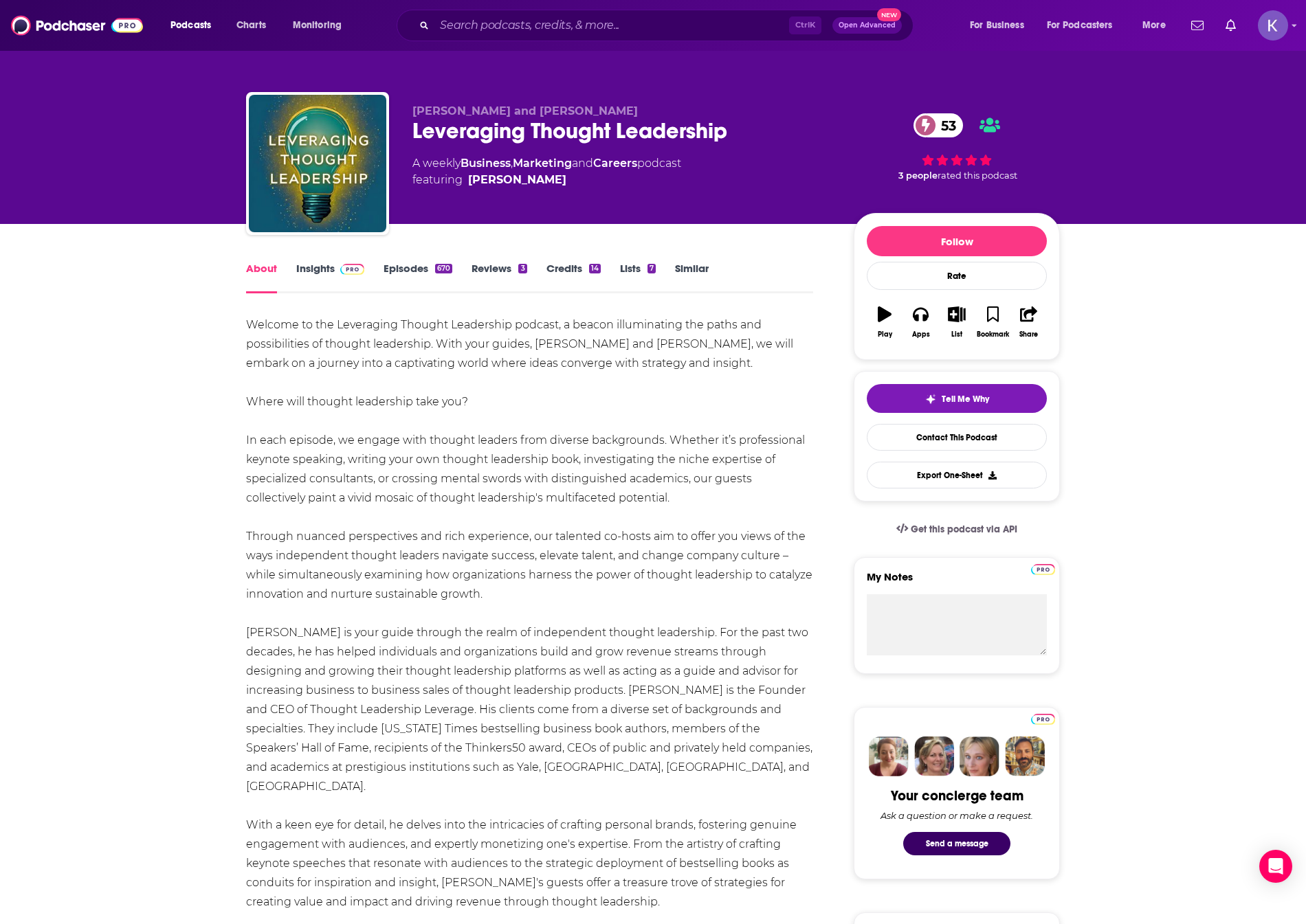
click at [320, 279] on link "Insights" at bounding box center [329, 277] width 68 height 32
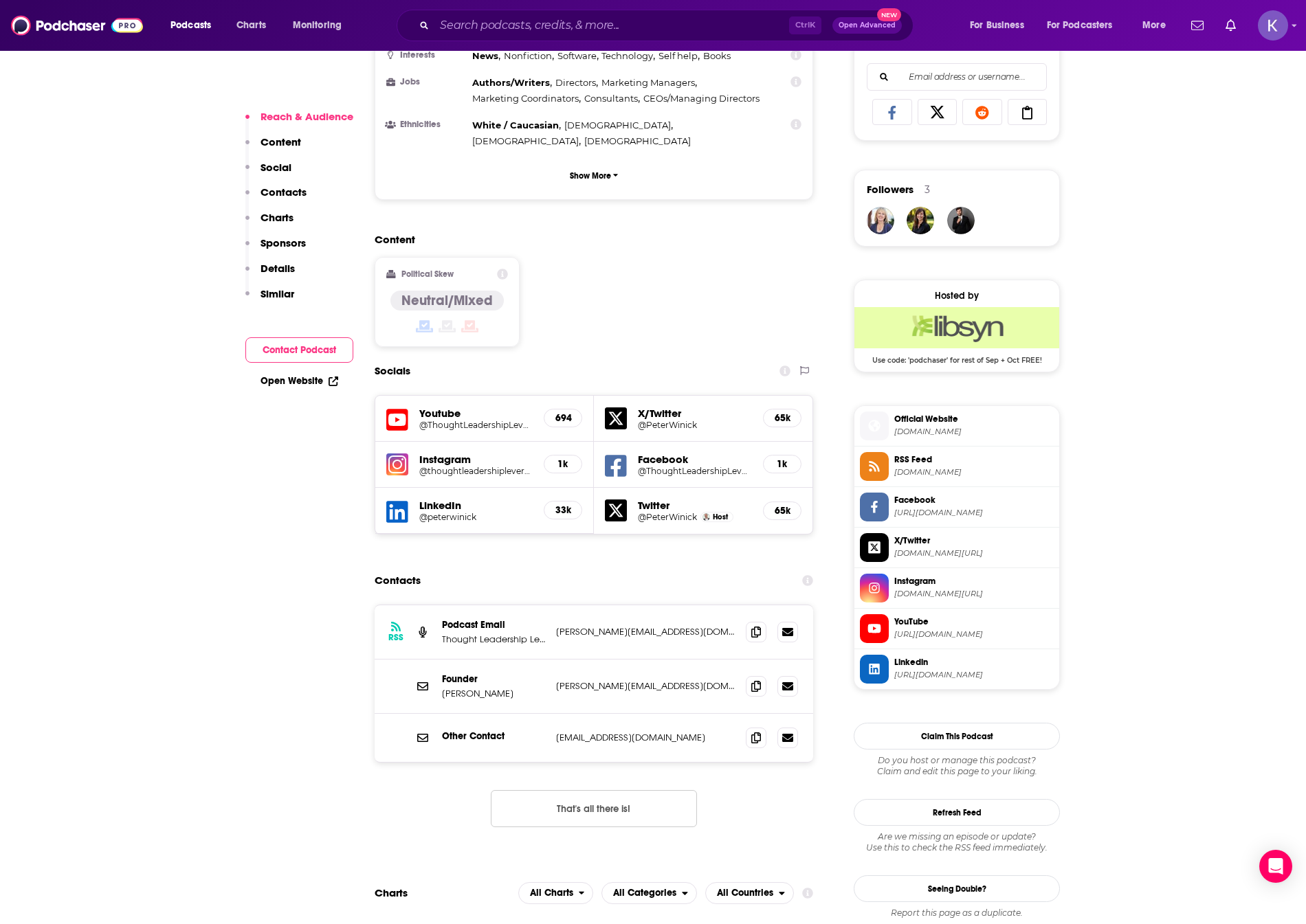
scroll to position [962, 0]
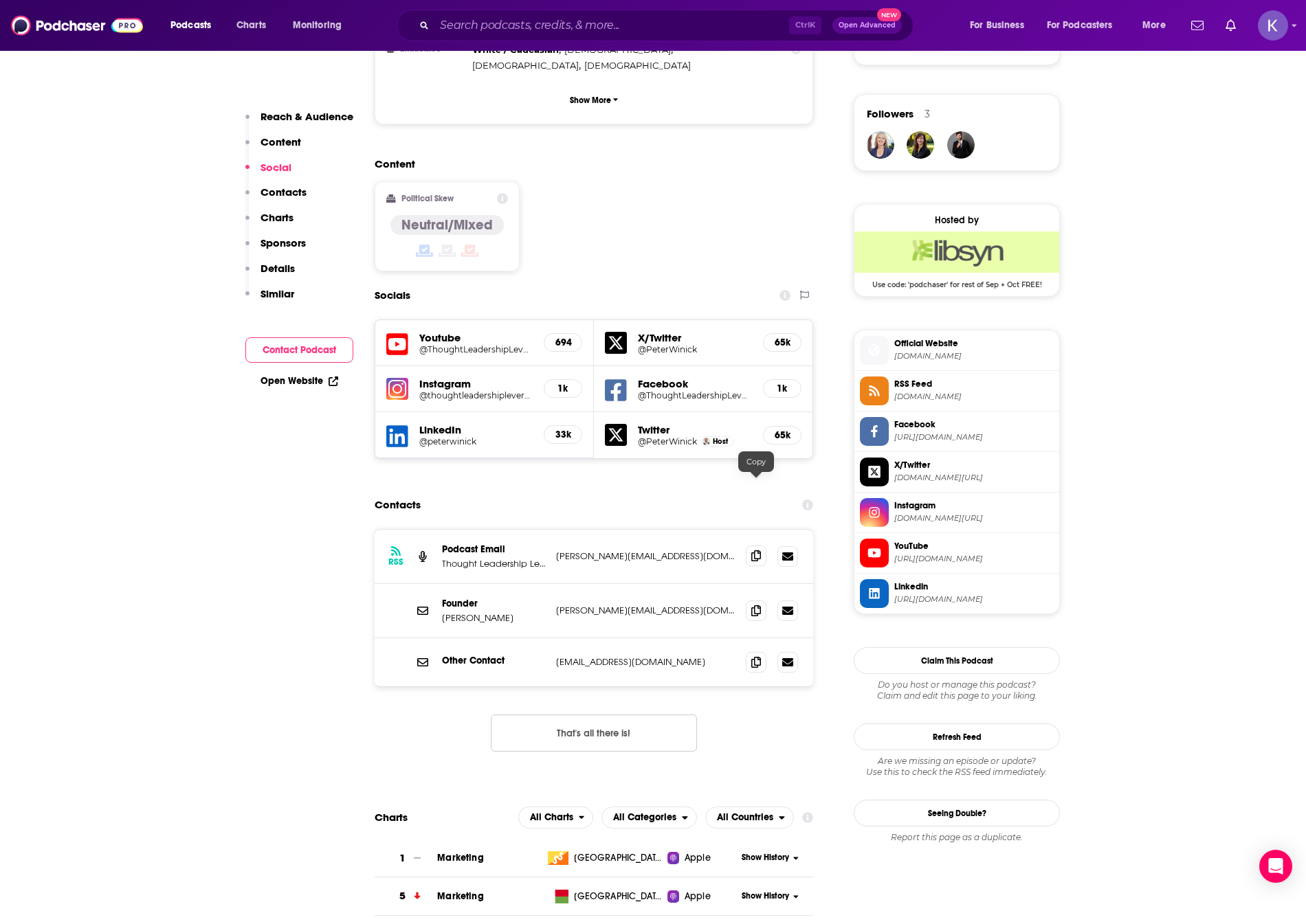
click at [746, 545] on span at bounding box center [756, 555] width 21 height 21
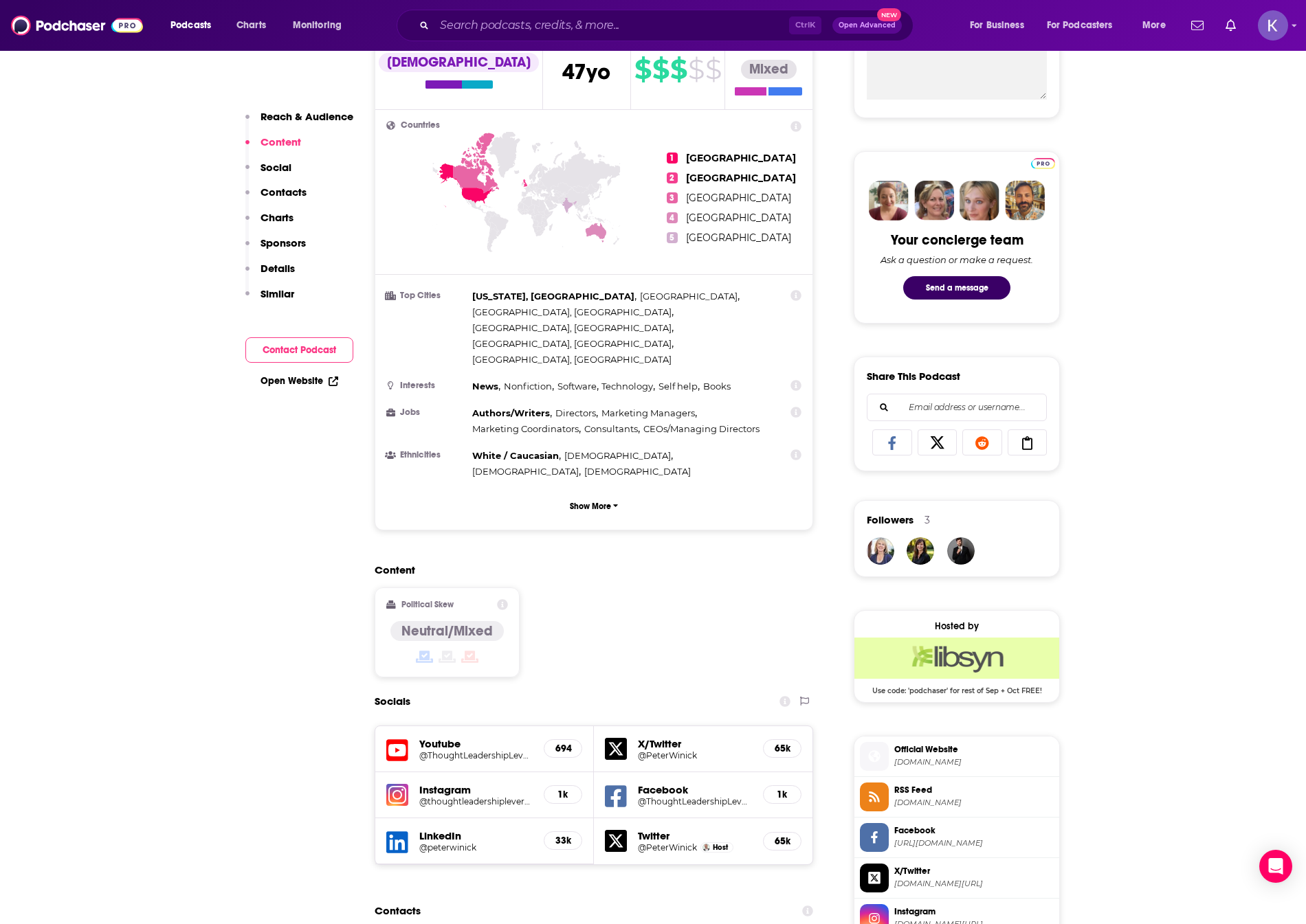
scroll to position [549, 0]
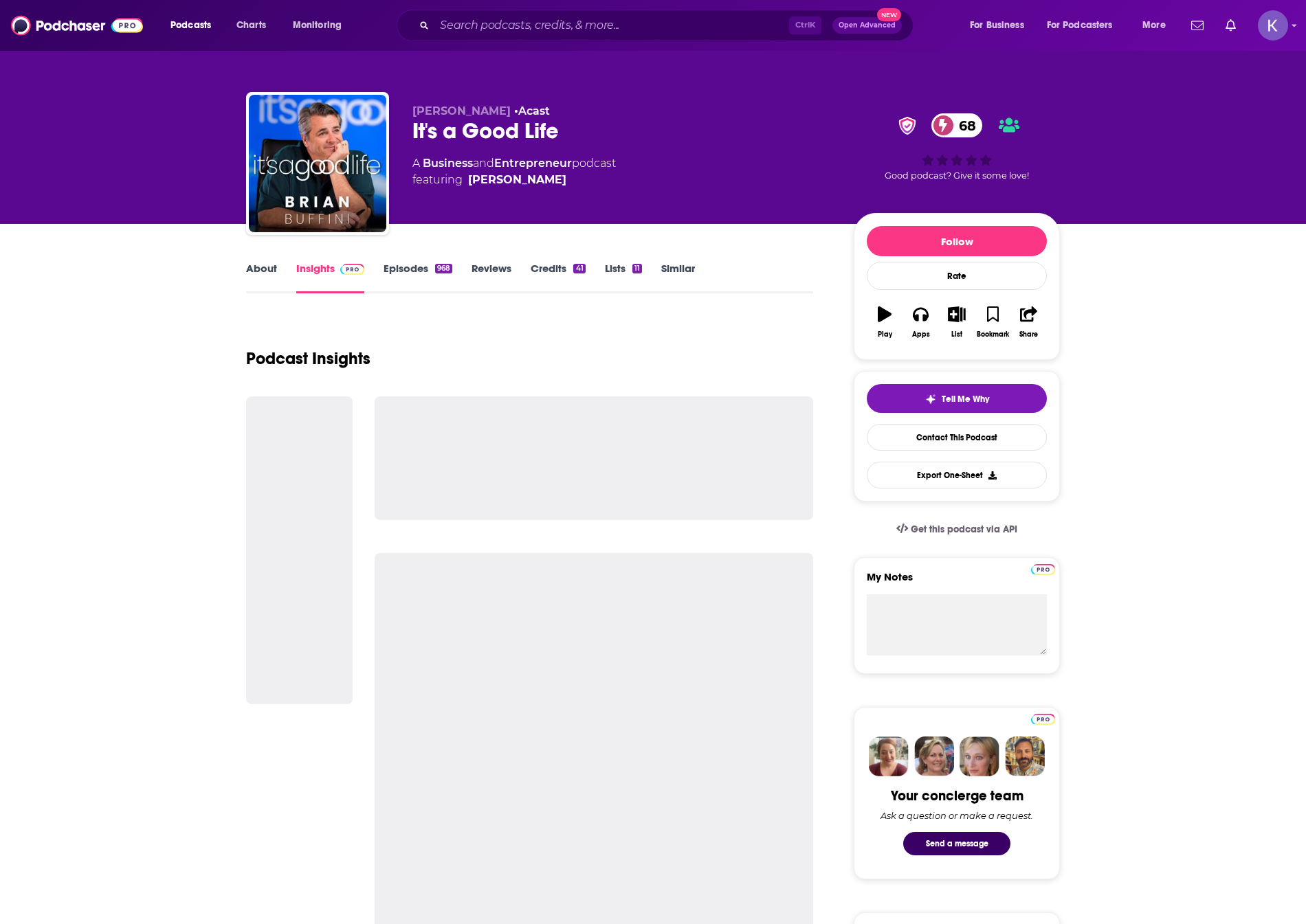
click at [256, 278] on link "About" at bounding box center [262, 277] width 31 height 32
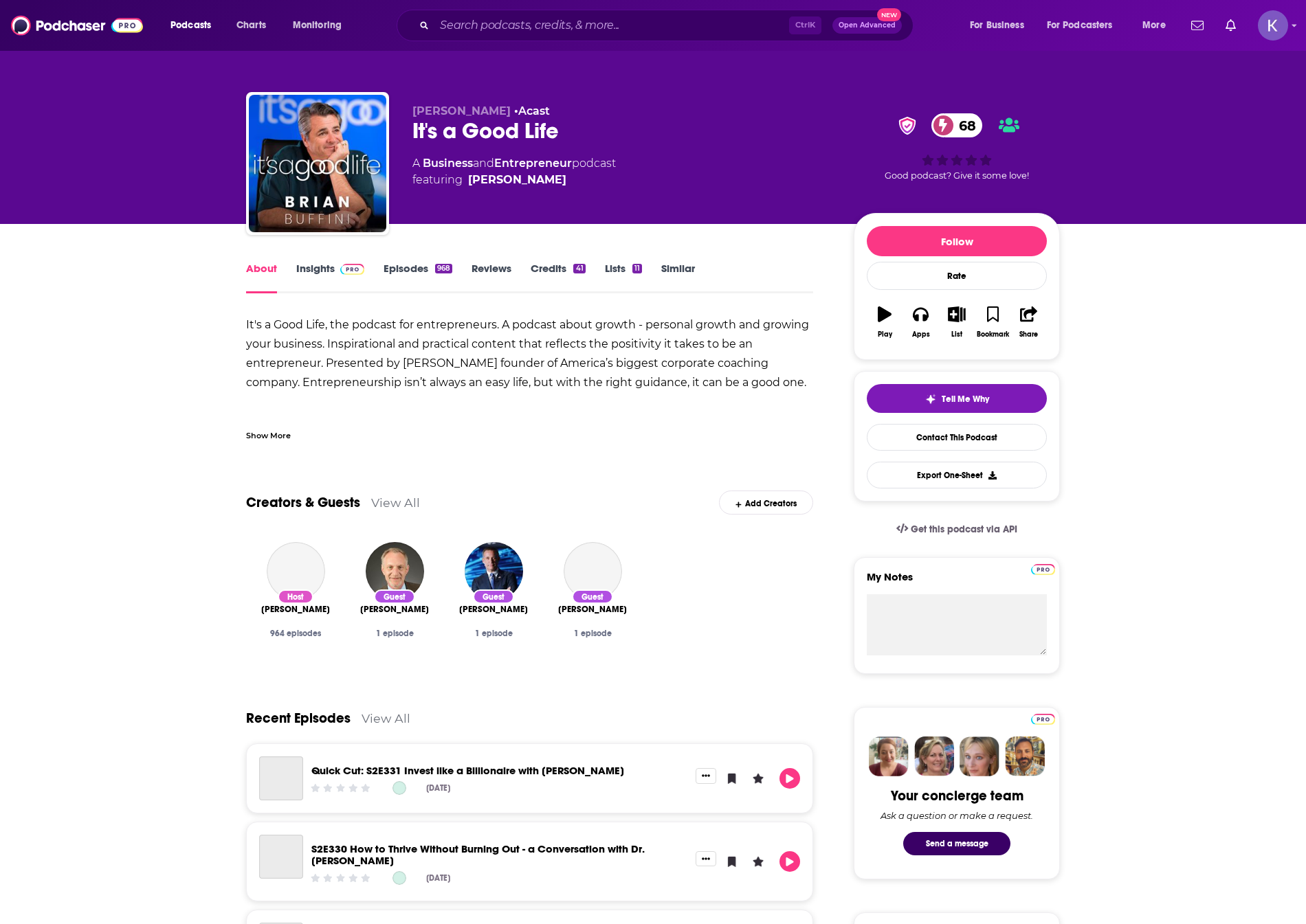
click at [286, 436] on div "Show More" at bounding box center [268, 434] width 45 height 13
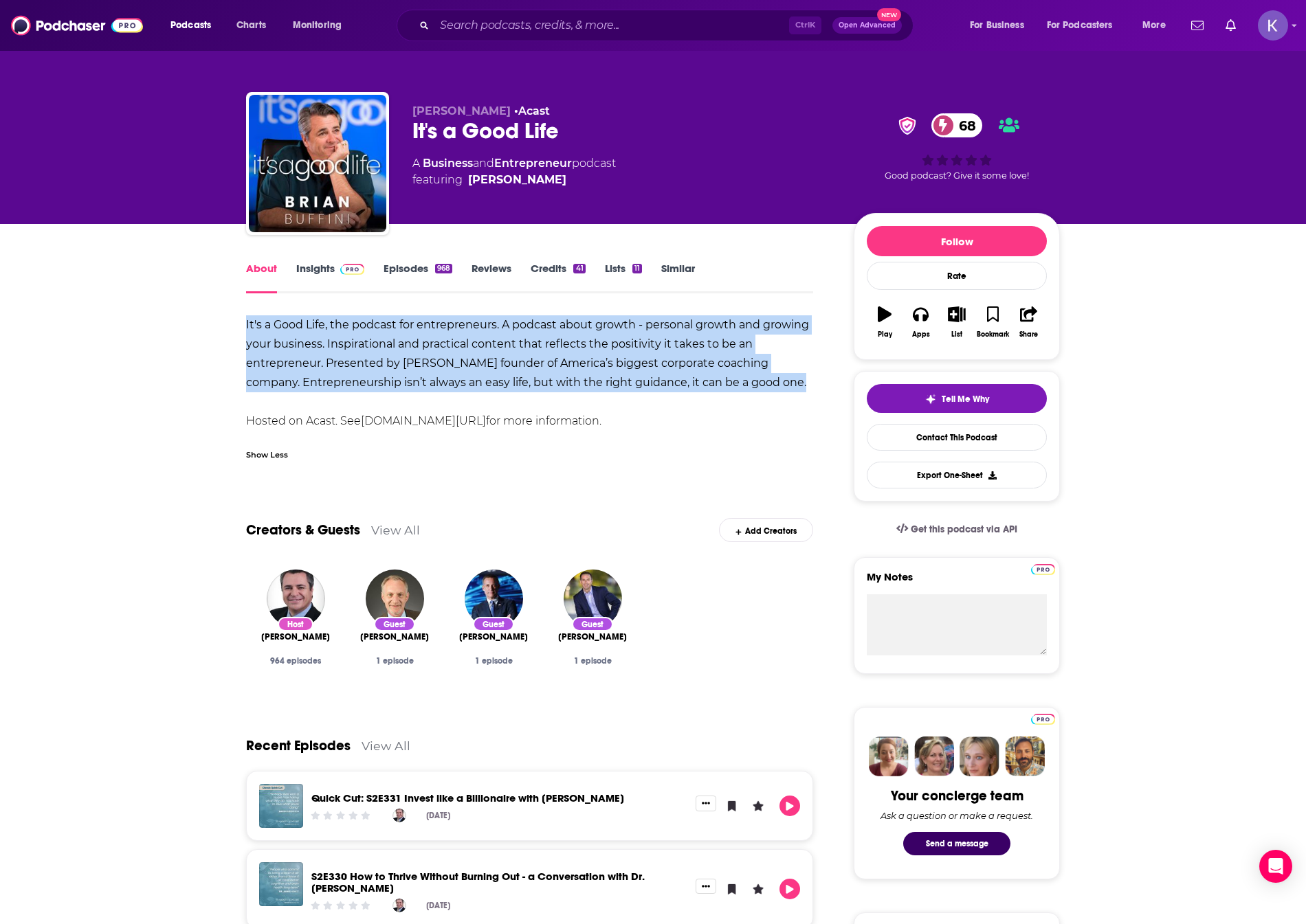
drag, startPoint x: 760, startPoint y: 381, endPoint x: 241, endPoint y: 330, distance: 521.5
copy strong "It's a Good Life, the podcast for entrepreneurs. A podcast about growth - perso…"
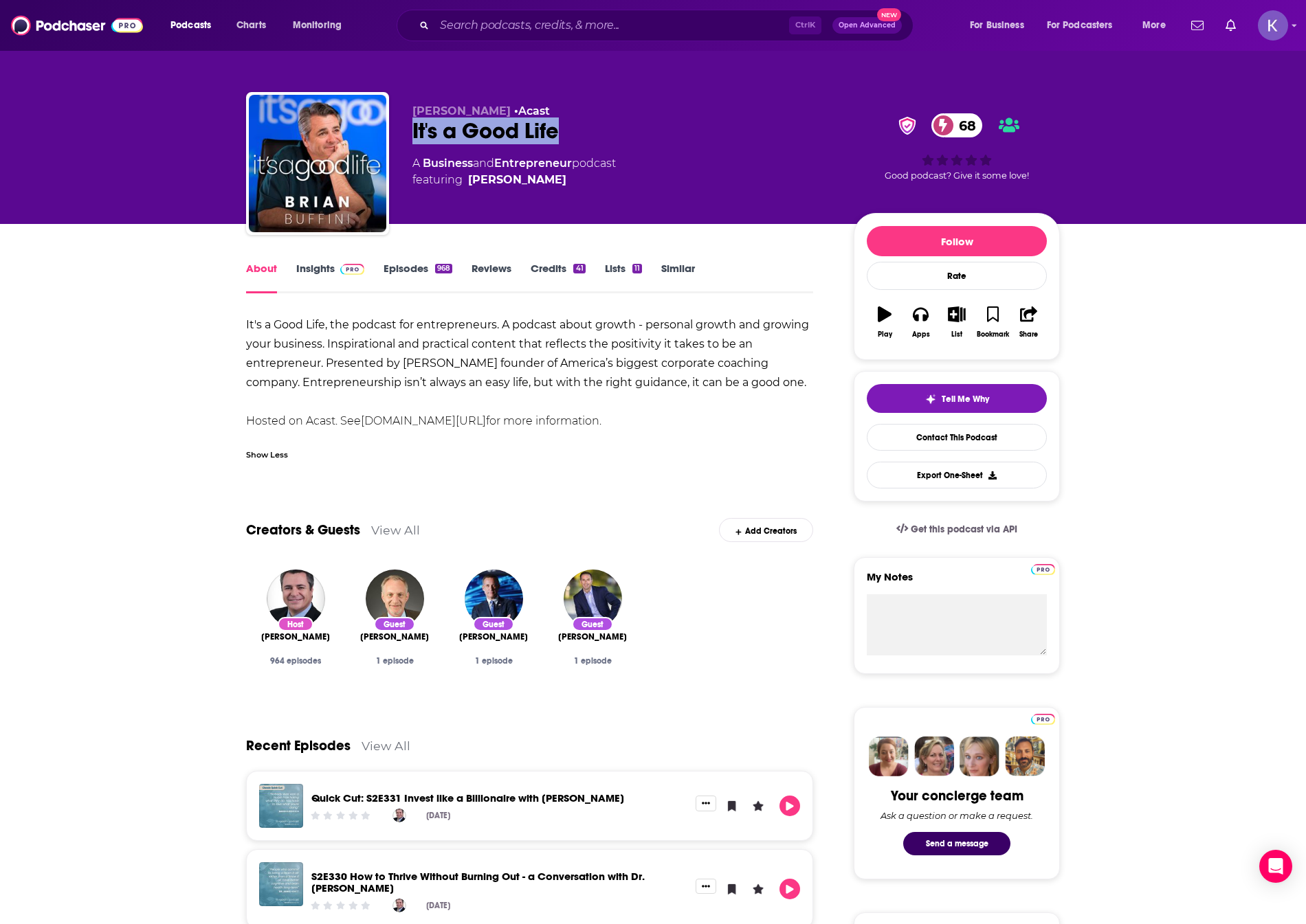
drag, startPoint x: 534, startPoint y: 133, endPoint x: 403, endPoint y: 135, distance: 131.0
click at [403, 135] on div "Brian Buffini • Acast It's a Good Life 68 A Business and Entrepreneur podcast f…" at bounding box center [653, 165] width 814 height 148
copy h1 "It's a Good Life"
click at [321, 275] on link "Insights" at bounding box center [329, 277] width 68 height 32
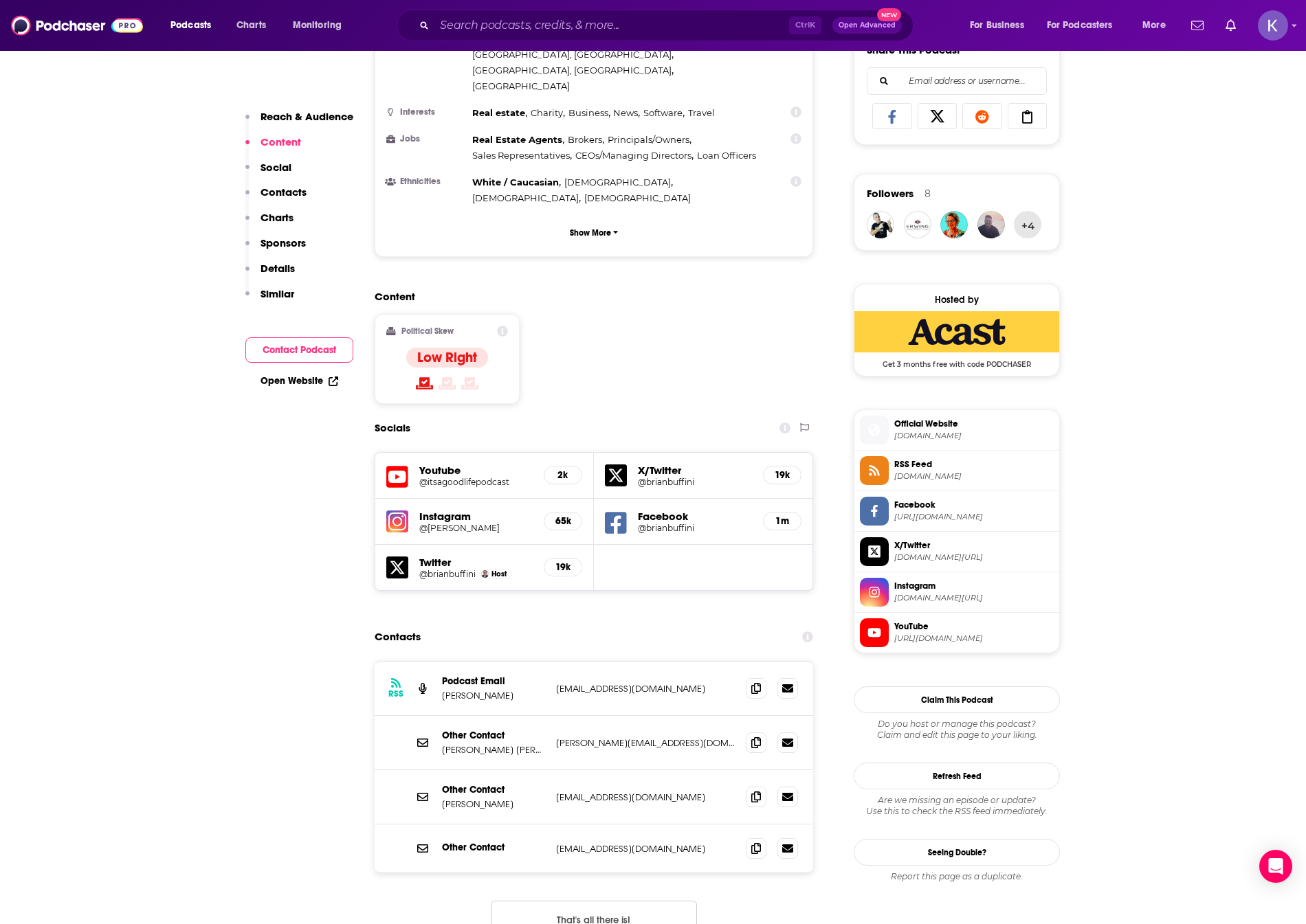
scroll to position [893, 0]
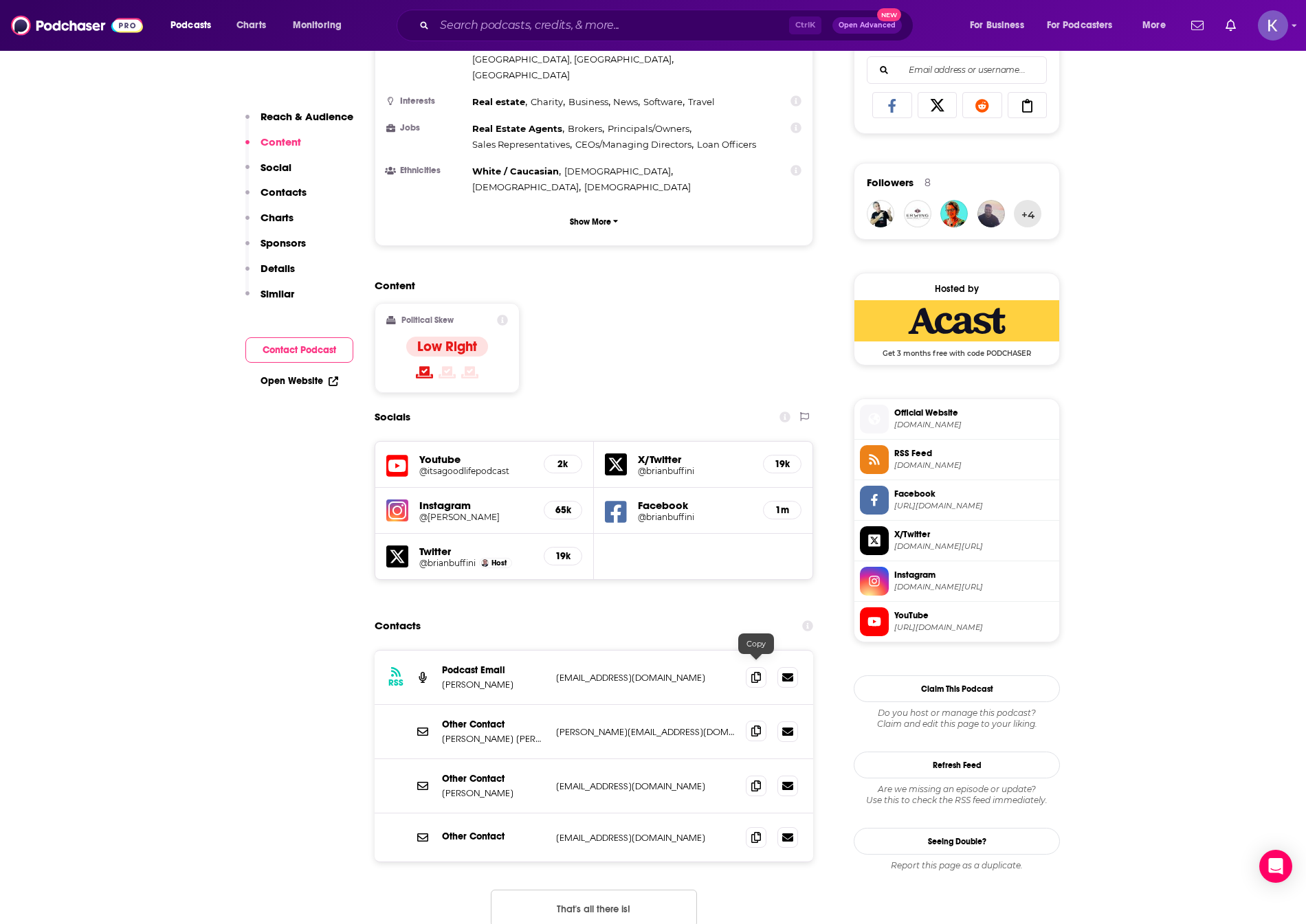
click at [752, 725] on icon at bounding box center [755, 730] width 9 height 11
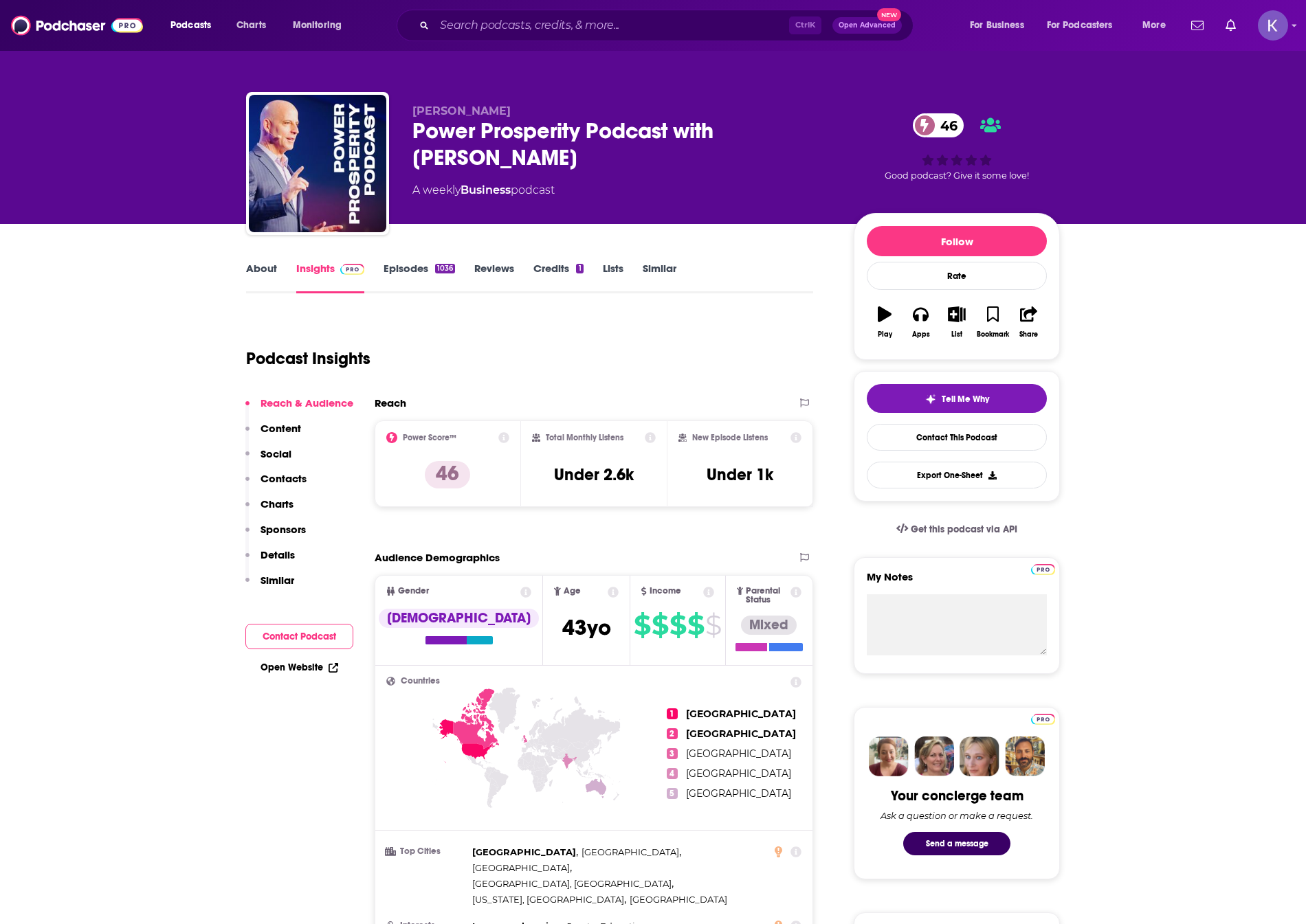
click at [485, 165] on div "Power Prosperity Podcast with [PERSON_NAME] 46" at bounding box center [622, 144] width 419 height 54
click at [255, 271] on link "About" at bounding box center [262, 277] width 31 height 32
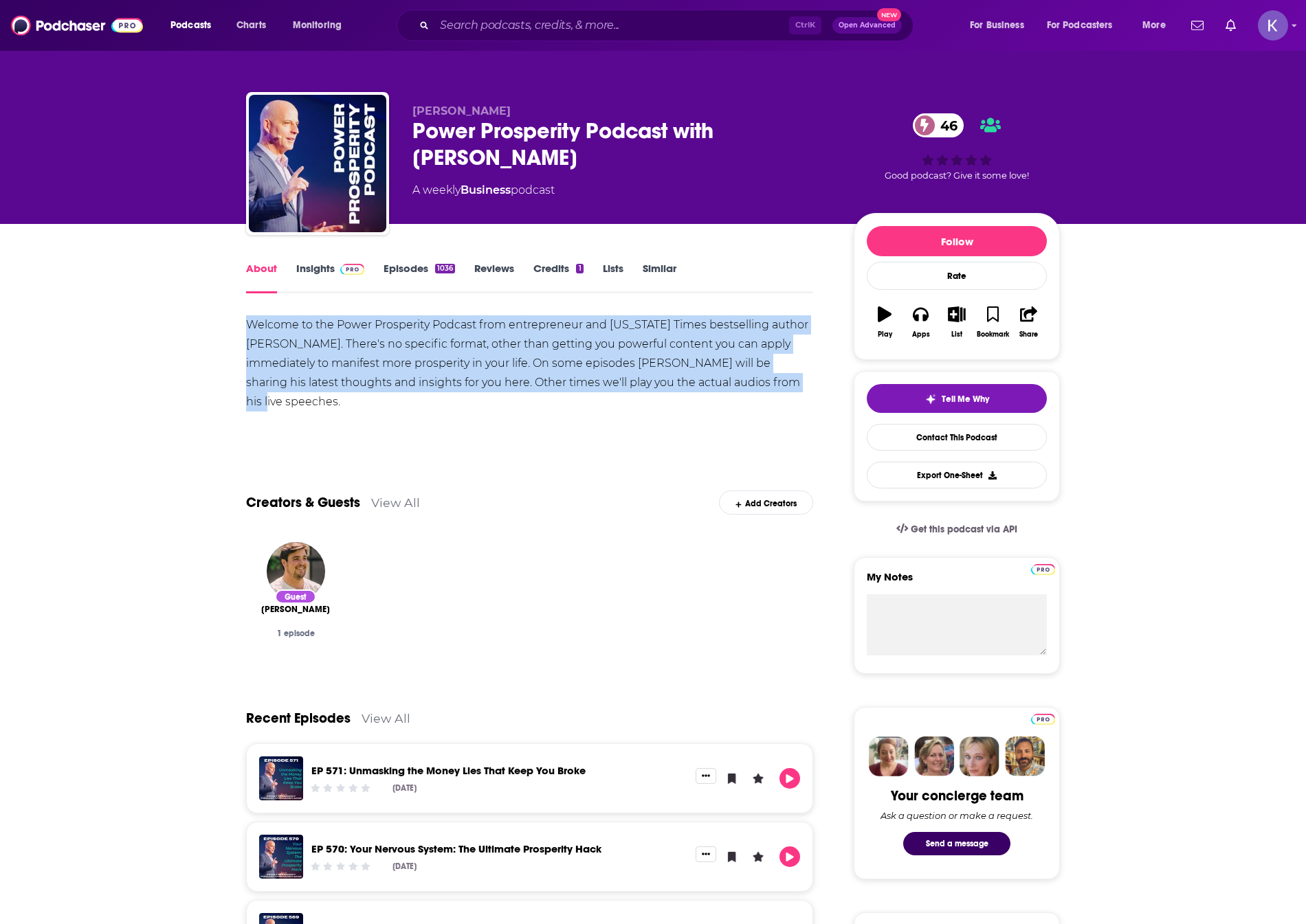
drag, startPoint x: 248, startPoint y: 315, endPoint x: 801, endPoint y: 387, distance: 557.7
click at [801, 387] on div "Welcome to the Power Prosperity Podcast from entrepreneur and [US_STATE] Times …" at bounding box center [529, 363] width 567 height 96
copy div "Welcome to the Power Prosperity Podcast from entrepreneur and [US_STATE] Times …"
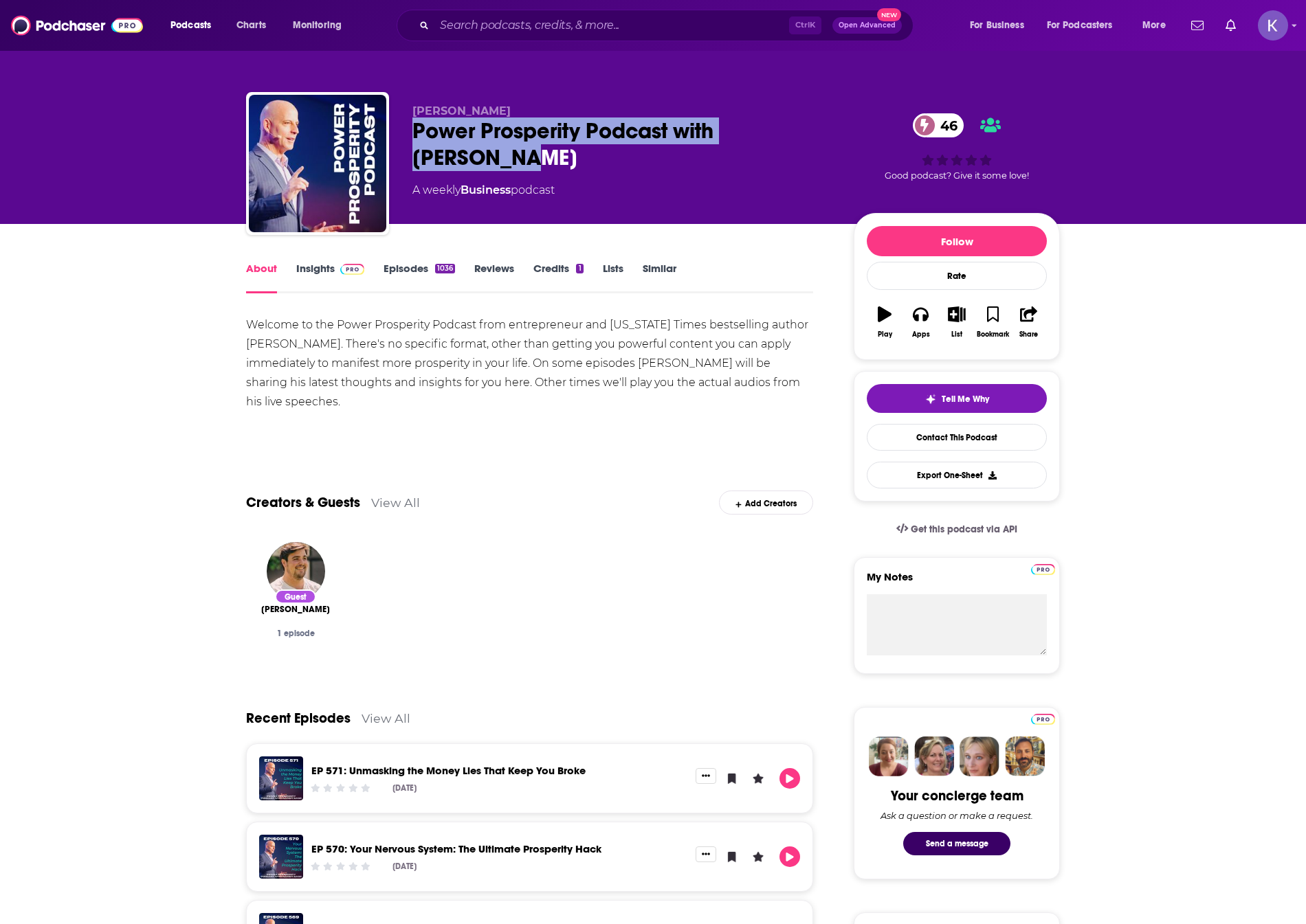
drag, startPoint x: 493, startPoint y: 154, endPoint x: 406, endPoint y: 127, distance: 91.1
click at [406, 127] on div "[PERSON_NAME] Power Prosperity Podcast with [PERSON_NAME] 46 A weekly Business …" at bounding box center [653, 165] width 814 height 148
copy h1 "Power Prosperity Podcast with Randy Gage"
click at [316, 271] on link "Insights" at bounding box center [329, 277] width 68 height 32
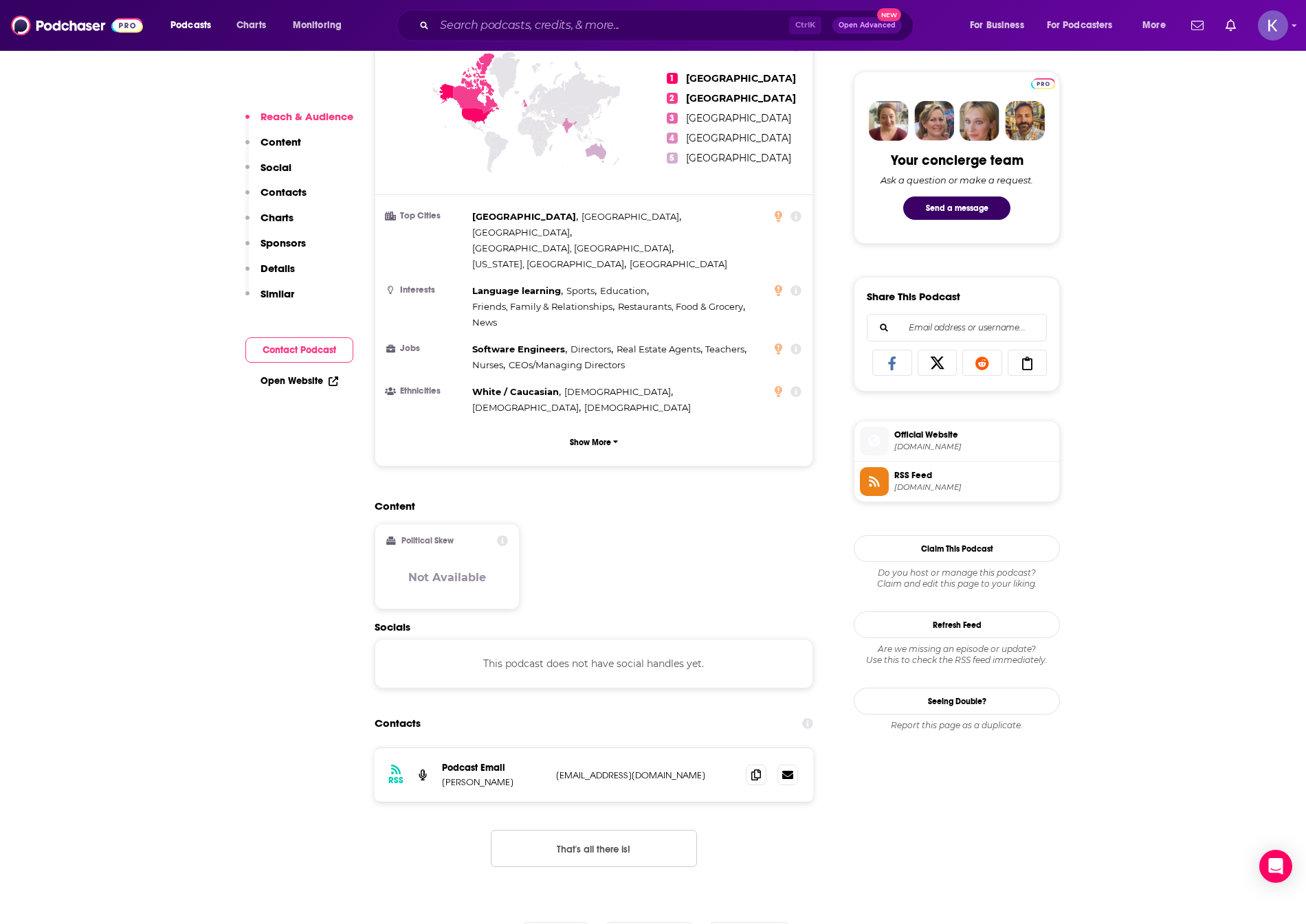
scroll to position [687, 0]
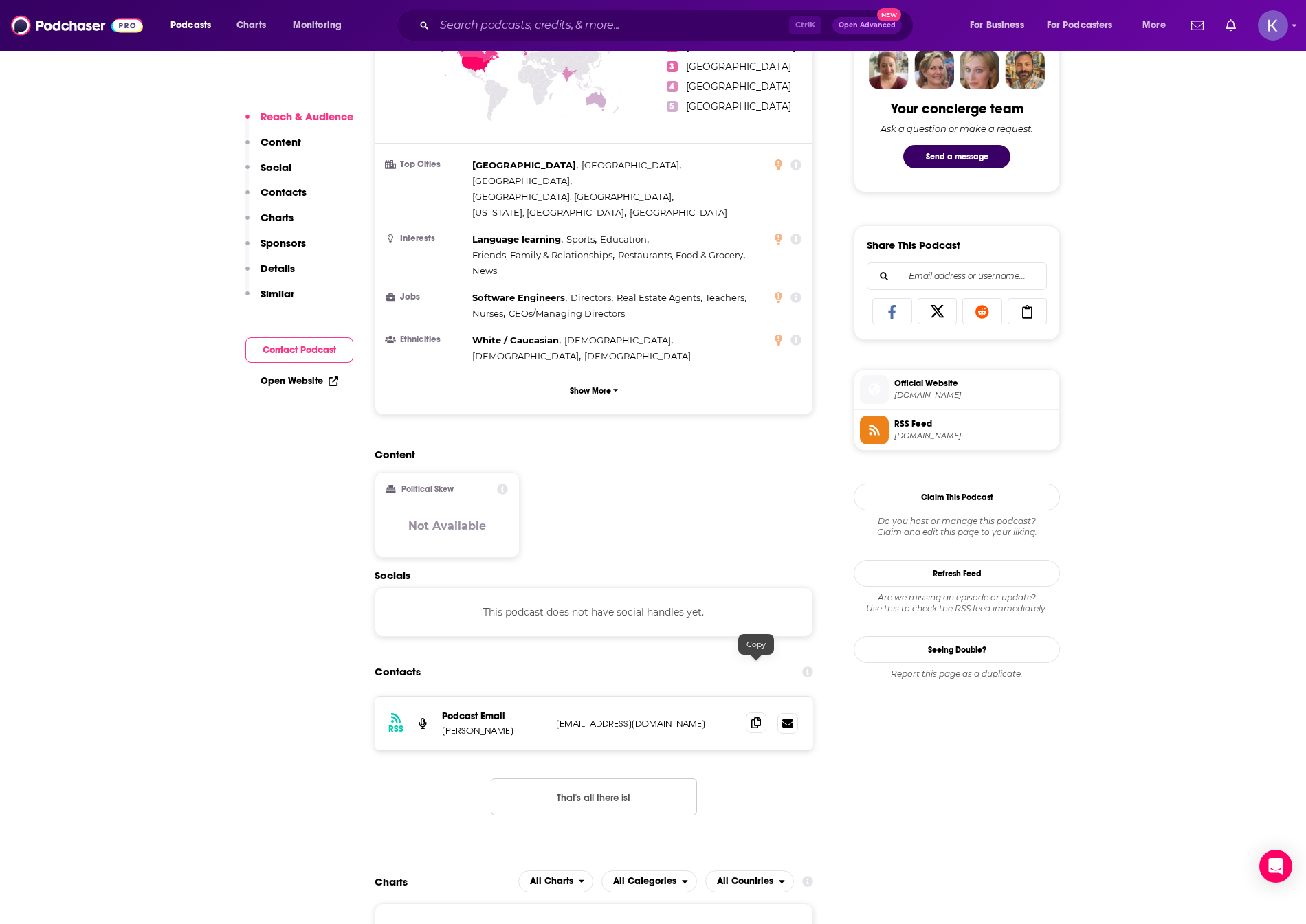
click at [756, 712] on span at bounding box center [756, 723] width 21 height 21
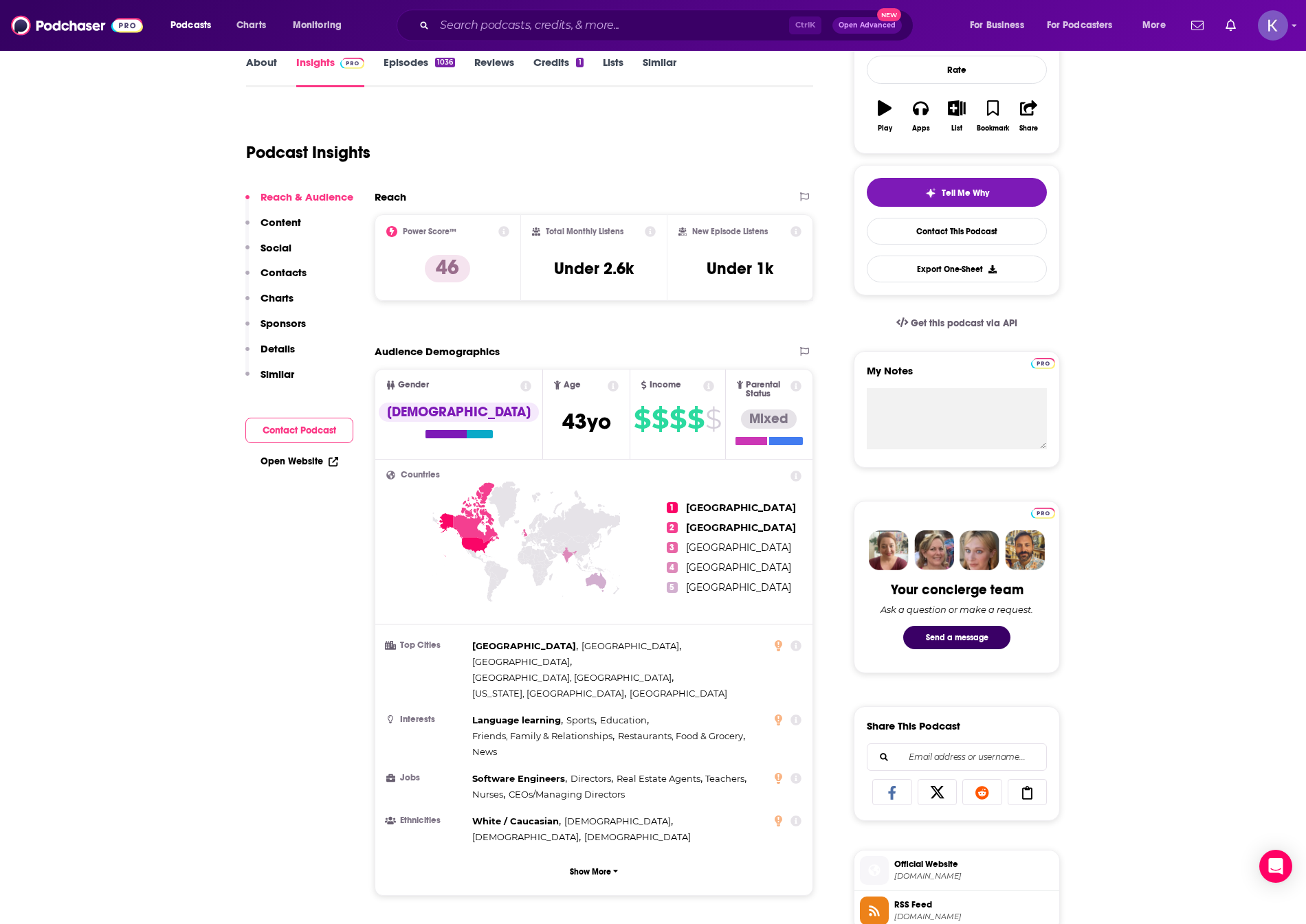
scroll to position [0, 0]
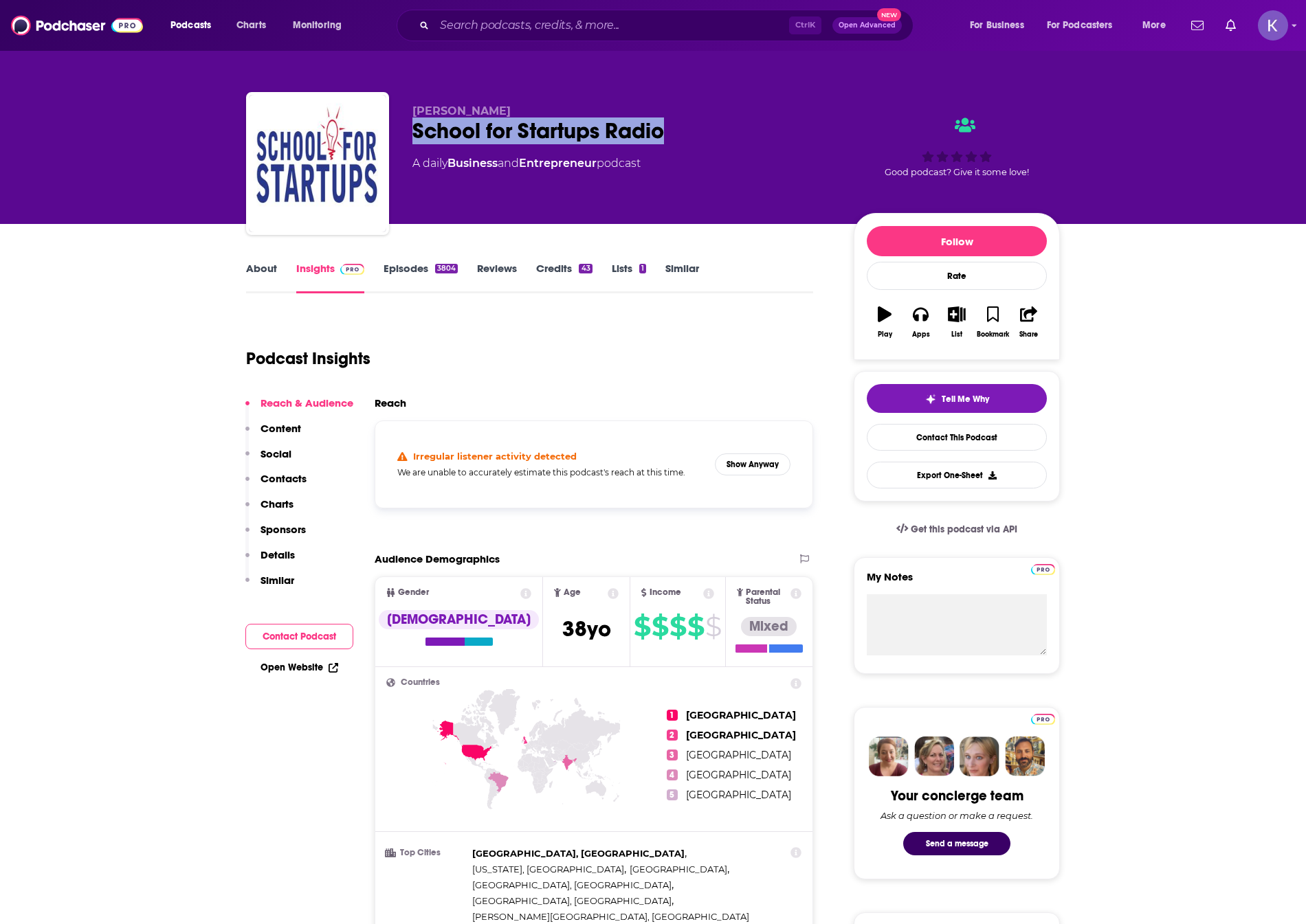
drag, startPoint x: 677, startPoint y: 123, endPoint x: 413, endPoint y: 123, distance: 264.0
click at [413, 123] on div "School for Startups Radio" at bounding box center [622, 130] width 419 height 27
copy h2 "School for Startups Radio"
click at [253, 269] on link "About" at bounding box center [262, 277] width 31 height 32
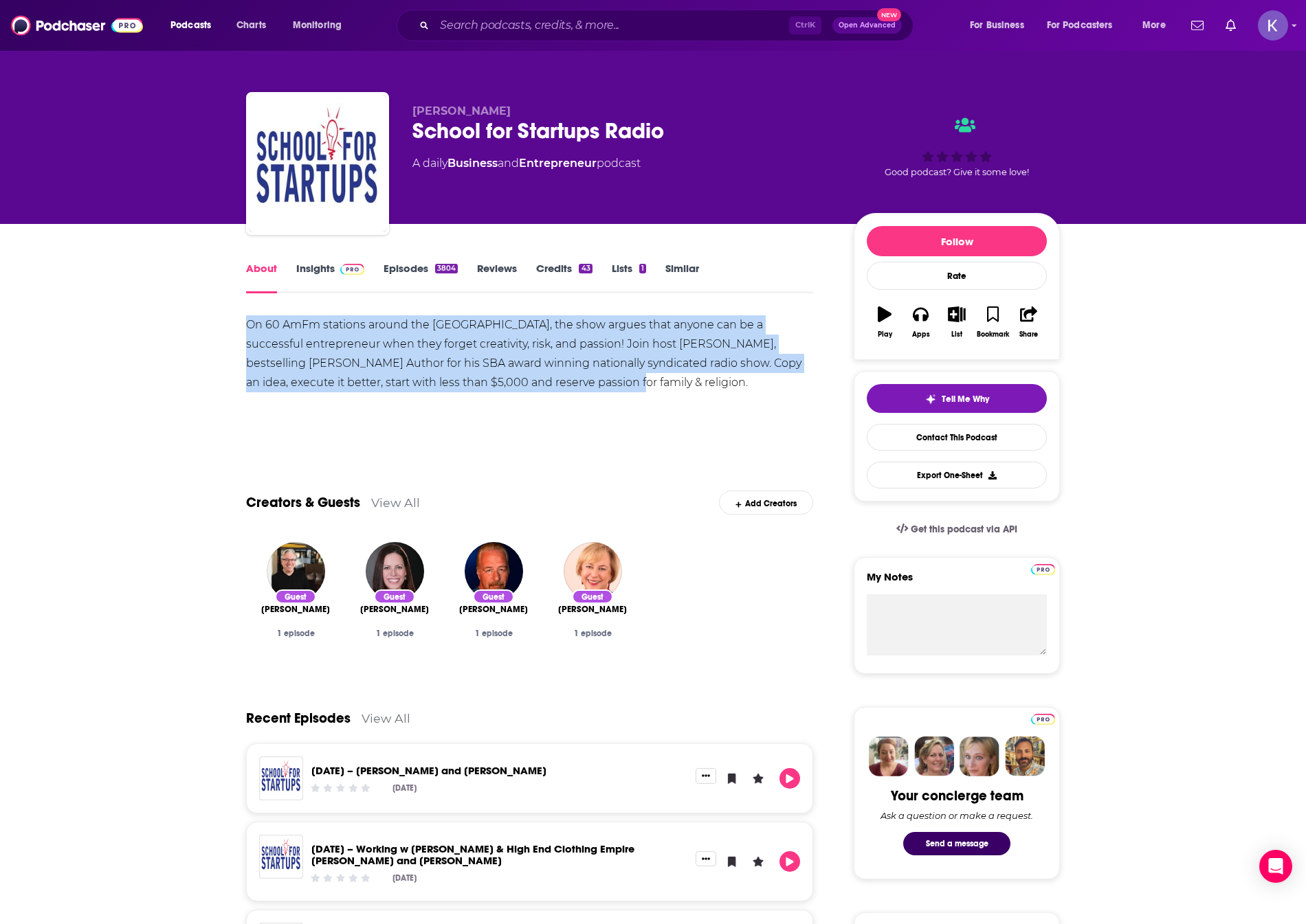
drag, startPoint x: 517, startPoint y: 389, endPoint x: 239, endPoint y: 326, distance: 285.0
copy div "On 60 AmFm stations around the [GEOGRAPHIC_DATA], the show argues that anyone c…"
click at [596, 393] on div "On 60 AmFm stations around the [GEOGRAPHIC_DATA], the show argues that anyone c…" at bounding box center [529, 363] width 567 height 96
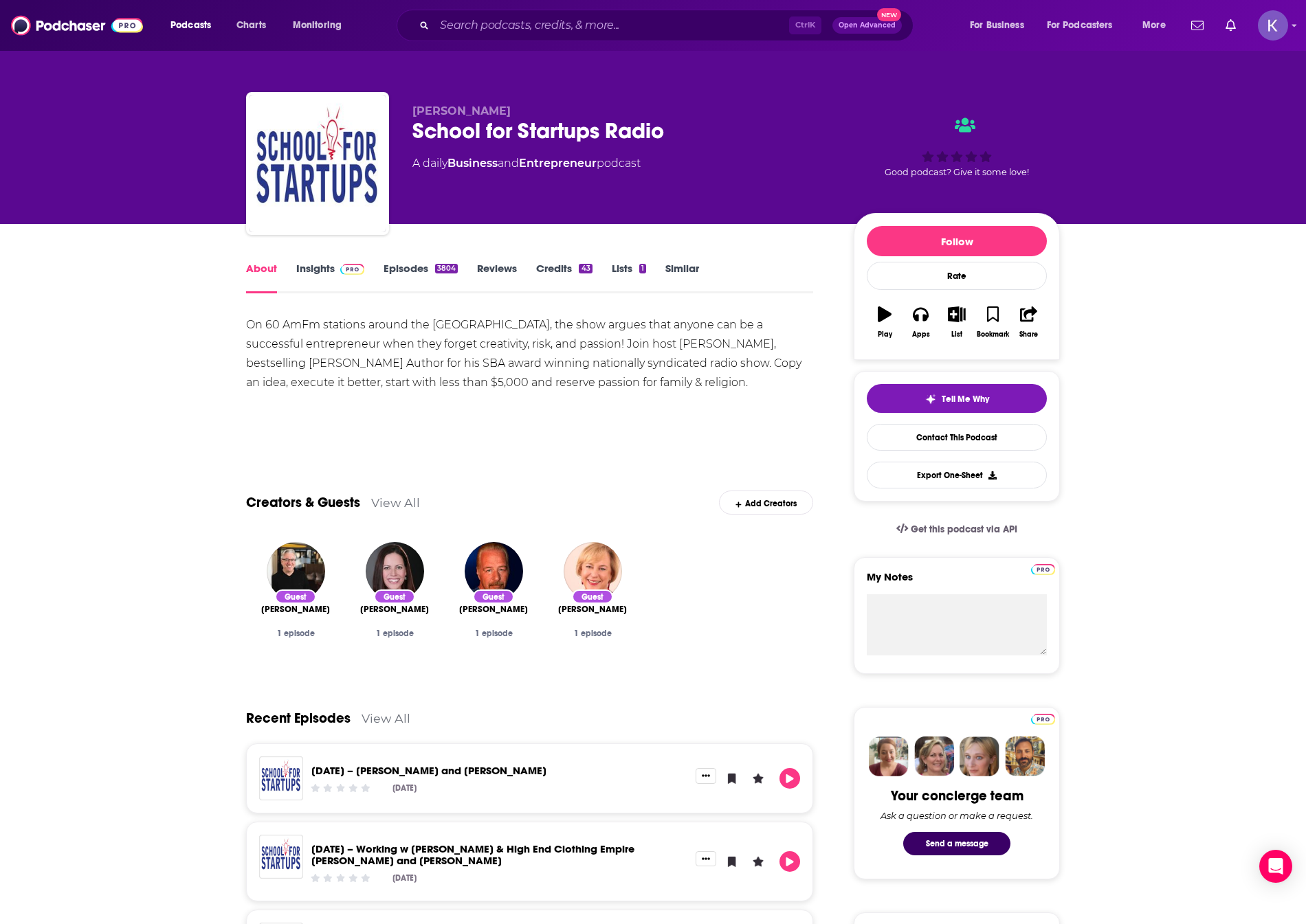
click at [323, 272] on link "Insights" at bounding box center [329, 277] width 68 height 32
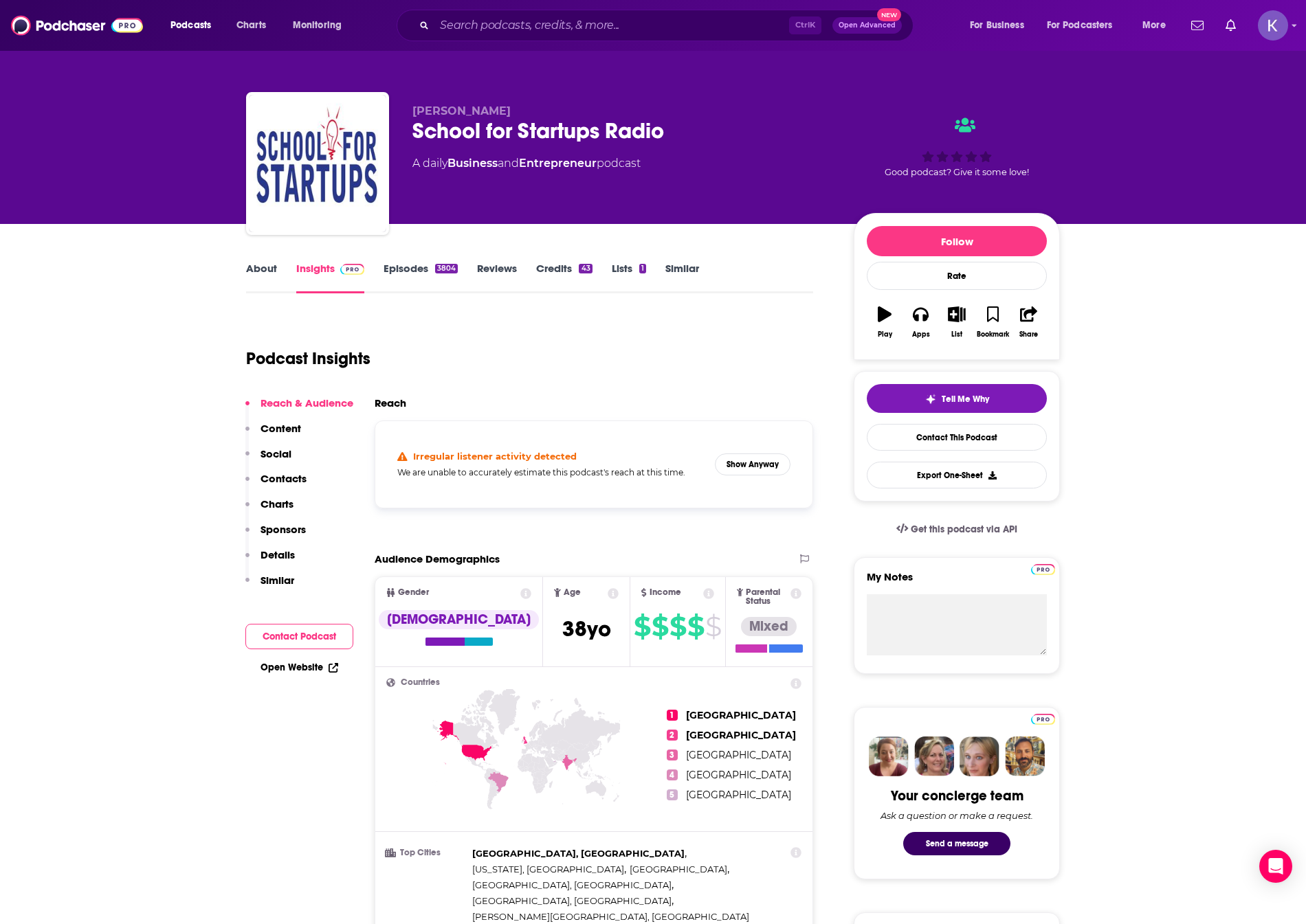
click at [262, 272] on link "About" at bounding box center [262, 277] width 31 height 32
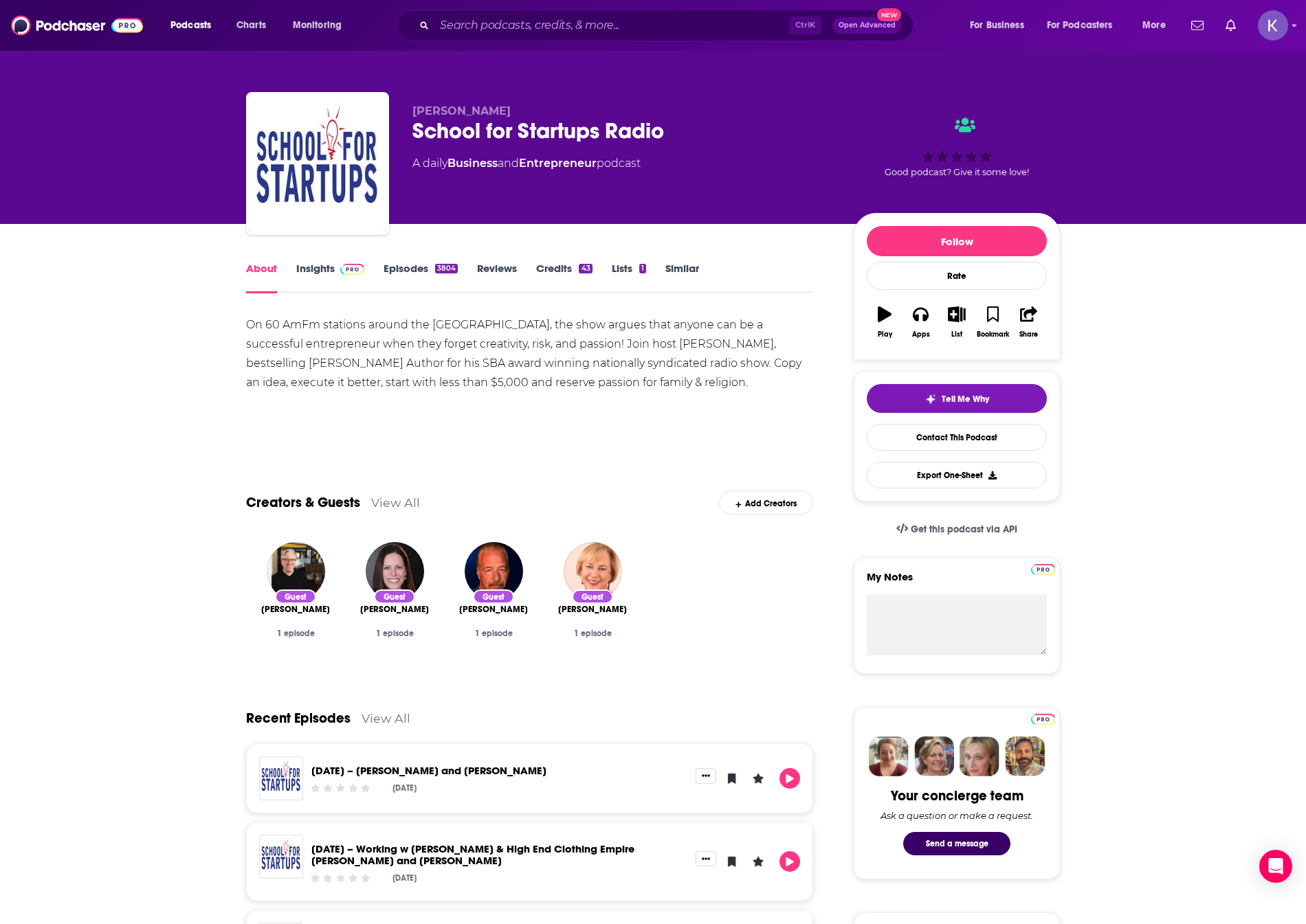
click at [320, 263] on link "Insights" at bounding box center [329, 277] width 68 height 32
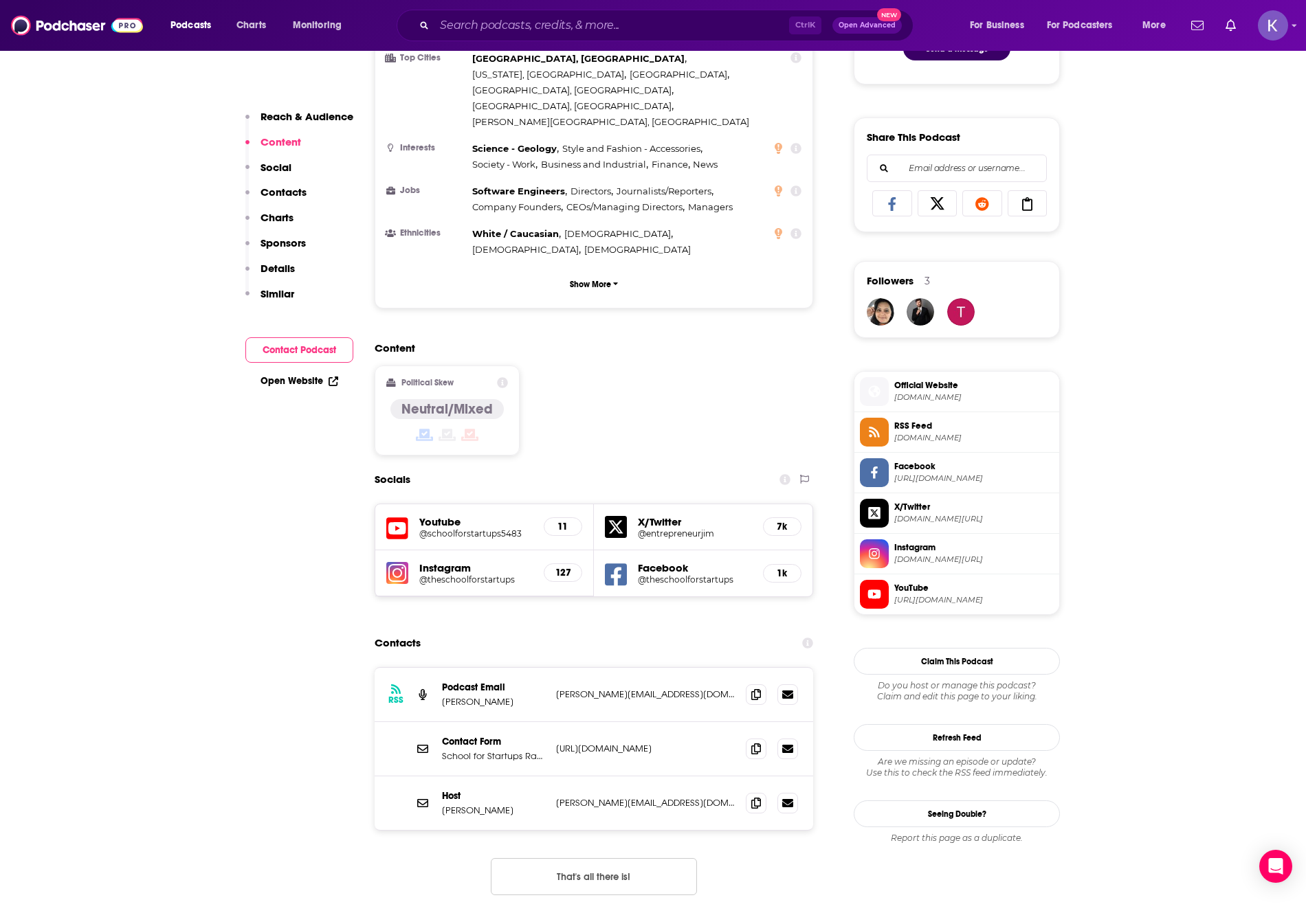
scroll to position [825, 0]
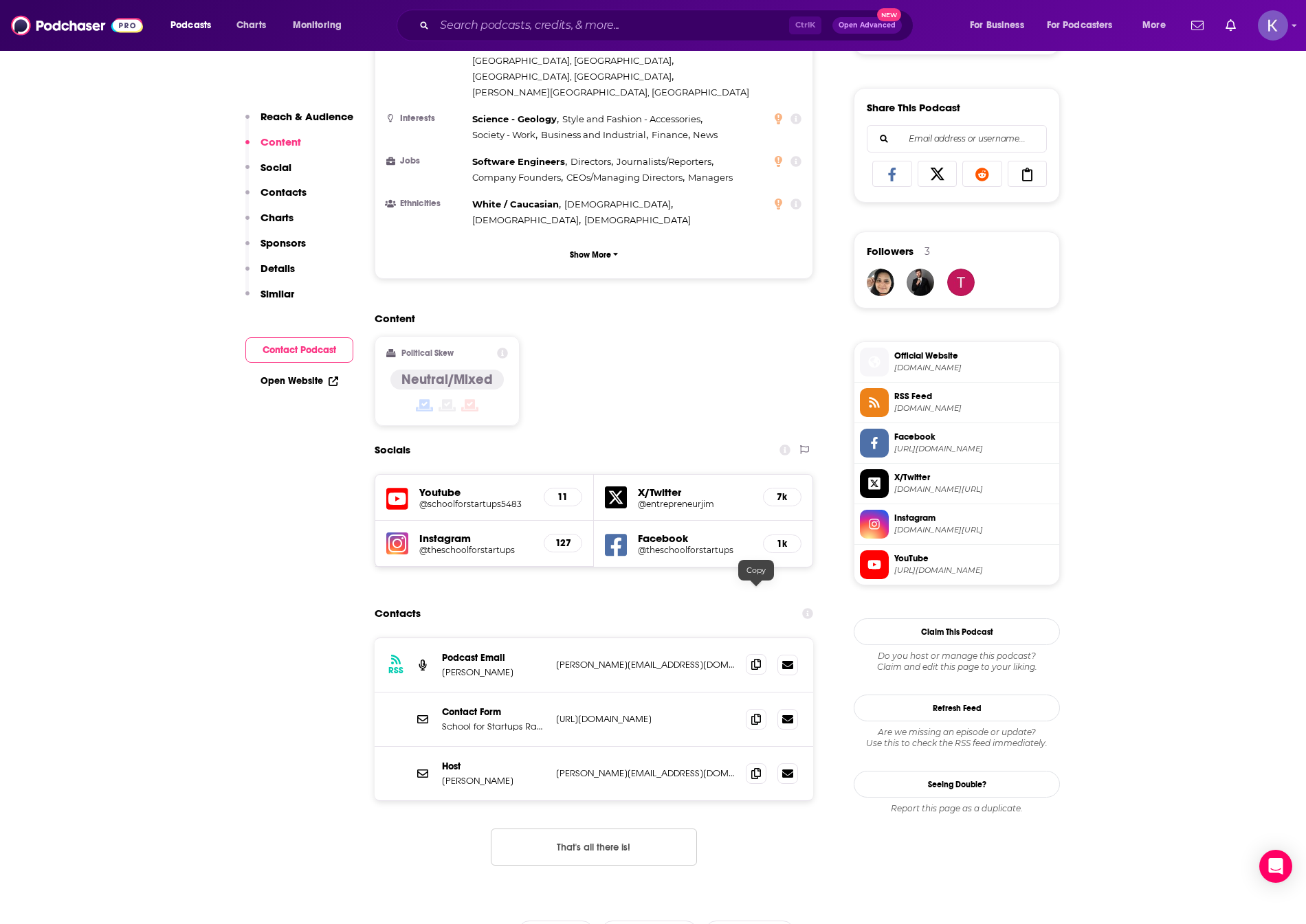
click at [756, 654] on span at bounding box center [756, 664] width 21 height 21
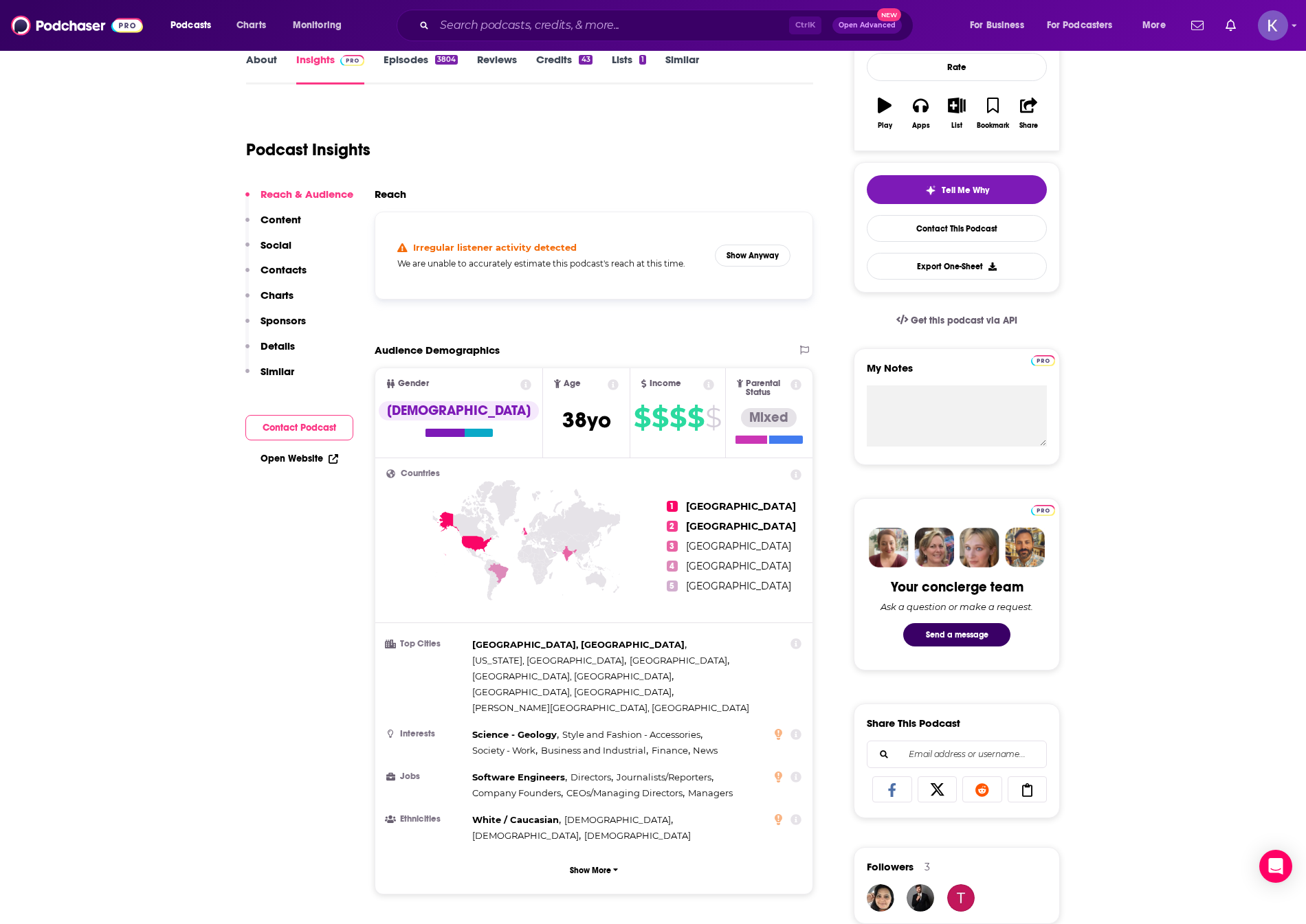
scroll to position [206, 0]
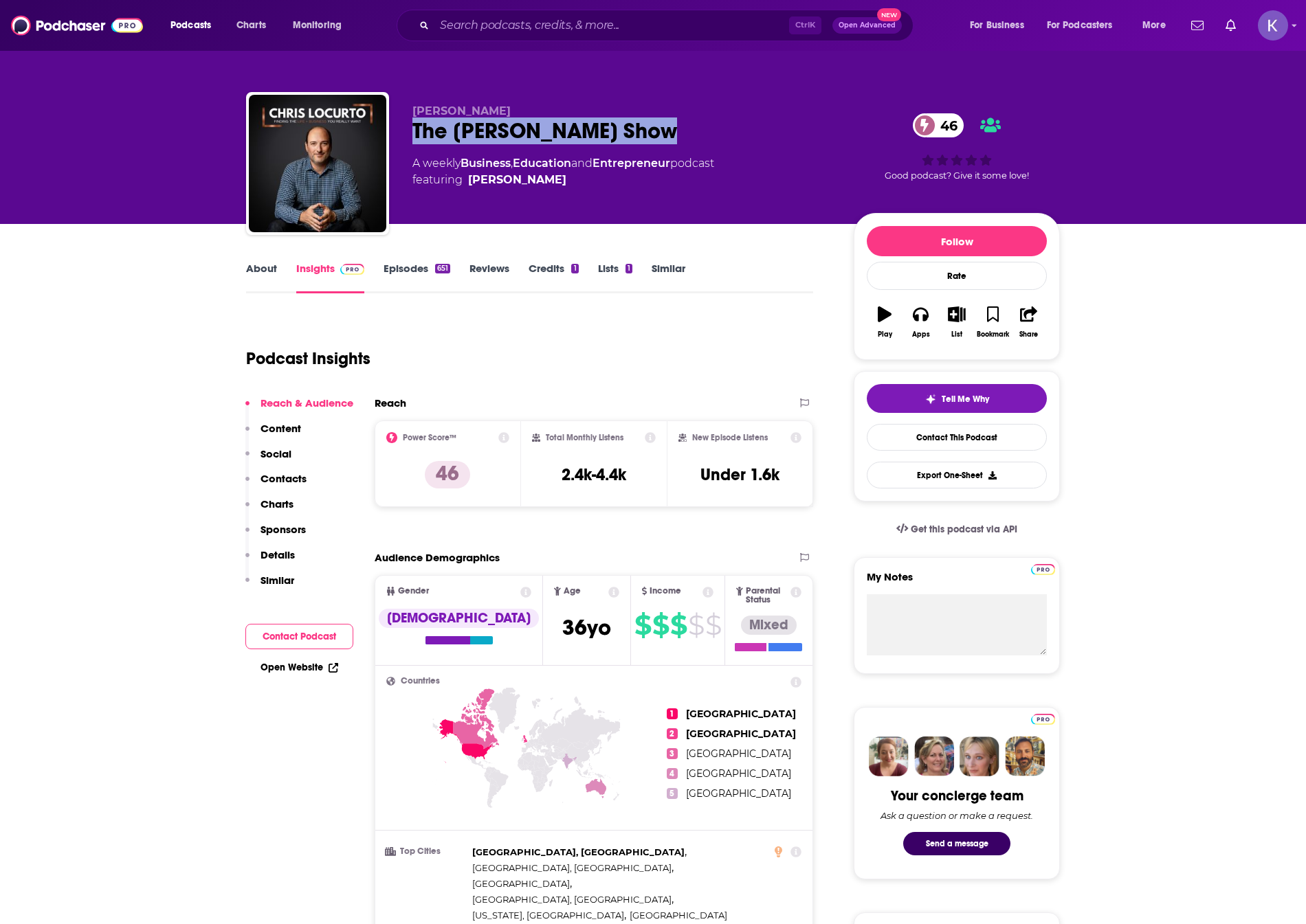
drag, startPoint x: 677, startPoint y: 137, endPoint x: 416, endPoint y: 143, distance: 261.1
click at [416, 143] on div "The [PERSON_NAME] Show 46" at bounding box center [622, 130] width 419 height 27
copy h2 "The [PERSON_NAME] Show"
click at [251, 273] on link "About" at bounding box center [262, 277] width 31 height 32
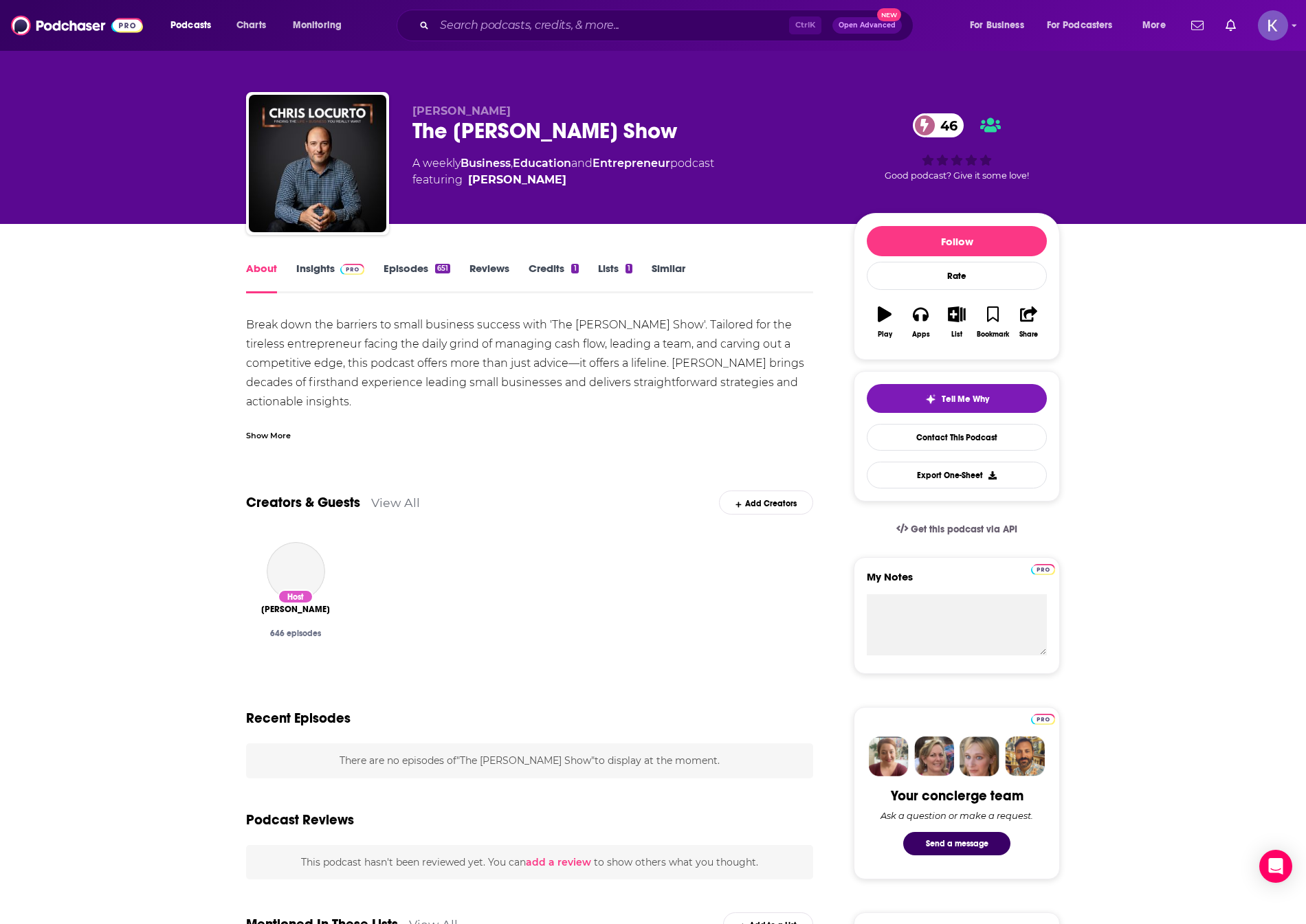
drag, startPoint x: 279, startPoint y: 435, endPoint x: 314, endPoint y: 424, distance: 36.7
click at [279, 435] on div "Show More" at bounding box center [268, 434] width 45 height 13
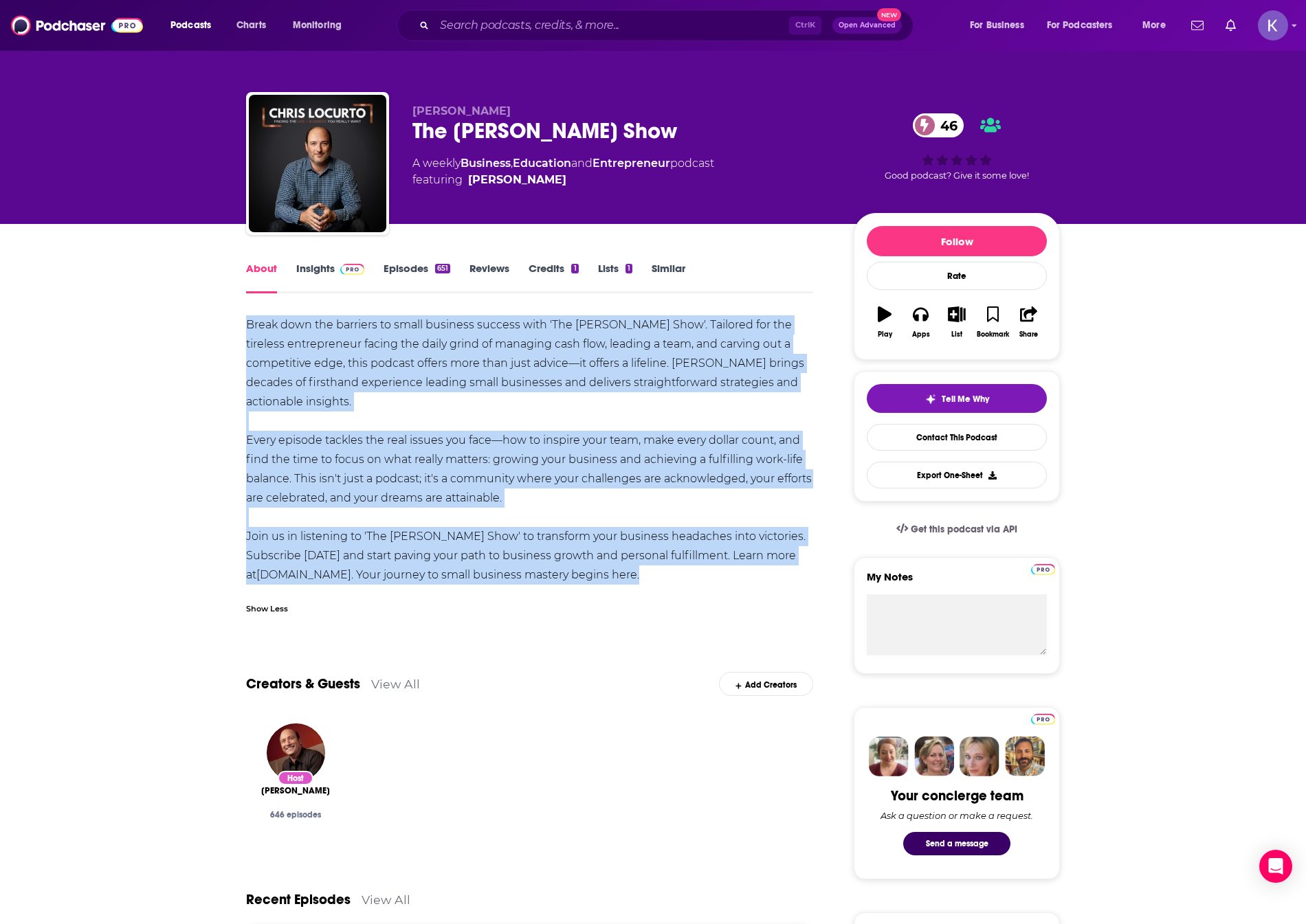
drag, startPoint x: 697, startPoint y: 579, endPoint x: 238, endPoint y: 323, distance: 525.6
copy div "Lorem ipsu dol sitametc ad elits doeiusmo tempori utla 'Etd Magna AlIquae Admi'…"
click at [312, 267] on link "Insights" at bounding box center [329, 277] width 68 height 32
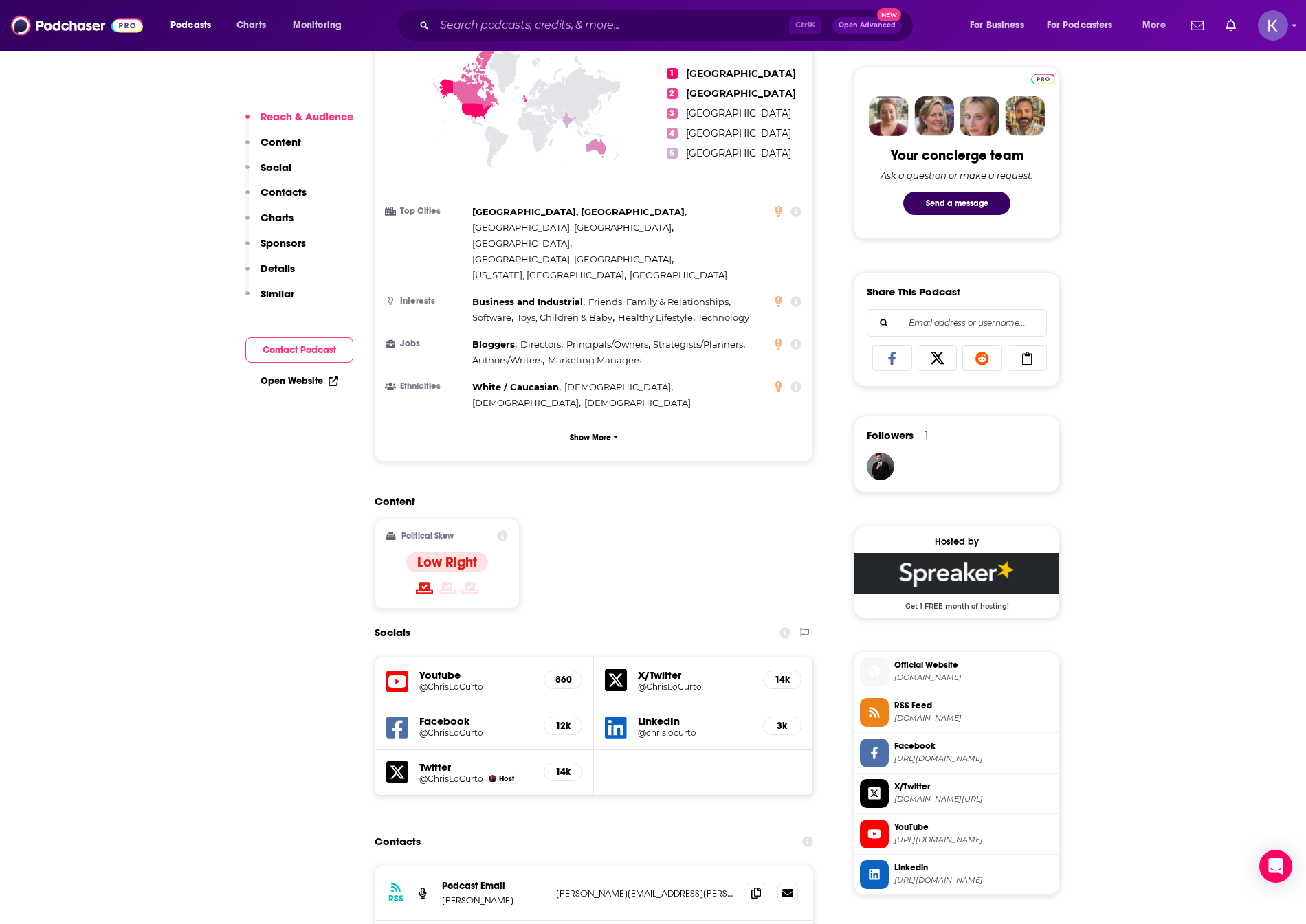
scroll to position [962, 0]
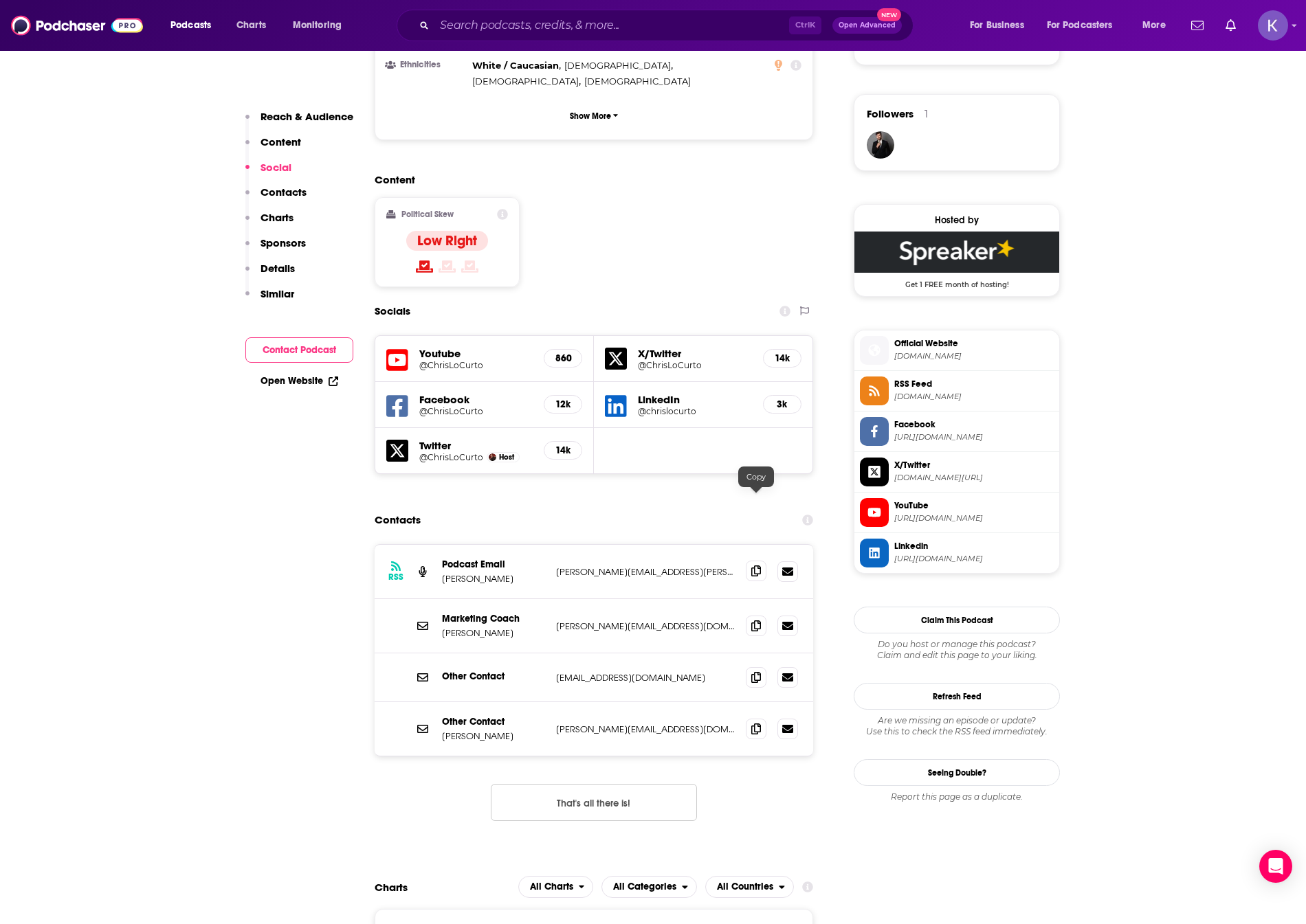
click at [754, 566] on icon at bounding box center [755, 571] width 9 height 11
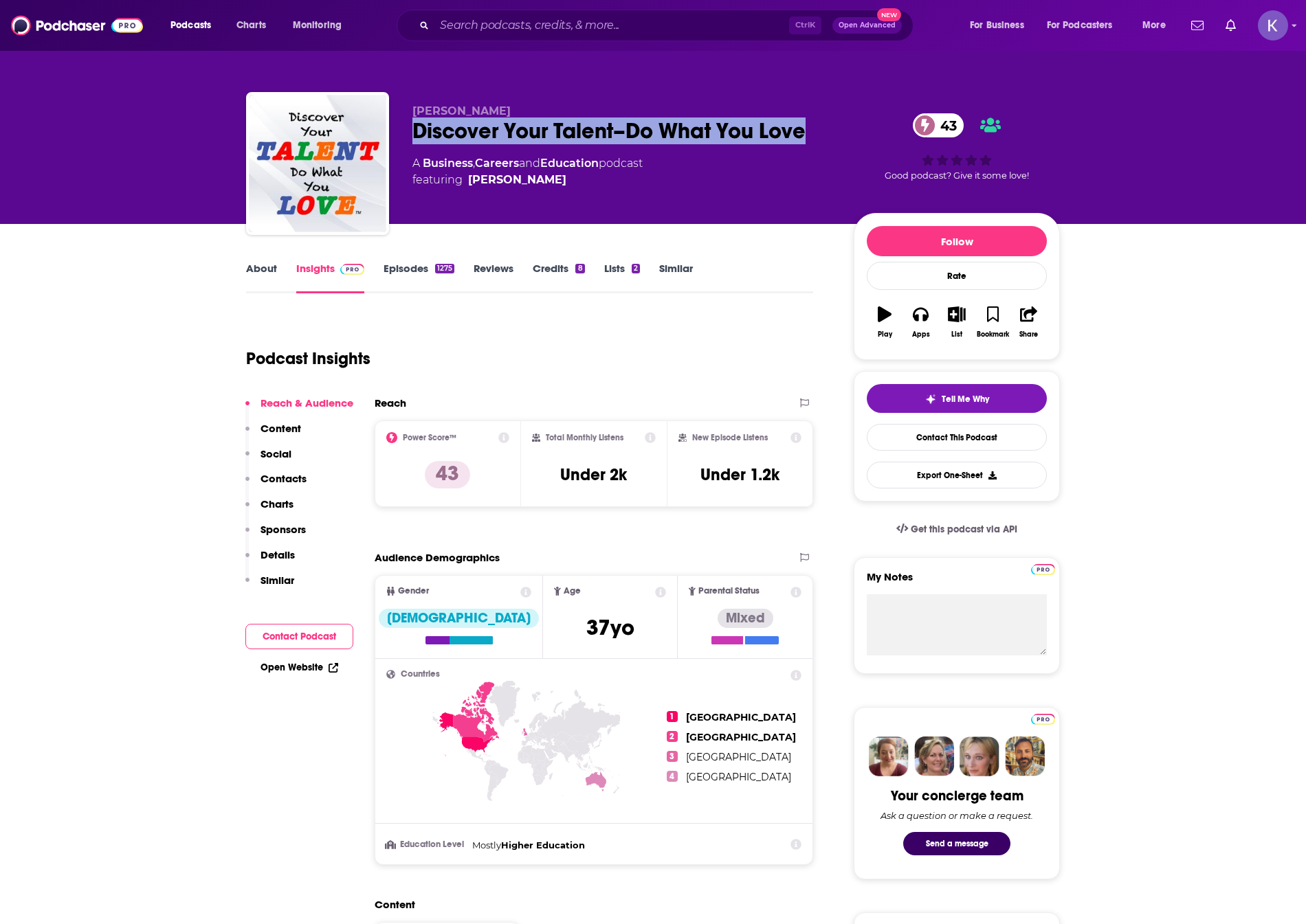
drag, startPoint x: 410, startPoint y: 132, endPoint x: 833, endPoint y: 128, distance: 423.0
click at [833, 128] on div "[PERSON_NAME] Discover Your Talent–Do What You Love 43 A Business , Careers and…" at bounding box center [653, 165] width 814 height 148
copy h2 "Discover Your Talent–Do What You Love"
click at [255, 271] on link "About" at bounding box center [262, 277] width 31 height 32
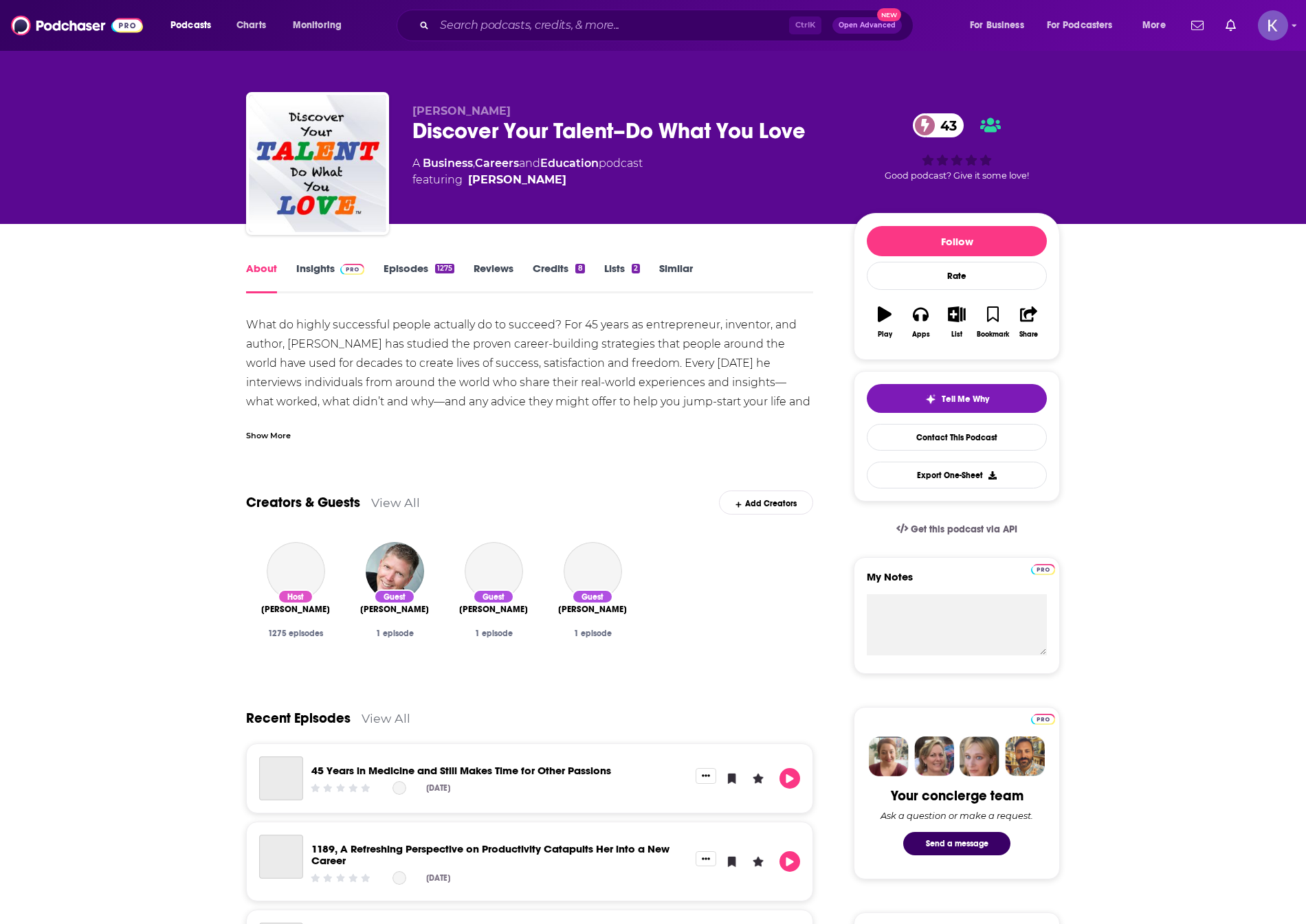
click at [276, 435] on div "Show More" at bounding box center [268, 434] width 45 height 13
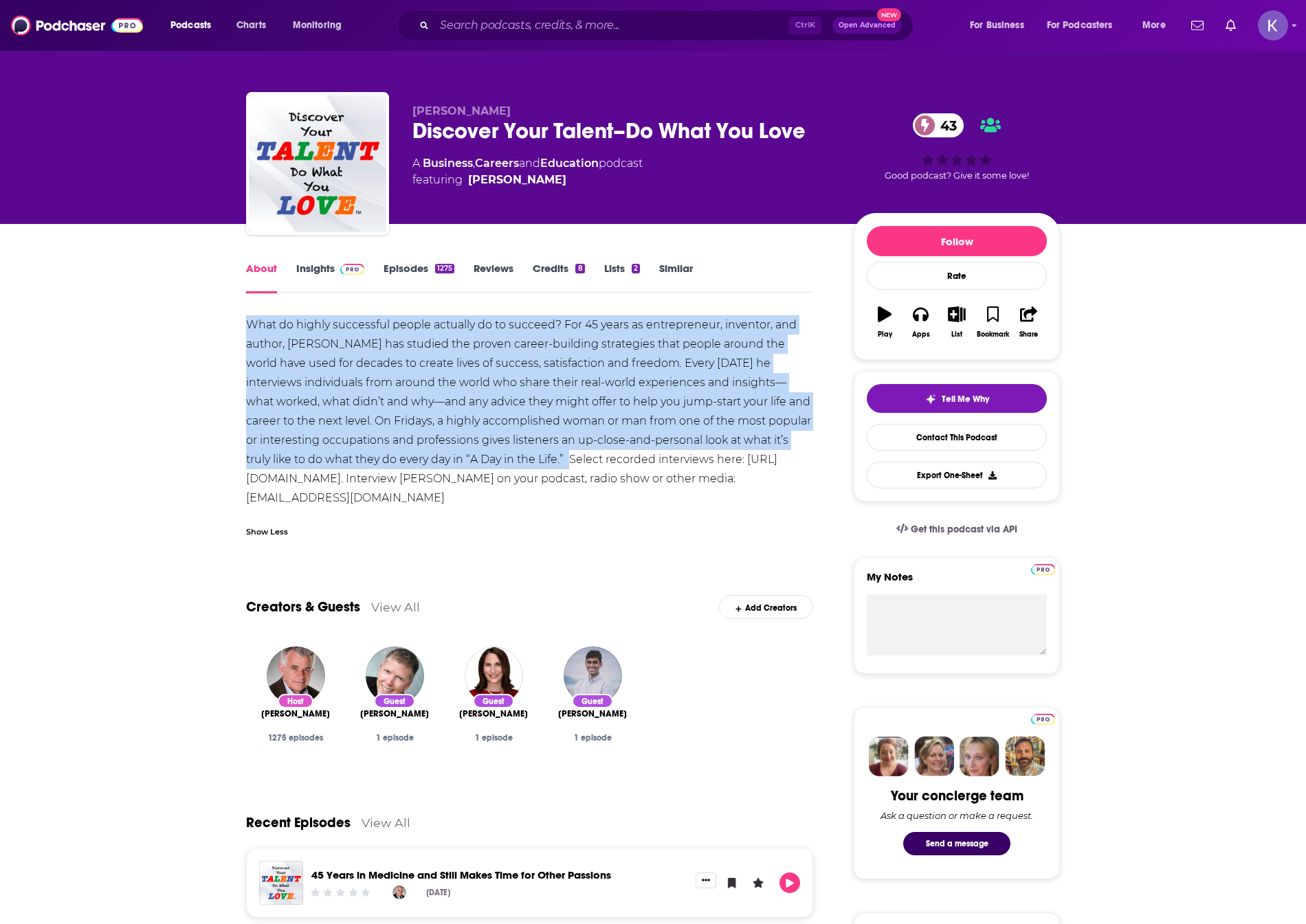
drag, startPoint x: 250, startPoint y: 321, endPoint x: 540, endPoint y: 459, distance: 321.2
copy div "What do highly successful people actually do to succeed? For 45 years as entrep…"
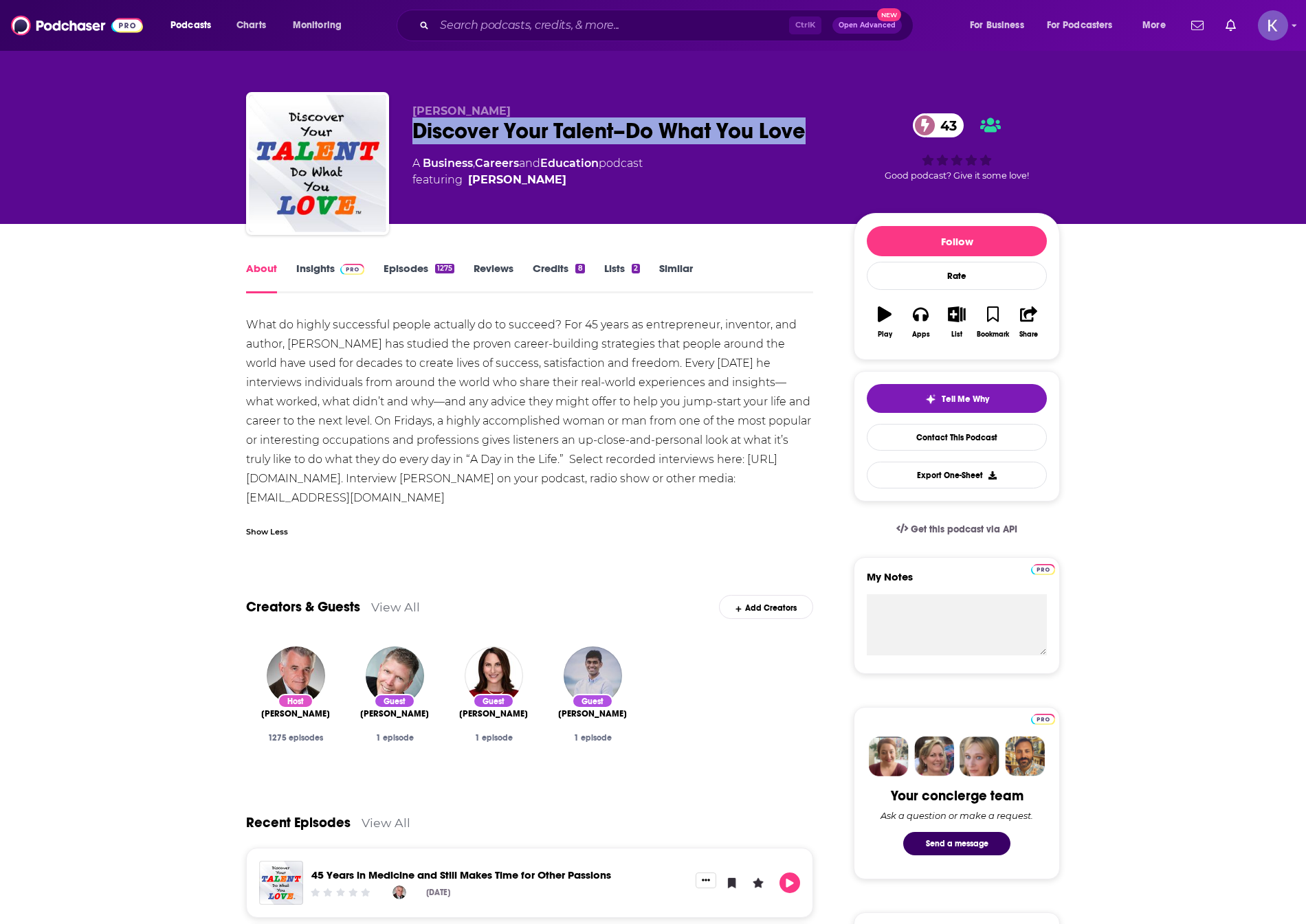
drag, startPoint x: 409, startPoint y: 133, endPoint x: 831, endPoint y: 146, distance: 422.2
click at [831, 146] on div "Don Hutcheson Discover Your Talent–Do What You Love 43 A Business , Careers and…" at bounding box center [653, 165] width 814 height 148
copy h1 "Discover Your Talent–Do What You Love"
click at [302, 268] on link "Insights" at bounding box center [329, 277] width 68 height 32
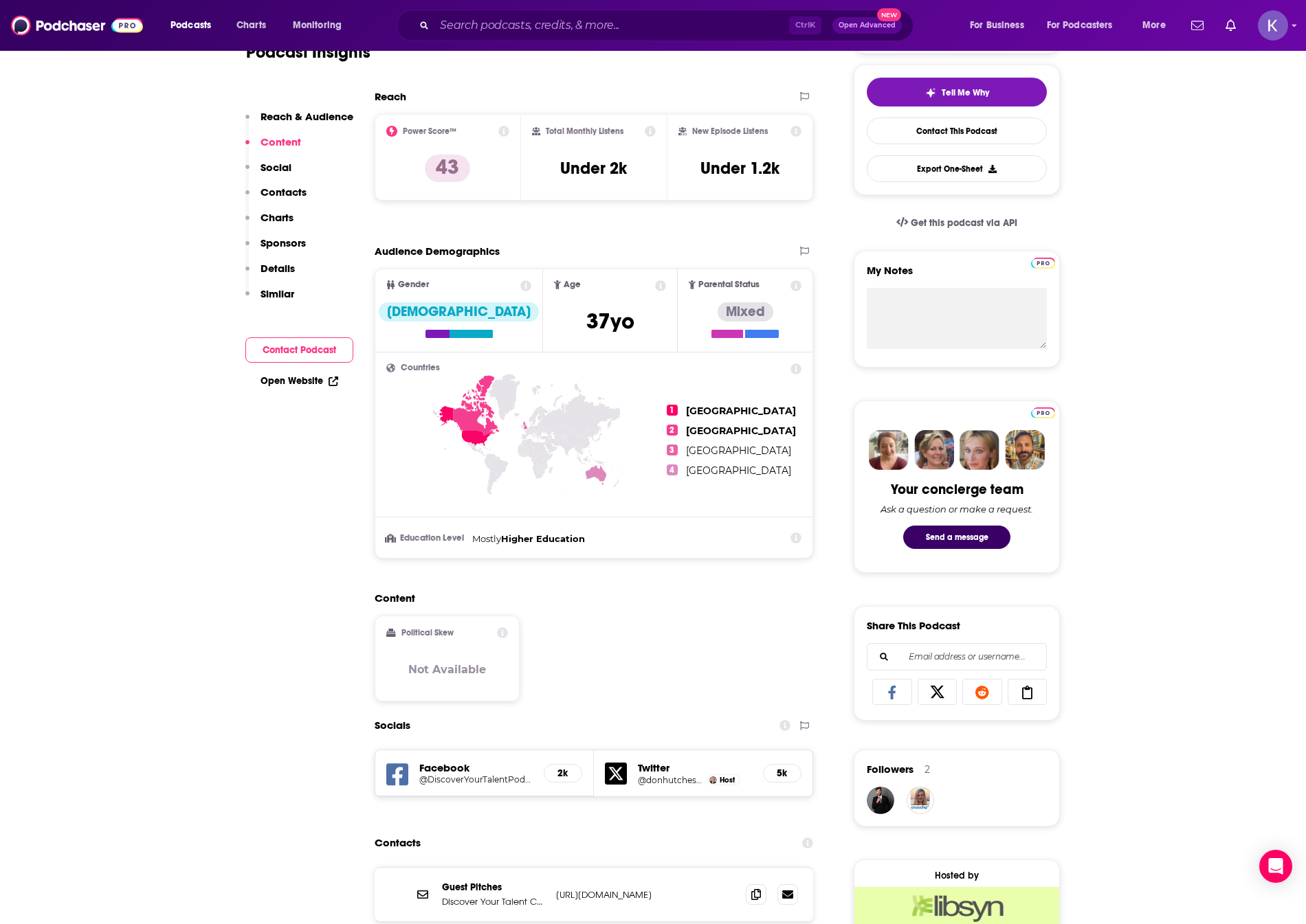
scroll to position [756, 0]
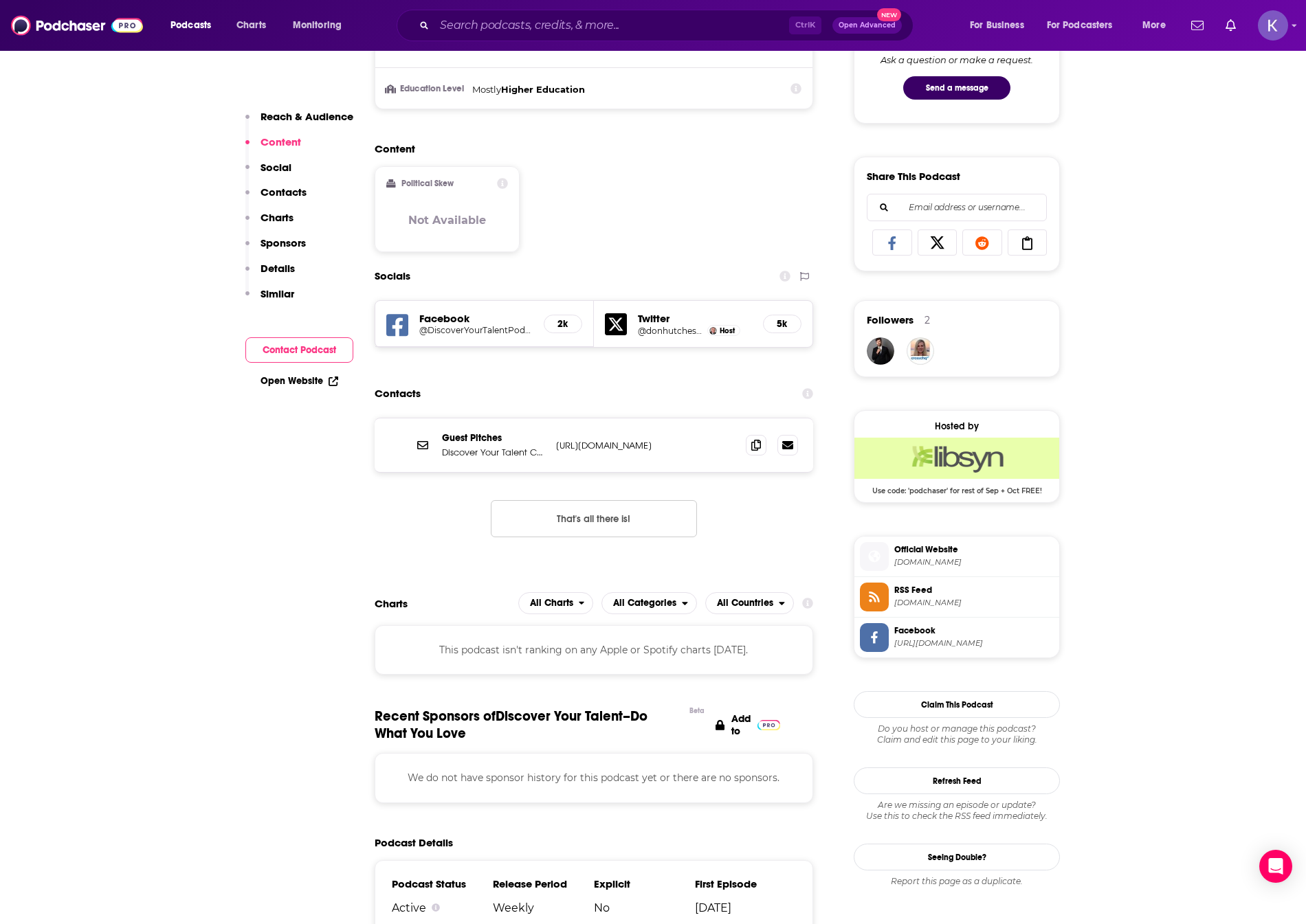
click at [654, 448] on p "https://www.discoveryourtalentpodcast.com/contact/" at bounding box center [645, 446] width 178 height 12
click at [755, 438] on span at bounding box center [756, 445] width 21 height 21
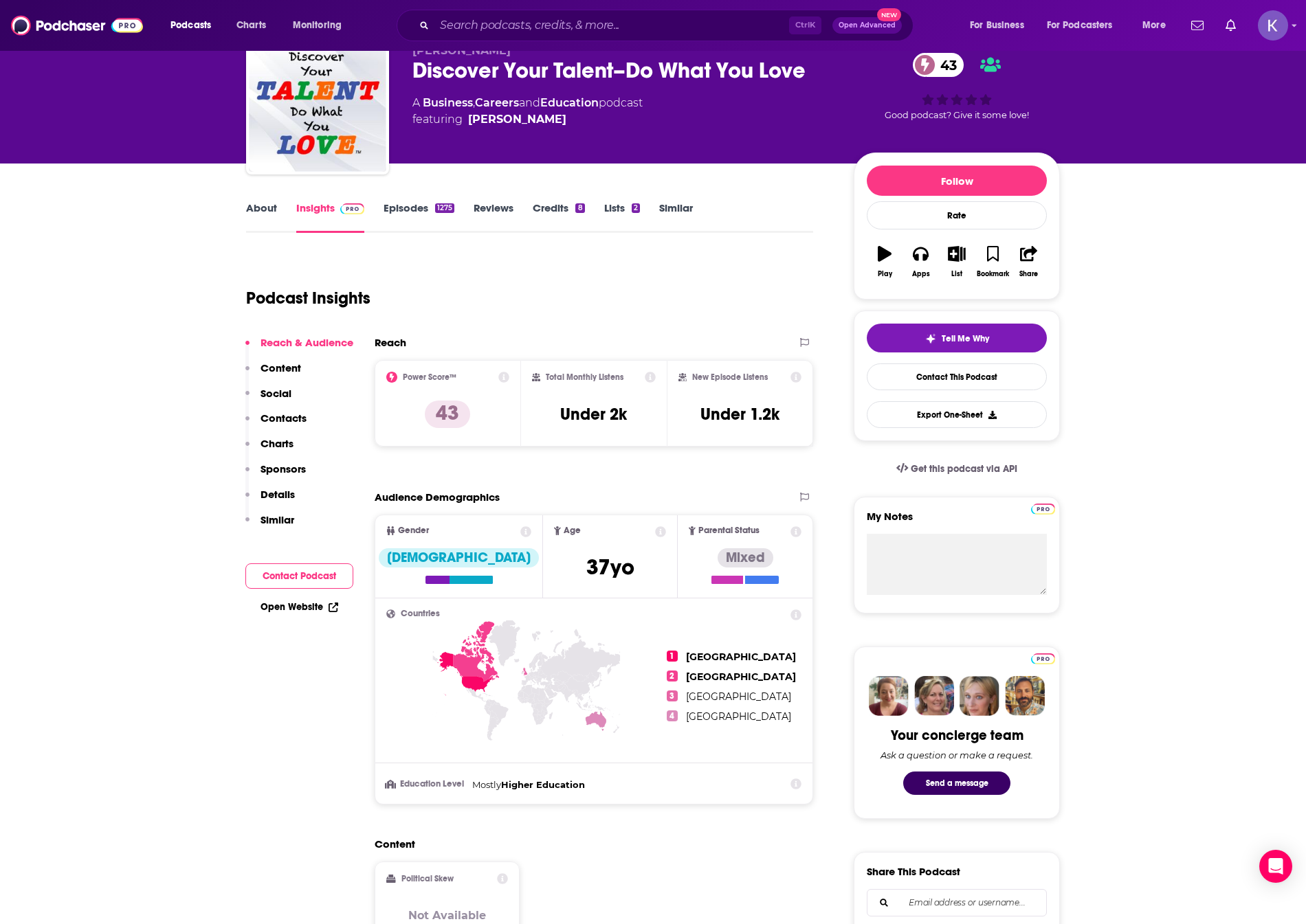
scroll to position [0, 0]
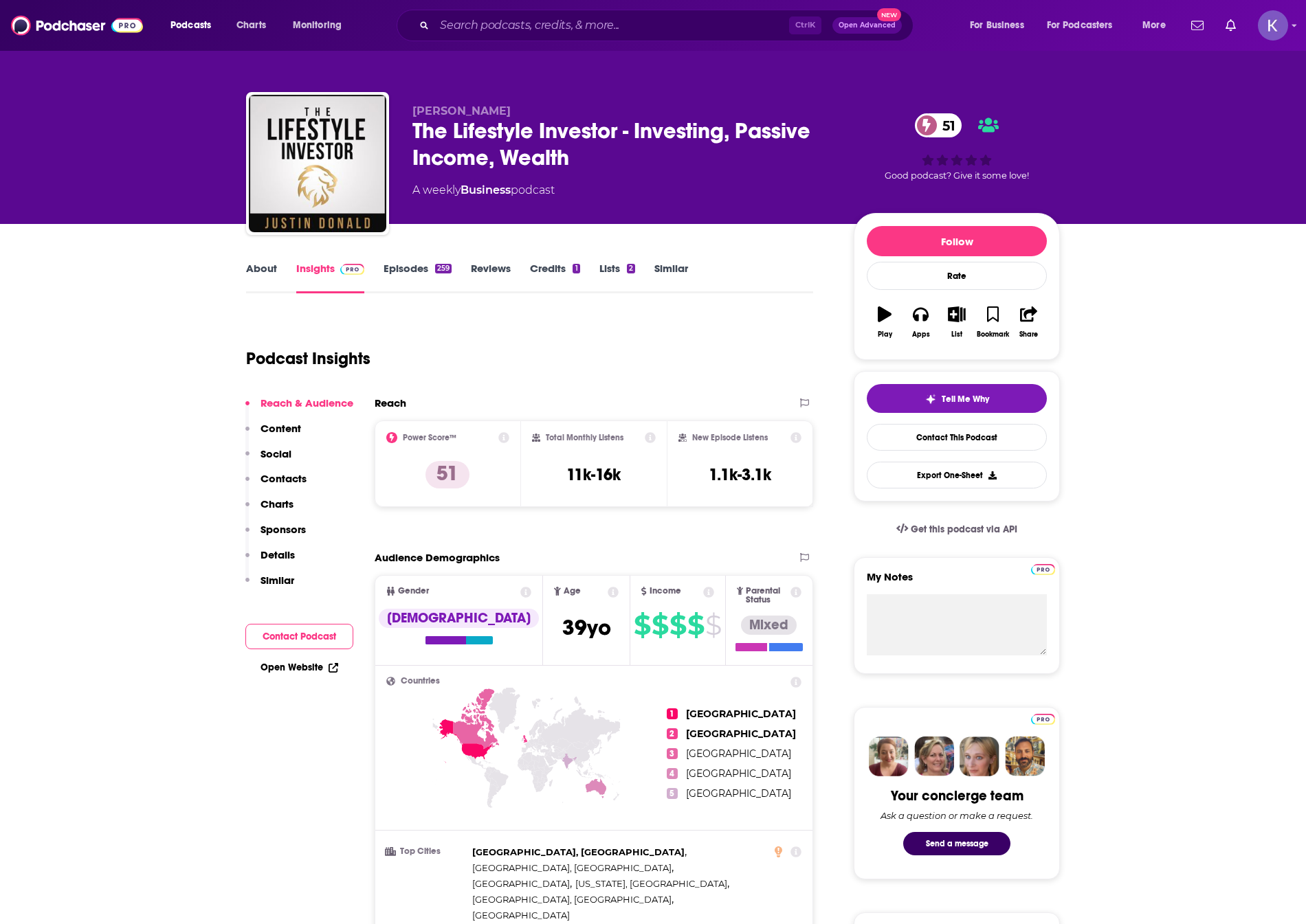
click at [262, 279] on link "About" at bounding box center [262, 277] width 31 height 32
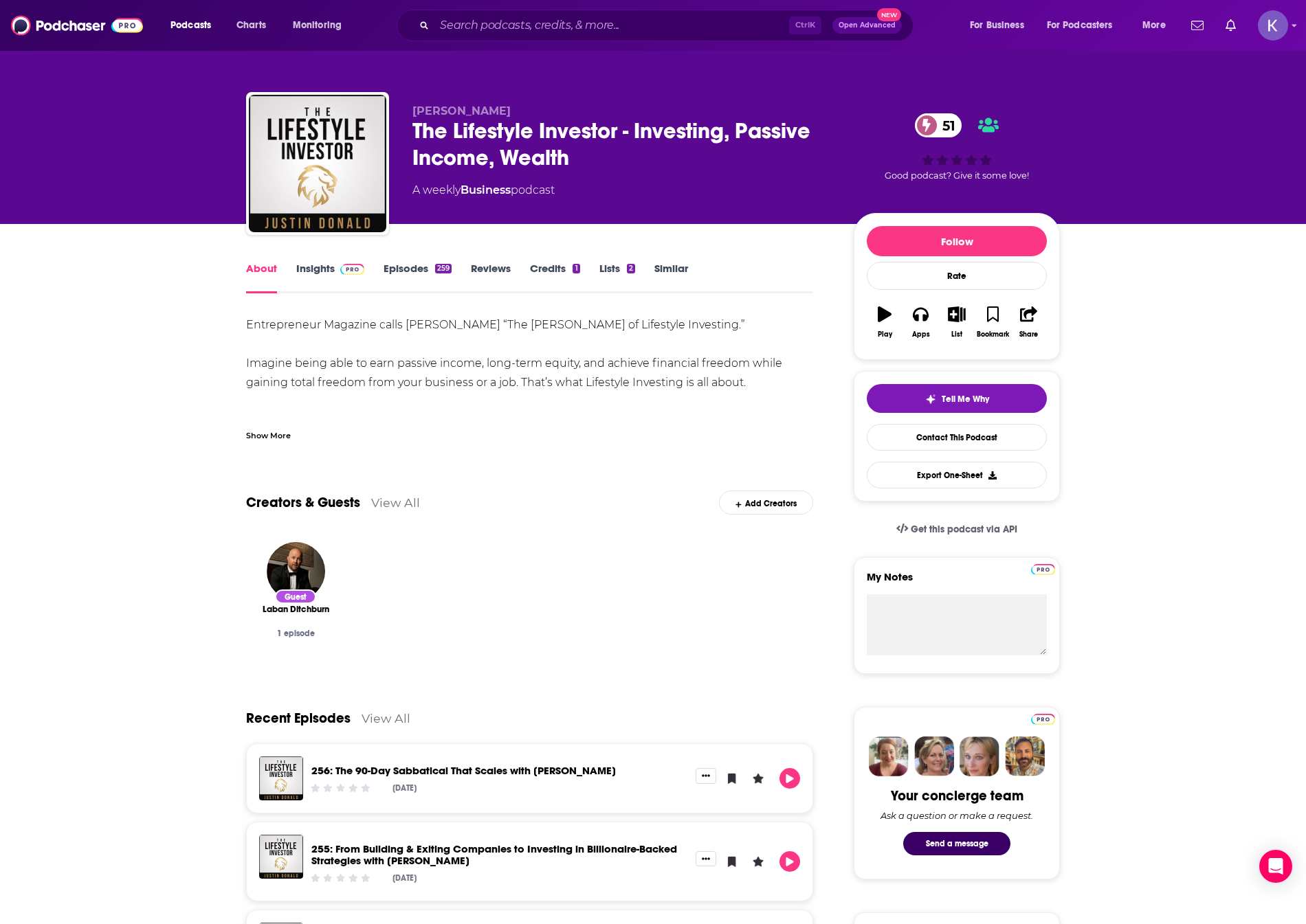
drag, startPoint x: 250, startPoint y: 313, endPoint x: 757, endPoint y: 379, distance: 511.3
copy div "Entrepreneur Magazine calls Justin Donald “The Warren Buffett of Lifestyle Inve…"
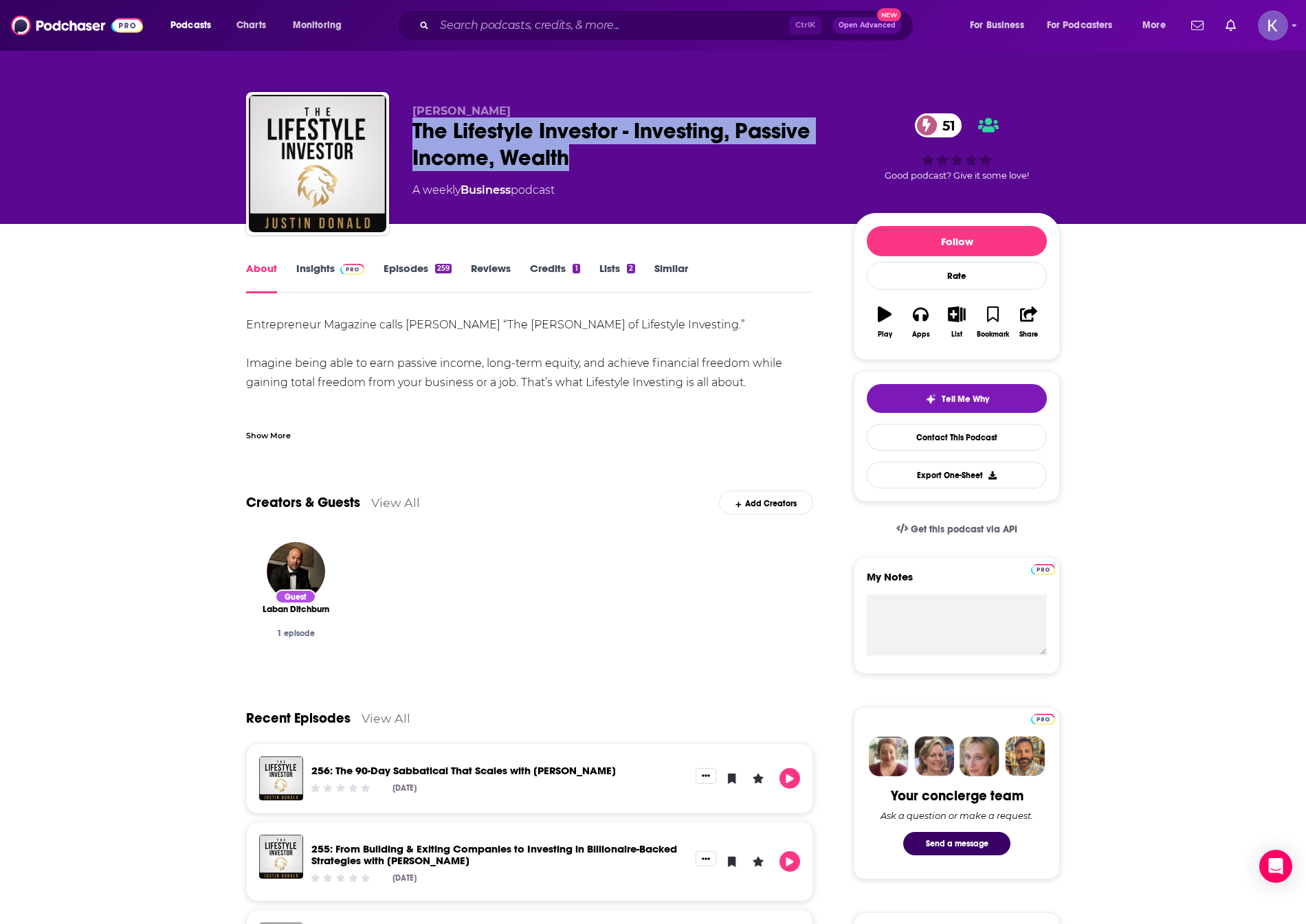
drag, startPoint x: 584, startPoint y: 159, endPoint x: 414, endPoint y: 133, distance: 172.0
click at [414, 133] on div "The Lifestyle Investor - Investing, Passive Income, Wealth 51" at bounding box center [622, 144] width 419 height 54
copy h1 "The Lifestyle Investor - Investing, Passive Income, Wealth"
click at [327, 271] on link "Insights" at bounding box center [329, 277] width 68 height 32
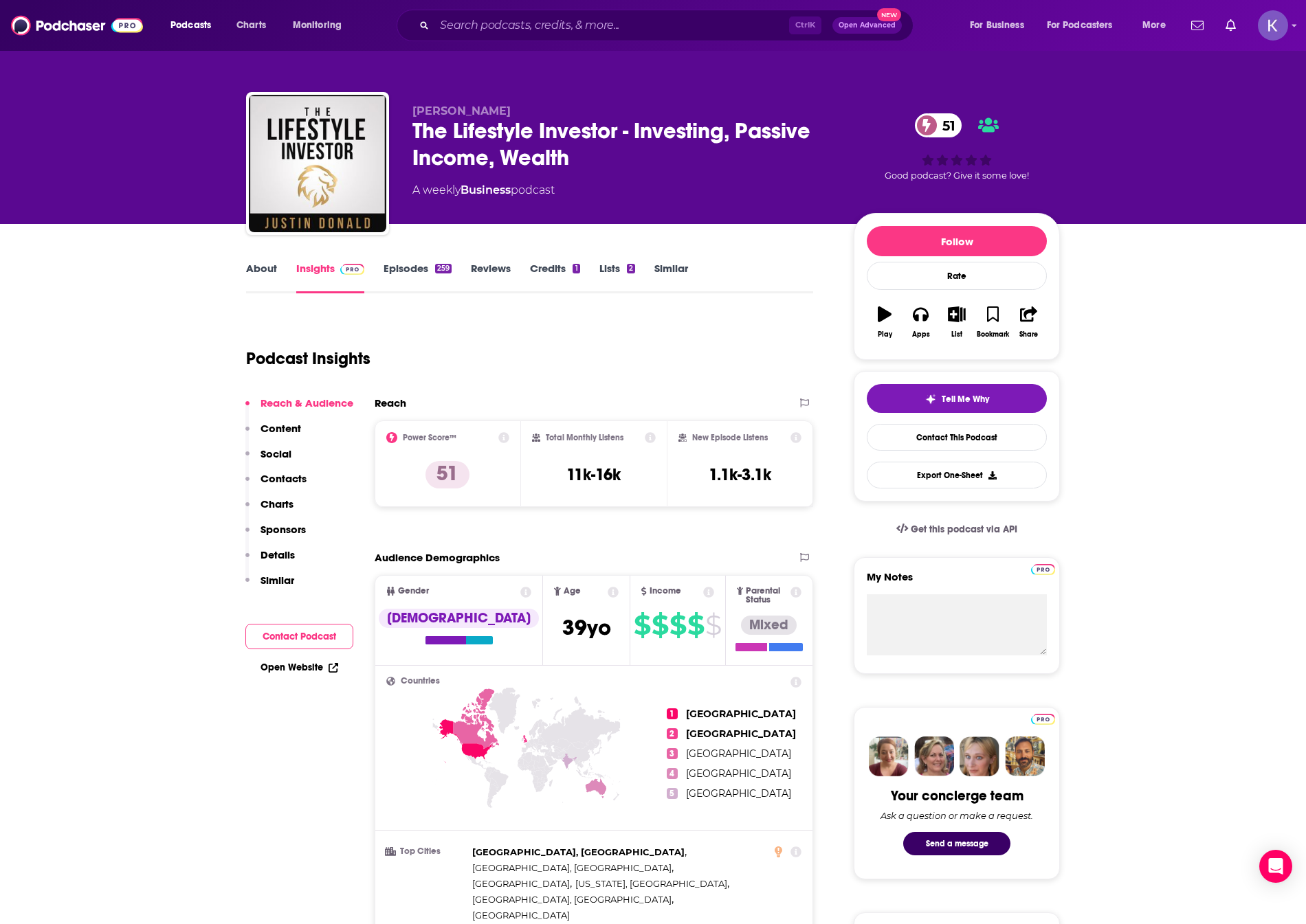
scroll to position [1030, 0]
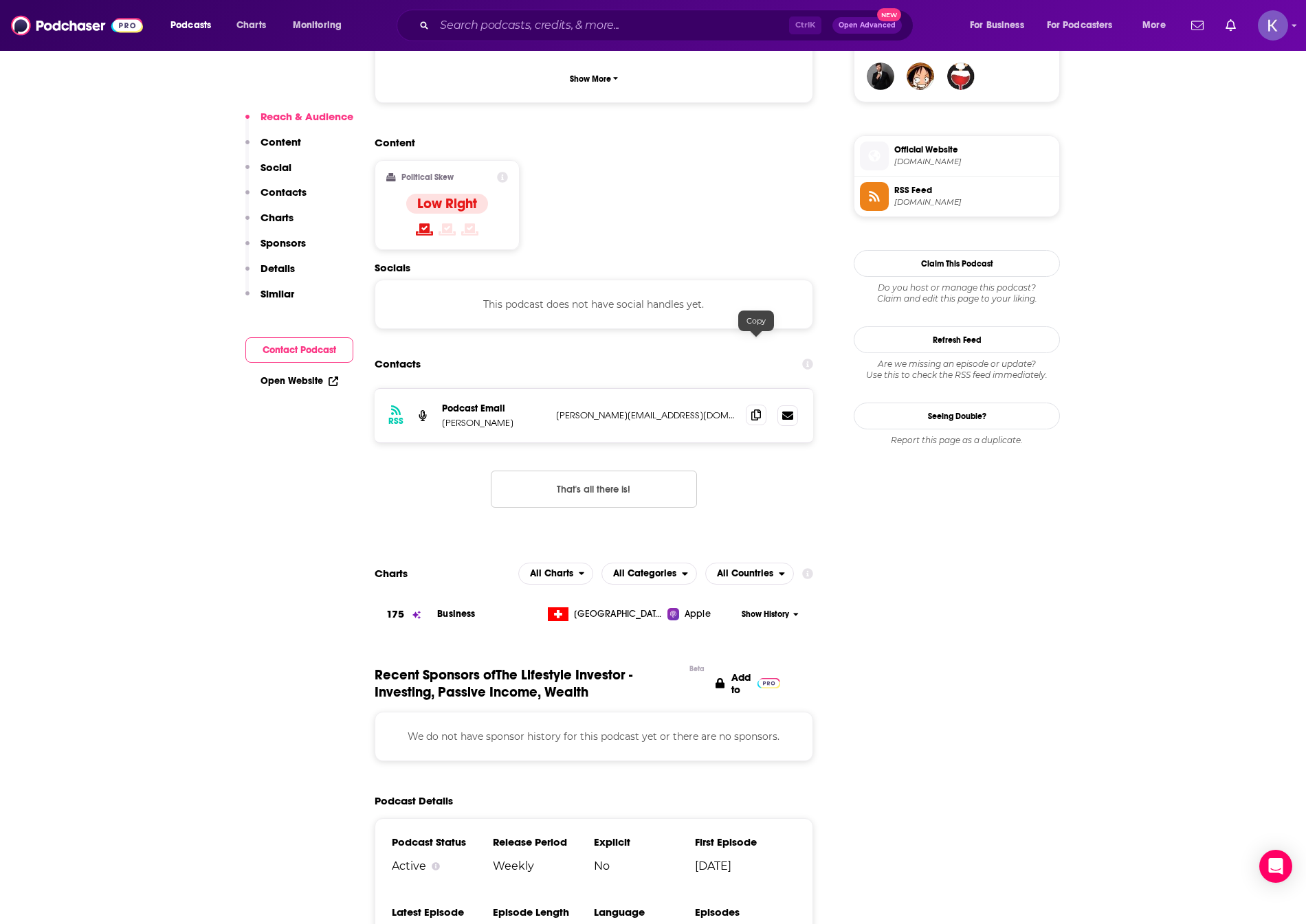
click at [753, 410] on icon at bounding box center [755, 415] width 9 height 11
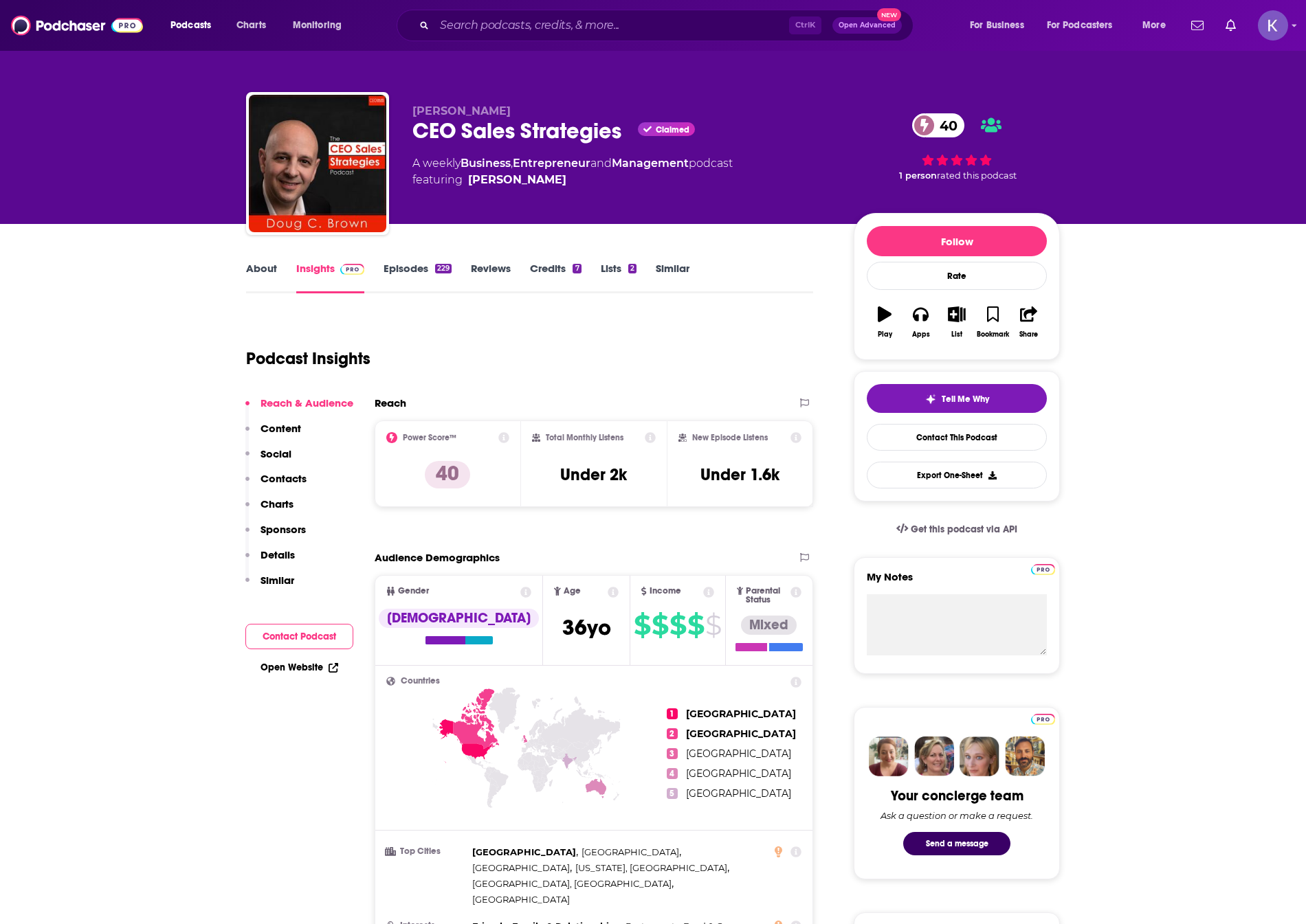
click at [256, 280] on link "About" at bounding box center [262, 277] width 31 height 32
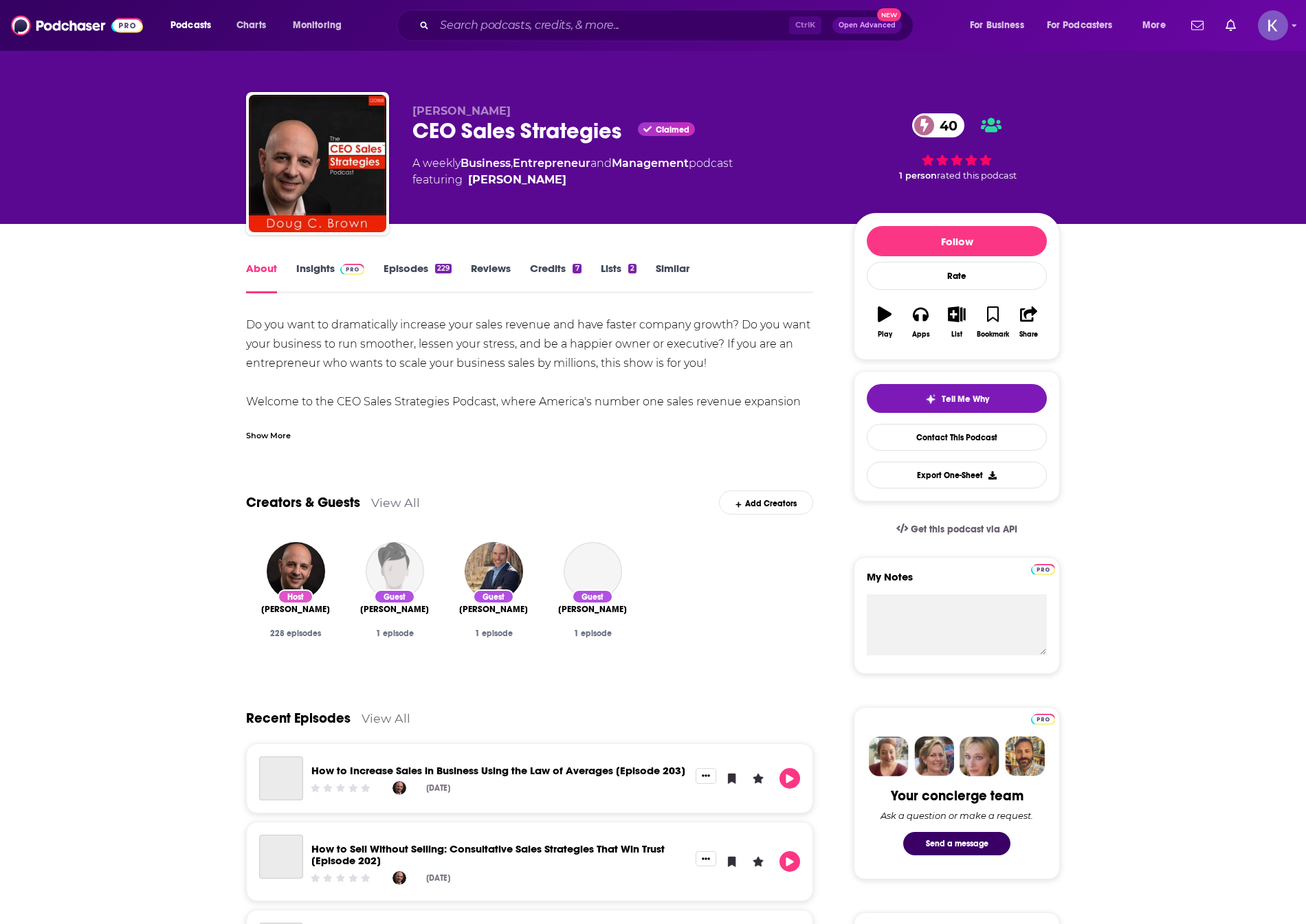
click at [261, 437] on div "Show More" at bounding box center [268, 434] width 45 height 13
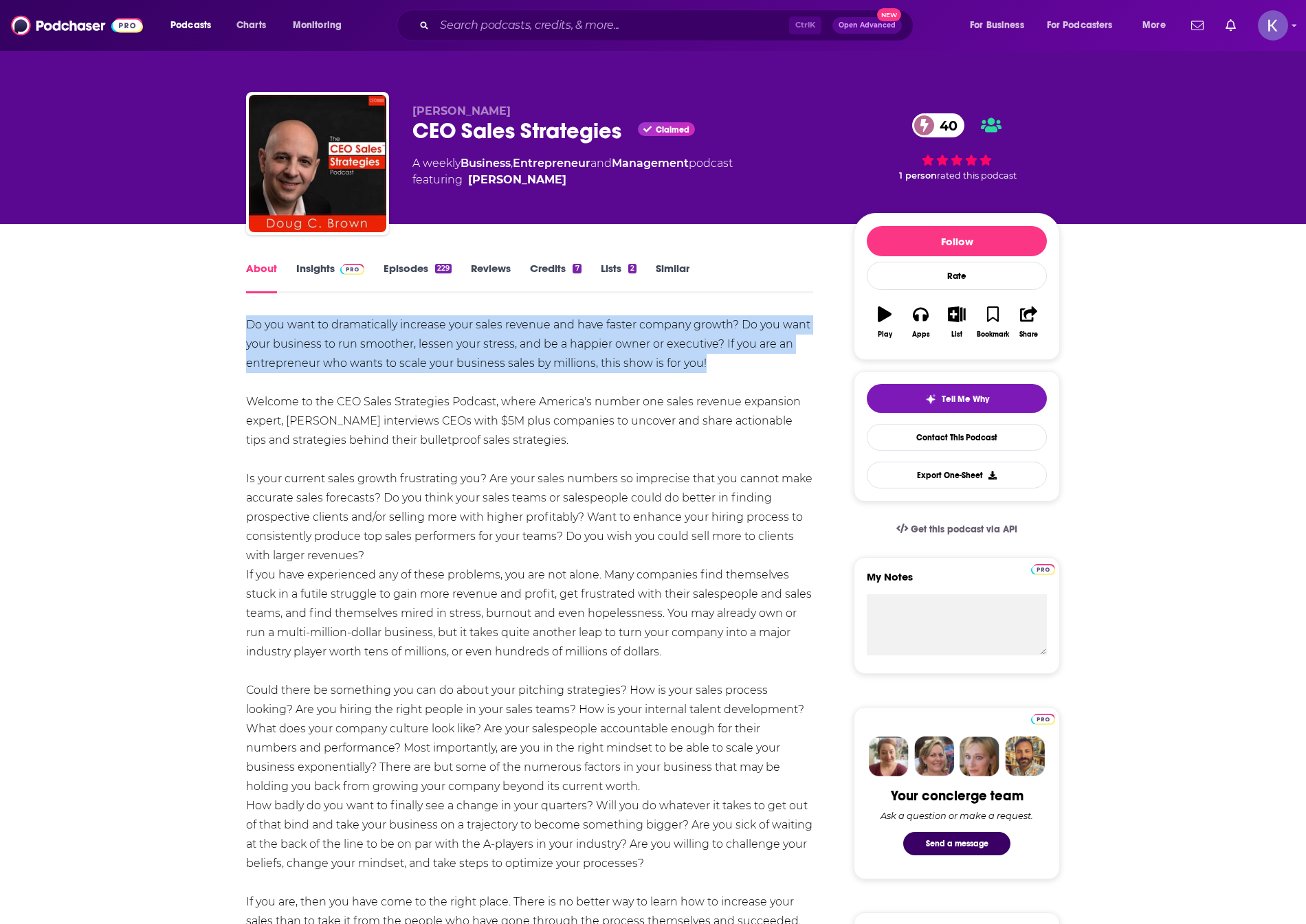
drag, startPoint x: 727, startPoint y: 363, endPoint x: 239, endPoint y: 321, distance: 489.8
copy div "Do you want to dramatically increase your sales revenue and have faster company…"
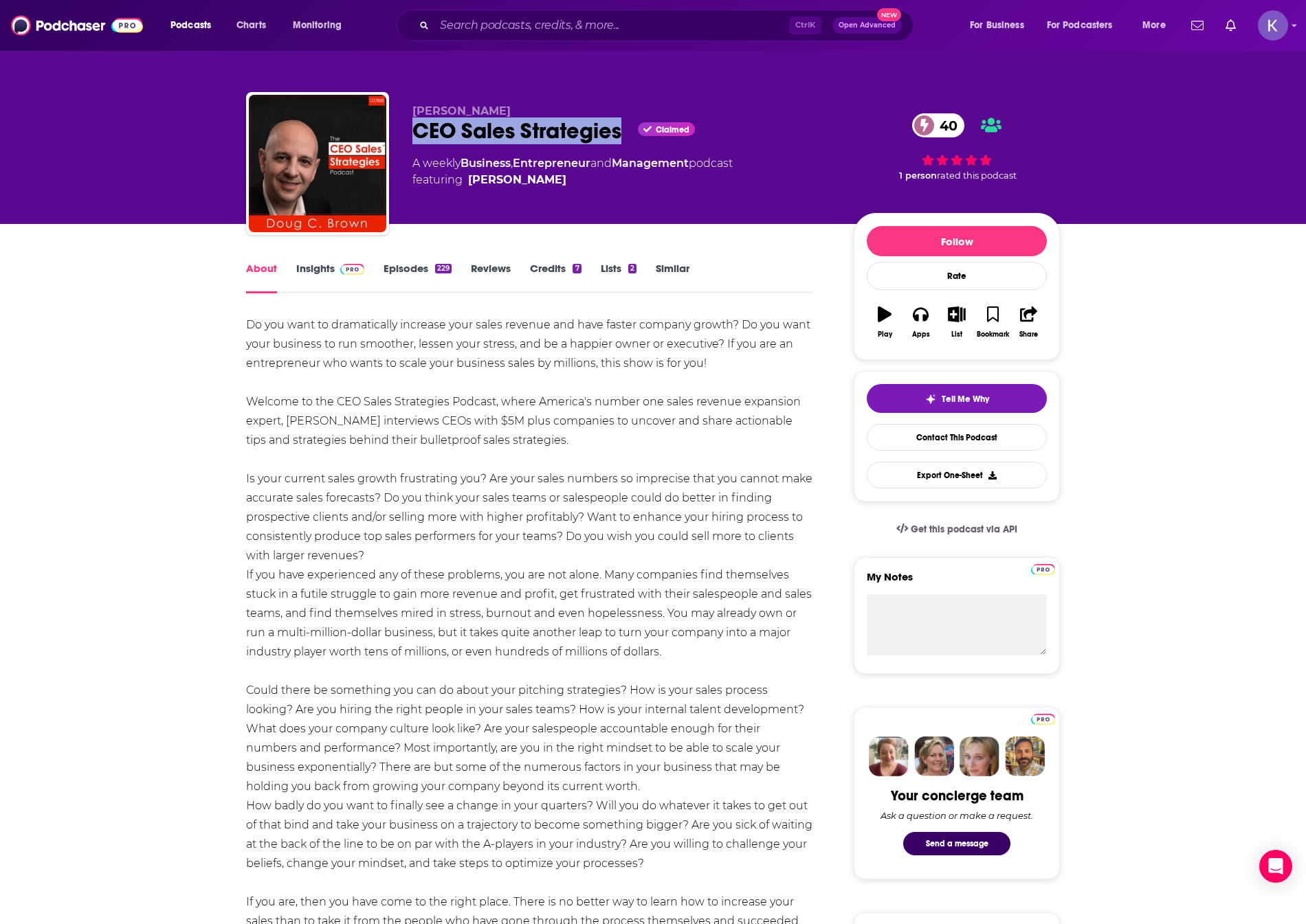
drag, startPoint x: 625, startPoint y: 133, endPoint x: 413, endPoint y: 136, distance: 212.0
click at [413, 136] on div "CEO Sales Strategies Claimed 40" at bounding box center [622, 130] width 419 height 27
copy h1 "CEO Sales Strategies"
click at [324, 281] on link "Insights" at bounding box center [329, 277] width 68 height 32
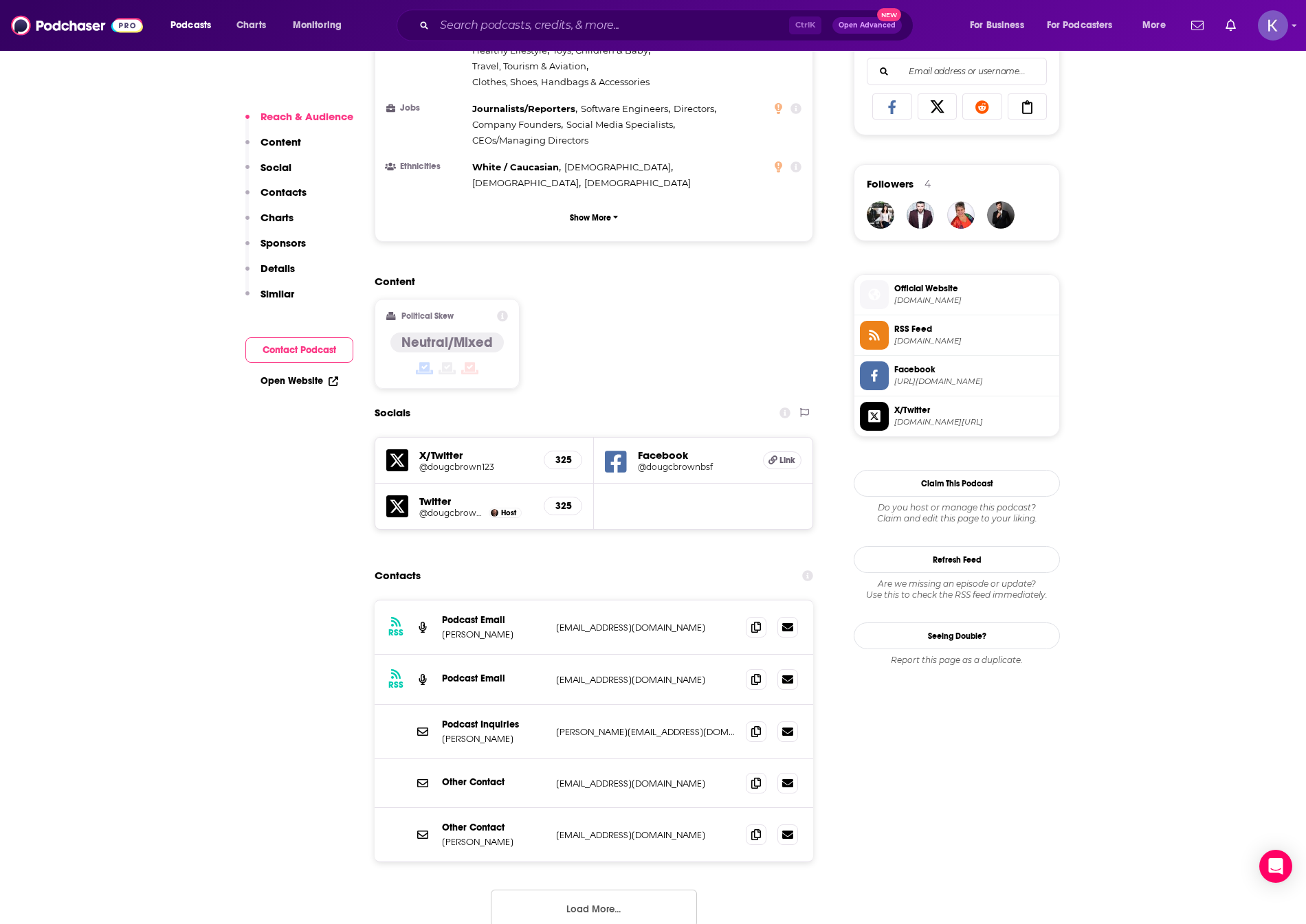
scroll to position [893, 0]
click at [747, 719] on span at bounding box center [756, 729] width 21 height 21
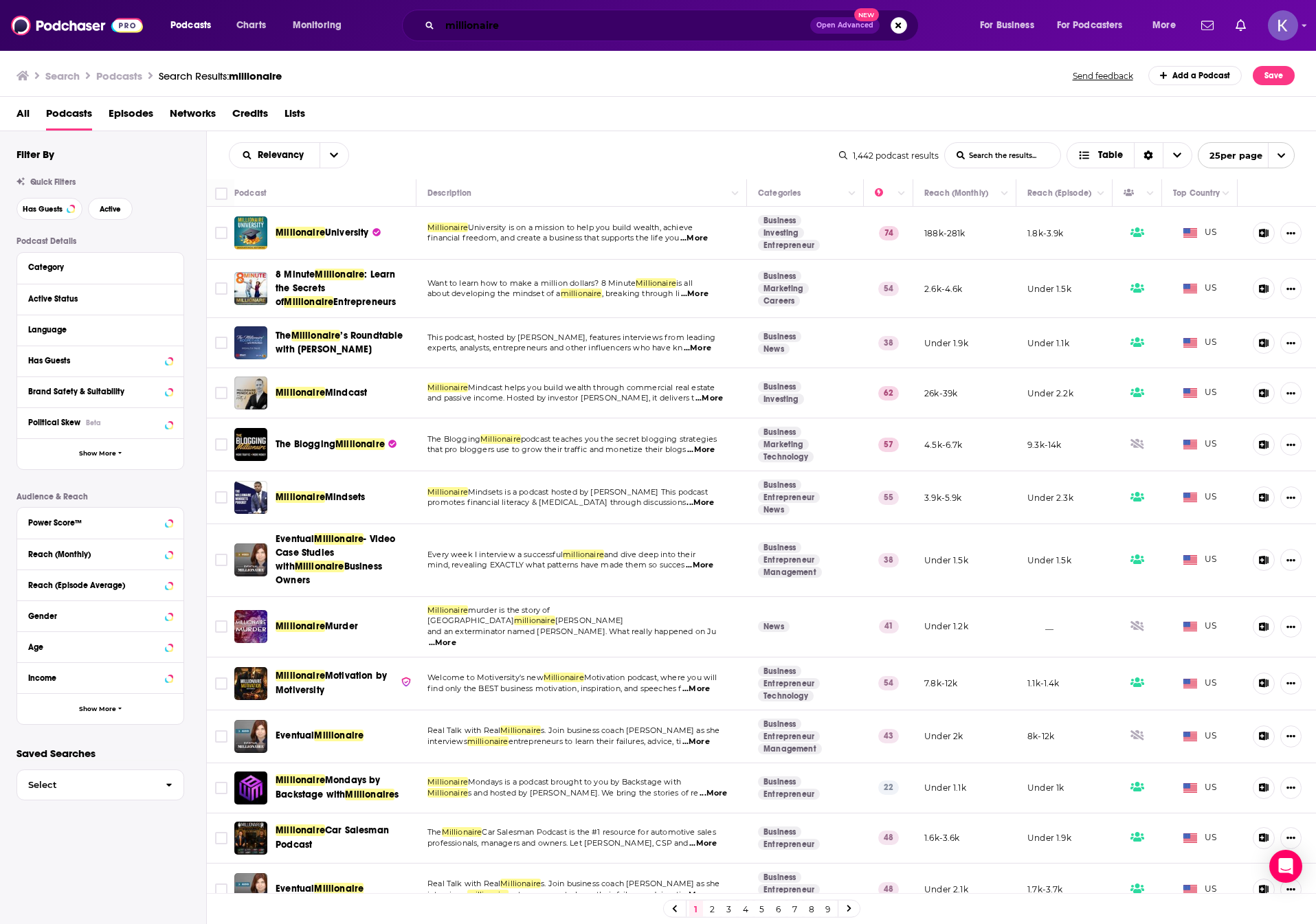
click at [619, 32] on input "millionaire" at bounding box center [625, 26] width 370 height 22
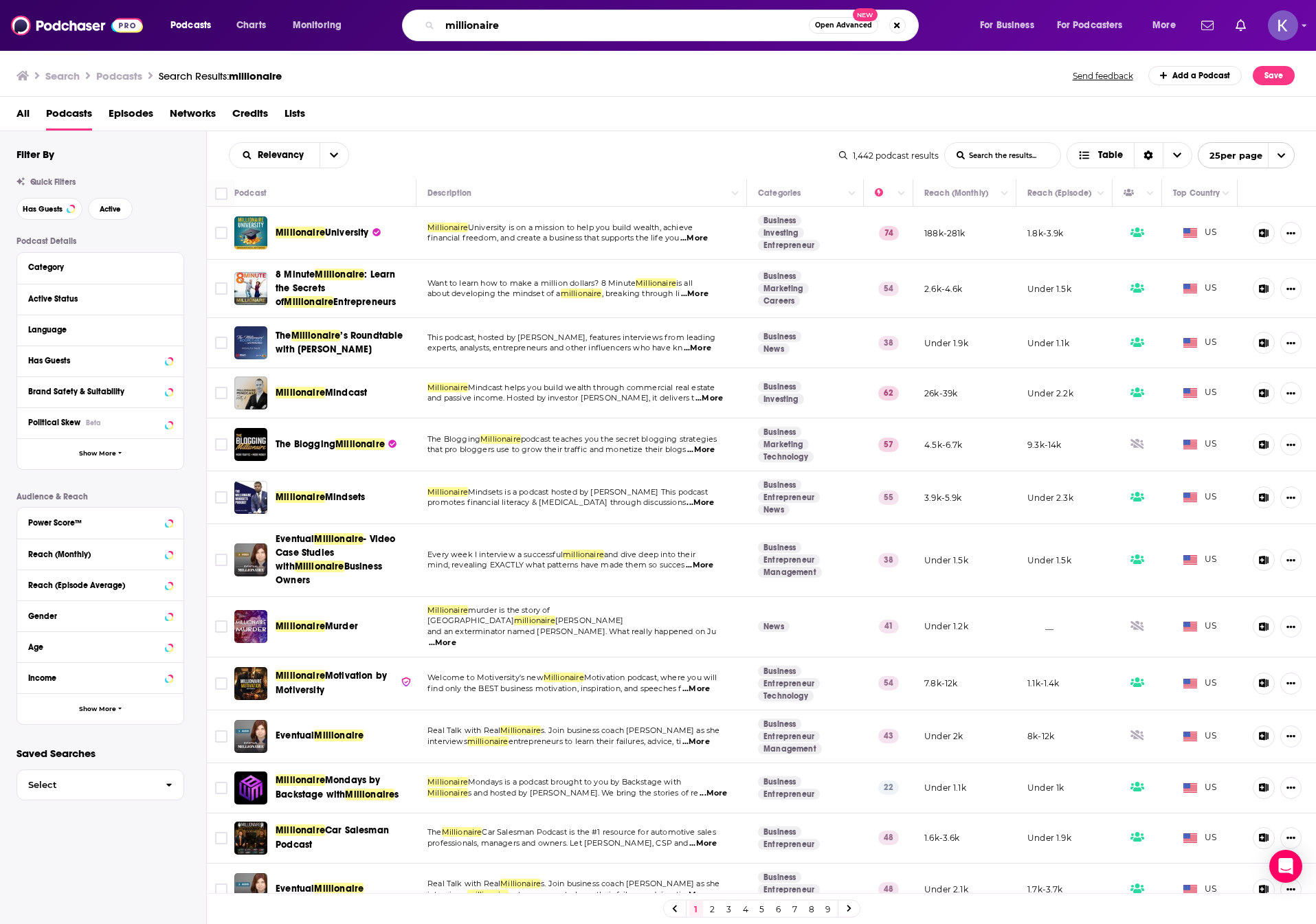
drag, startPoint x: 604, startPoint y: 31, endPoint x: 419, endPoint y: 36, distance: 185.1
click at [419, 36] on div "millionaire Open Advanced New" at bounding box center [660, 25] width 517 height 32
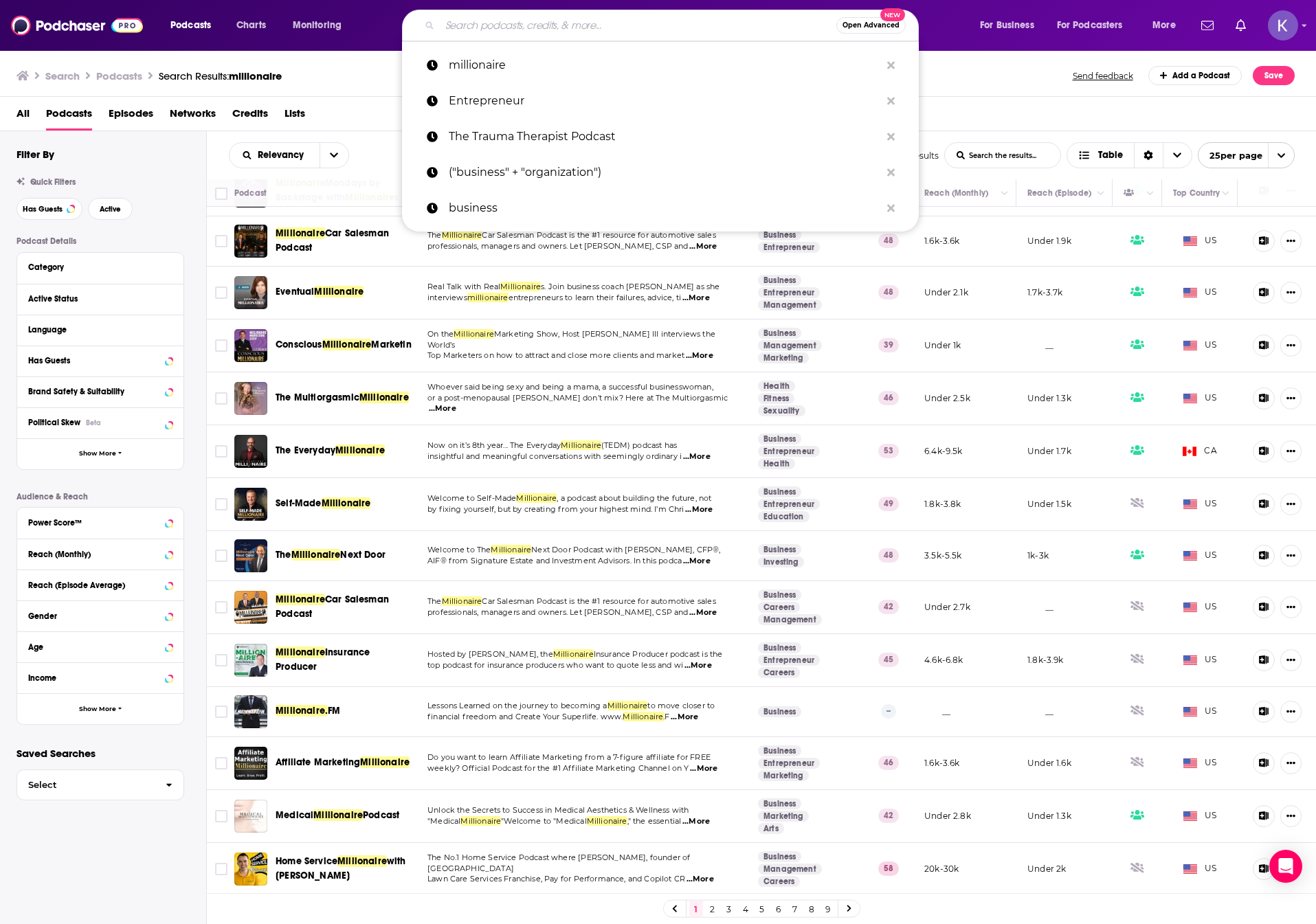
scroll to position [627, 0]
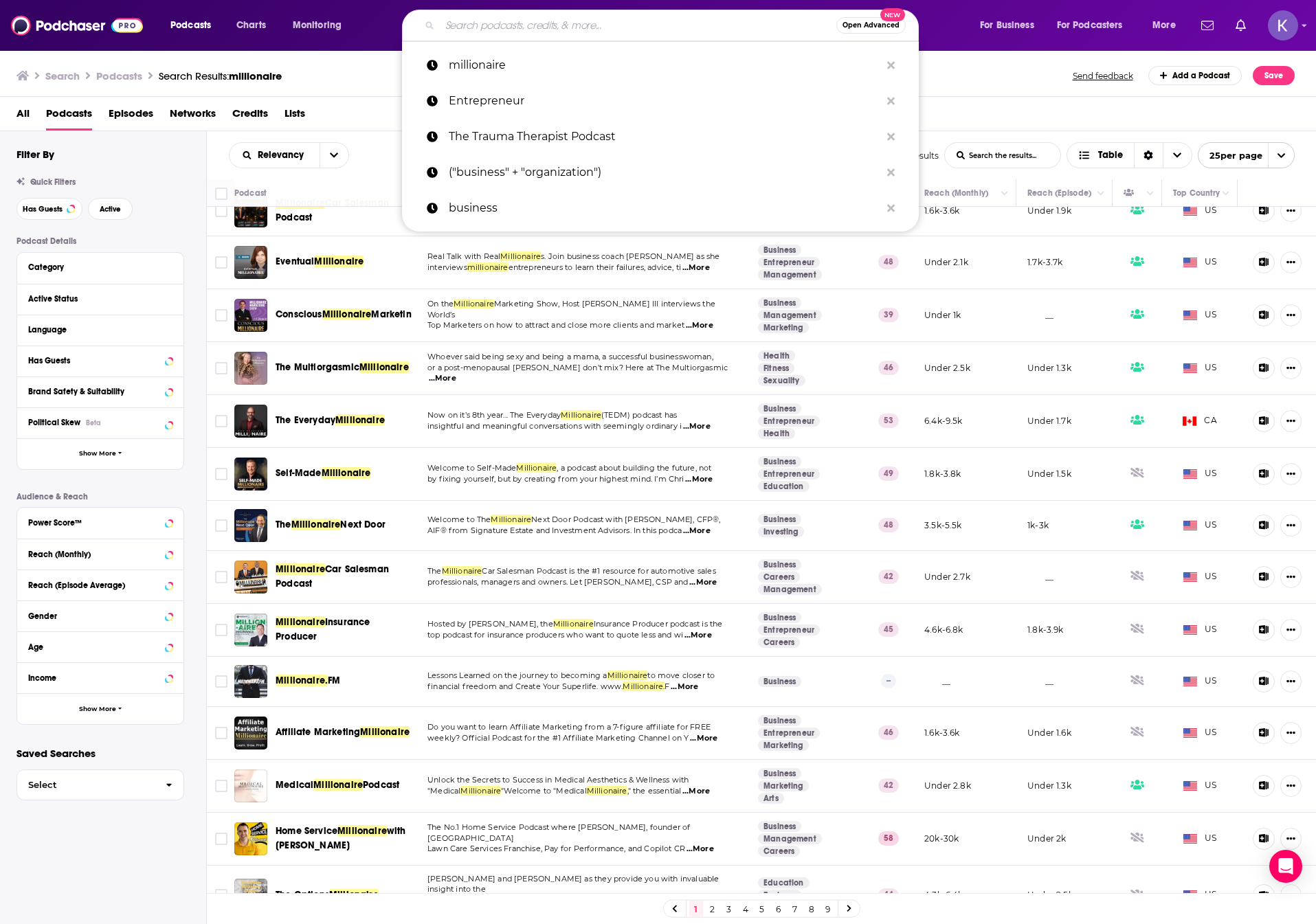
click at [853, 905] on link at bounding box center [850, 909] width 22 height 15
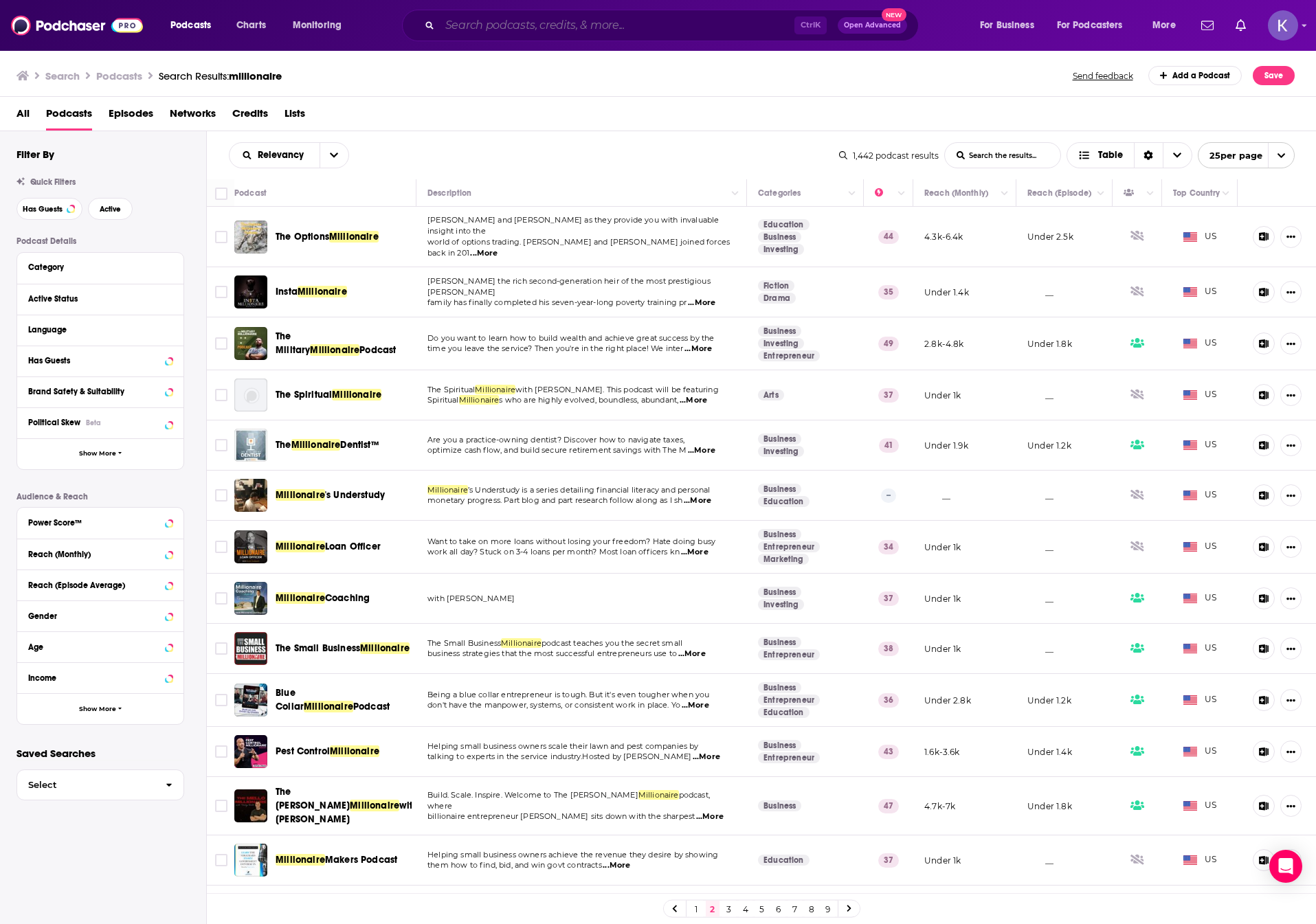
click at [628, 22] on input "Search podcasts, credits, & more..." at bounding box center [617, 26] width 355 height 22
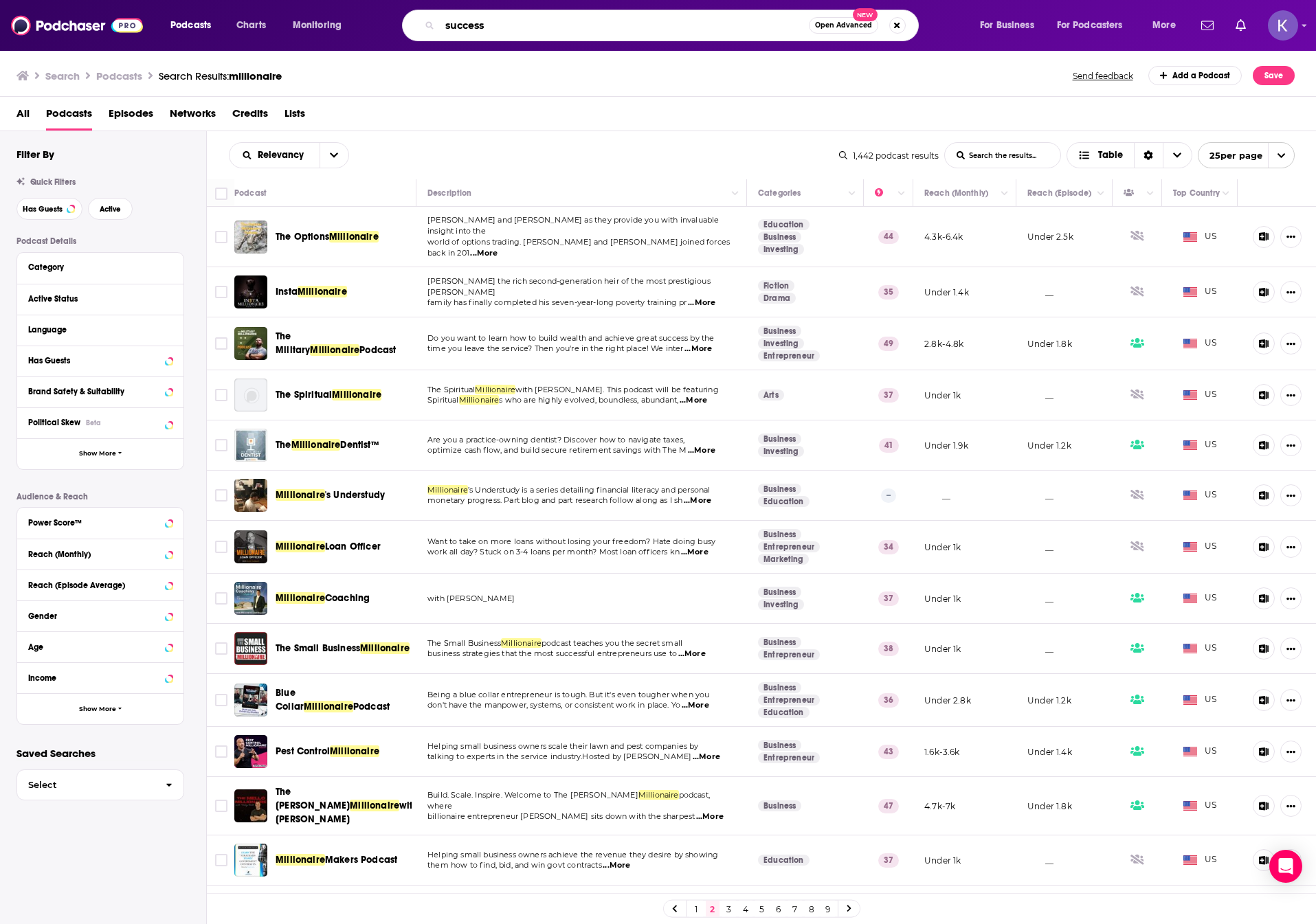
type input "success"
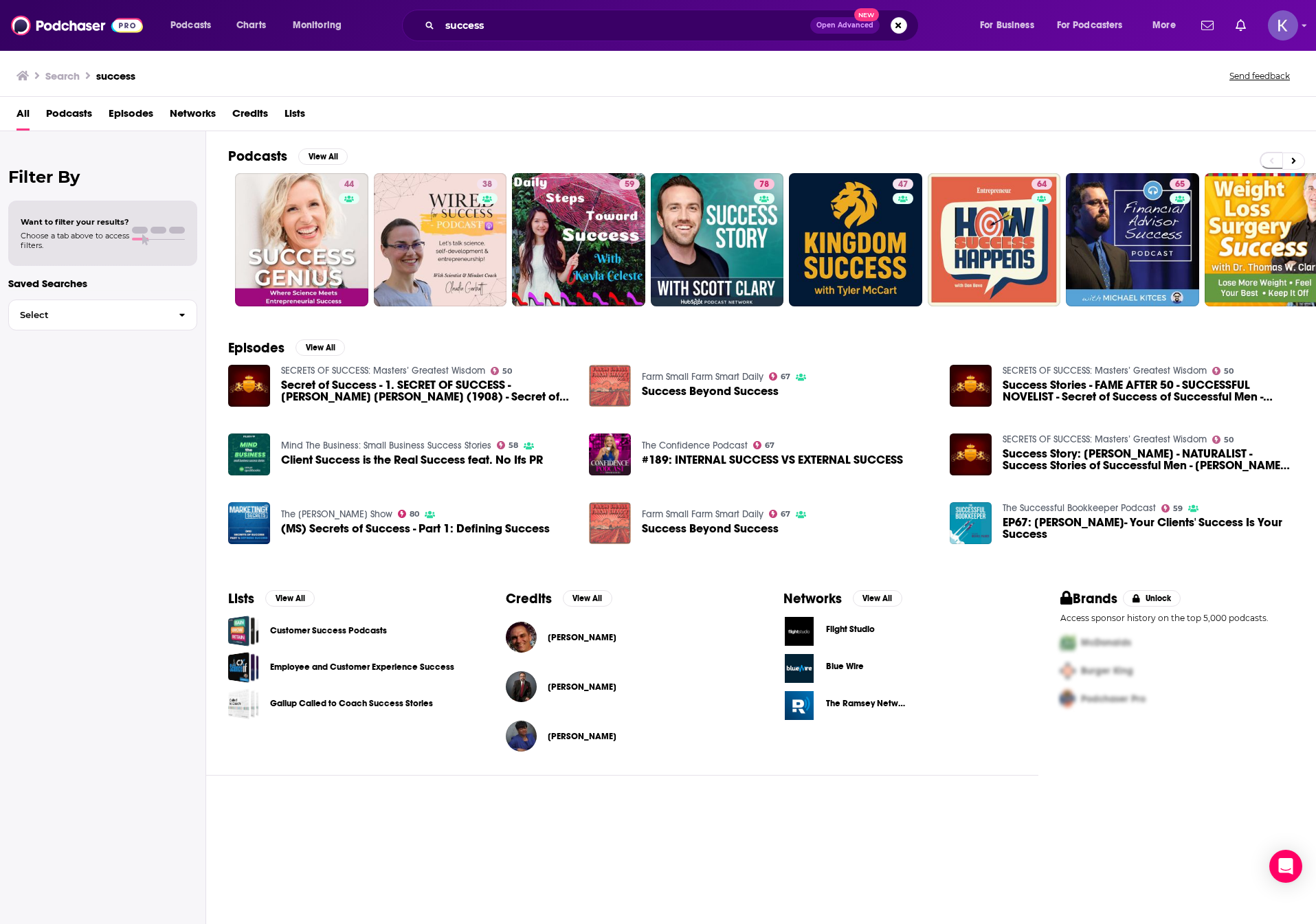
click at [77, 117] on span "Podcasts" at bounding box center [69, 116] width 46 height 28
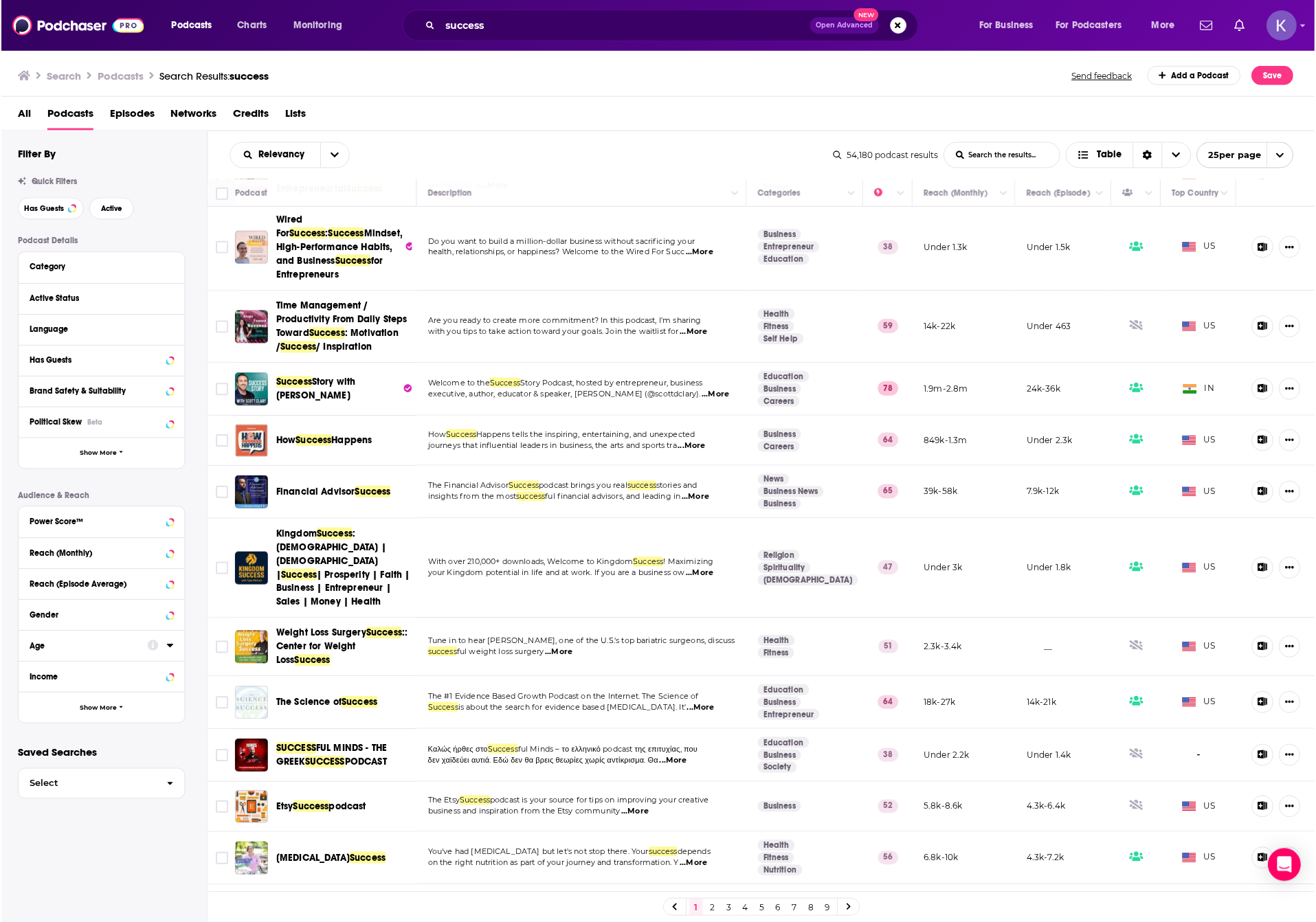
scroll to position [45, 0]
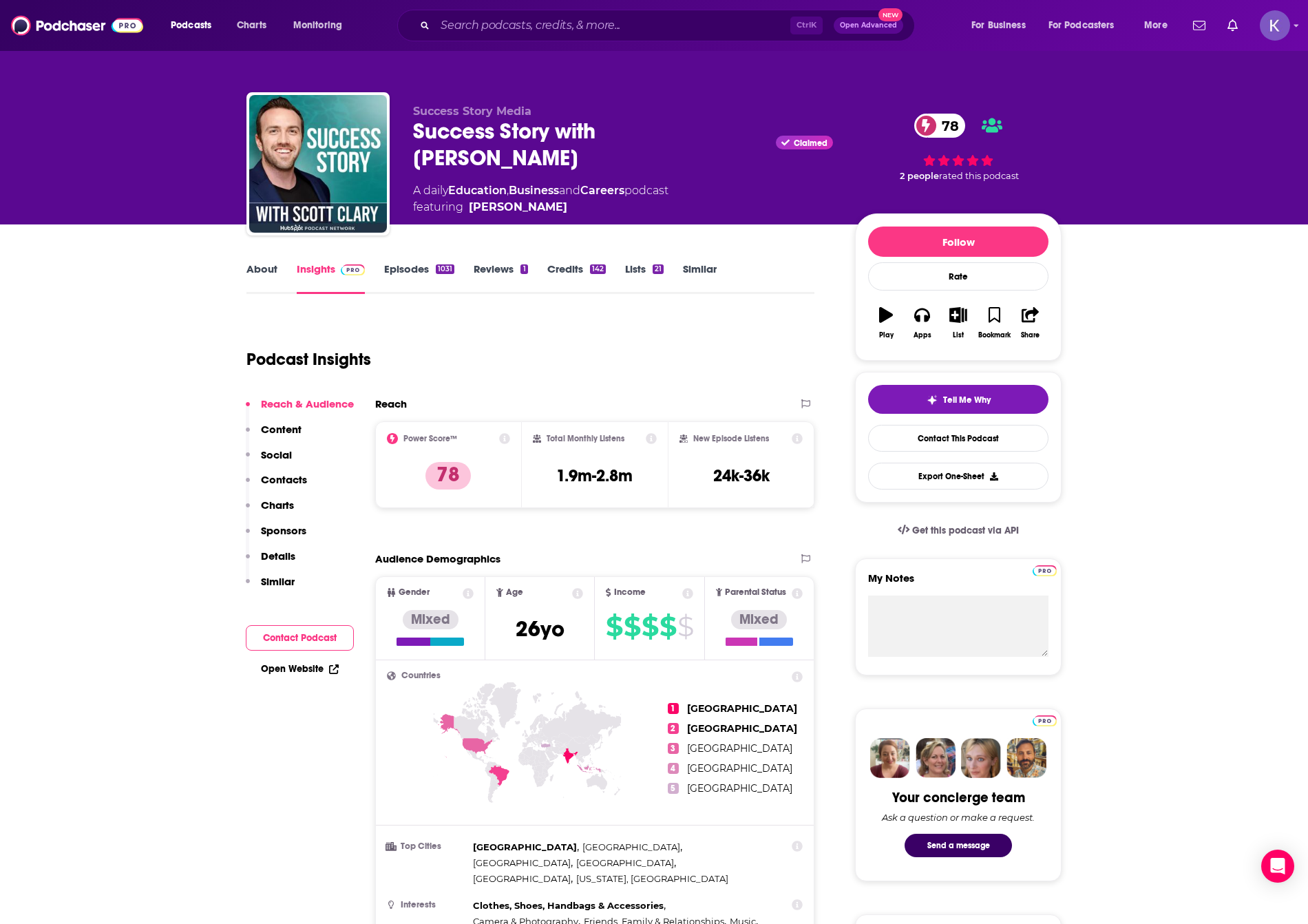
click at [259, 279] on link "About" at bounding box center [262, 277] width 31 height 32
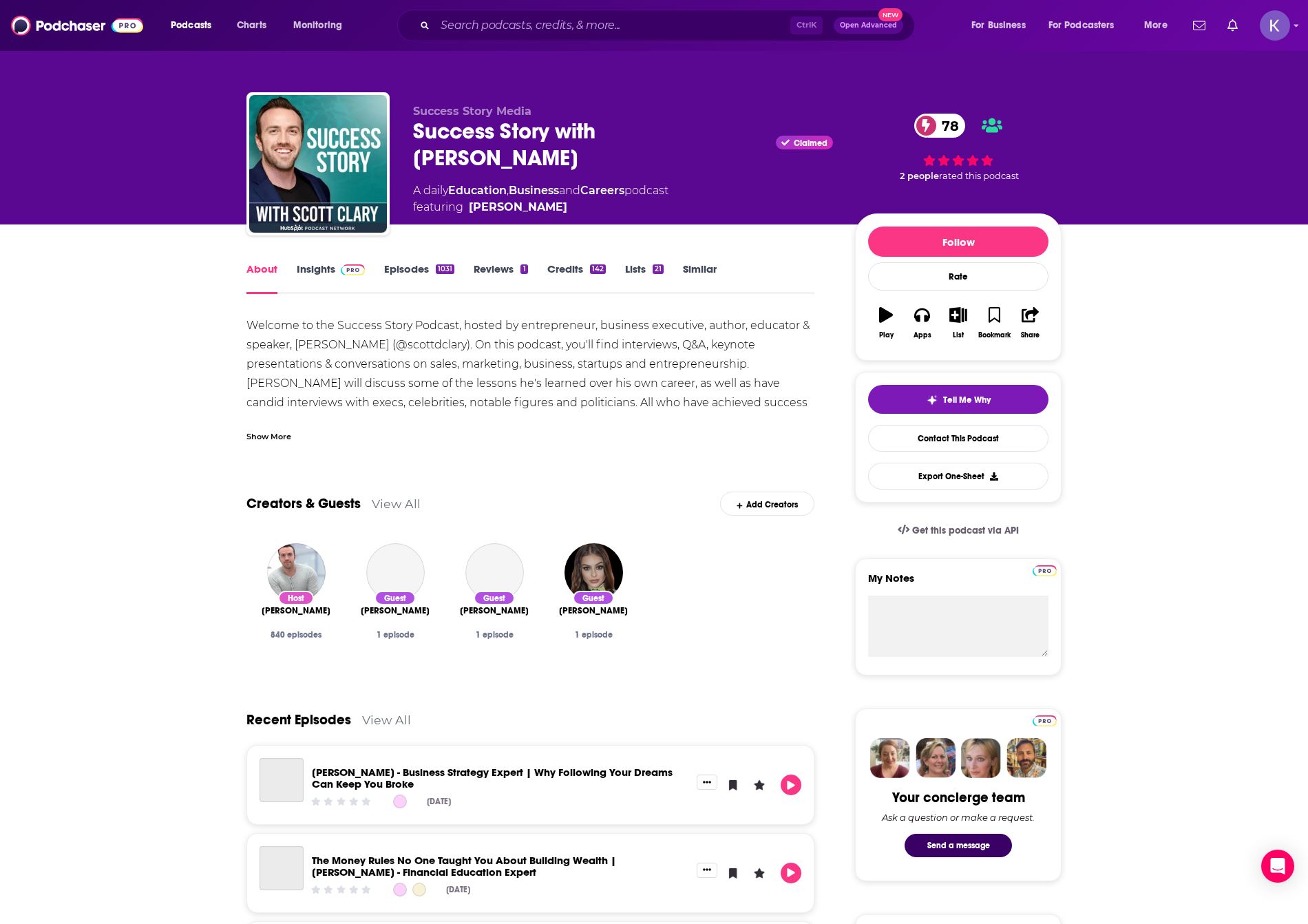
click at [277, 430] on div "Show More" at bounding box center [269, 435] width 45 height 13
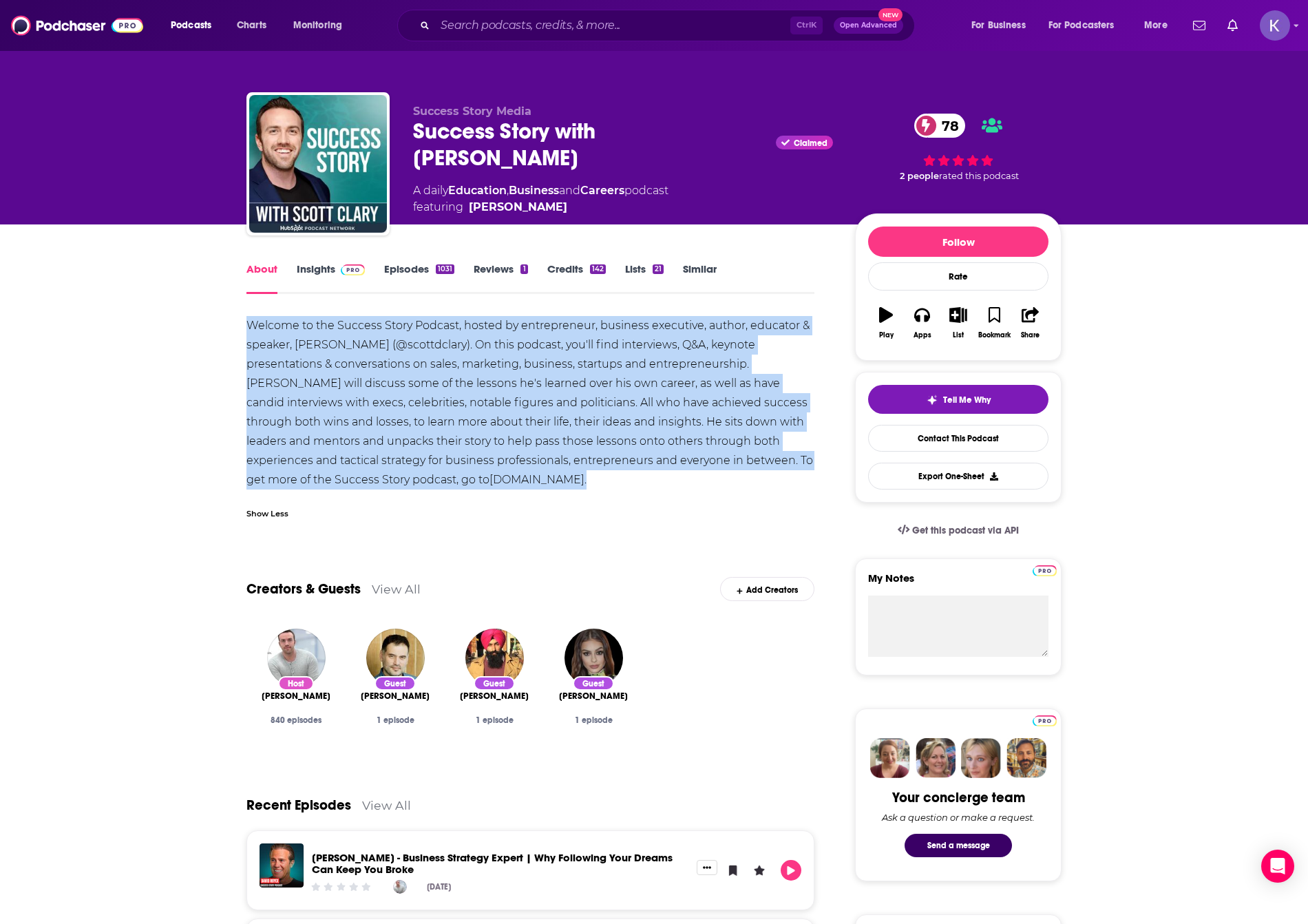
drag, startPoint x: 435, startPoint y: 483, endPoint x: 215, endPoint y: 315, distance: 276.8
copy div "Welcome to the Success Story Podcast, hosted by entrepreneur, business executiv…"
click at [314, 276] on link "Insights" at bounding box center [330, 277] width 68 height 32
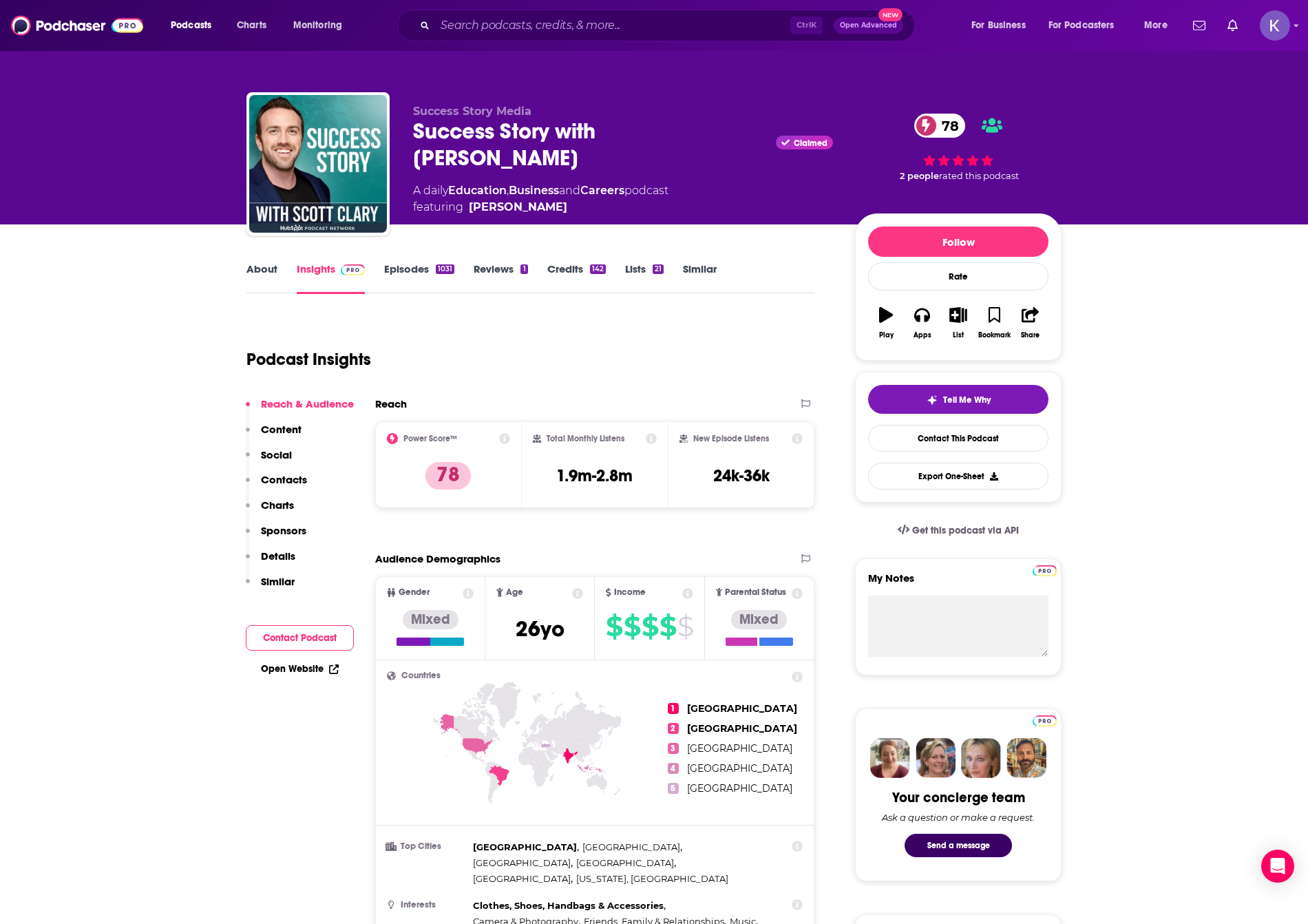
drag, startPoint x: 411, startPoint y: 137, endPoint x: 735, endPoint y: 133, distance: 324.0
click at [735, 133] on div "Success Story Media Success Story with [PERSON_NAME] Claimed 78 A daily Educati…" at bounding box center [654, 166] width 815 height 149
copy h2 "Success Story with [PERSON_NAME]"
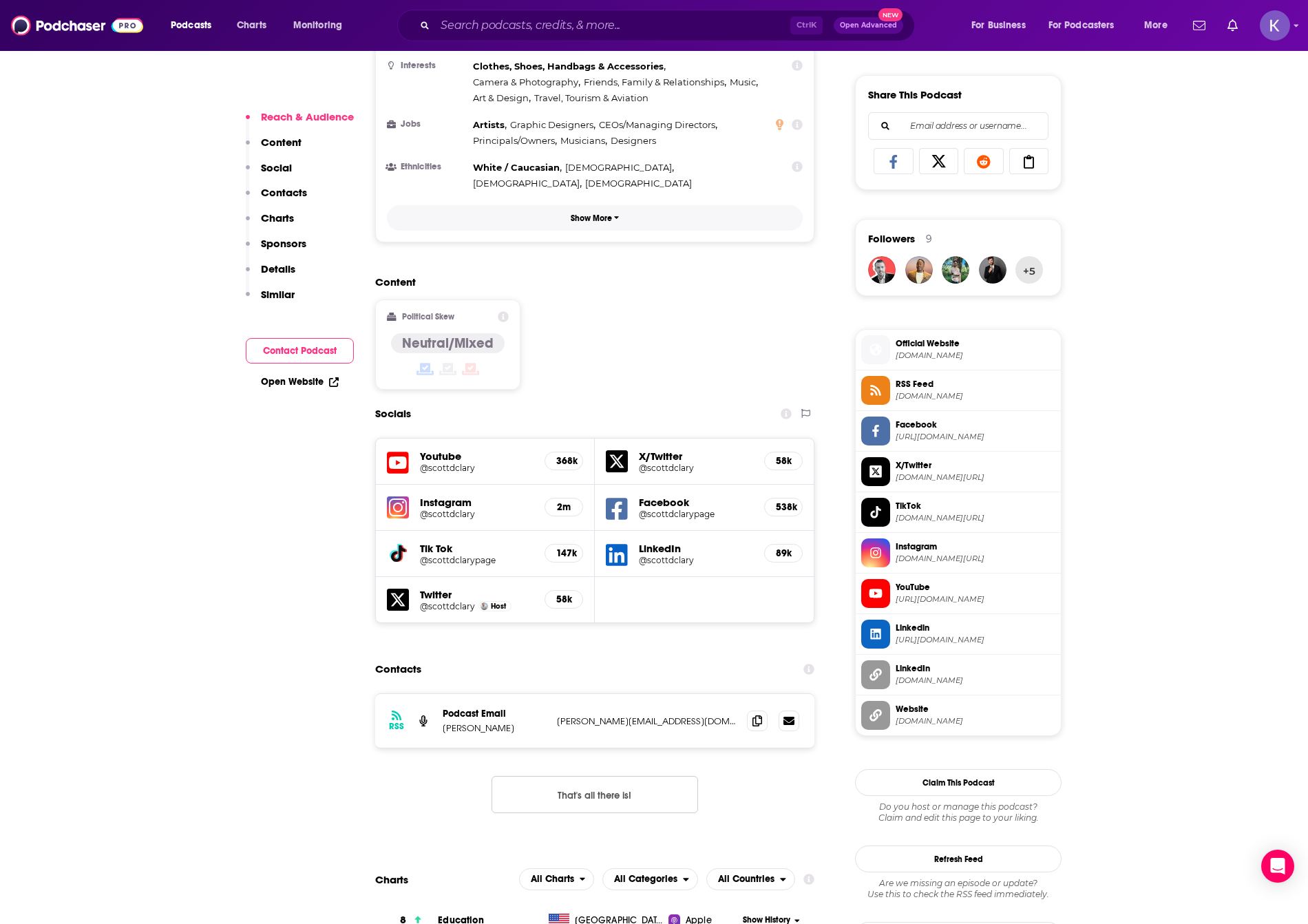
scroll to position [895, 0]
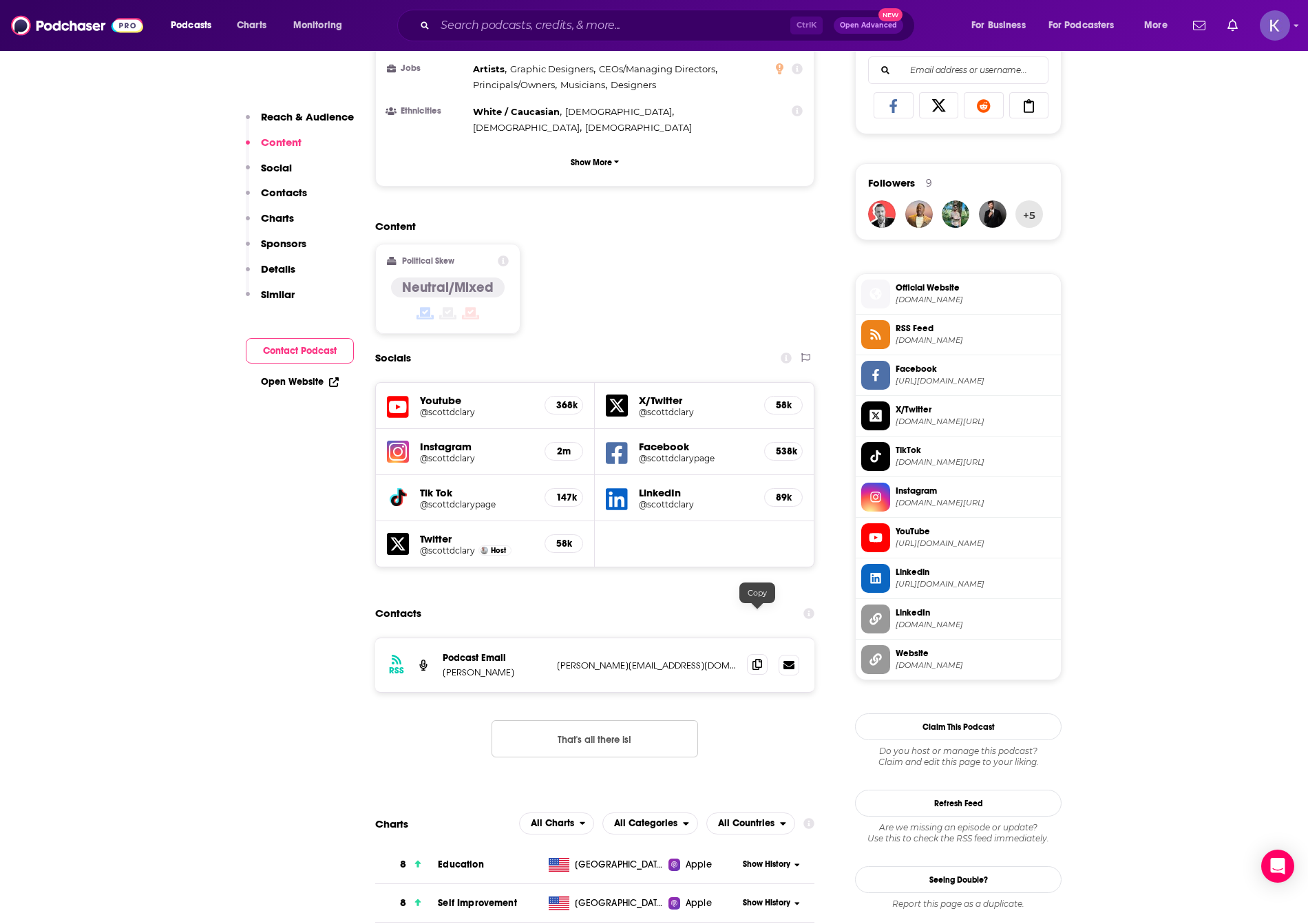
click at [752, 653] on span at bounding box center [757, 664] width 21 height 21
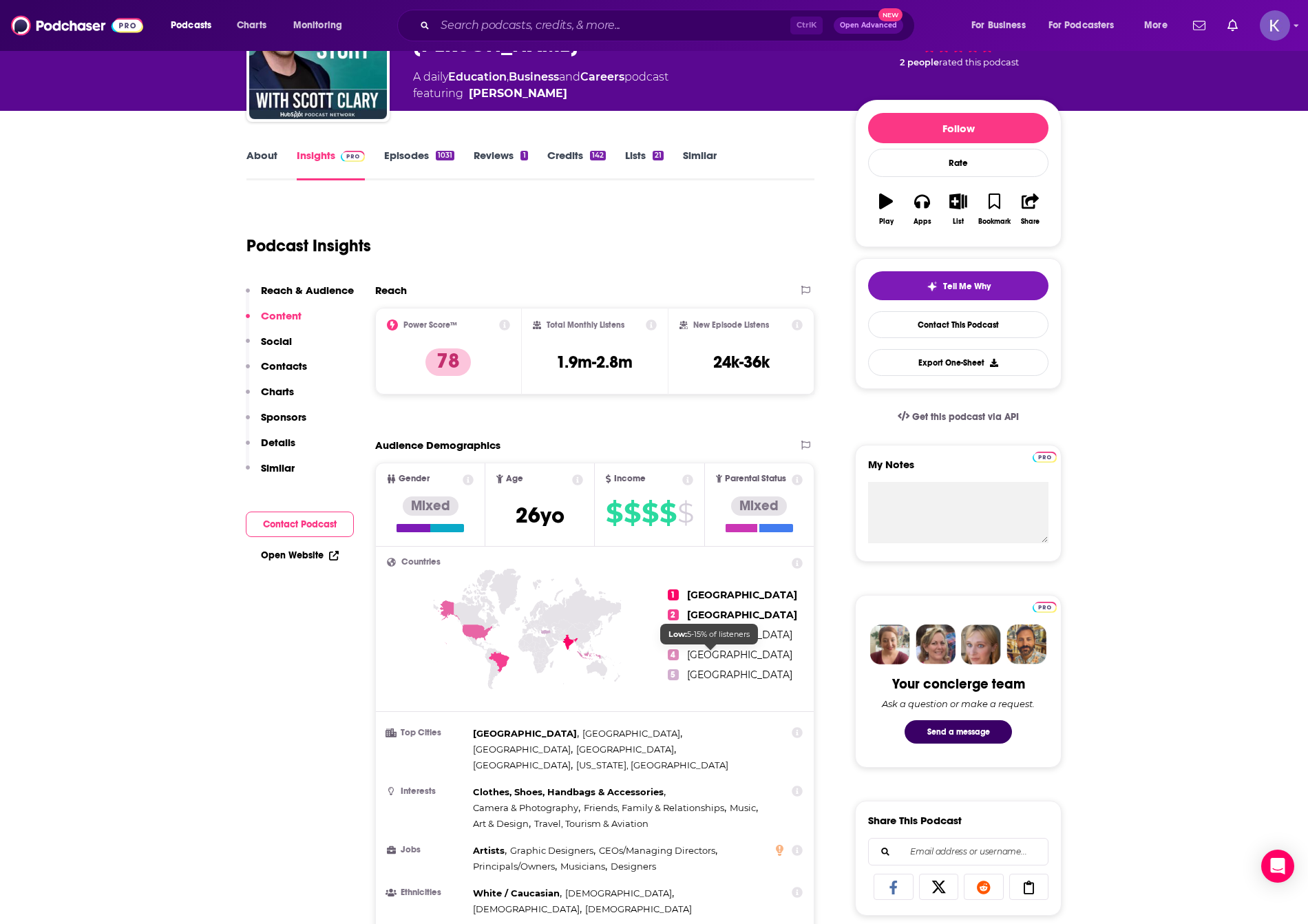
scroll to position [0, 0]
